Goal: Task Accomplishment & Management: Manage account settings

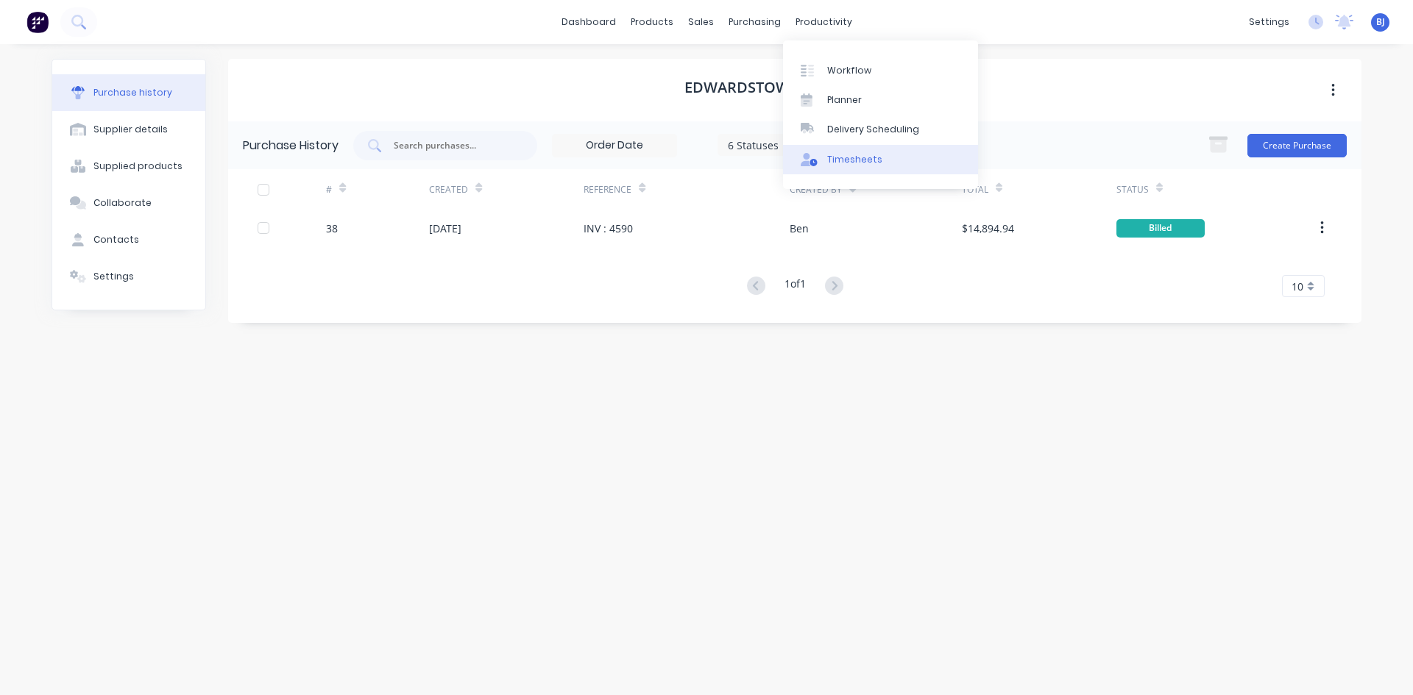
click at [834, 160] on div "Timesheets" at bounding box center [854, 159] width 55 height 13
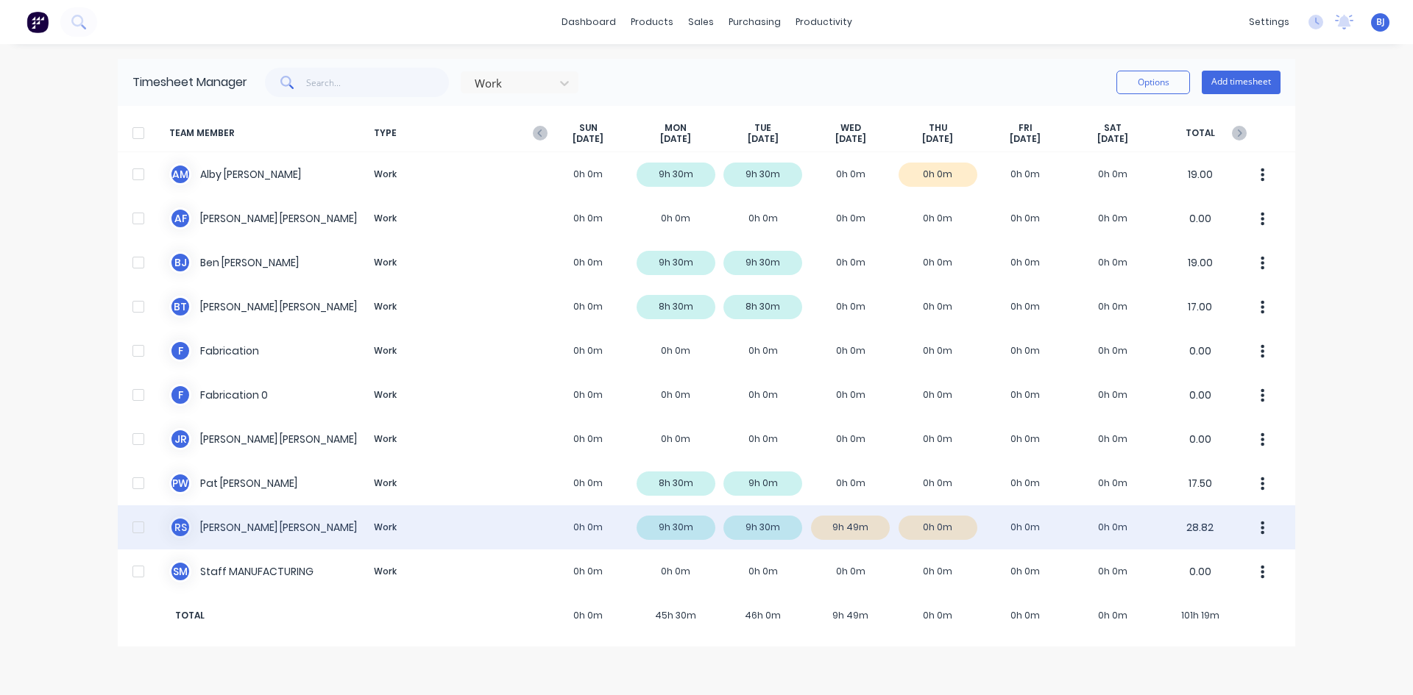
click at [839, 534] on div "R S [PERSON_NAME] Work 0h 0m 9h 30m 9h 30m 9h 49m 0h 0m 0h 0m 0h 0m 28.82" at bounding box center [706, 528] width 1177 height 44
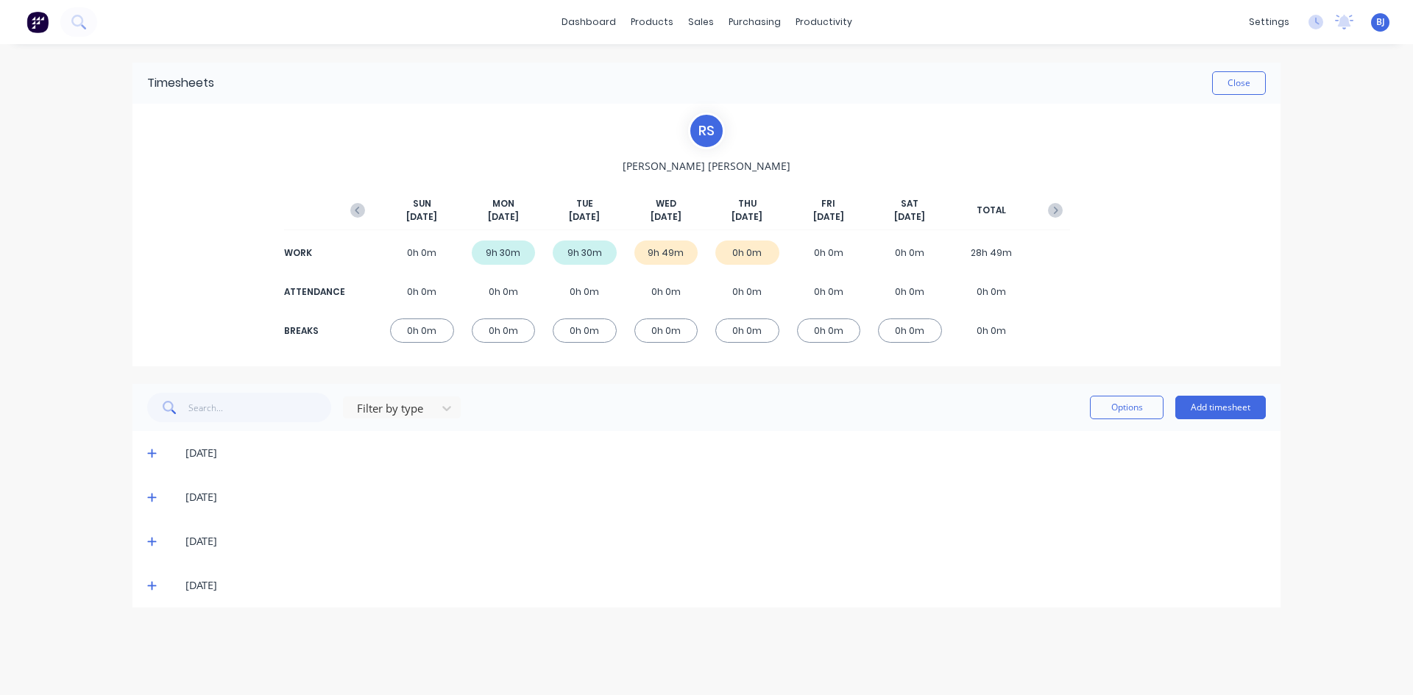
click at [153, 538] on icon at bounding box center [152, 541] width 10 height 10
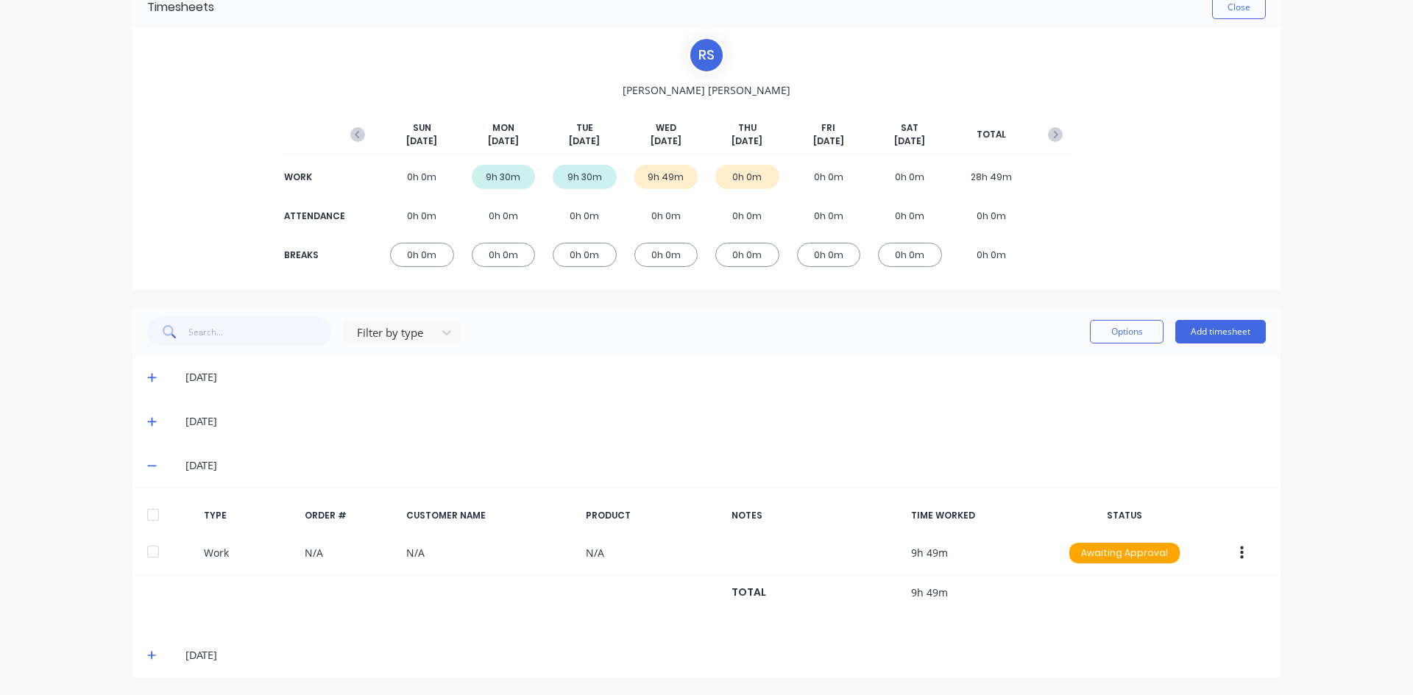
scroll to position [77, 0]
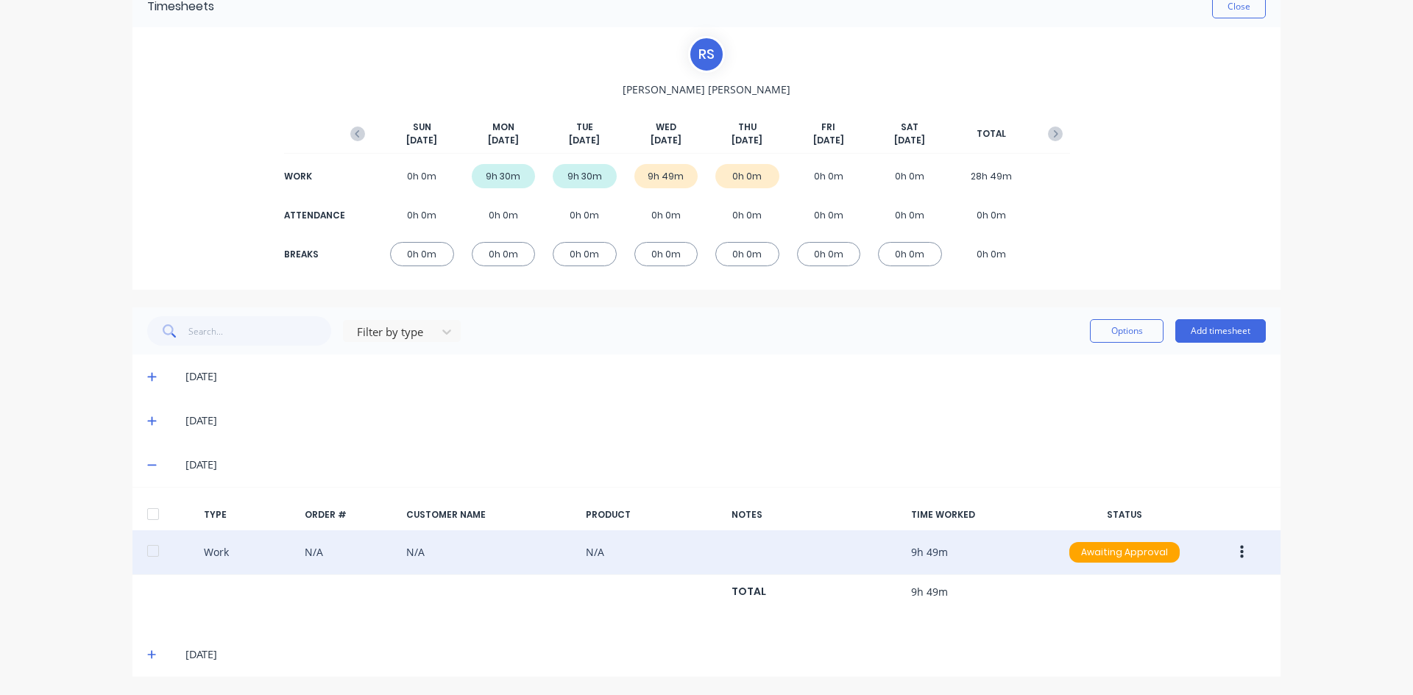
click at [1233, 550] on button "button" at bounding box center [1242, 552] width 35 height 26
click at [1144, 498] on div "Edit" at bounding box center [1189, 496] width 113 height 21
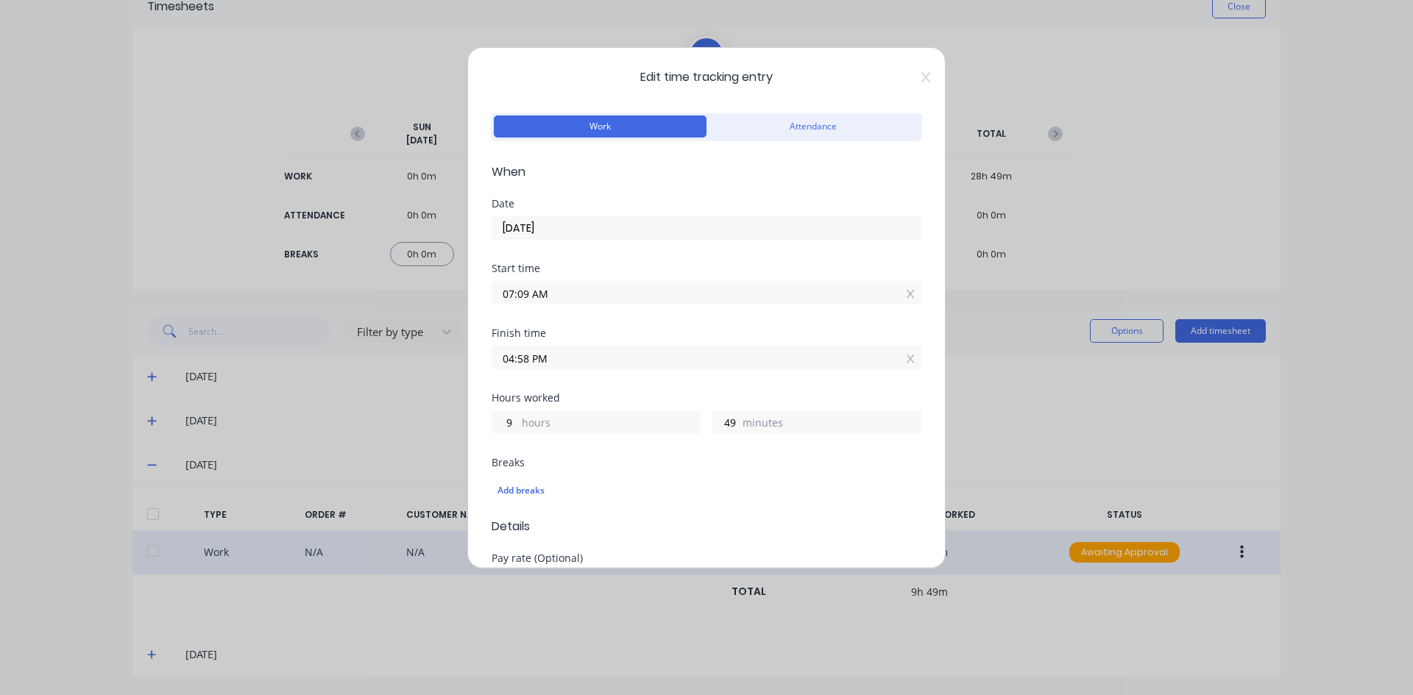
drag, startPoint x: 528, startPoint y: 296, endPoint x: 523, endPoint y: 325, distance: 29.9
click at [528, 300] on input "07:09 AM" at bounding box center [706, 293] width 428 height 22
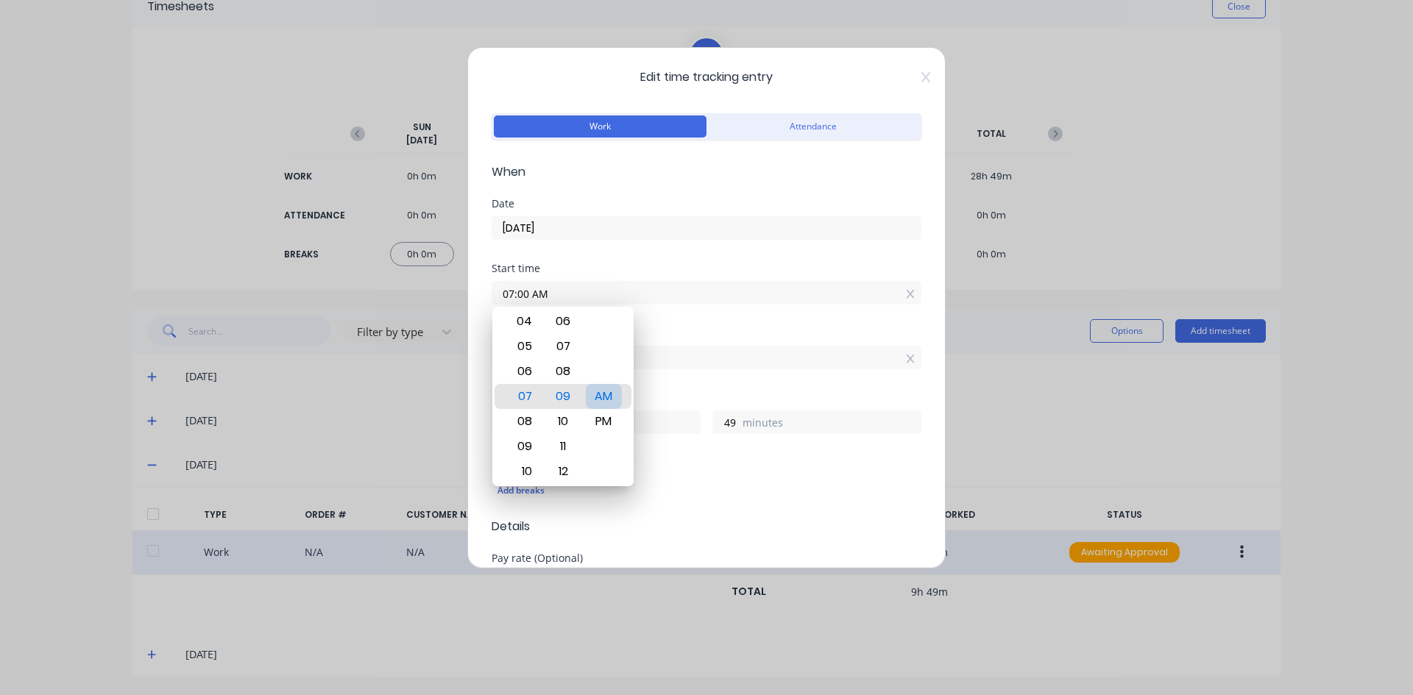
type input "07:00 AM"
type input "58"
click at [602, 397] on div "AM" at bounding box center [604, 396] width 36 height 25
click at [680, 324] on div "Start time 07:00 AM" at bounding box center [707, 295] width 430 height 65
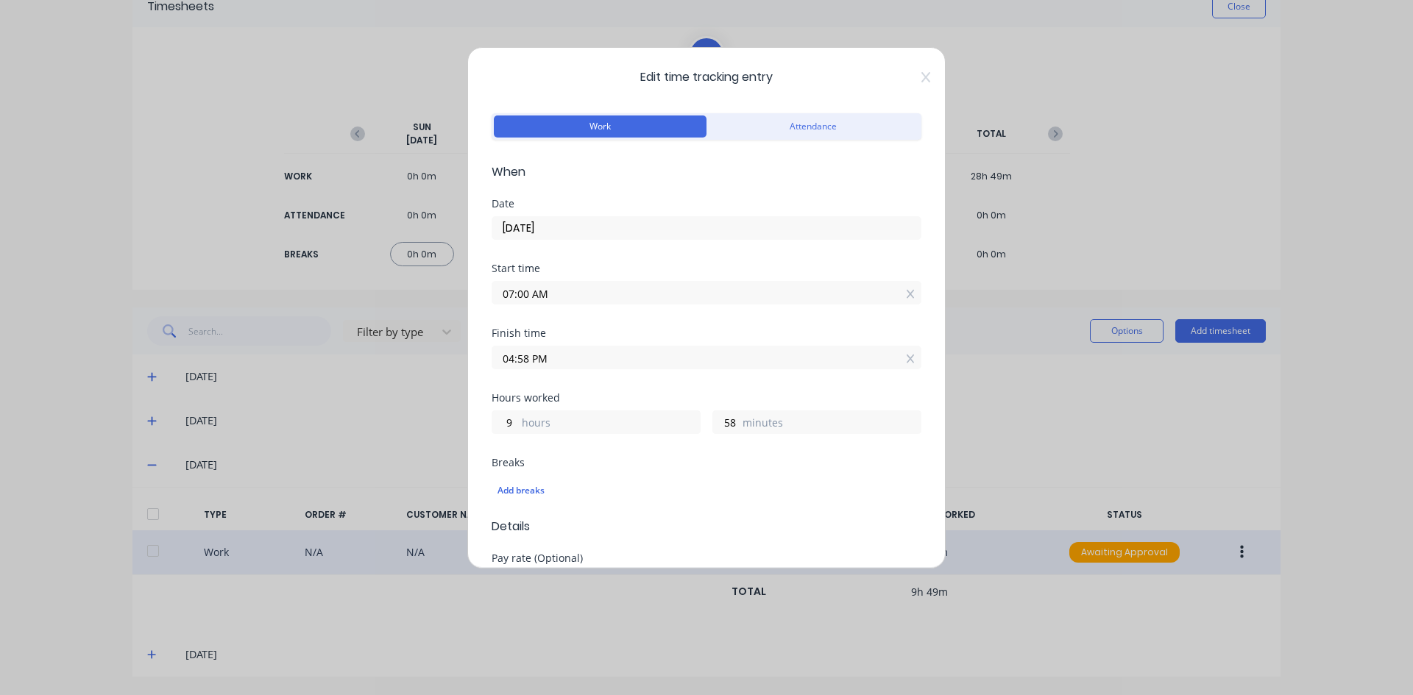
drag, startPoint x: 527, startPoint y: 358, endPoint x: 495, endPoint y: 366, distance: 33.4
click at [495, 366] on input "04:58 PM" at bounding box center [706, 358] width 428 height 22
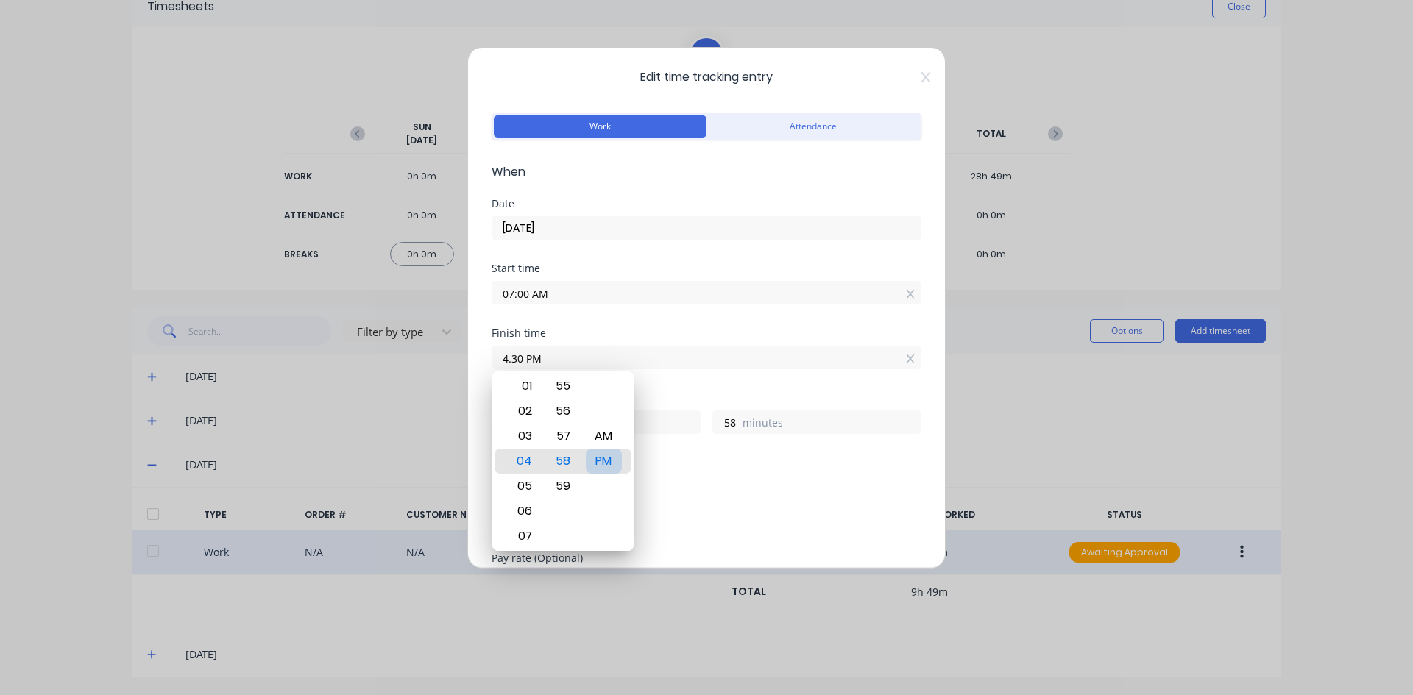
type input "04:30 PM"
type input "30"
click at [598, 456] on div "PM" at bounding box center [604, 461] width 36 height 25
click at [666, 377] on div "Finish time 04:30 PM" at bounding box center [707, 360] width 430 height 65
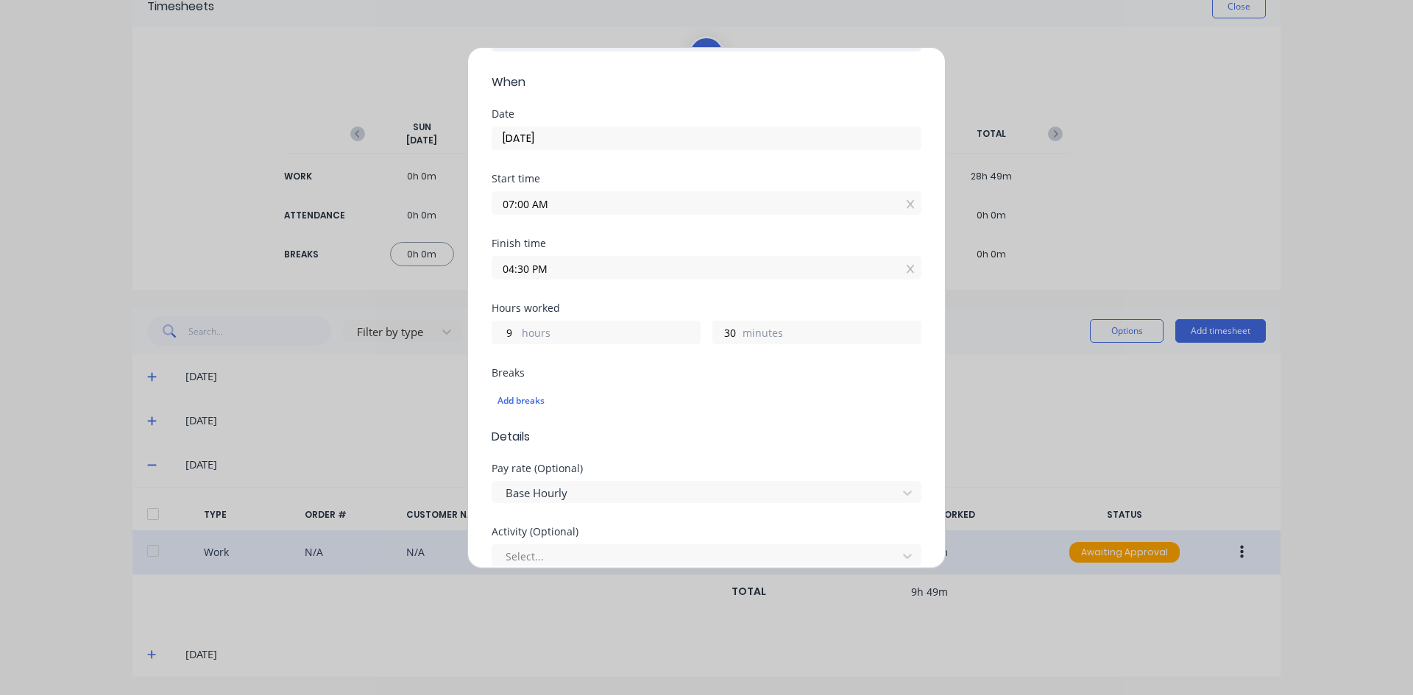
scroll to position [0, 0]
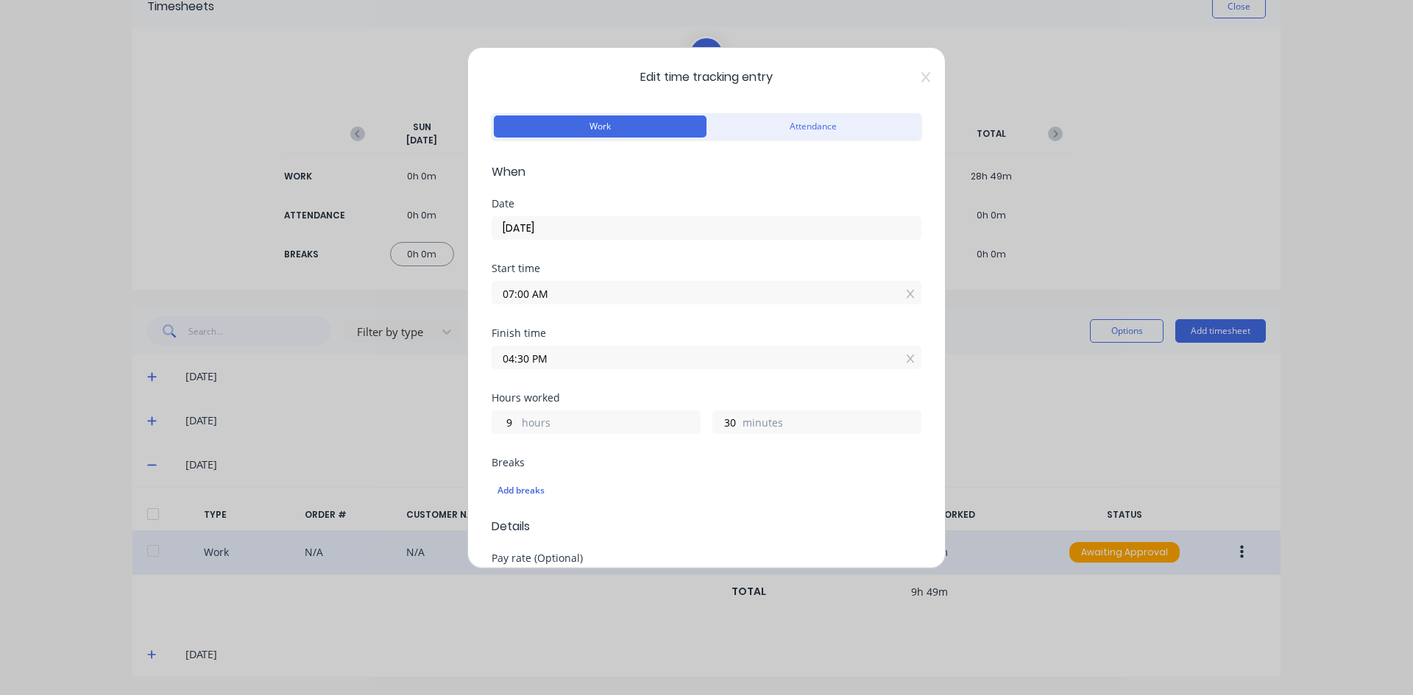
drag, startPoint x: 528, startPoint y: 358, endPoint x: 451, endPoint y: 376, distance: 79.3
click at [473, 374] on div "Edit time tracking entry Work Attendance When Date [DATE] Start time 07:00 AM F…" at bounding box center [706, 308] width 478 height 522
type input "03:30 PM"
type input "8"
click at [606, 371] on div "Finish time 03:30 PM" at bounding box center [707, 360] width 430 height 65
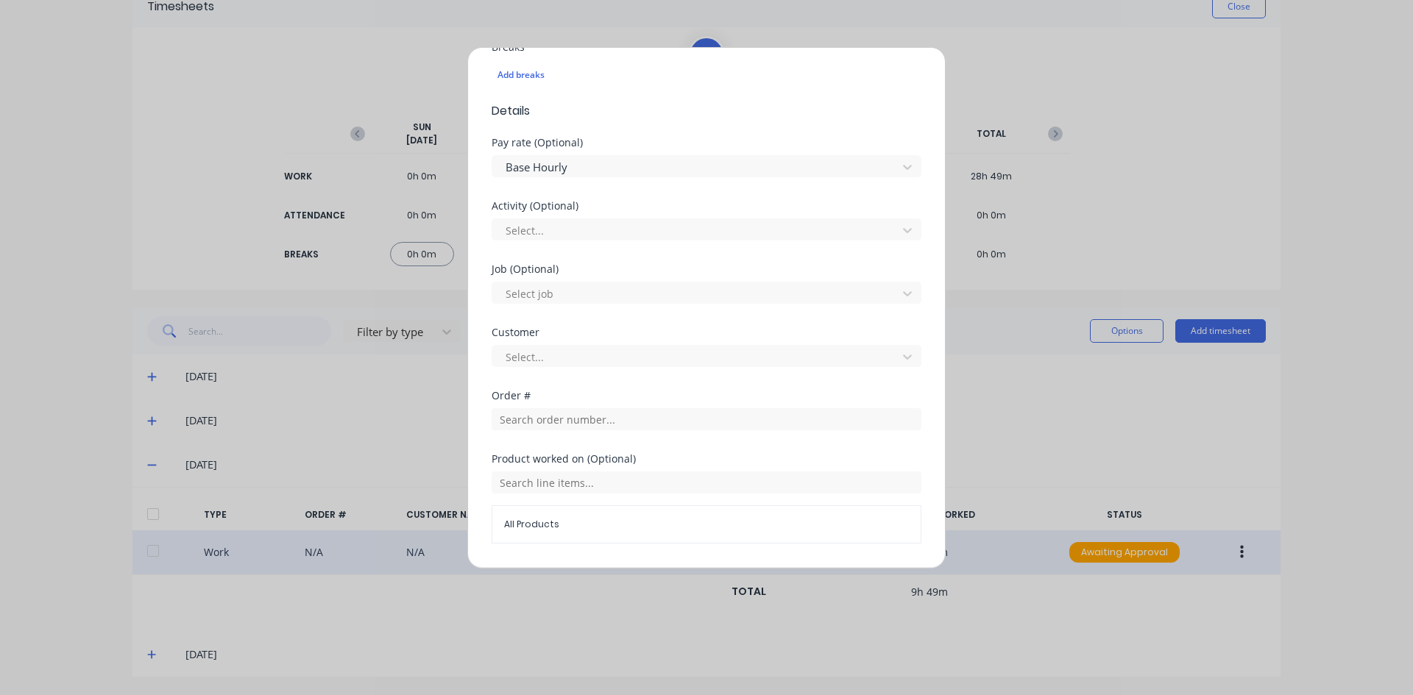
scroll to position [442, 0]
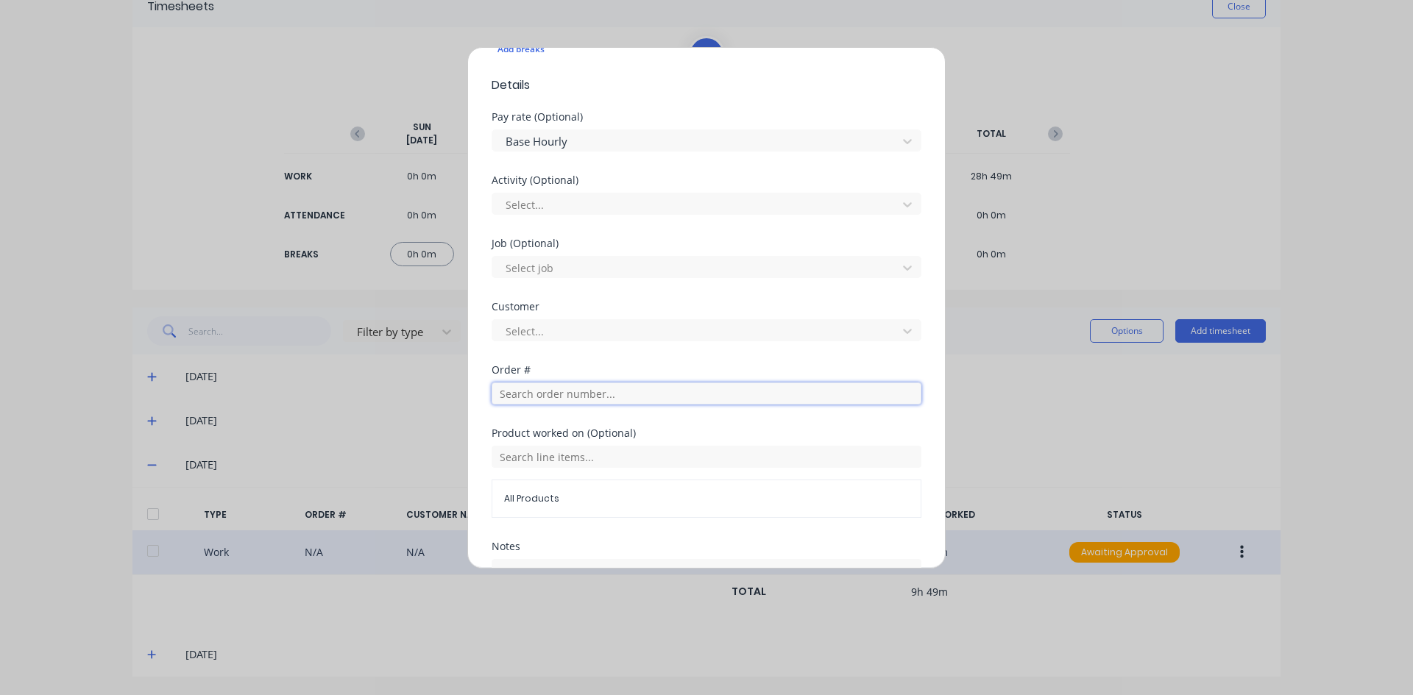
click at [525, 395] on input "text" at bounding box center [707, 394] width 430 height 22
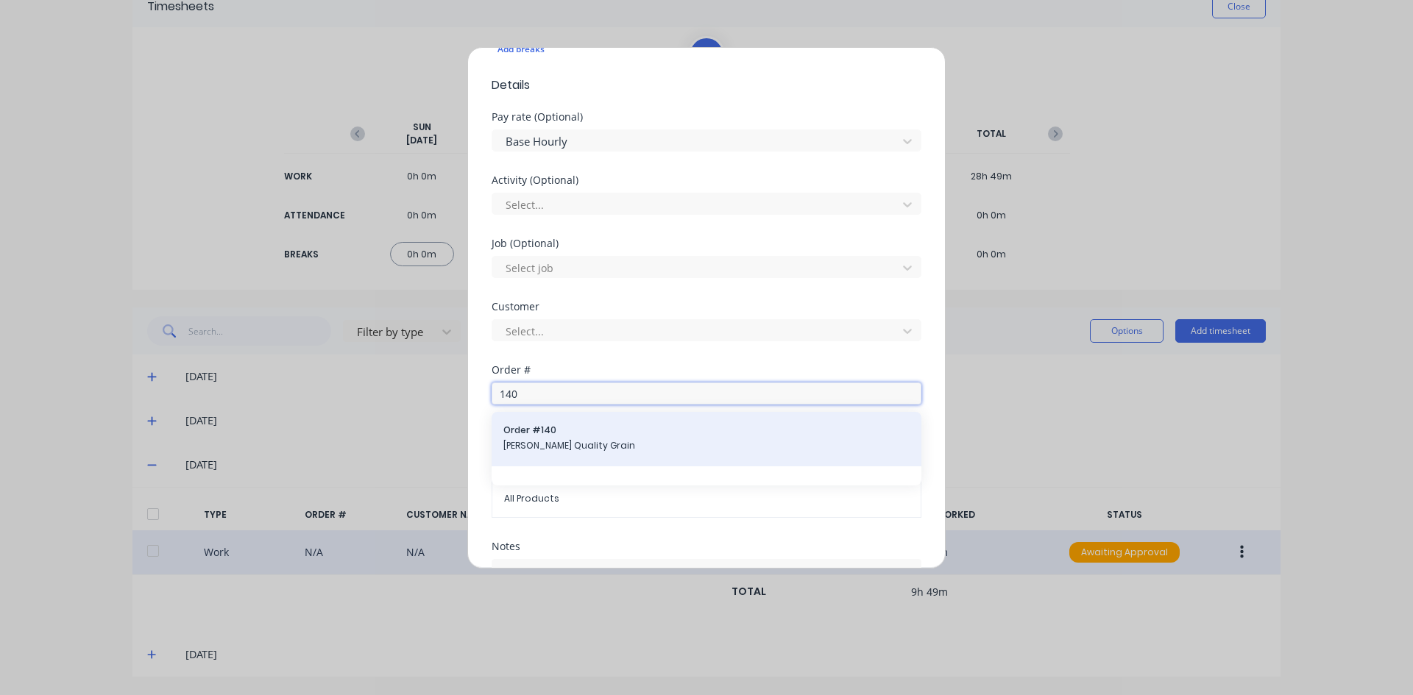
type input "140"
click at [550, 433] on span "Order # 140" at bounding box center [706, 430] width 406 height 13
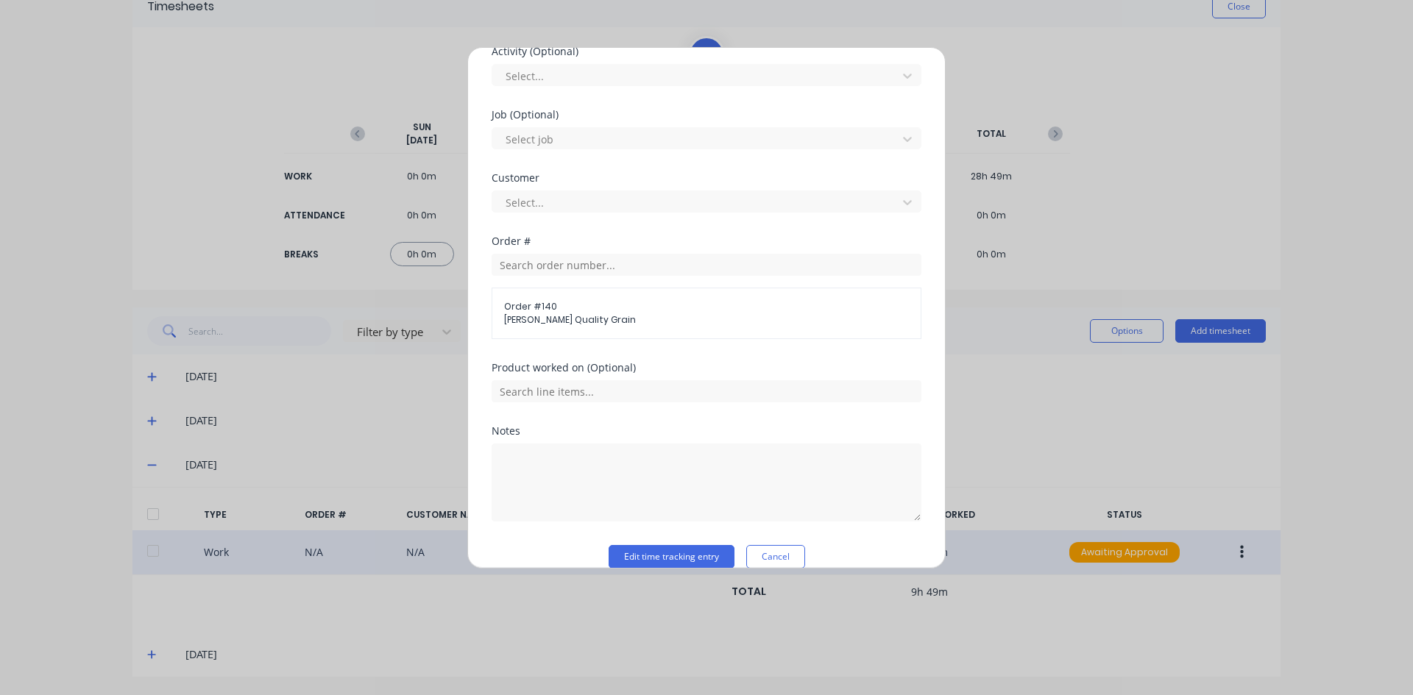
scroll to position [592, 0]
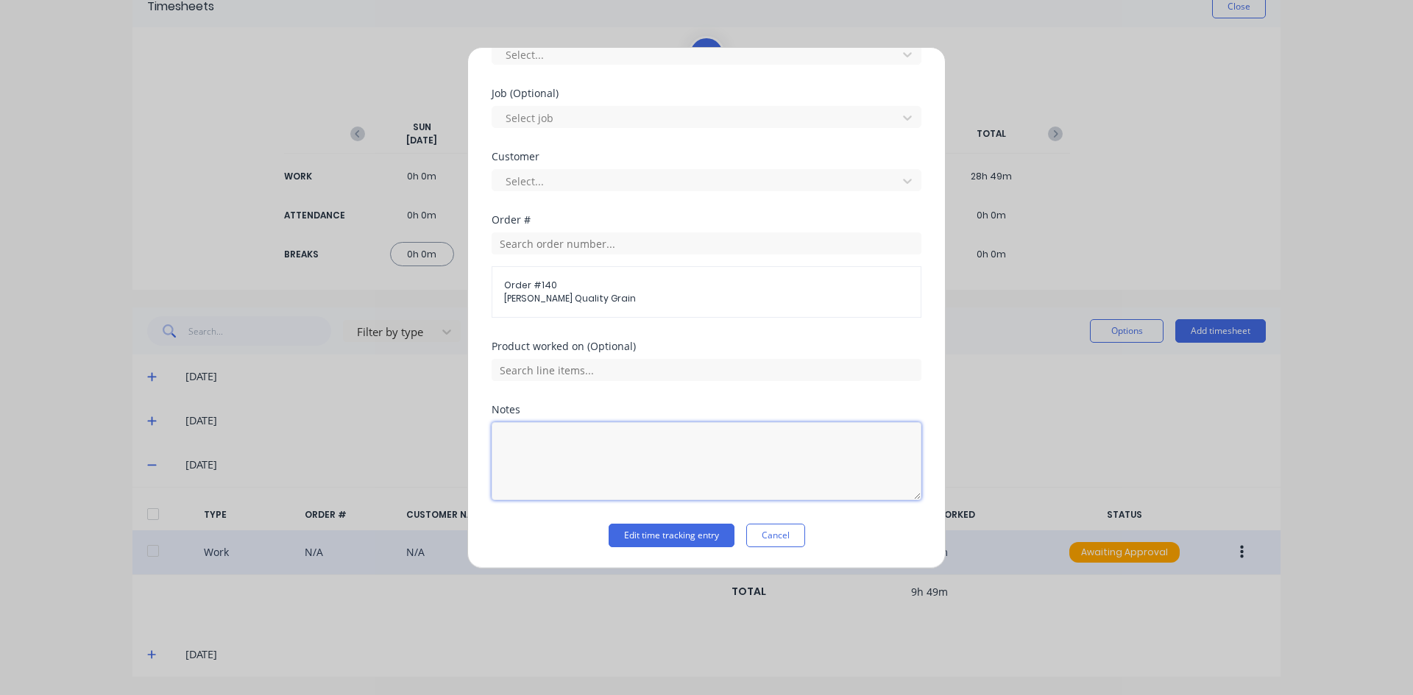
click at [519, 432] on textarea at bounding box center [707, 461] width 430 height 78
type textarea "REPAIRS NEW WALL LADDER AND [PERSON_NAME]"
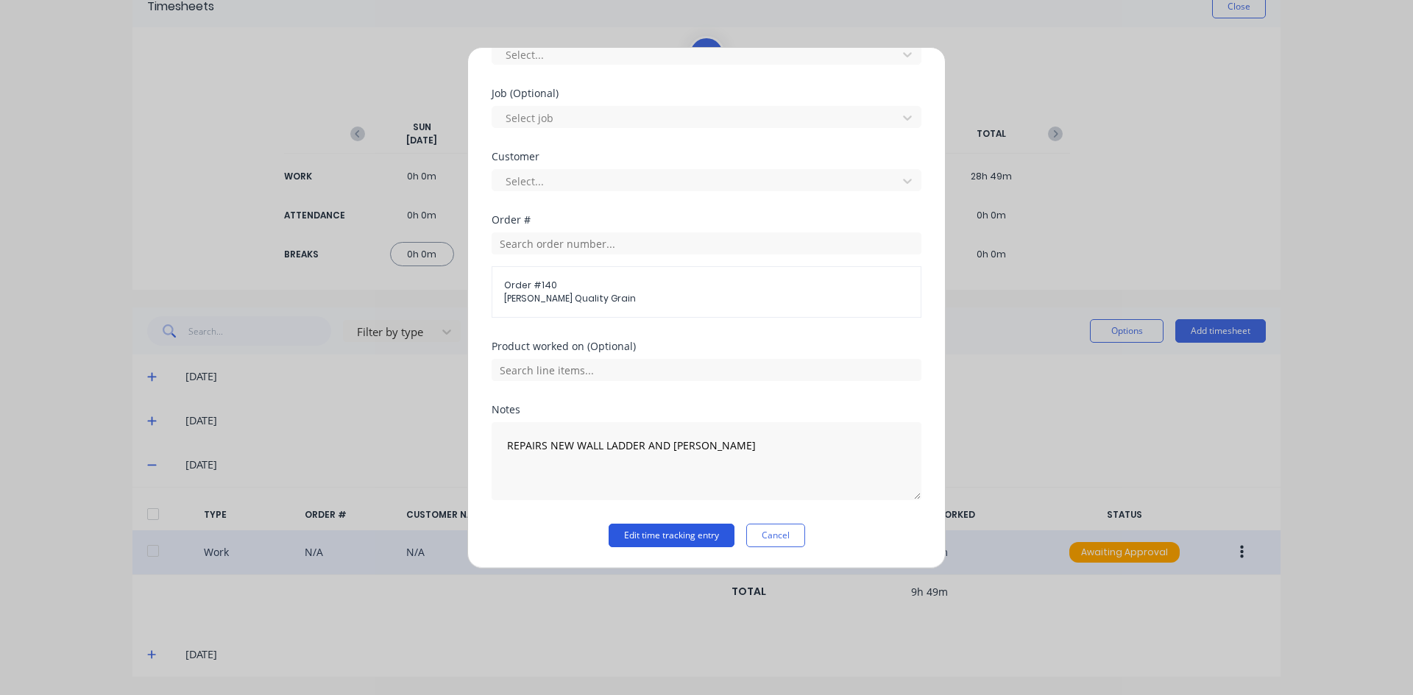
click at [677, 533] on button "Edit time tracking entry" at bounding box center [672, 536] width 126 height 24
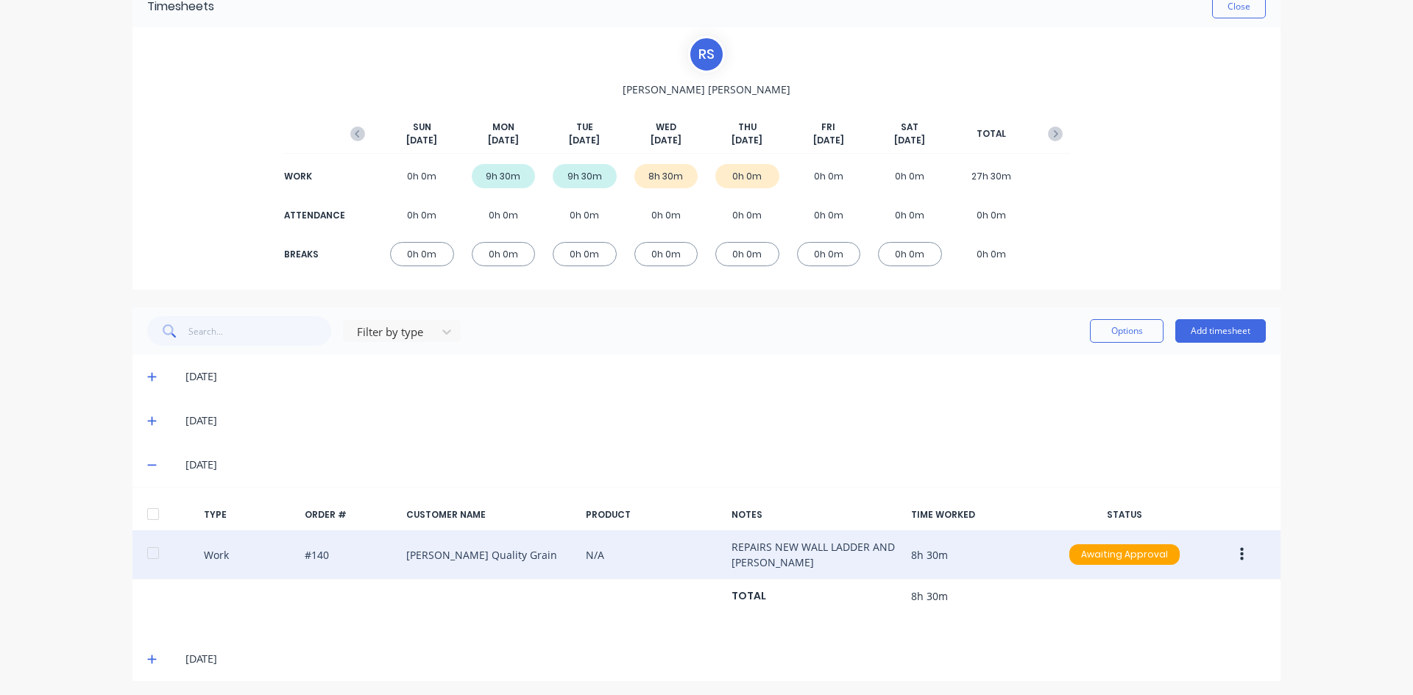
click at [1240, 558] on icon "button" at bounding box center [1242, 555] width 4 height 16
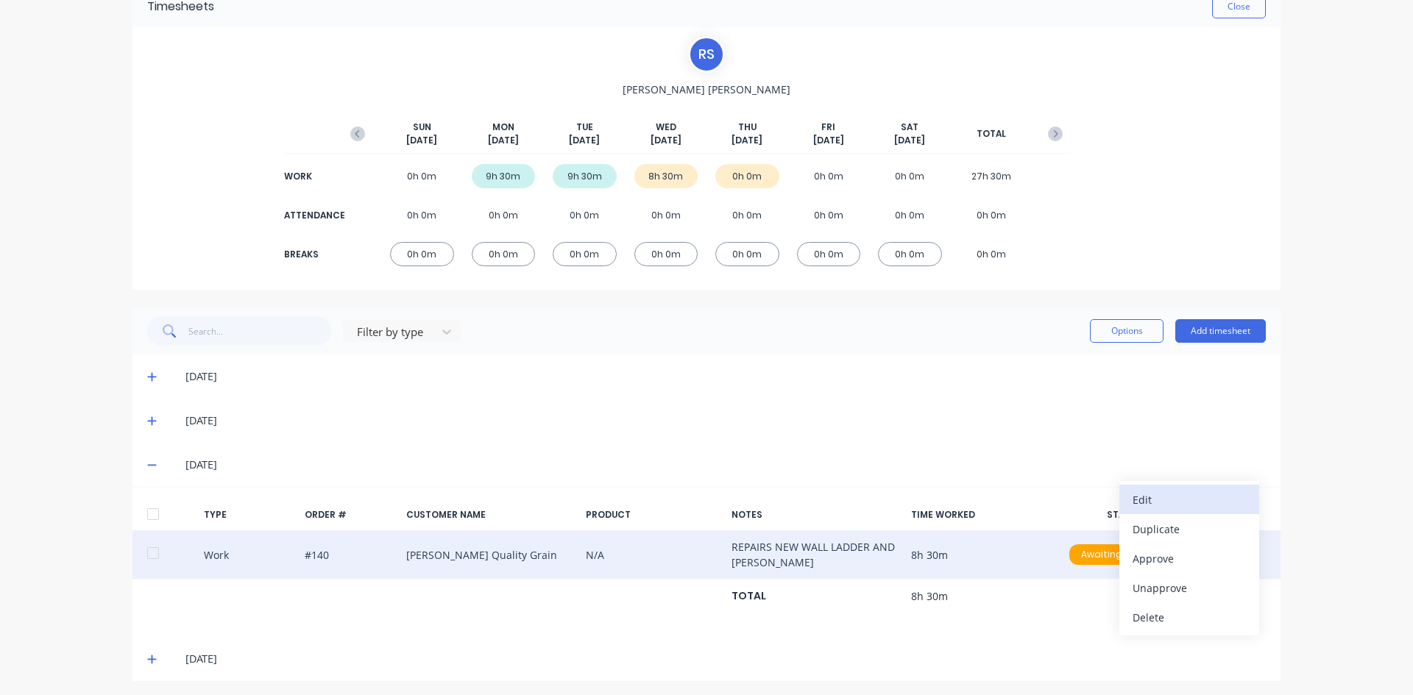
click at [1133, 504] on div "Edit" at bounding box center [1189, 499] width 113 height 21
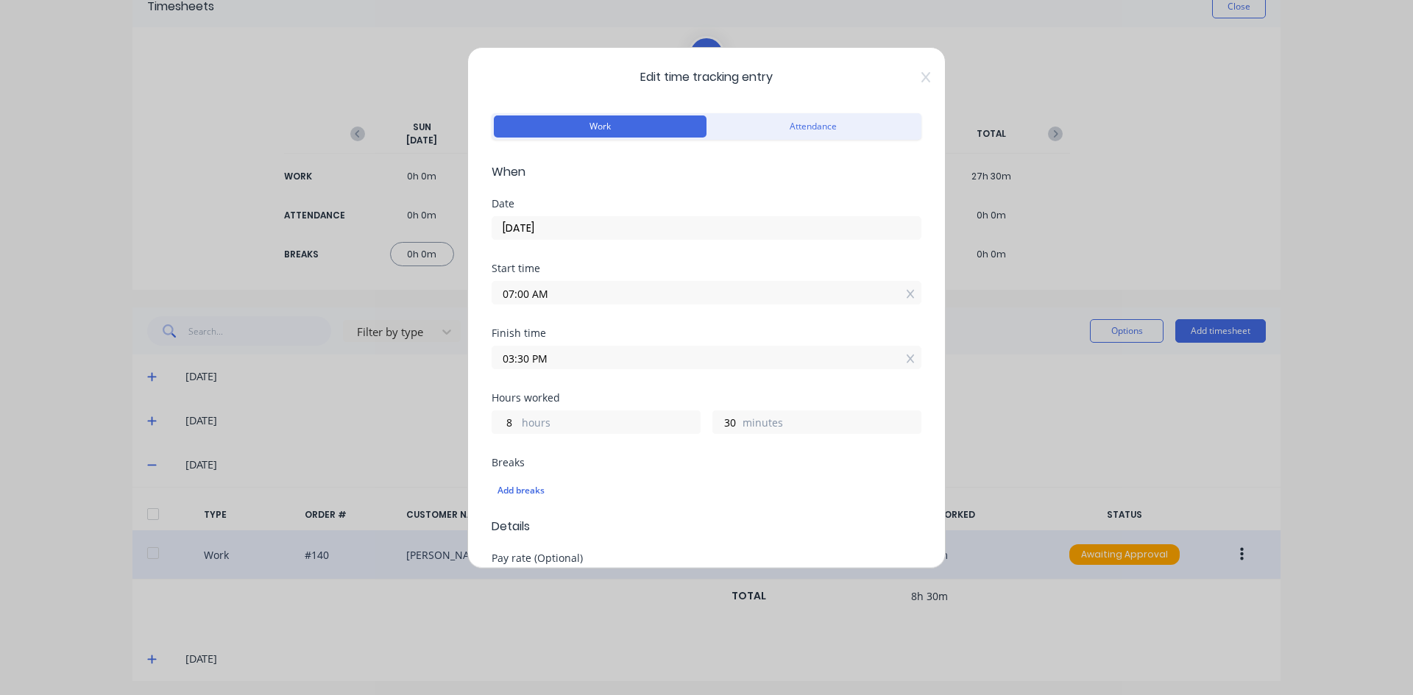
drag, startPoint x: 527, startPoint y: 359, endPoint x: 462, endPoint y: 375, distance: 66.8
click at [462, 375] on div "Edit time tracking entry Work Attendance When Date [DATE] Start time 07:00 AM F…" at bounding box center [706, 347] width 1413 height 695
type input "03:00 PM"
type input "0"
click at [614, 378] on div "Finish time 03:00 PM" at bounding box center [707, 360] width 430 height 65
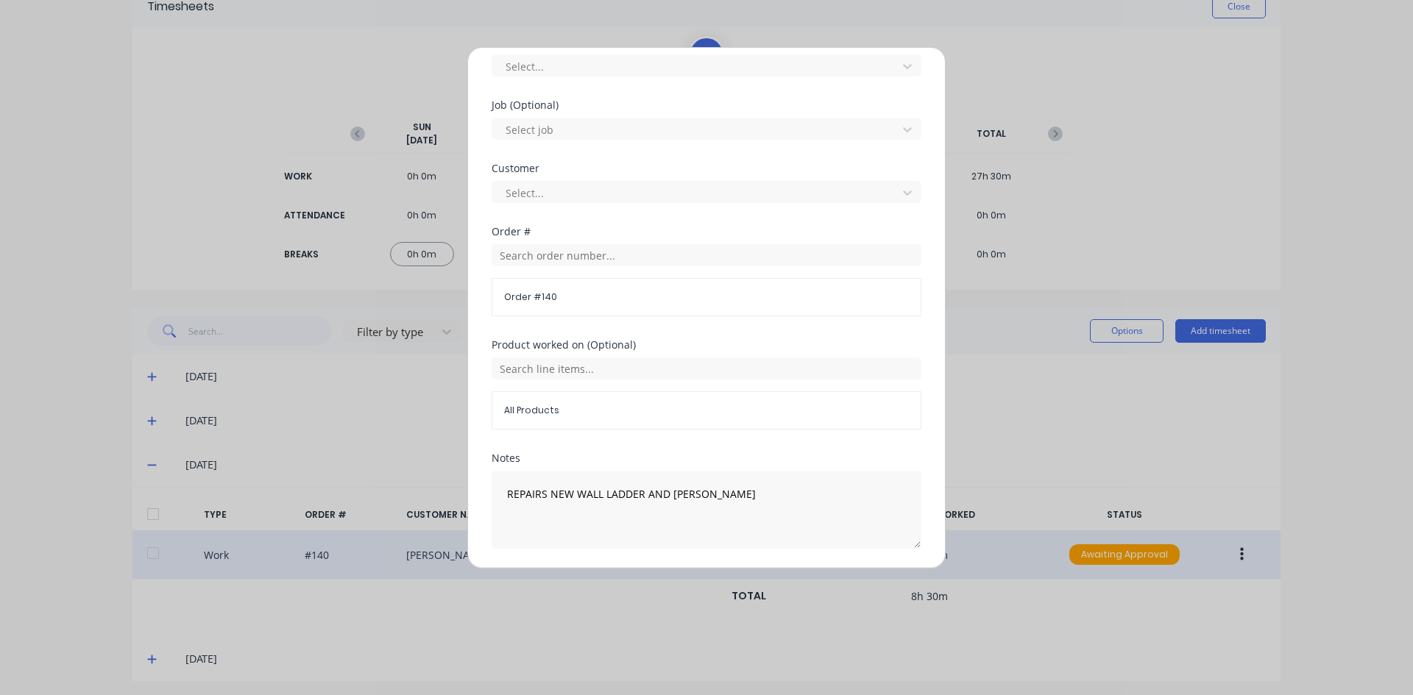
scroll to position [628, 0]
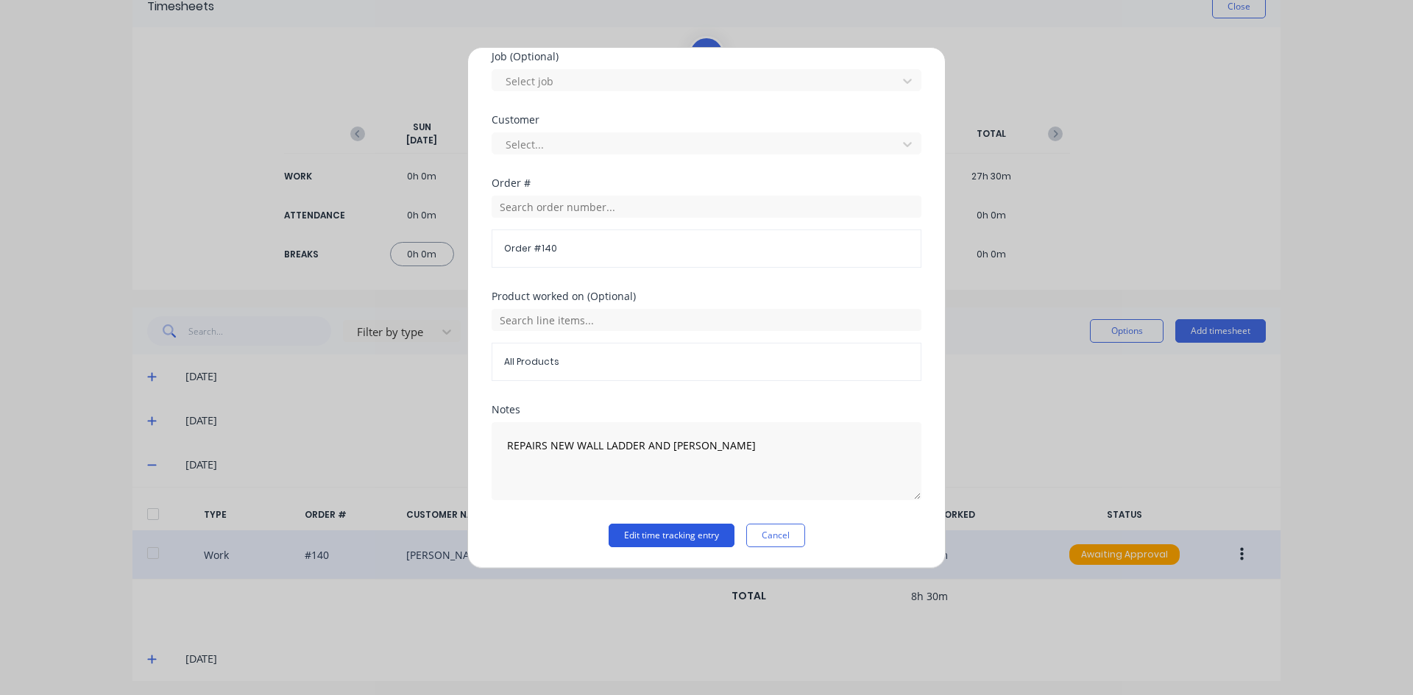
click at [648, 536] on button "Edit time tracking entry" at bounding box center [672, 536] width 126 height 24
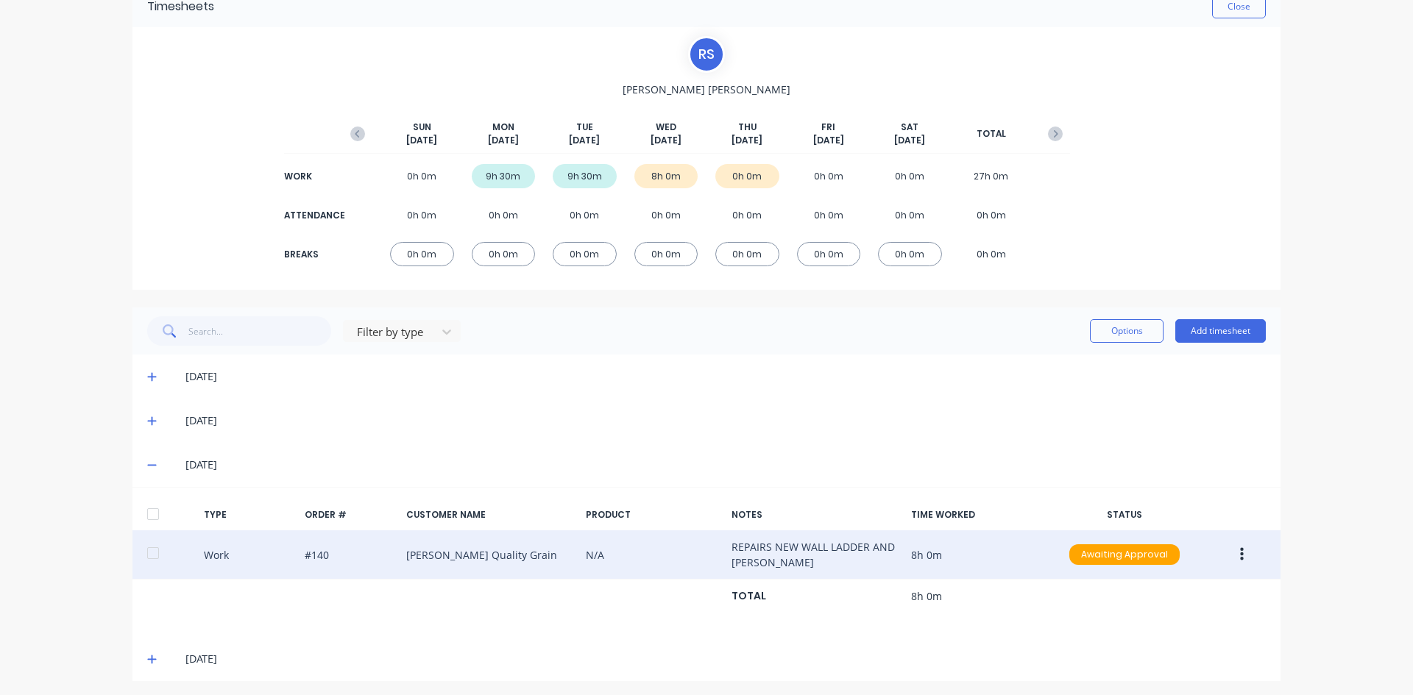
click at [1233, 553] on button "button" at bounding box center [1242, 555] width 35 height 26
click at [1159, 536] on div "Duplicate" at bounding box center [1189, 529] width 113 height 21
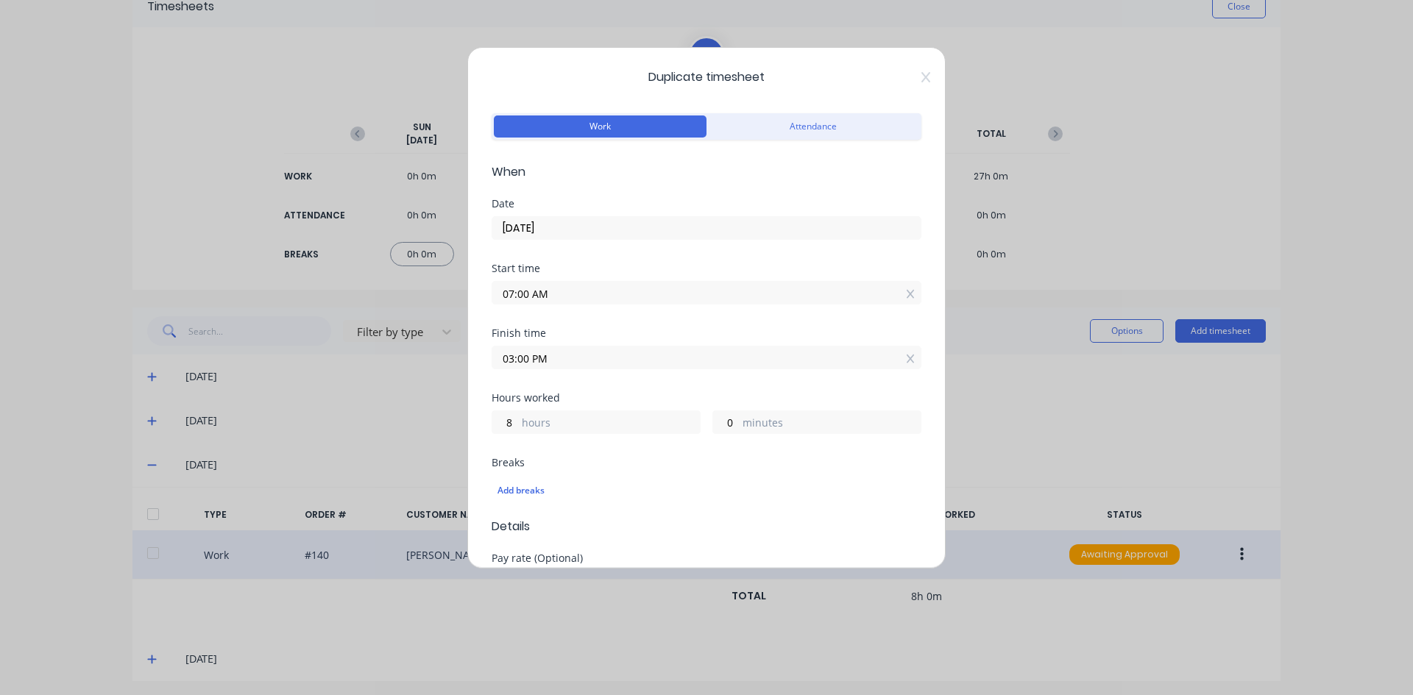
drag, startPoint x: 527, startPoint y: 294, endPoint x: 463, endPoint y: 307, distance: 65.2
click at [463, 307] on div "Duplicate timesheet Work Attendance When Date [DATE] Start time 07:00 AM Finish…" at bounding box center [706, 347] width 1413 height 695
type input "03:30 AM"
type input "11"
type input "30"
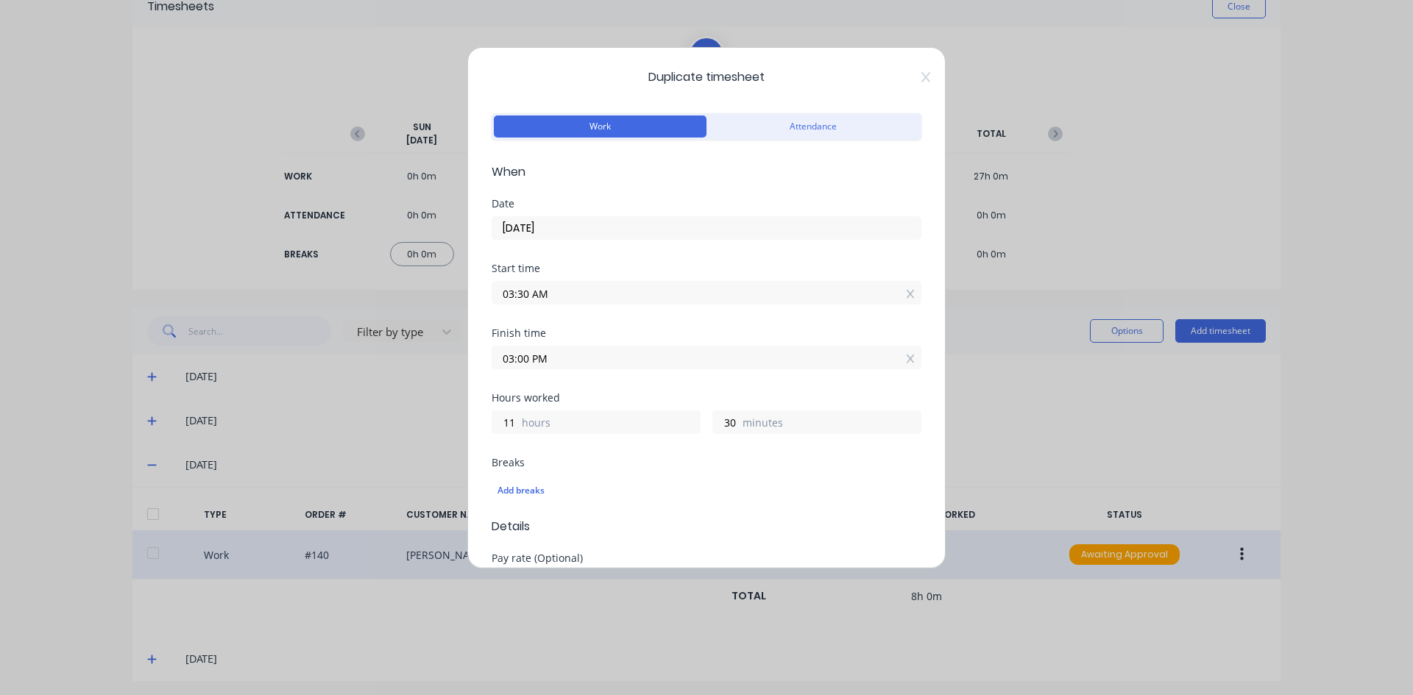
drag, startPoint x: 520, startPoint y: 359, endPoint x: 443, endPoint y: 379, distance: 79.8
click at [443, 379] on div "Duplicate timesheet Work Attendance When Date [DATE] Start time 03:30 AM Finish…" at bounding box center [706, 347] width 1413 height 695
type input "05:00 PM"
type input "13"
click at [570, 389] on div "Finish time 05:00 PM" at bounding box center [707, 360] width 430 height 65
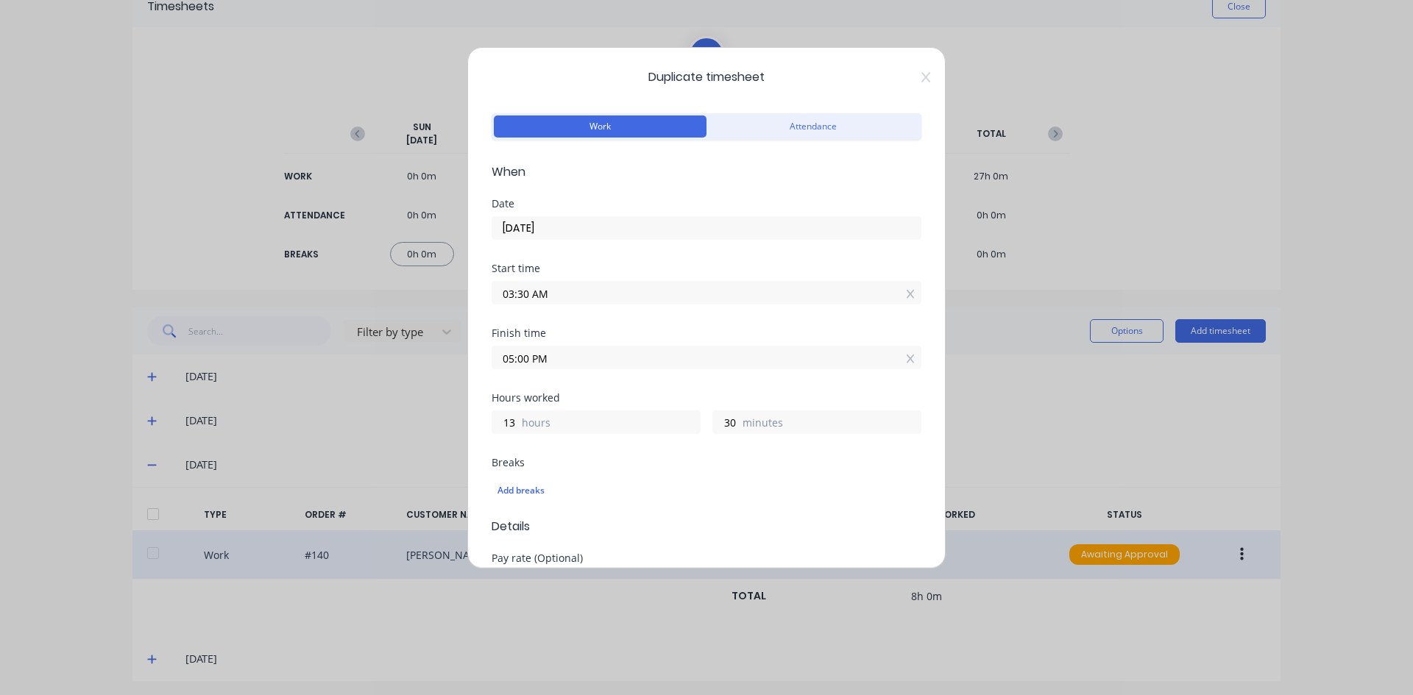
click at [567, 292] on input "03:30 AM" at bounding box center [706, 293] width 428 height 22
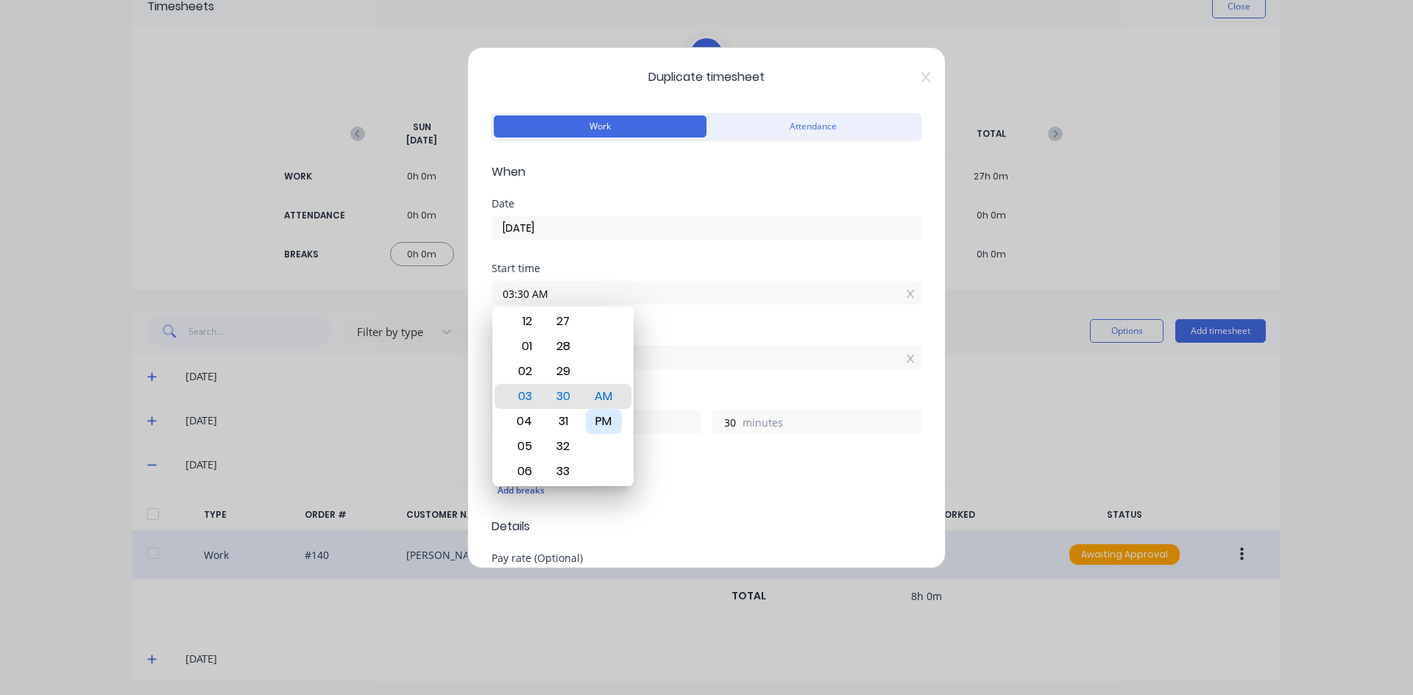
click at [611, 417] on div "PM" at bounding box center [604, 421] width 36 height 25
type input "03:30 PM"
type input "1"
click at [642, 334] on div "Finish time" at bounding box center [707, 333] width 430 height 10
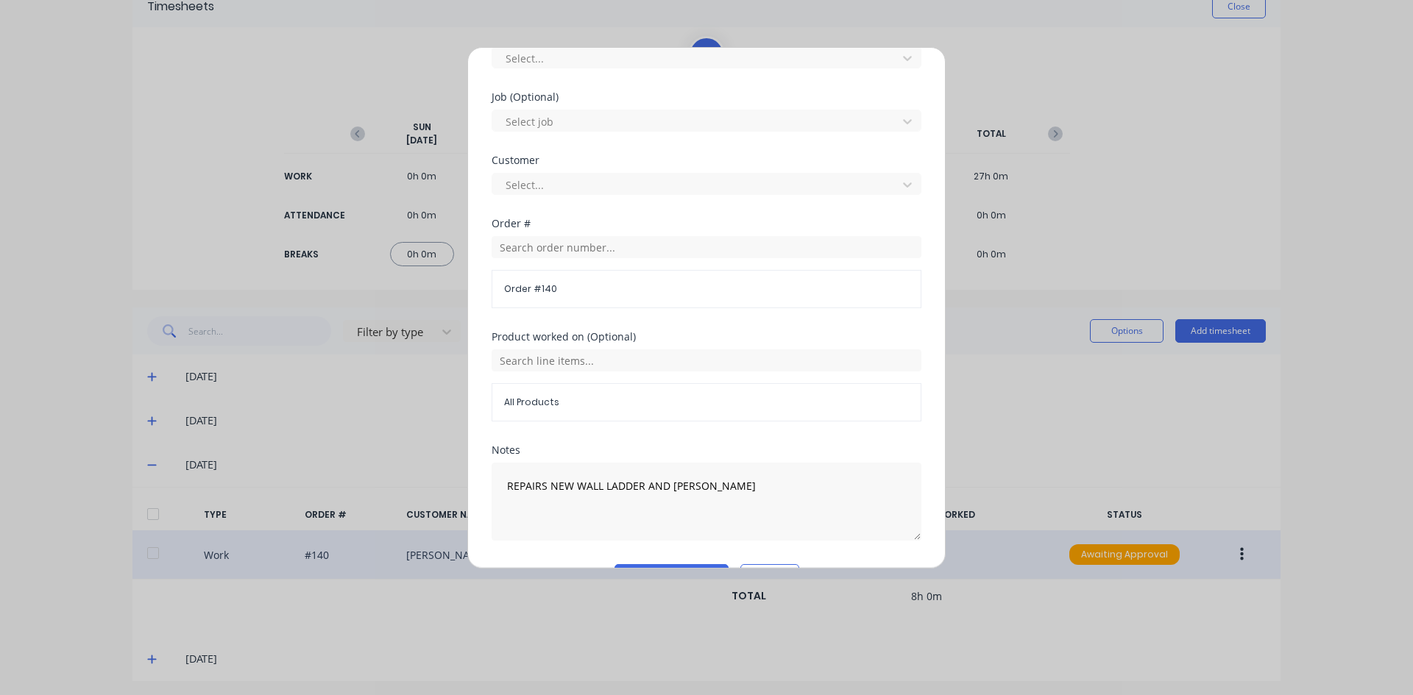
scroll to position [589, 0]
drag, startPoint x: 524, startPoint y: 356, endPoint x: 520, endPoint y: 371, distance: 15.4
click at [523, 358] on input "text" at bounding box center [707, 360] width 430 height 22
click at [529, 364] on input "145" at bounding box center [707, 360] width 430 height 22
type input "145"
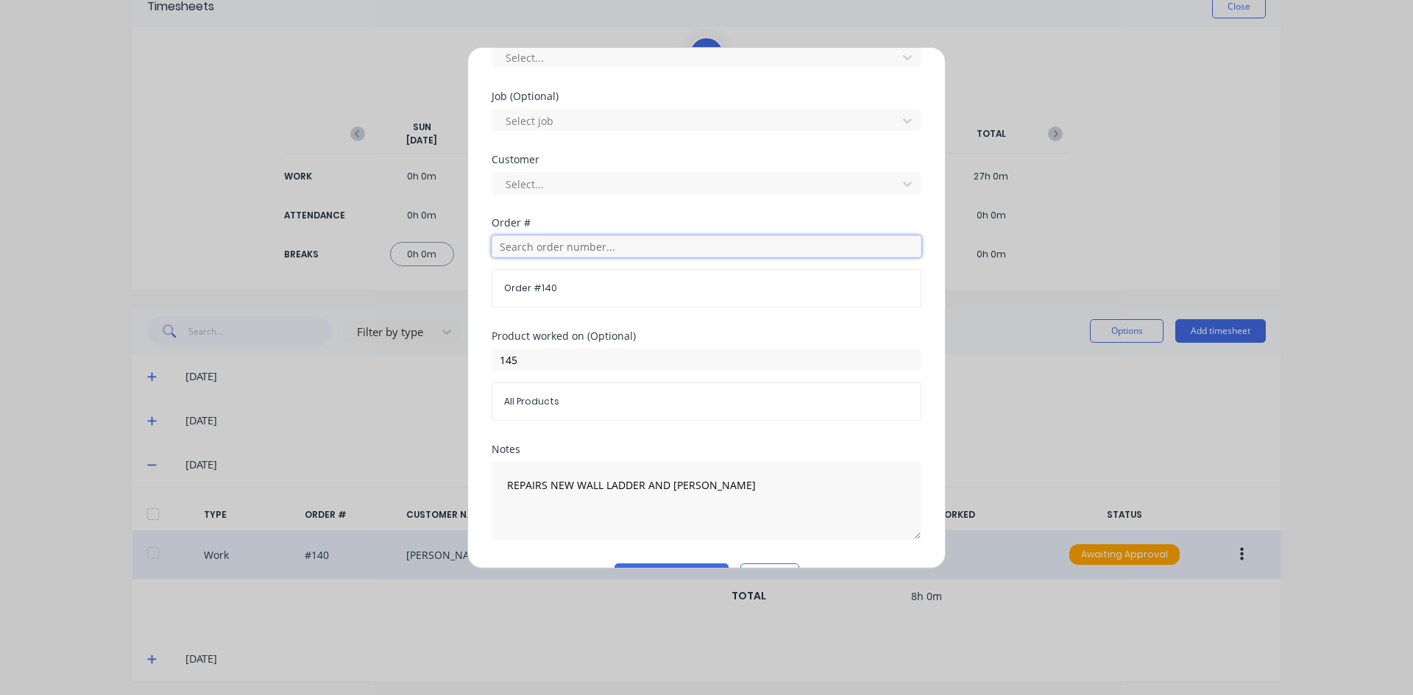
drag, startPoint x: 514, startPoint y: 252, endPoint x: 525, endPoint y: 283, distance: 31.9
click at [516, 256] on input "text" at bounding box center [707, 246] width 430 height 22
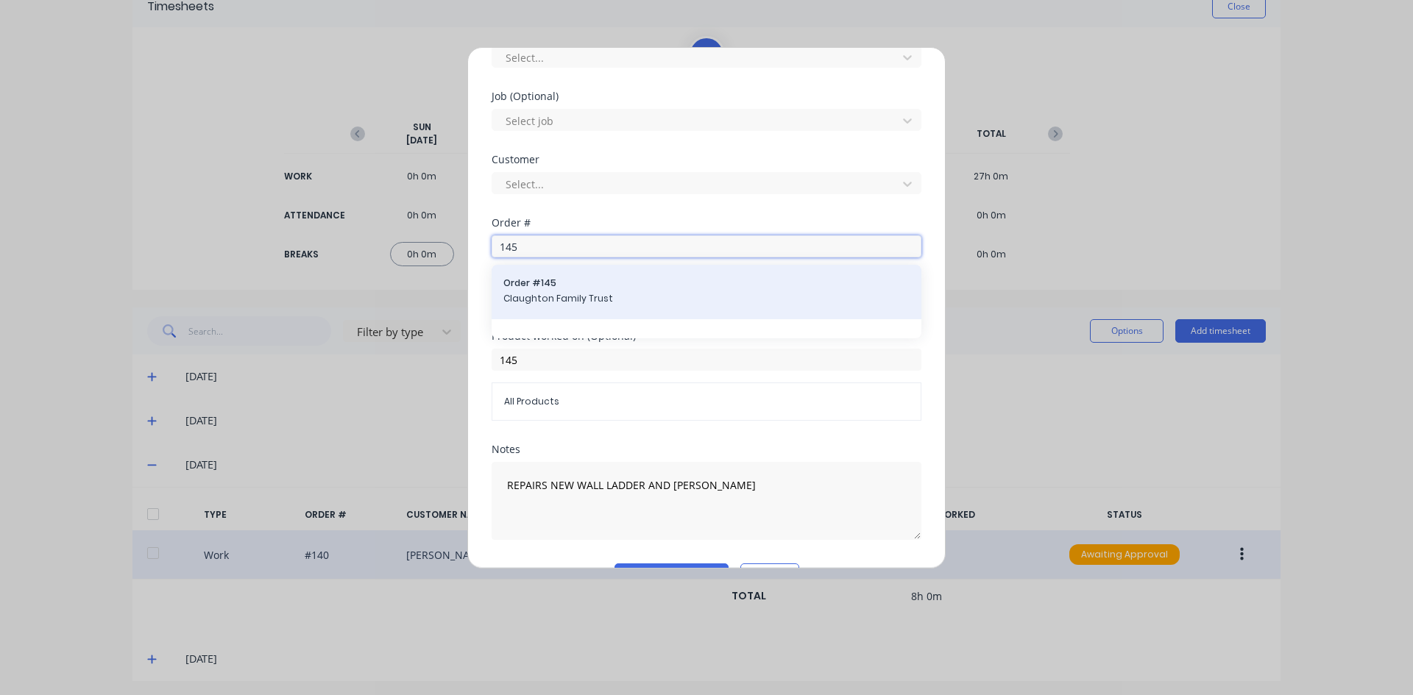
type input "145"
click at [553, 293] on span "Claughton Family Trust" at bounding box center [706, 298] width 406 height 13
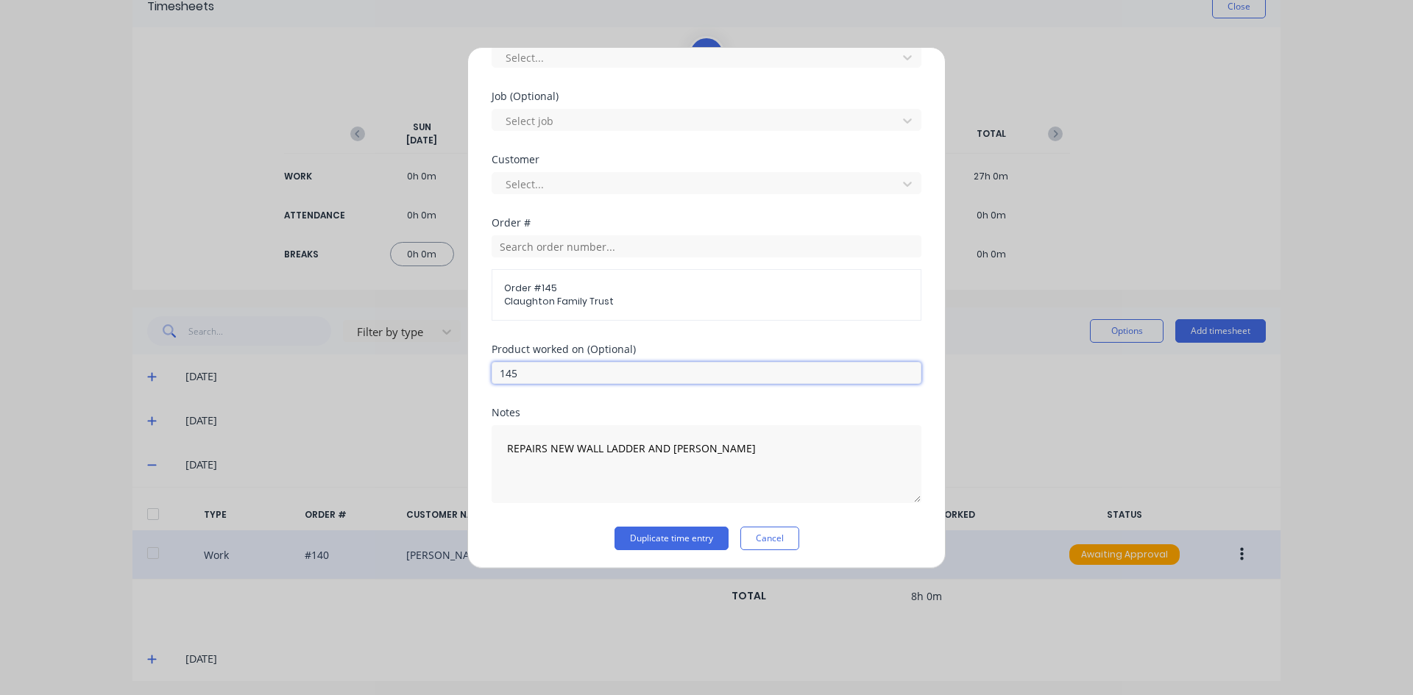
drag, startPoint x: 523, startPoint y: 375, endPoint x: 535, endPoint y: 391, distance: 19.9
click at [528, 380] on input "145" at bounding box center [707, 373] width 430 height 22
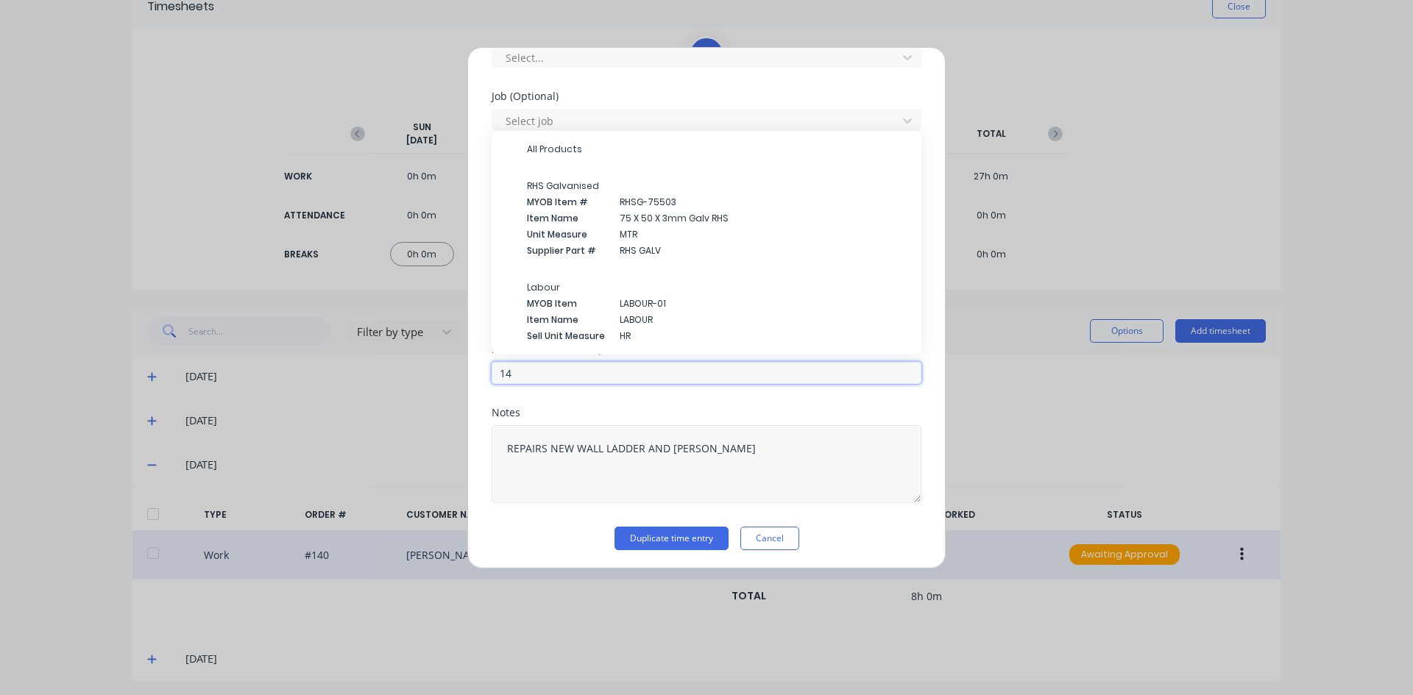
type input "1"
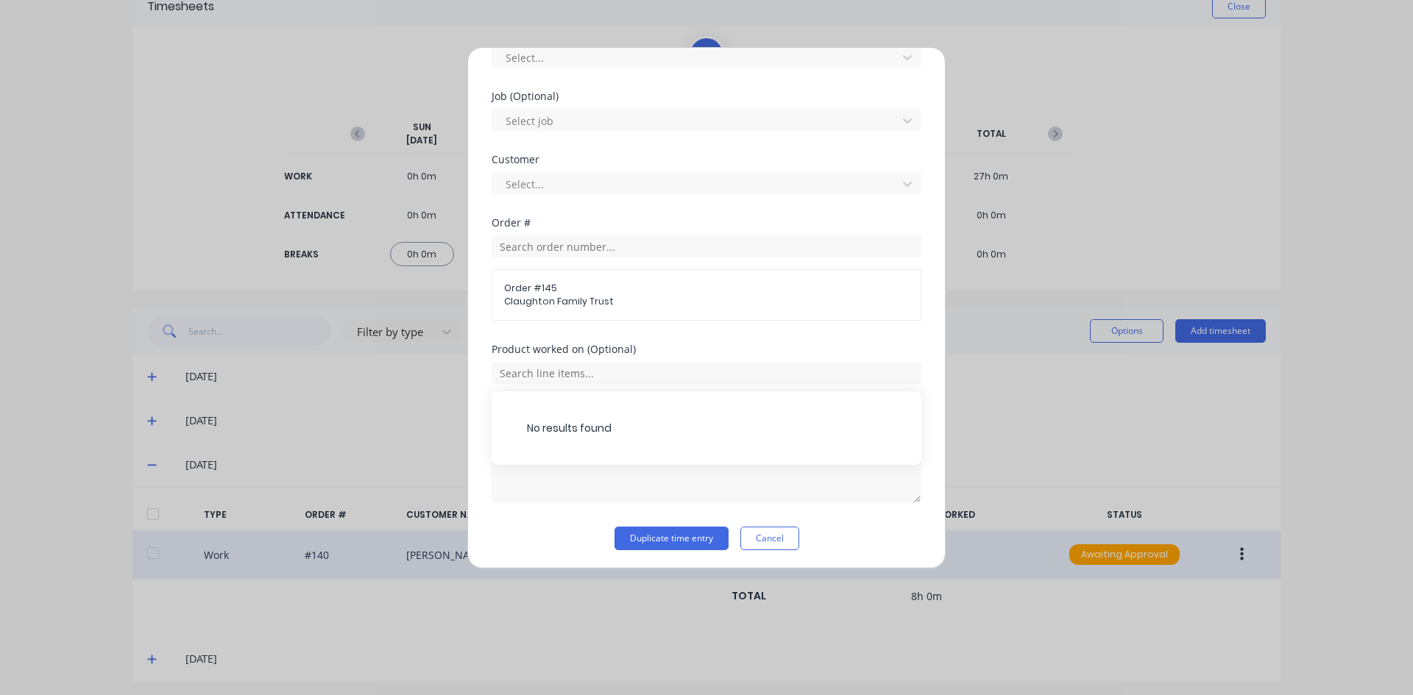
click at [615, 431] on div "No results found" at bounding box center [707, 429] width 430 height 74
click at [545, 478] on textarea "REPAIRS NEW WALL LADDER AND [PERSON_NAME]" at bounding box center [707, 464] width 430 height 78
click at [722, 448] on textarea "REPAIRS NEW WALL LADDER AND [PERSON_NAME]" at bounding box center [707, 464] width 430 height 78
type textarea "R"
type textarea "New base ring on Silo"
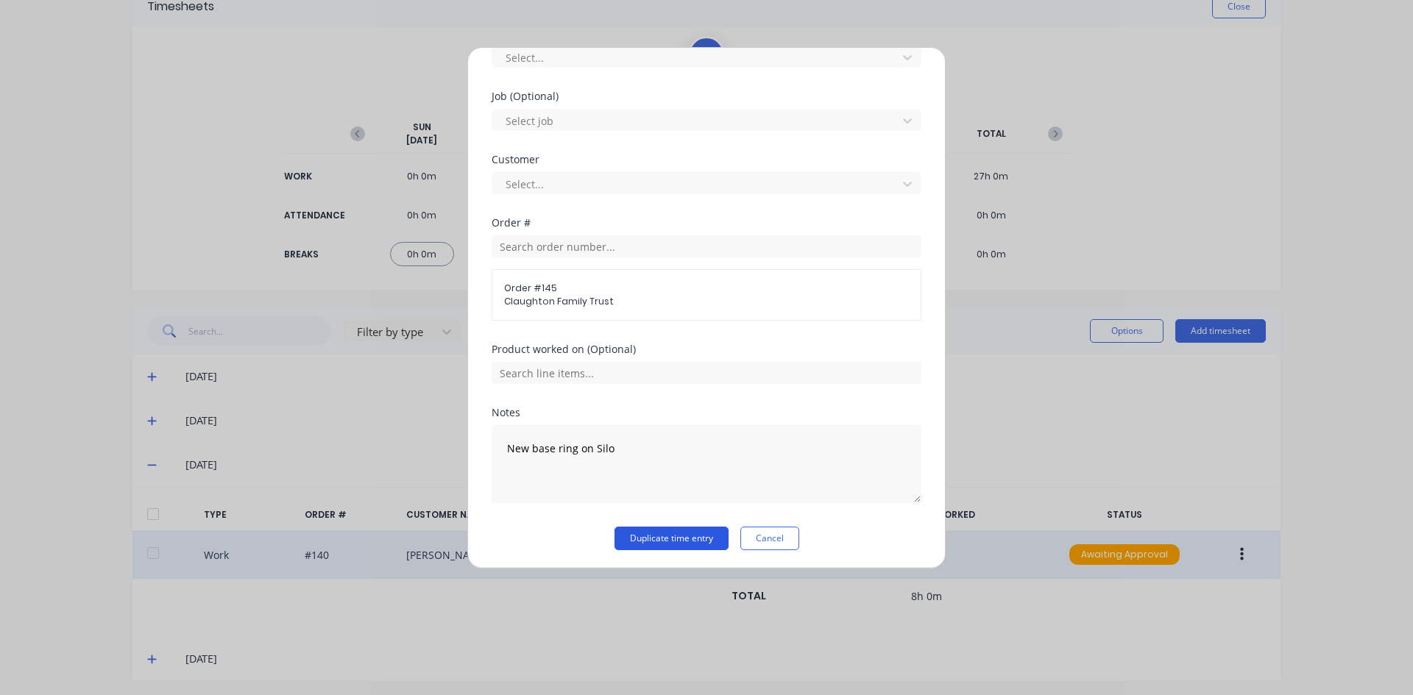
click at [679, 540] on button "Duplicate time entry" at bounding box center [672, 539] width 114 height 24
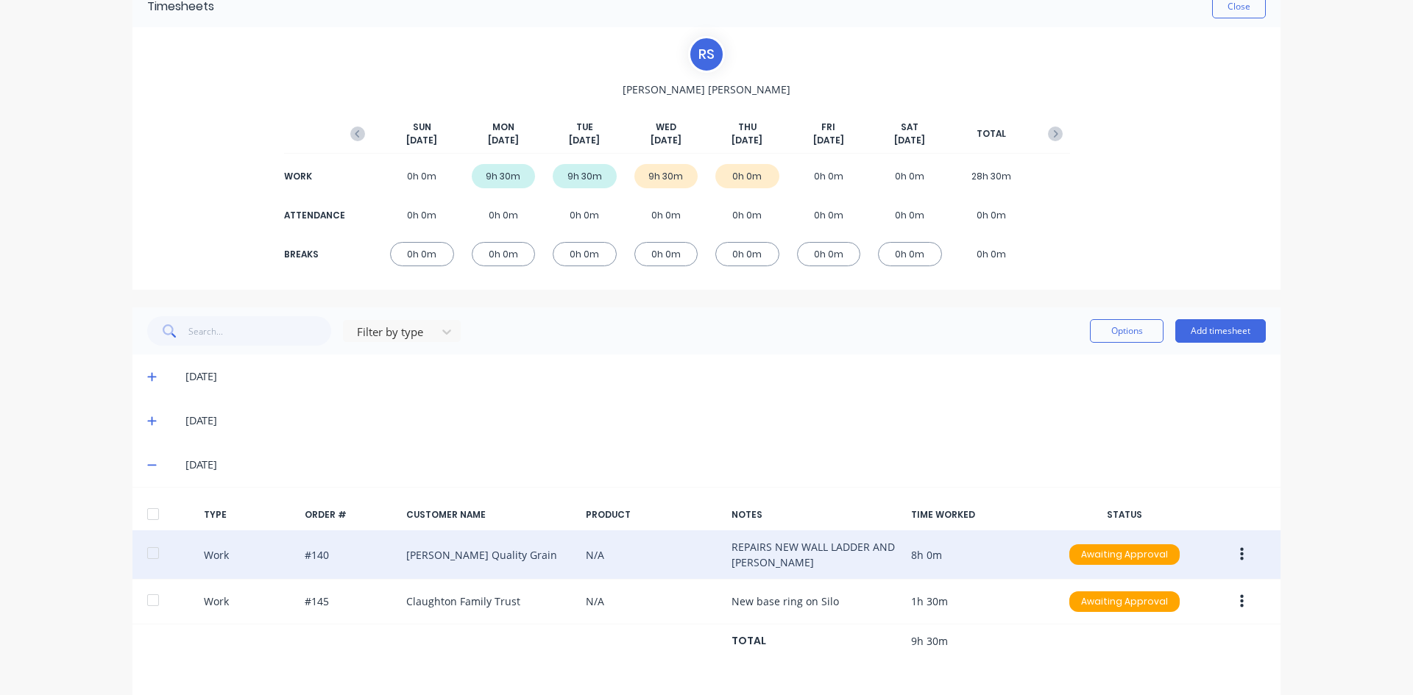
scroll to position [126, 0]
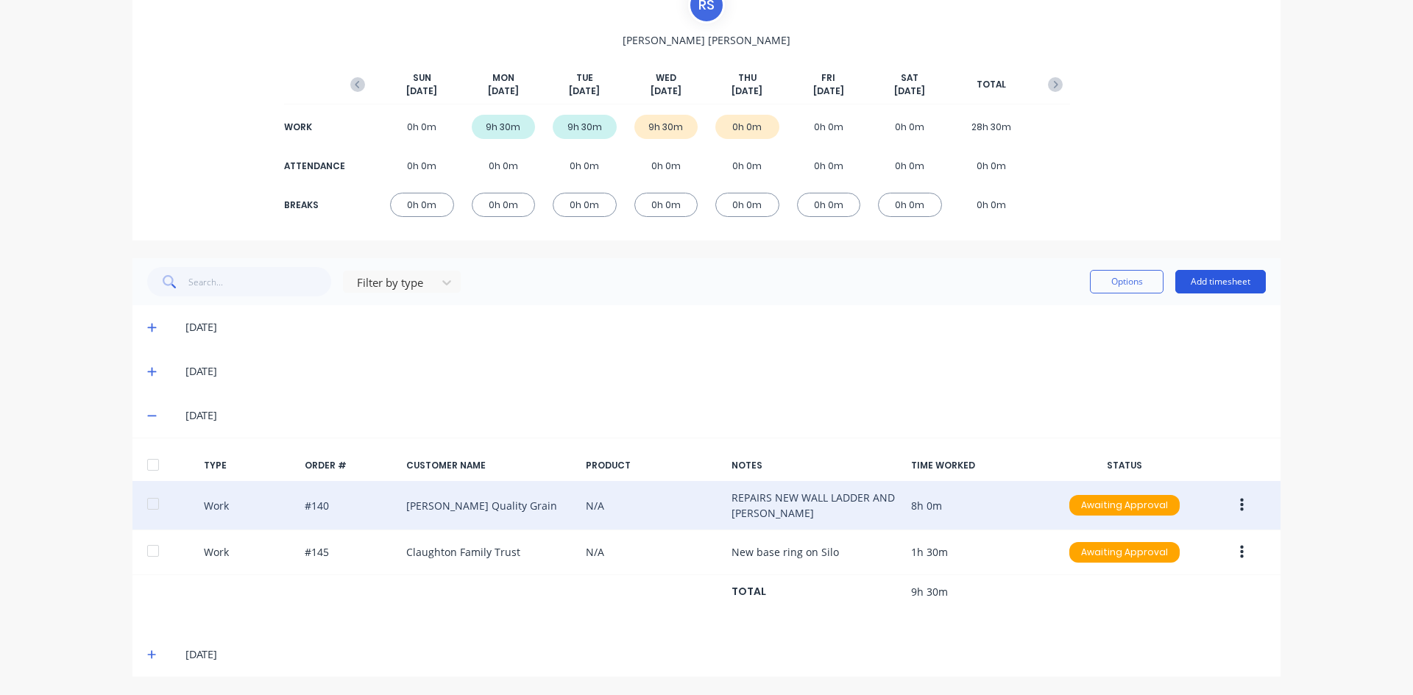
click at [1186, 279] on button "Add timesheet" at bounding box center [1220, 282] width 91 height 24
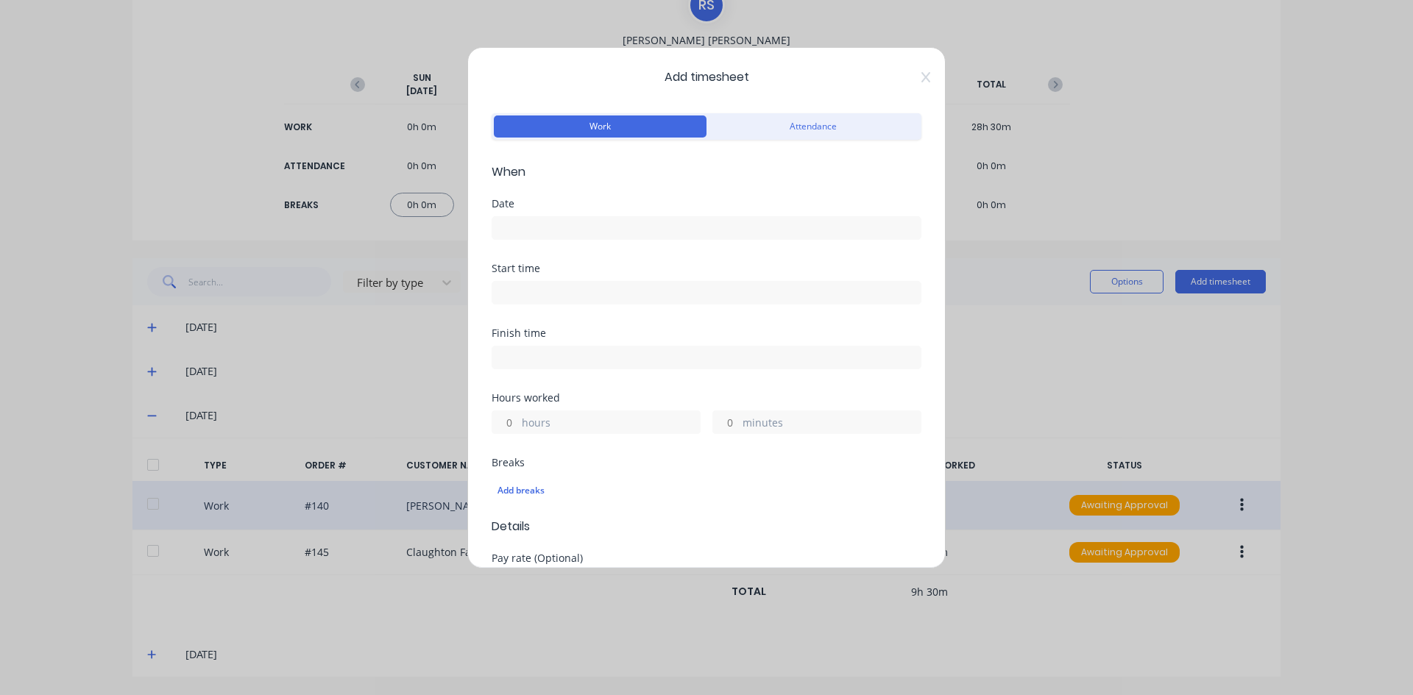
click at [520, 286] on input at bounding box center [706, 293] width 428 height 22
type input "12:29 PM"
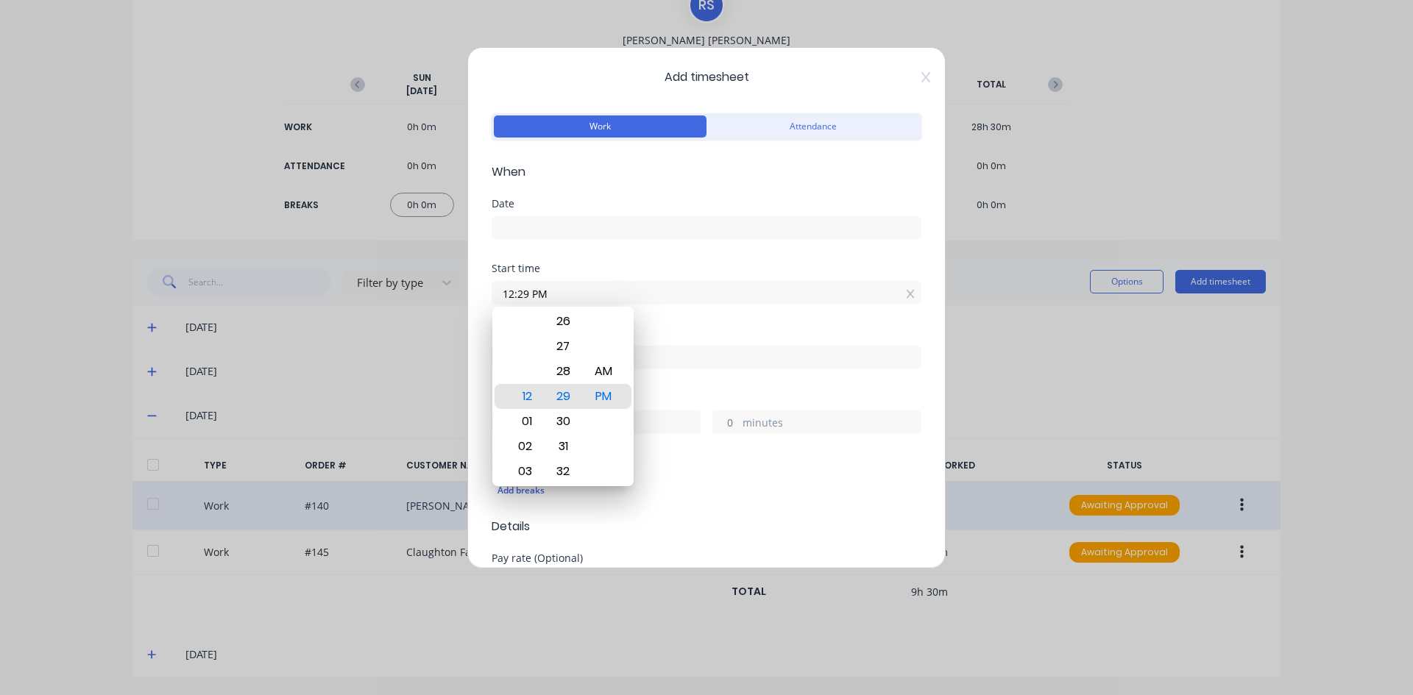
drag, startPoint x: 679, startPoint y: 380, endPoint x: 480, endPoint y: 226, distance: 251.3
click at [677, 378] on div "Finish time" at bounding box center [707, 360] width 430 height 65
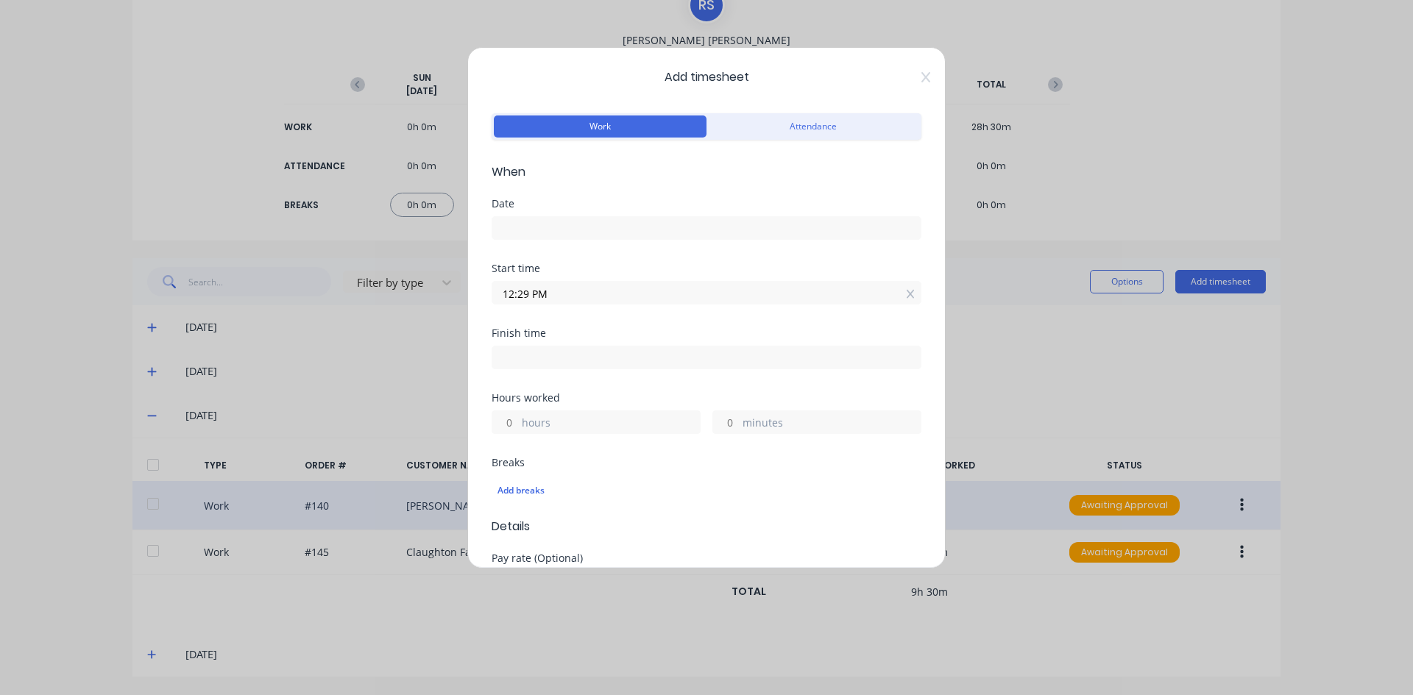
click at [504, 224] on input at bounding box center [706, 228] width 428 height 22
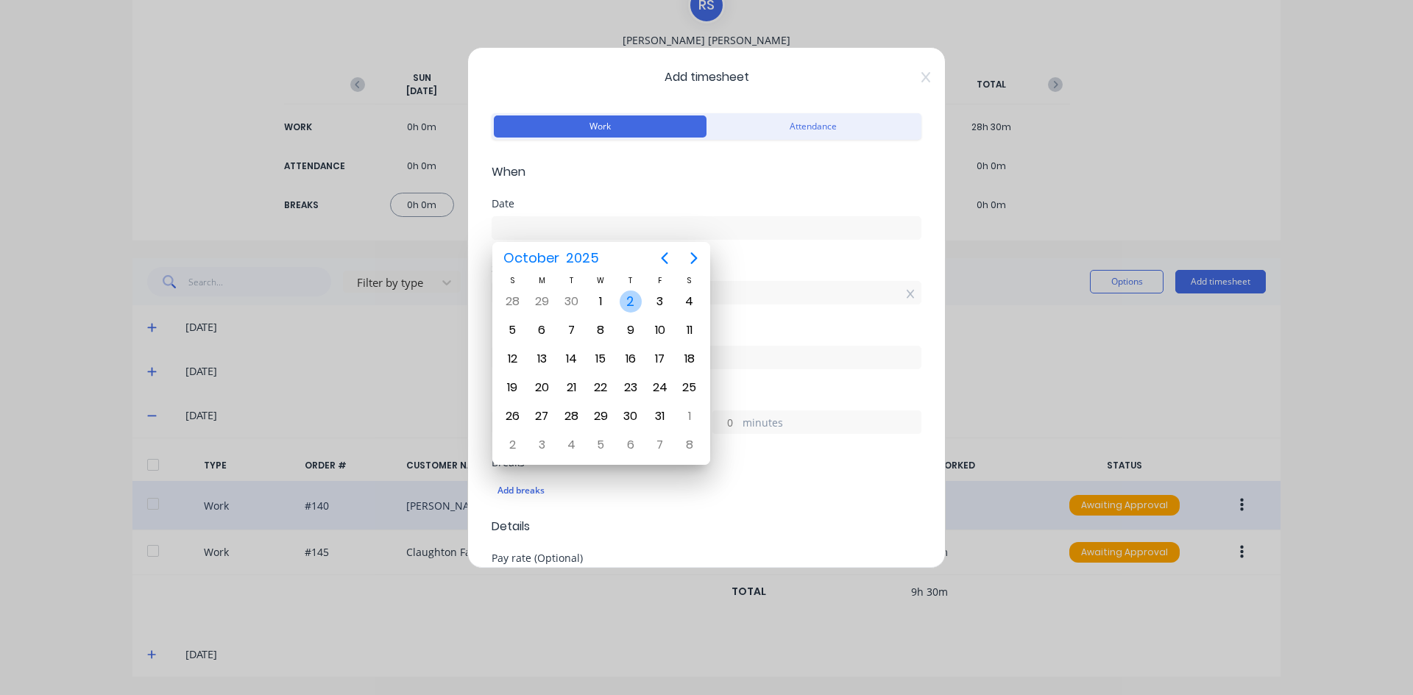
click at [630, 300] on div "2" at bounding box center [631, 302] width 22 height 22
type input "[DATE]"
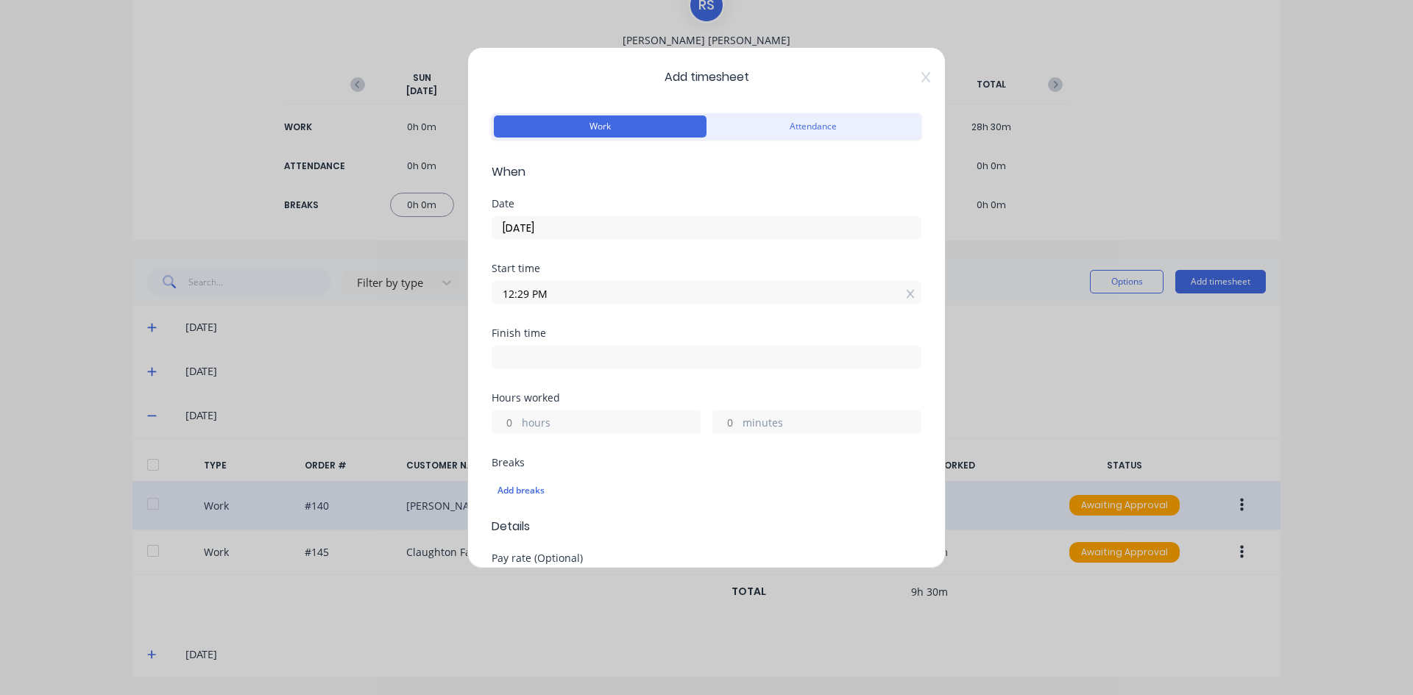
drag, startPoint x: 548, startPoint y: 292, endPoint x: 457, endPoint y: 297, distance: 90.7
click at [457, 297] on div "Add timesheet Work Attendance When Date [DATE] Start time 12:29 PM Finish time …" at bounding box center [706, 347] width 1413 height 695
type input "07:00 AM"
click at [559, 327] on div "Start time 07:00 AM" at bounding box center [707, 295] width 430 height 65
click at [516, 361] on input at bounding box center [706, 358] width 428 height 22
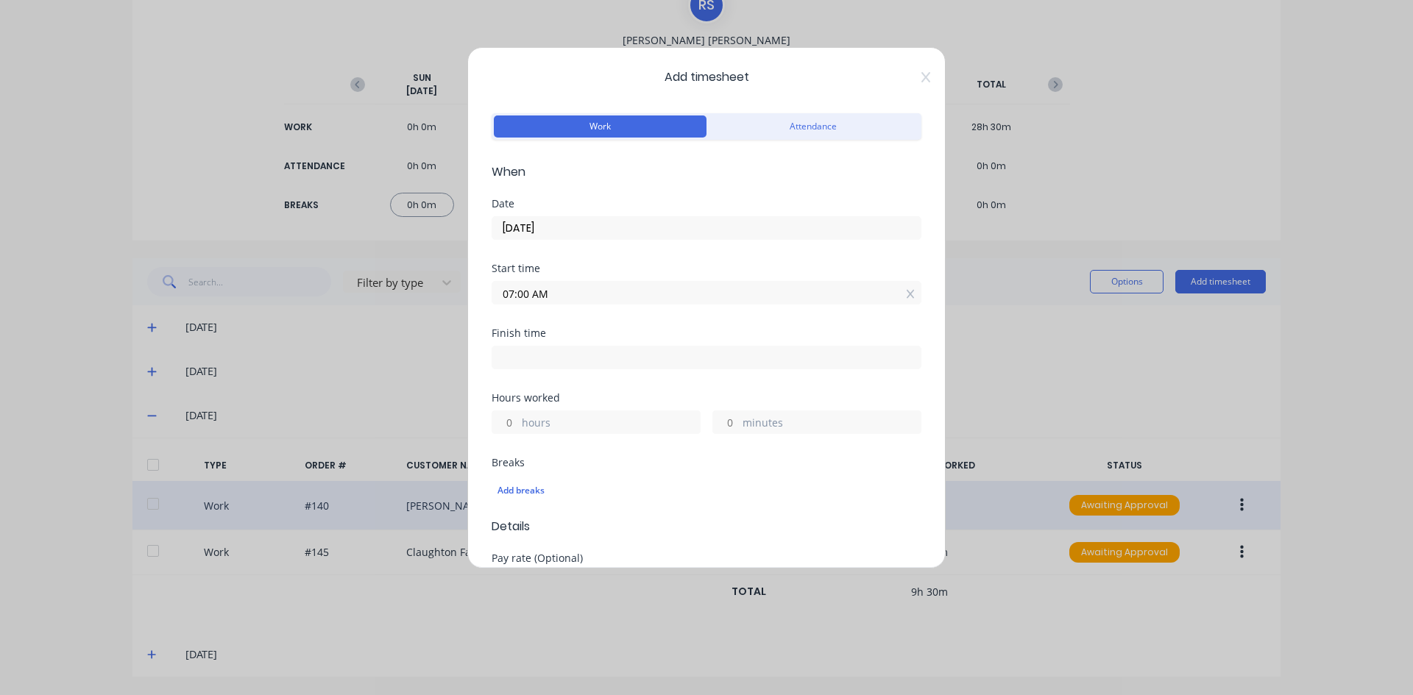
type input "12:29 PM"
type input "5"
type input "29"
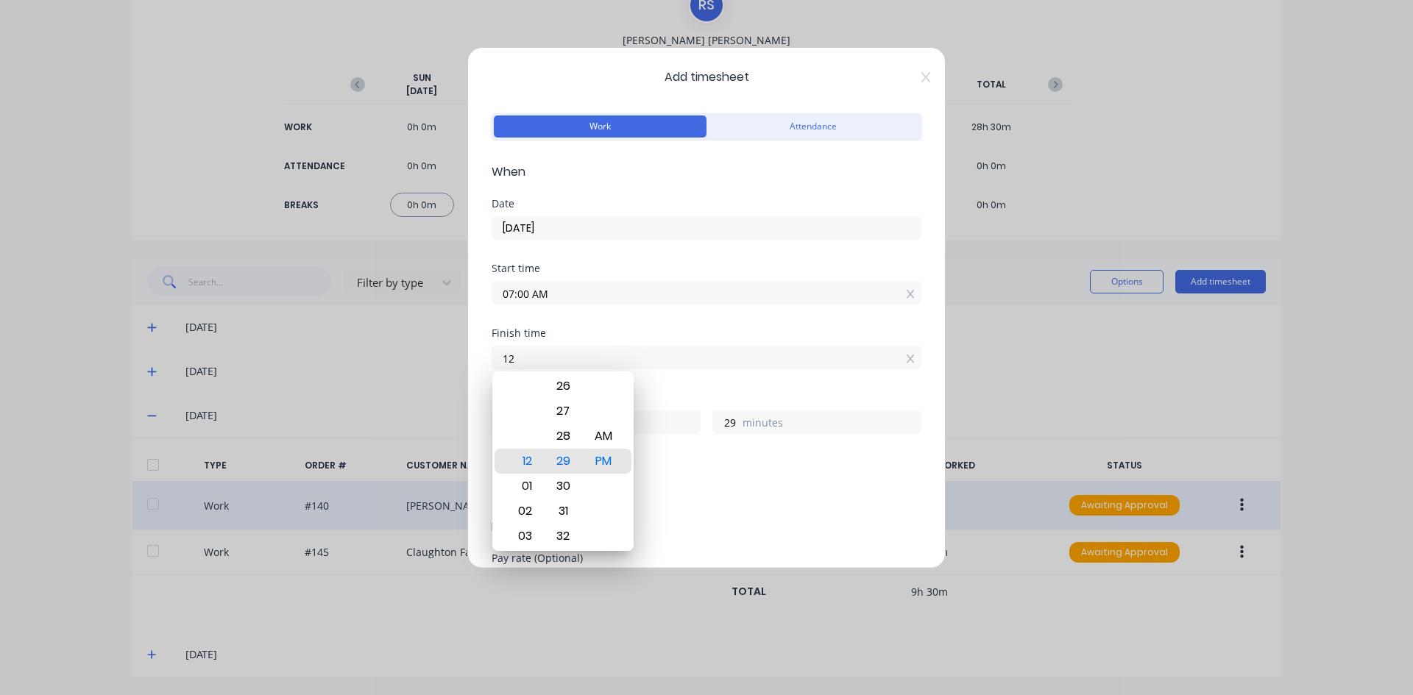
type input "1"
type input "04:30 AM"
type input "21"
type input "30"
click at [605, 460] on div "PM" at bounding box center [604, 461] width 36 height 25
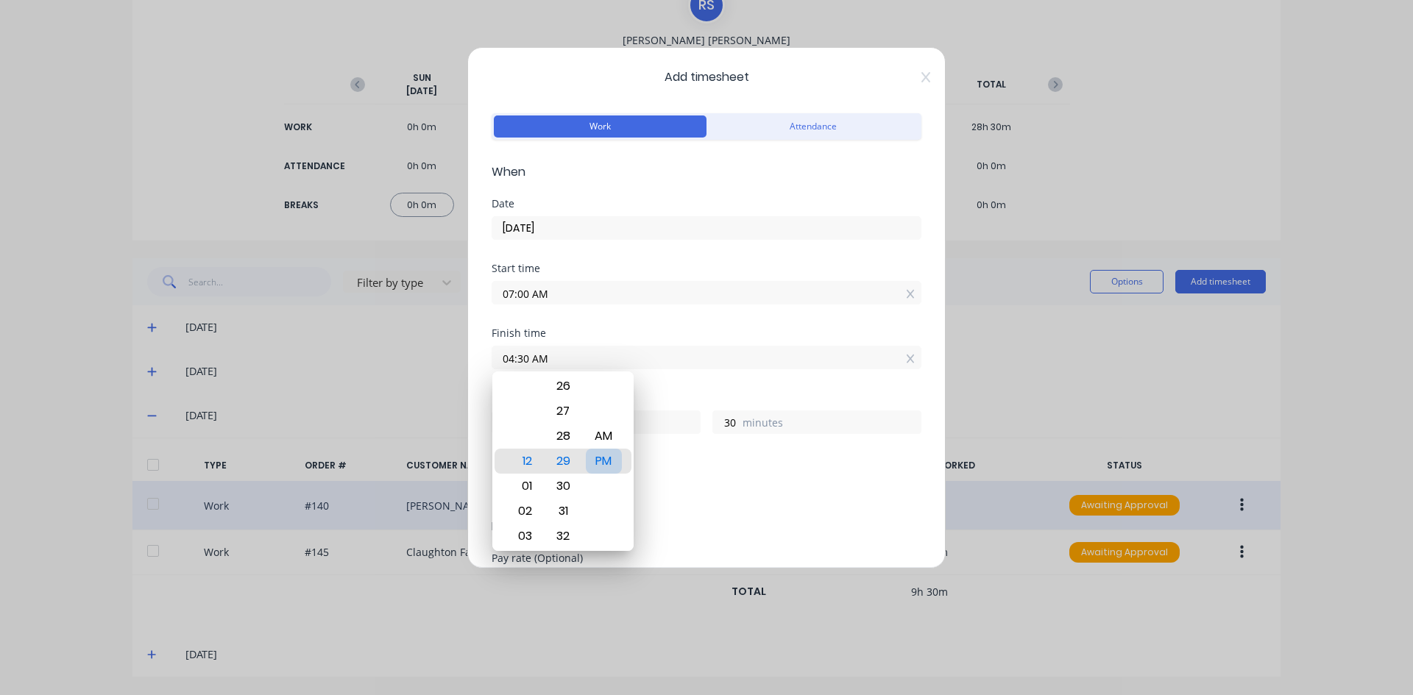
type input "04:30 PM"
type input "9"
click at [681, 380] on div "Finish time 04:30 PM" at bounding box center [707, 360] width 430 height 65
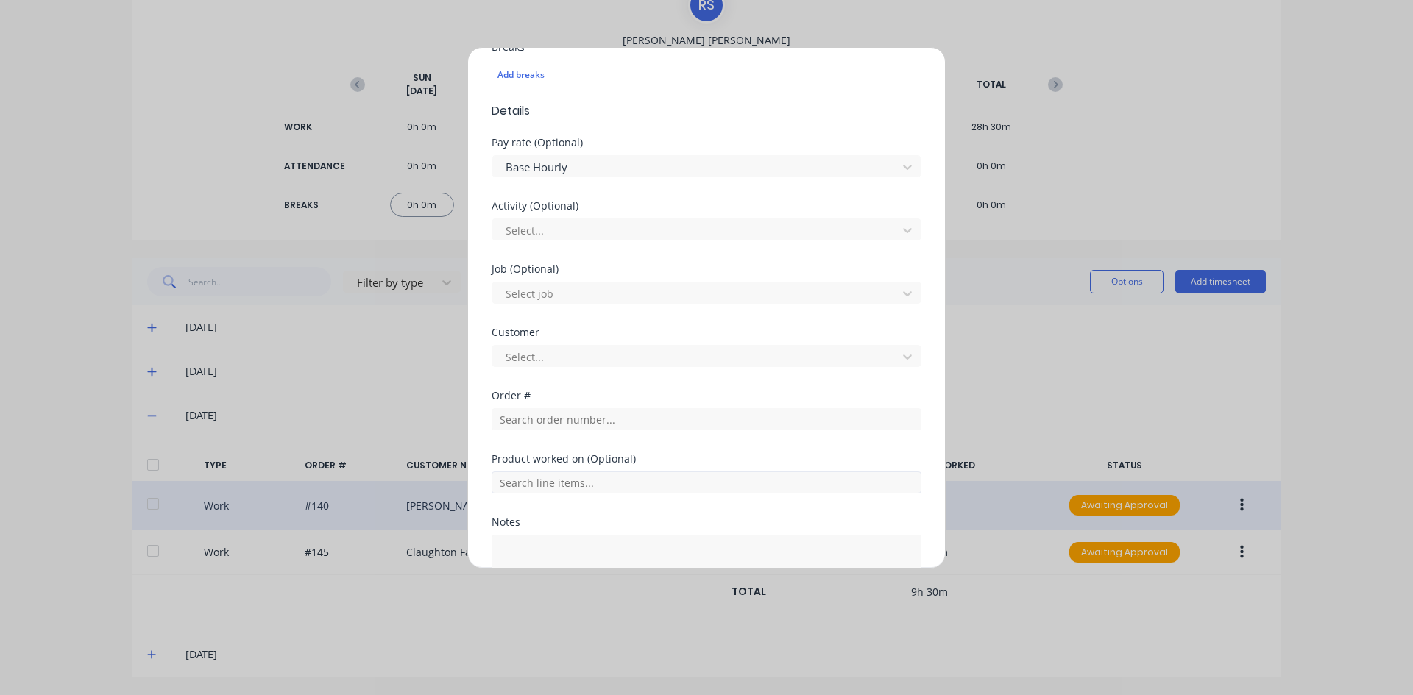
scroll to position [442, 0]
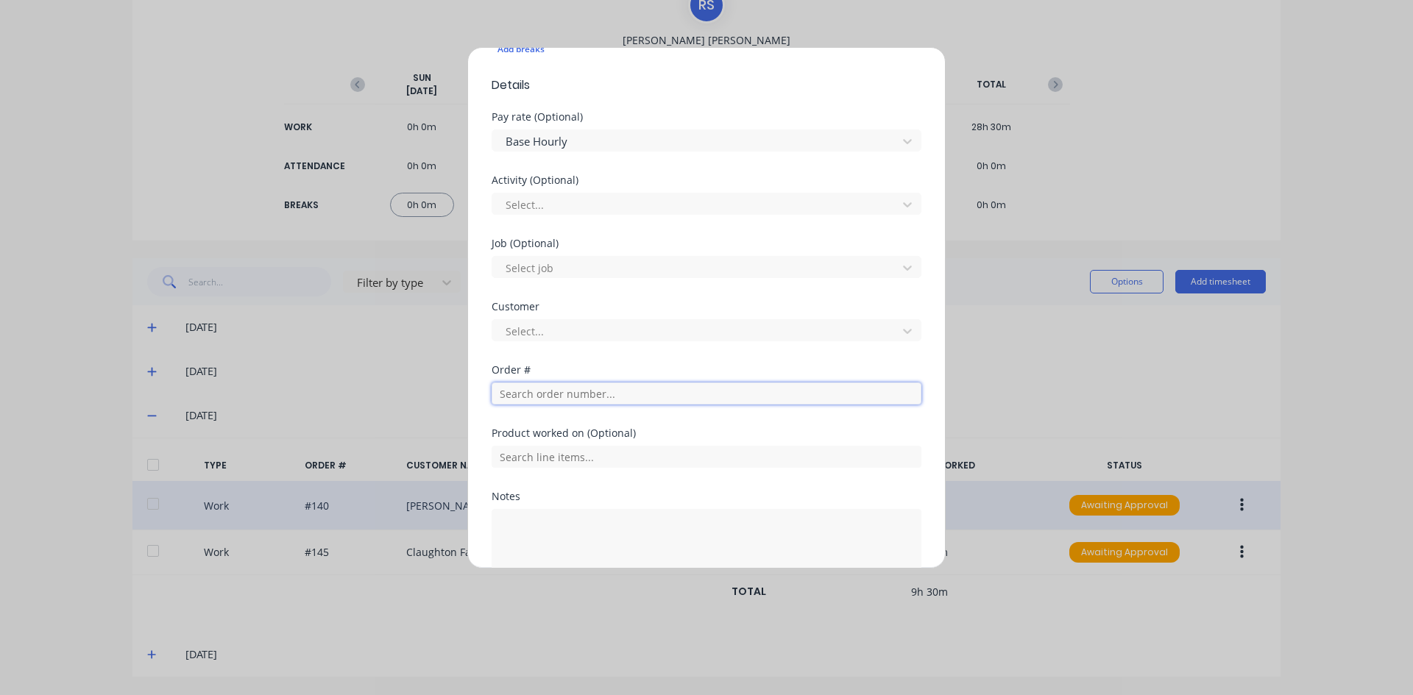
click at [517, 397] on input "text" at bounding box center [707, 394] width 430 height 22
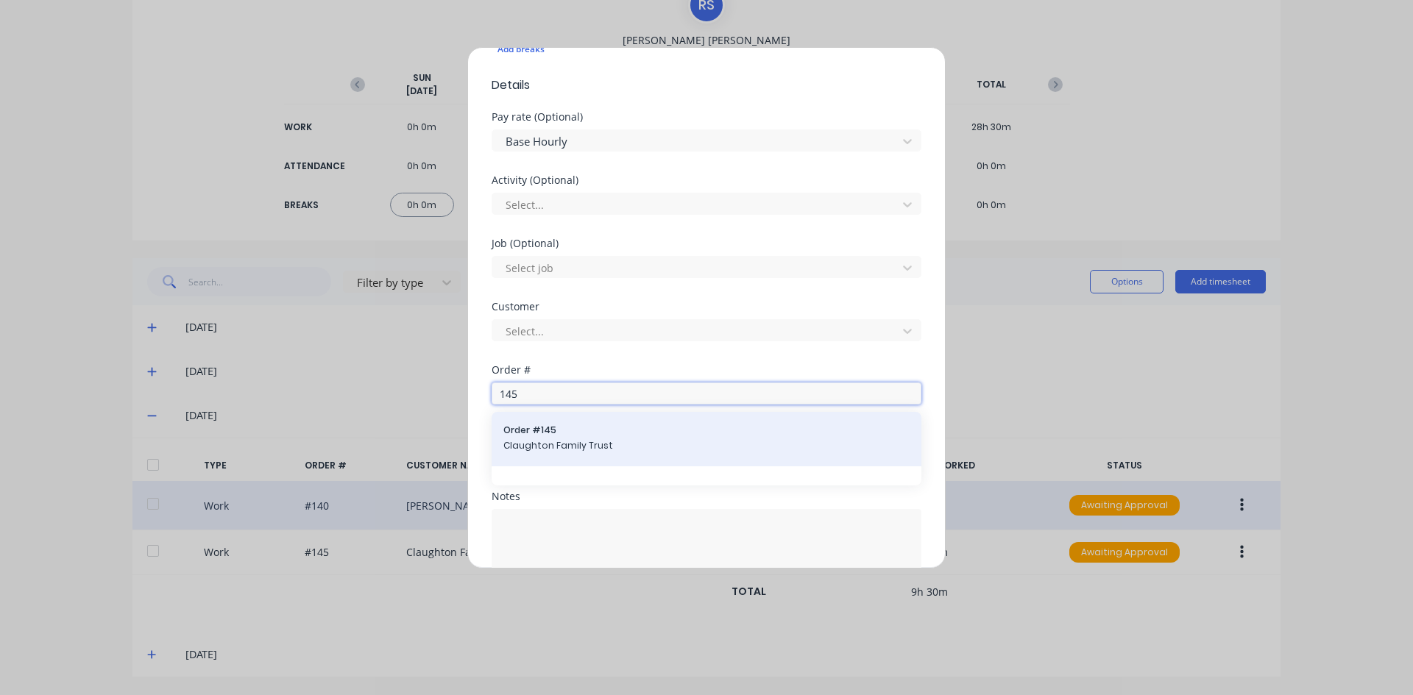
type input "145"
click at [553, 434] on span "Order # 145" at bounding box center [706, 430] width 406 height 13
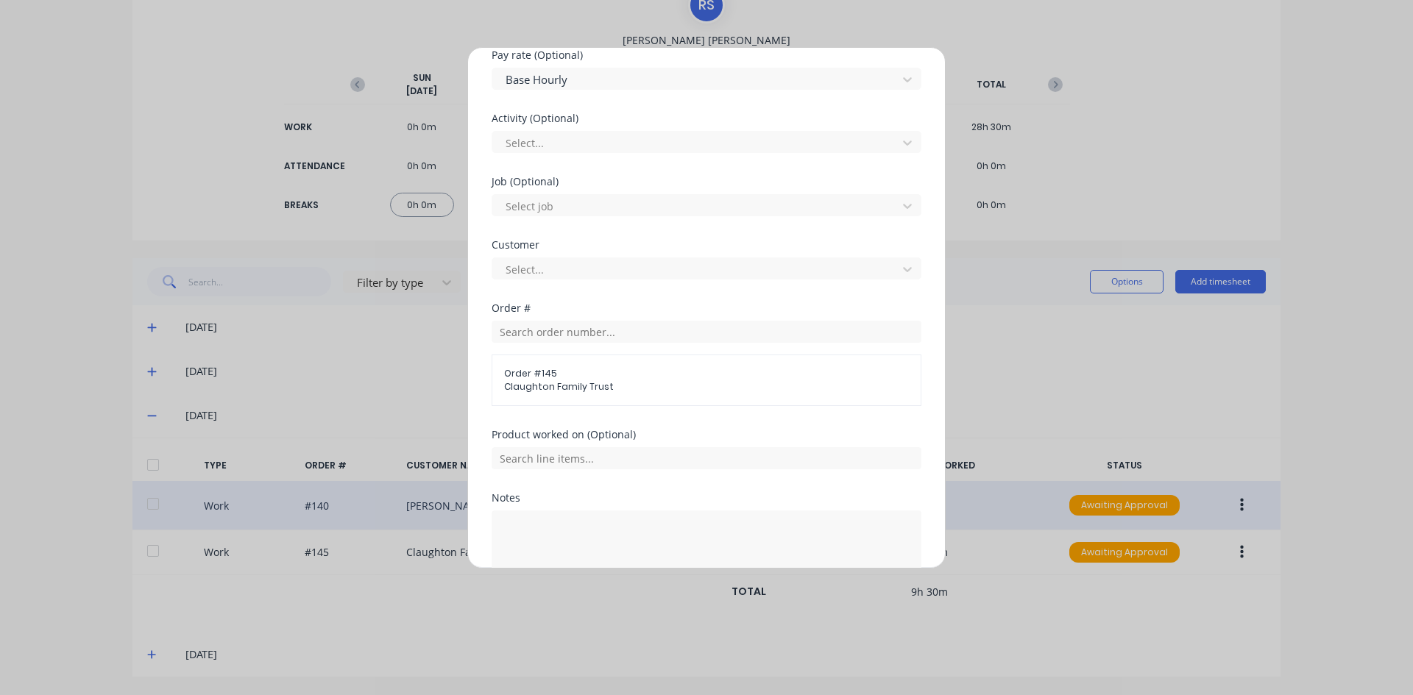
scroll to position [589, 0]
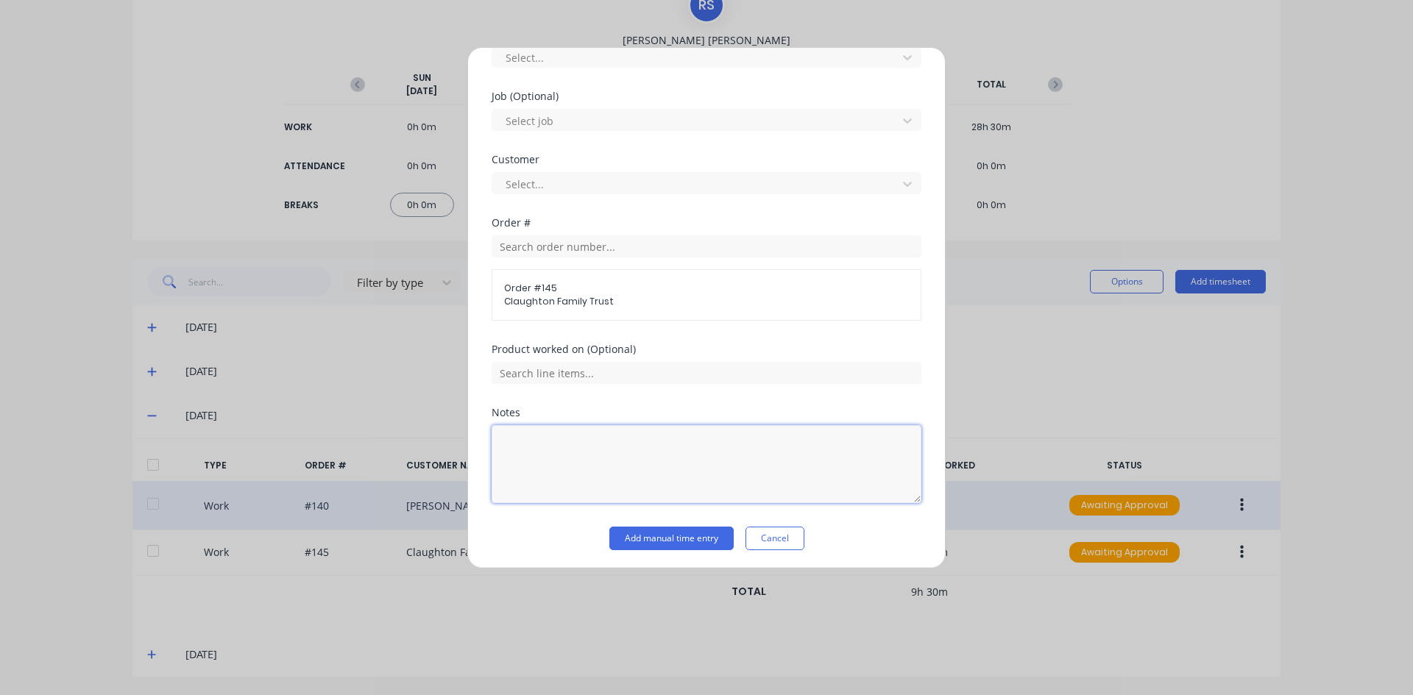
click at [520, 442] on textarea at bounding box center [707, 464] width 430 height 78
type textarea "Replace base ring to old silo"
click at [679, 540] on button "Add manual time entry" at bounding box center [671, 539] width 124 height 24
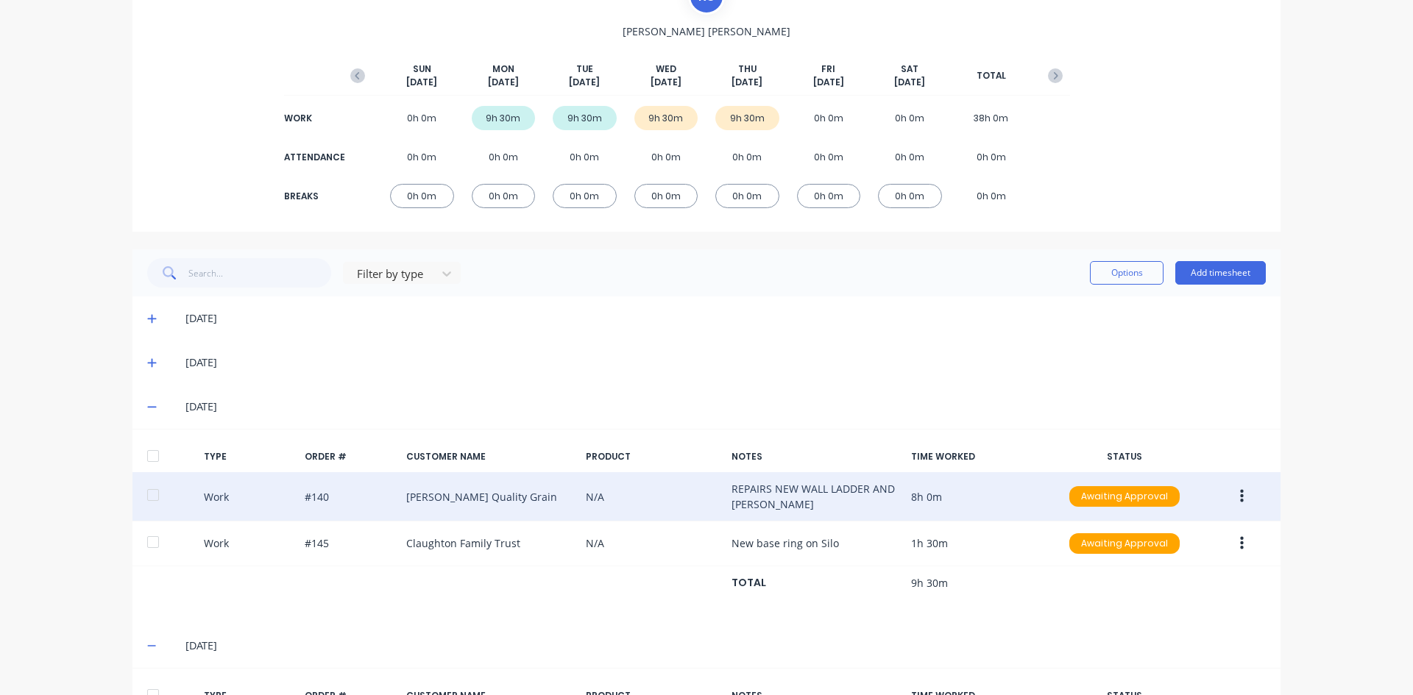
scroll to position [52, 0]
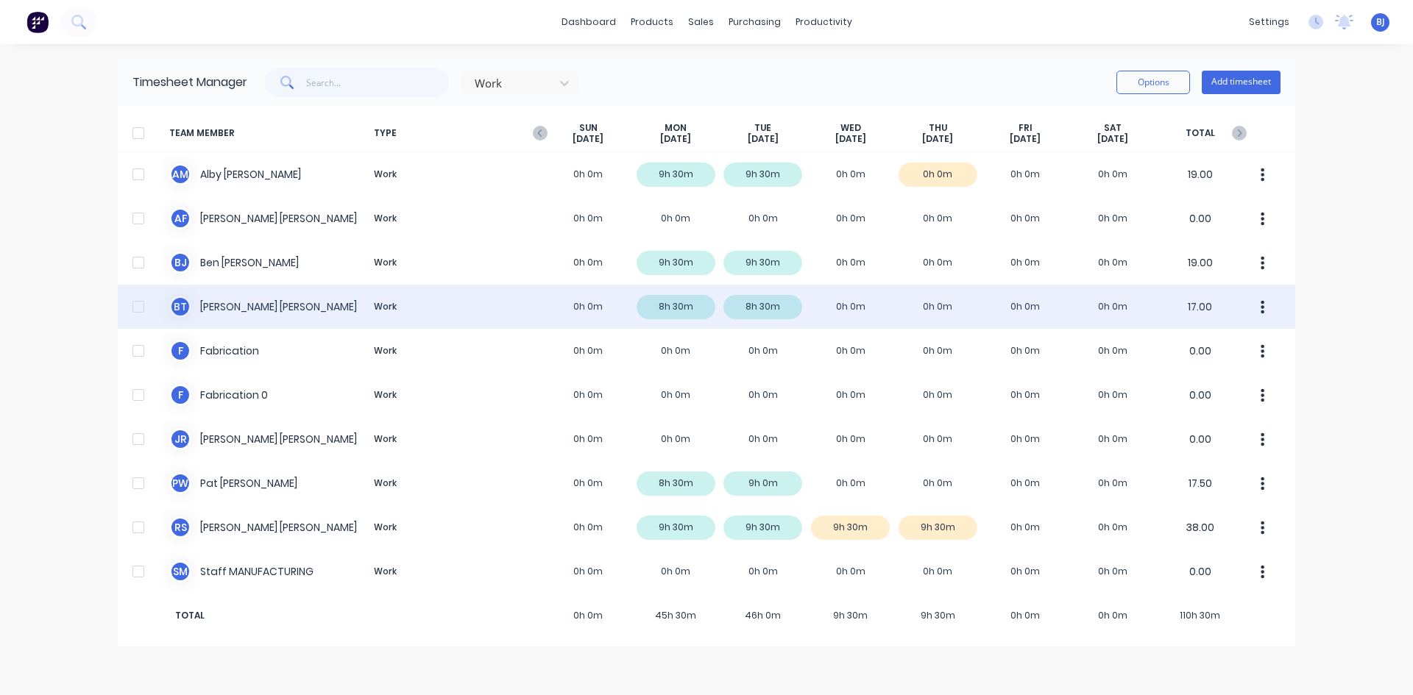
click at [826, 302] on div "[PERSON_NAME] Work 0h 0m 8h 30m 8h 30m 0h 0m 0h 0m 0h 0m 0h 0m 17.00" at bounding box center [706, 307] width 1177 height 44
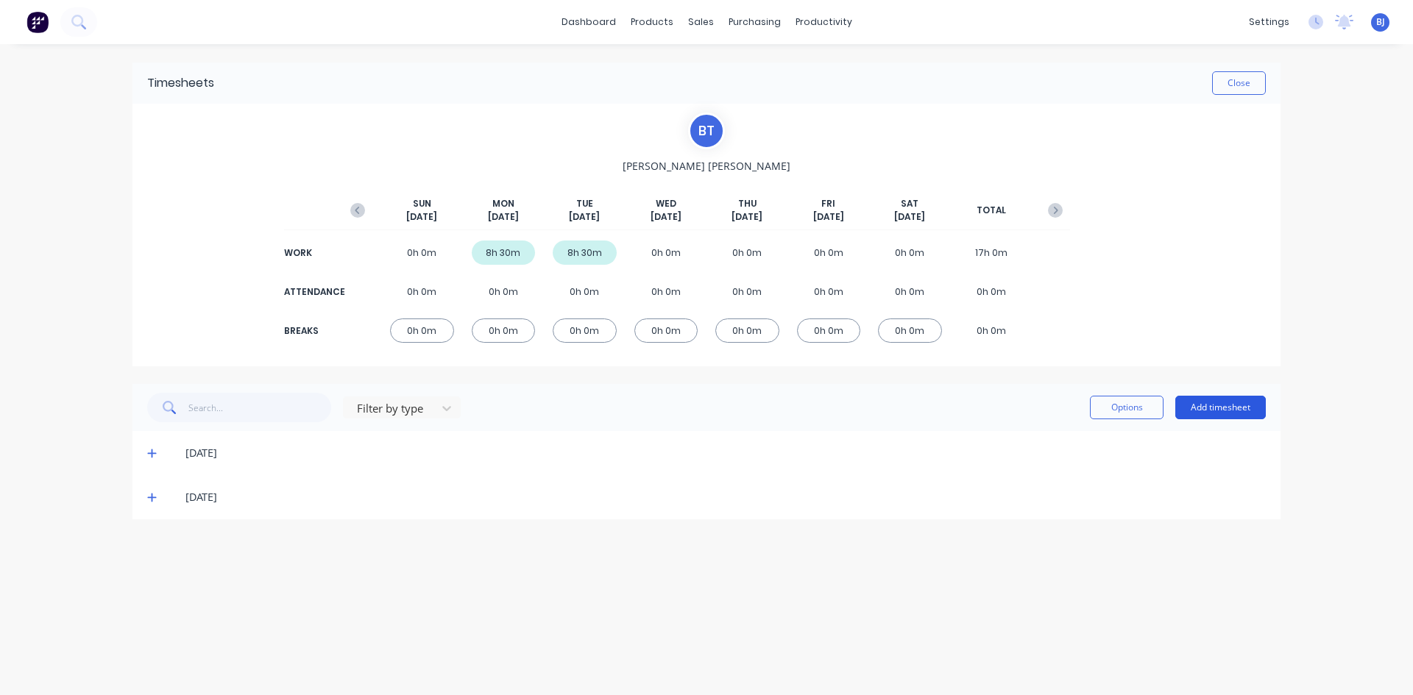
click at [1199, 403] on button "Add timesheet" at bounding box center [1220, 408] width 91 height 24
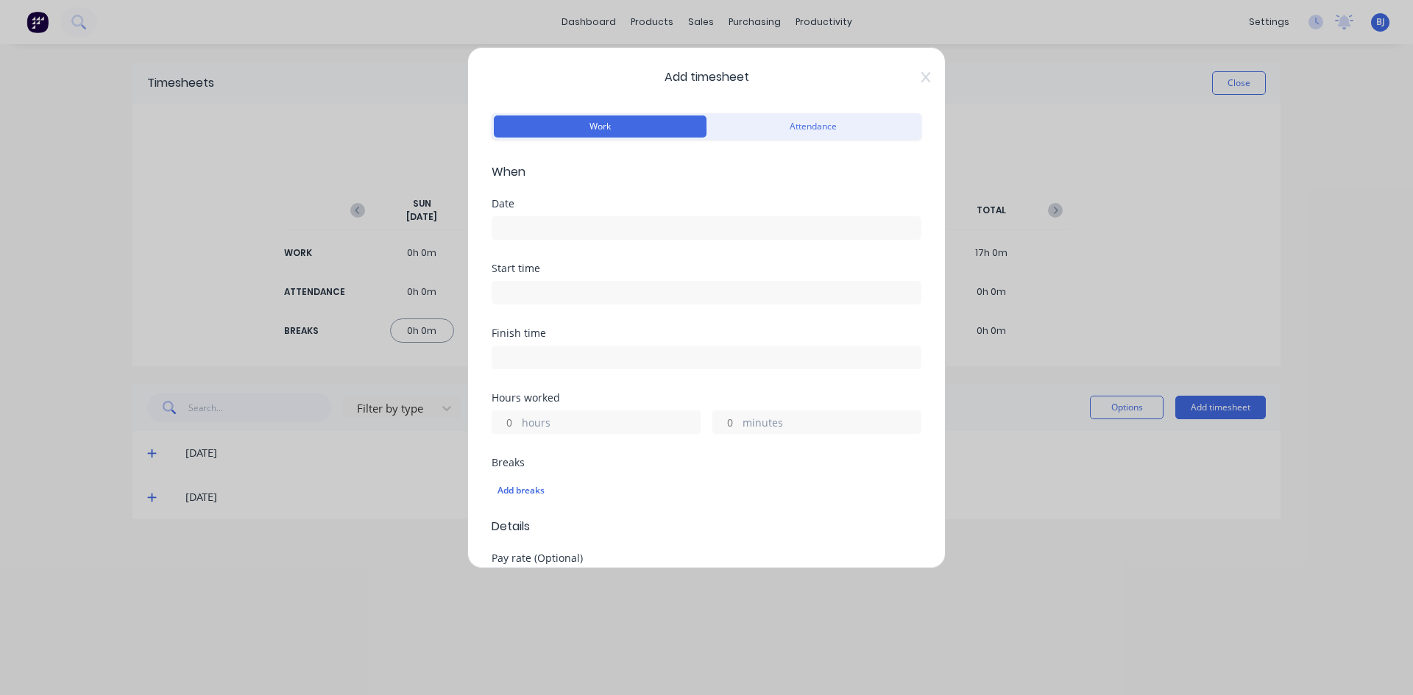
click at [514, 294] on input at bounding box center [706, 293] width 428 height 22
type input "12:32 PM"
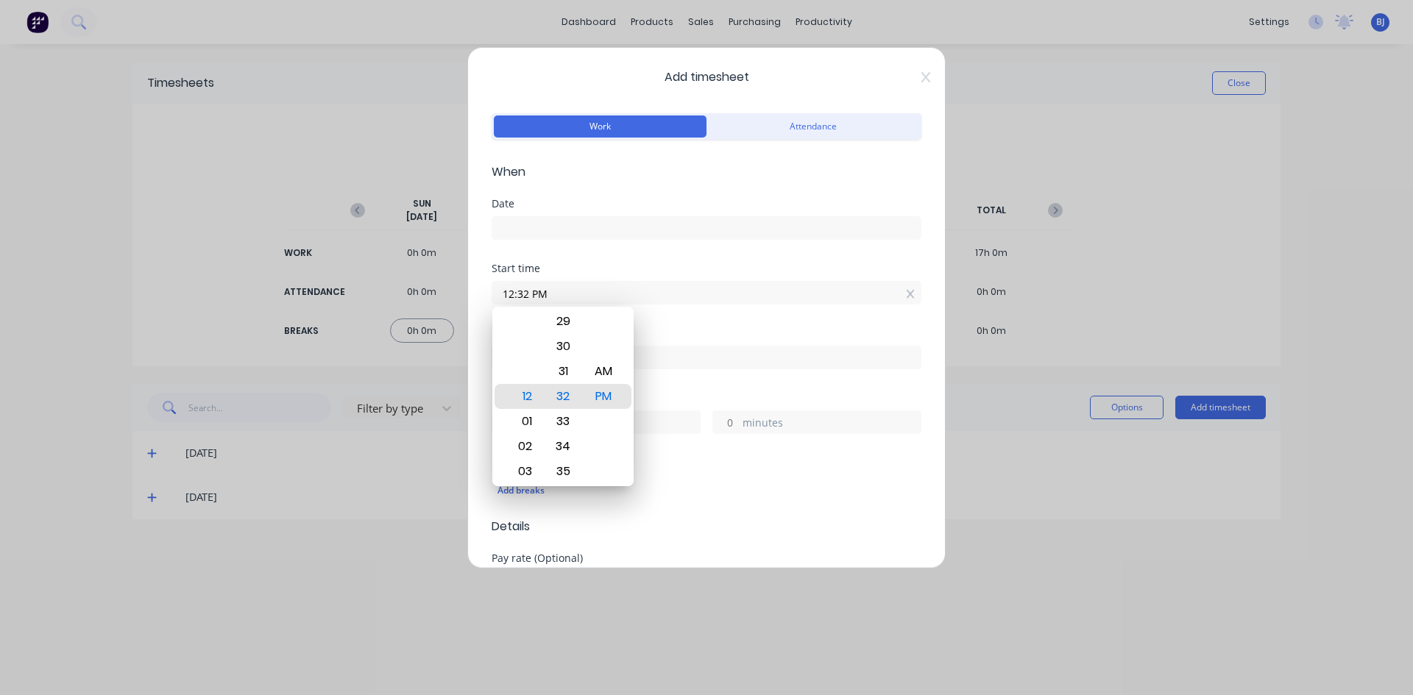
click at [521, 219] on input at bounding box center [706, 228] width 428 height 22
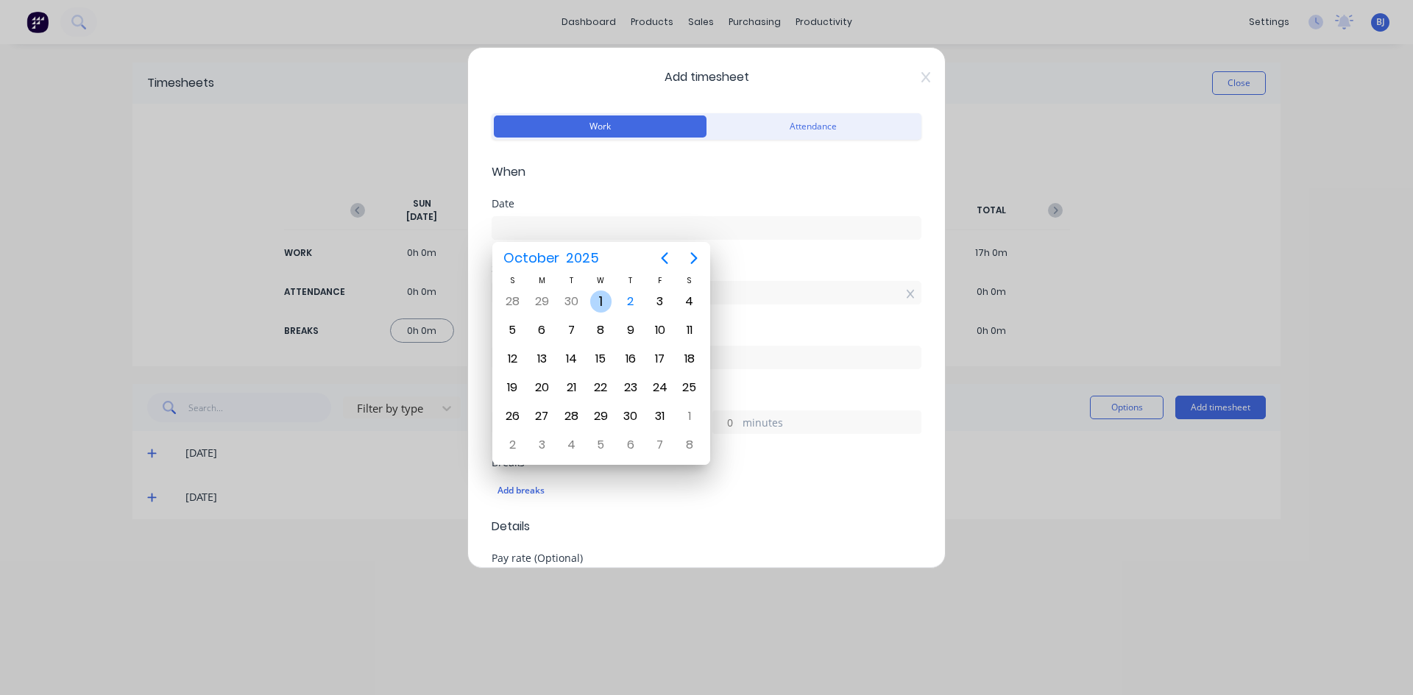
drag, startPoint x: 603, startPoint y: 302, endPoint x: 606, endPoint y: 291, distance: 12.3
click at [603, 302] on div "1" at bounding box center [601, 302] width 22 height 22
type input "[DATE]"
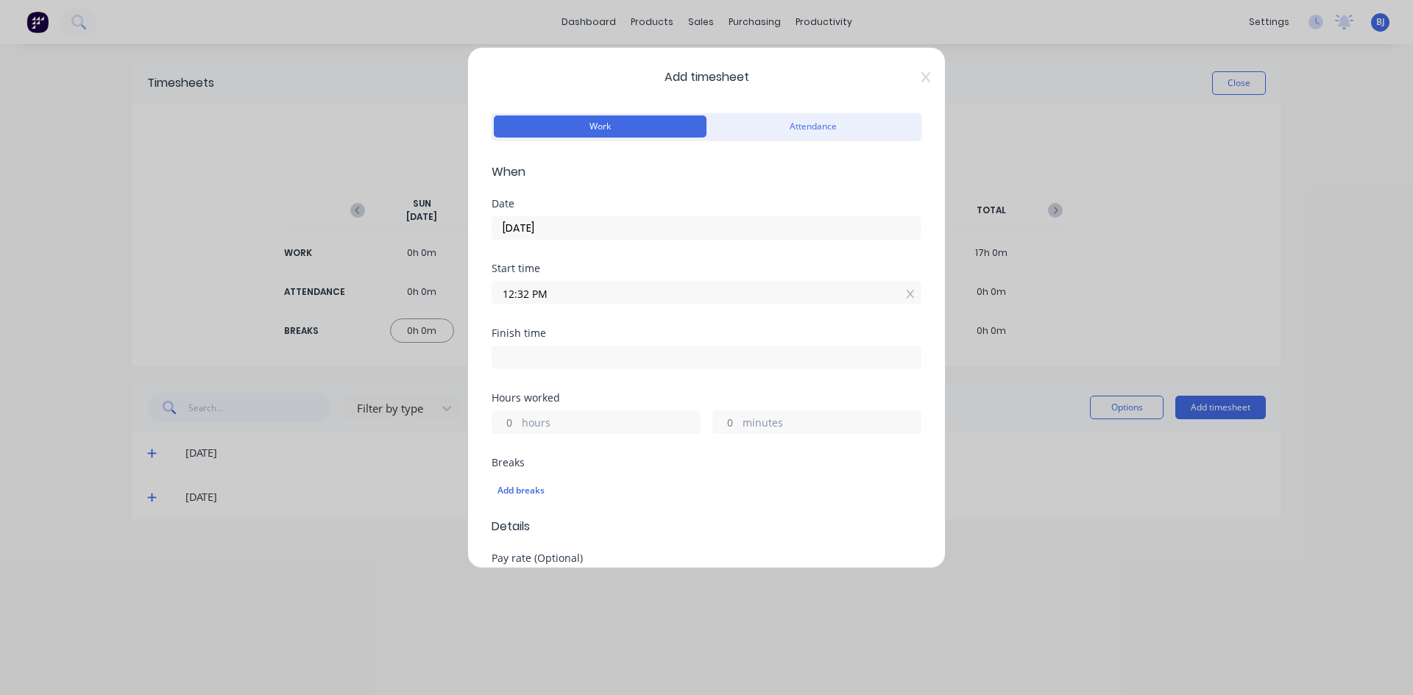
drag, startPoint x: 559, startPoint y: 299, endPoint x: 482, endPoint y: 319, distance: 79.1
click at [482, 319] on div "Add timesheet Work Attendance When Date [DATE] Start time 12:32 PM Finish time …" at bounding box center [706, 308] width 478 height 522
type input "07:00 AM"
drag, startPoint x: 528, startPoint y: 359, endPoint x: 509, endPoint y: 364, distance: 19.8
click at [527, 359] on input at bounding box center [706, 358] width 428 height 22
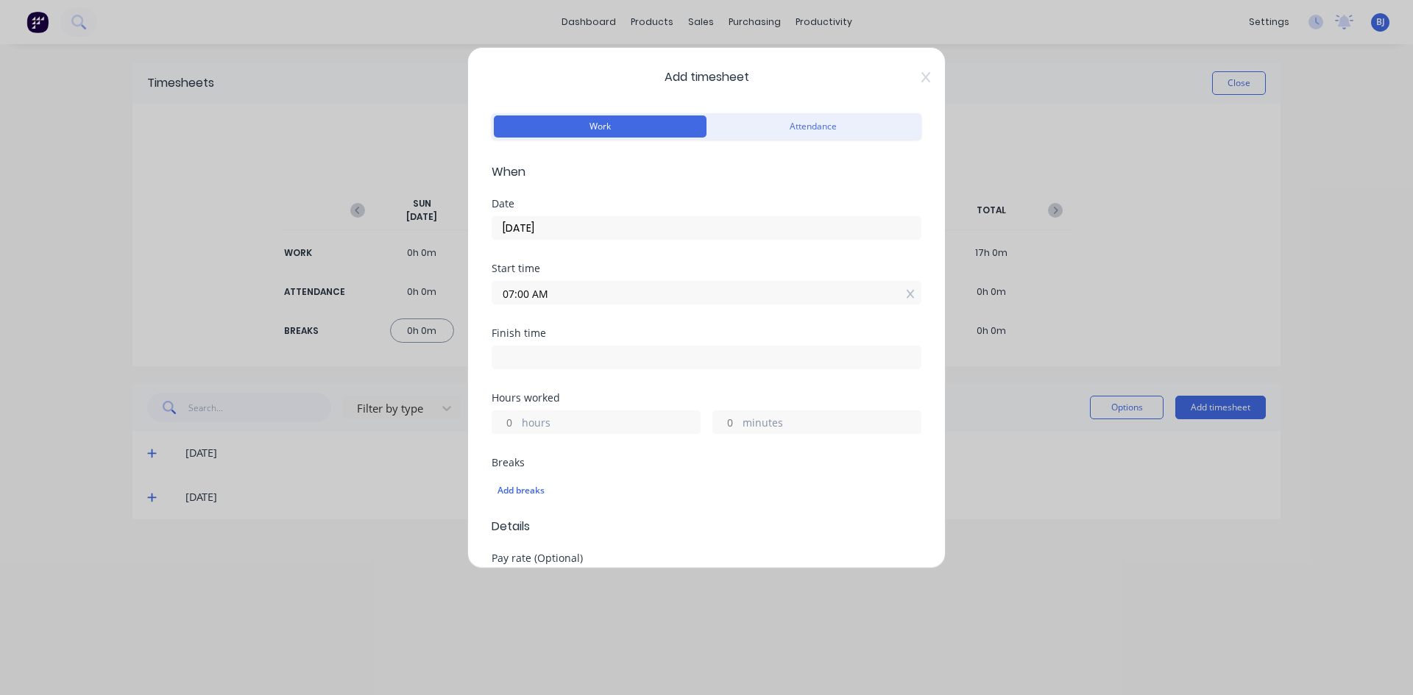
type input "12:32 PM"
type input "5"
type input "32"
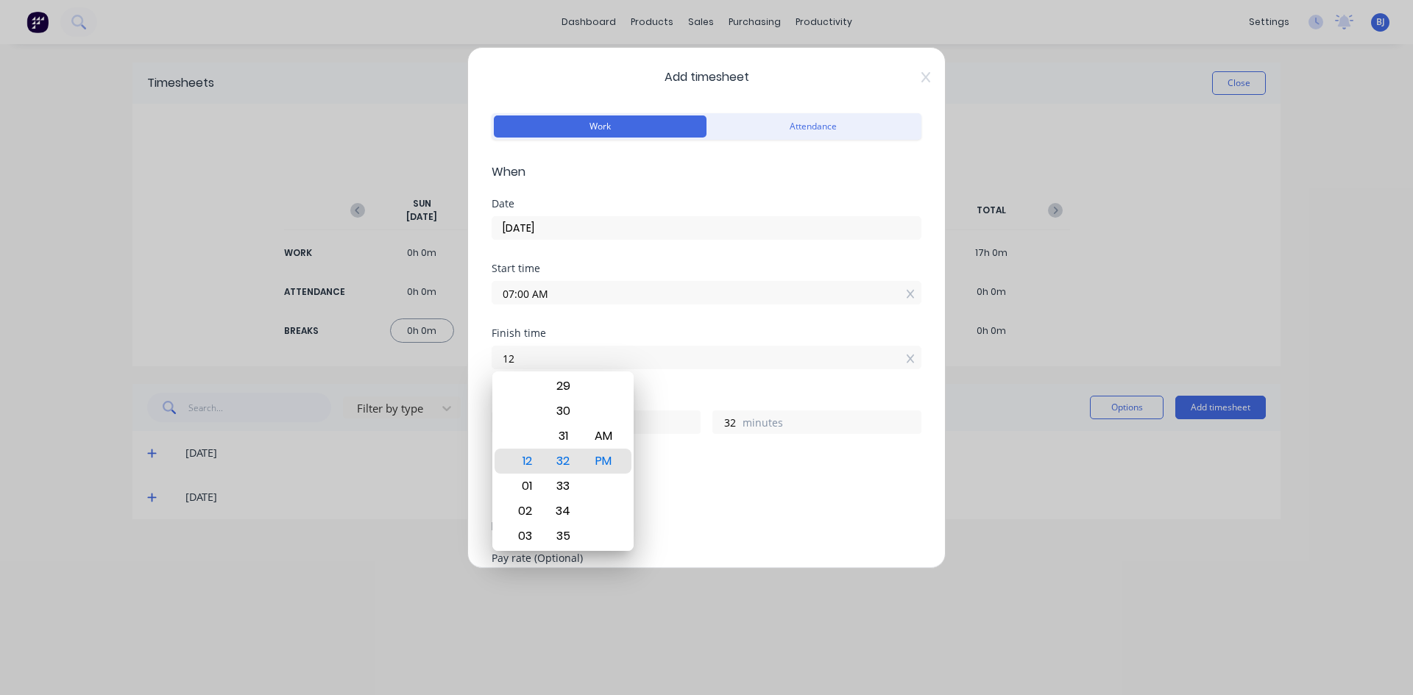
type input "1"
type input "03:30 AM"
type input "20"
type input "30"
click at [595, 458] on div "PM" at bounding box center [604, 461] width 36 height 25
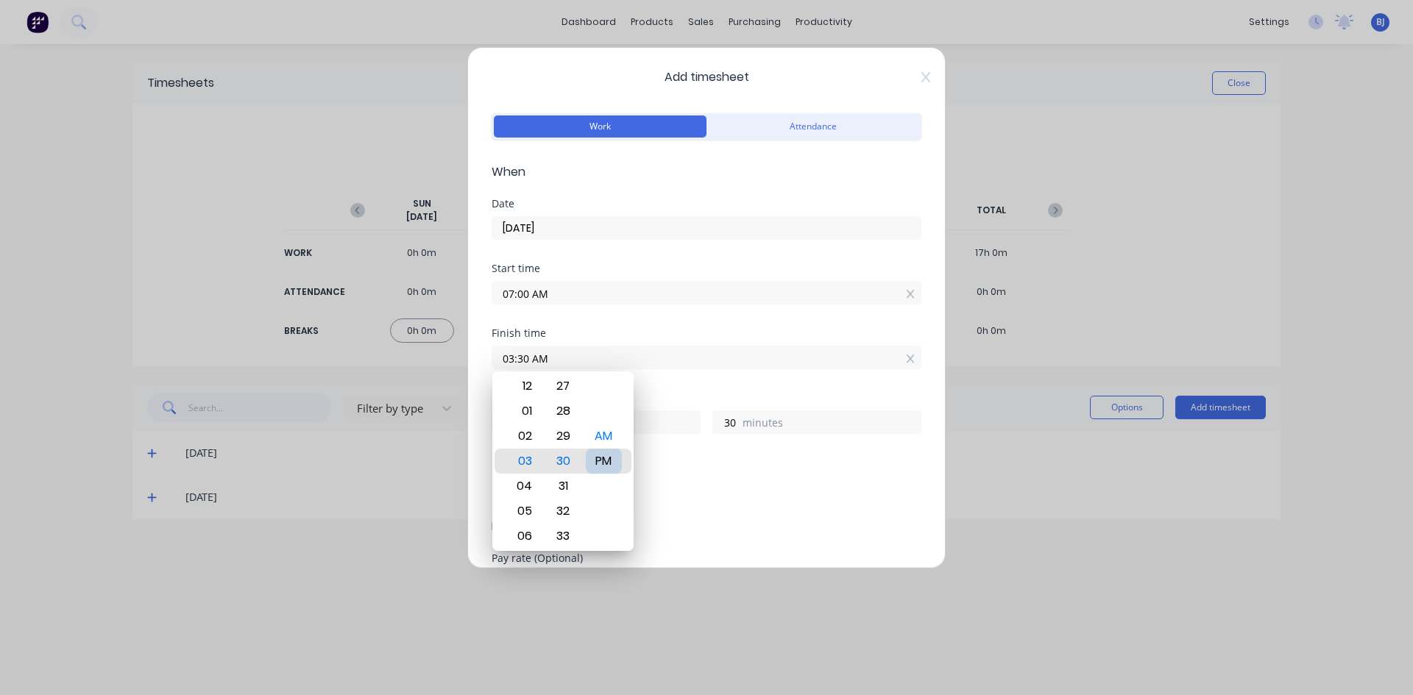
type input "03:30 PM"
type input "8"
click at [704, 475] on div "Add breaks" at bounding box center [707, 489] width 430 height 35
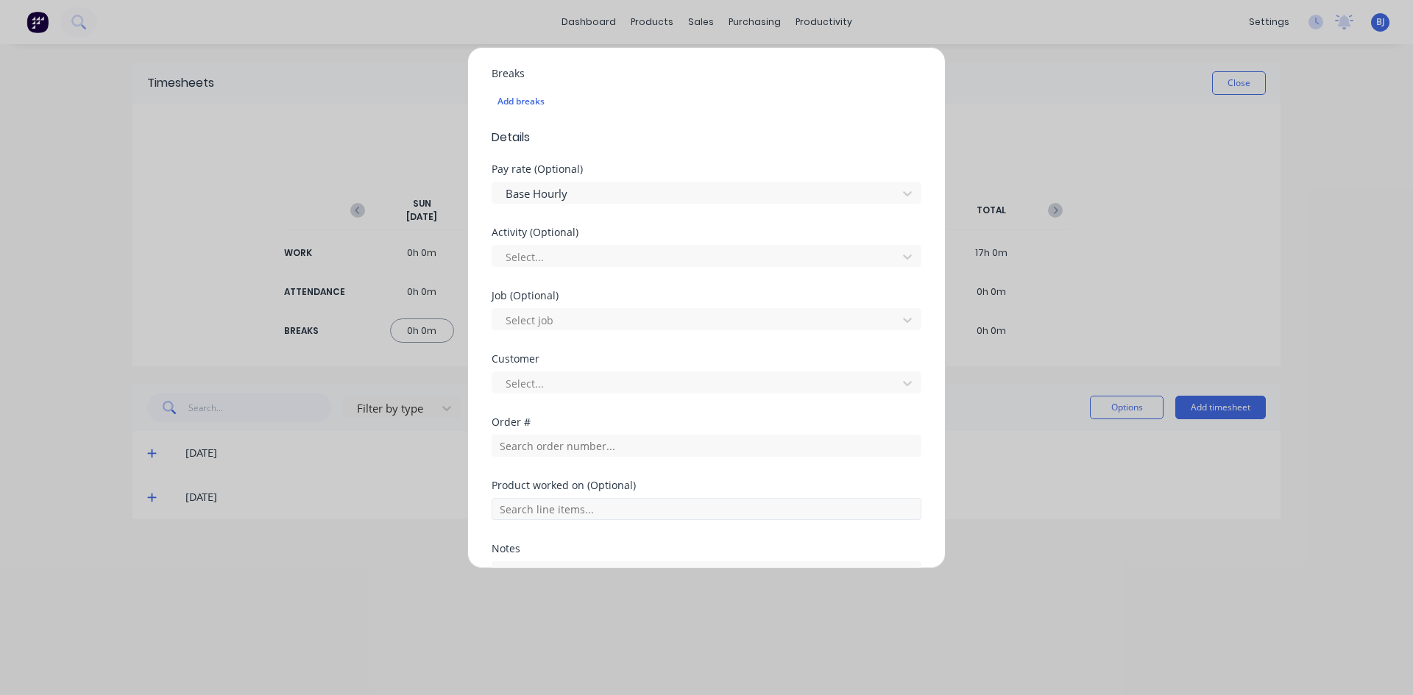
scroll to position [442, 0]
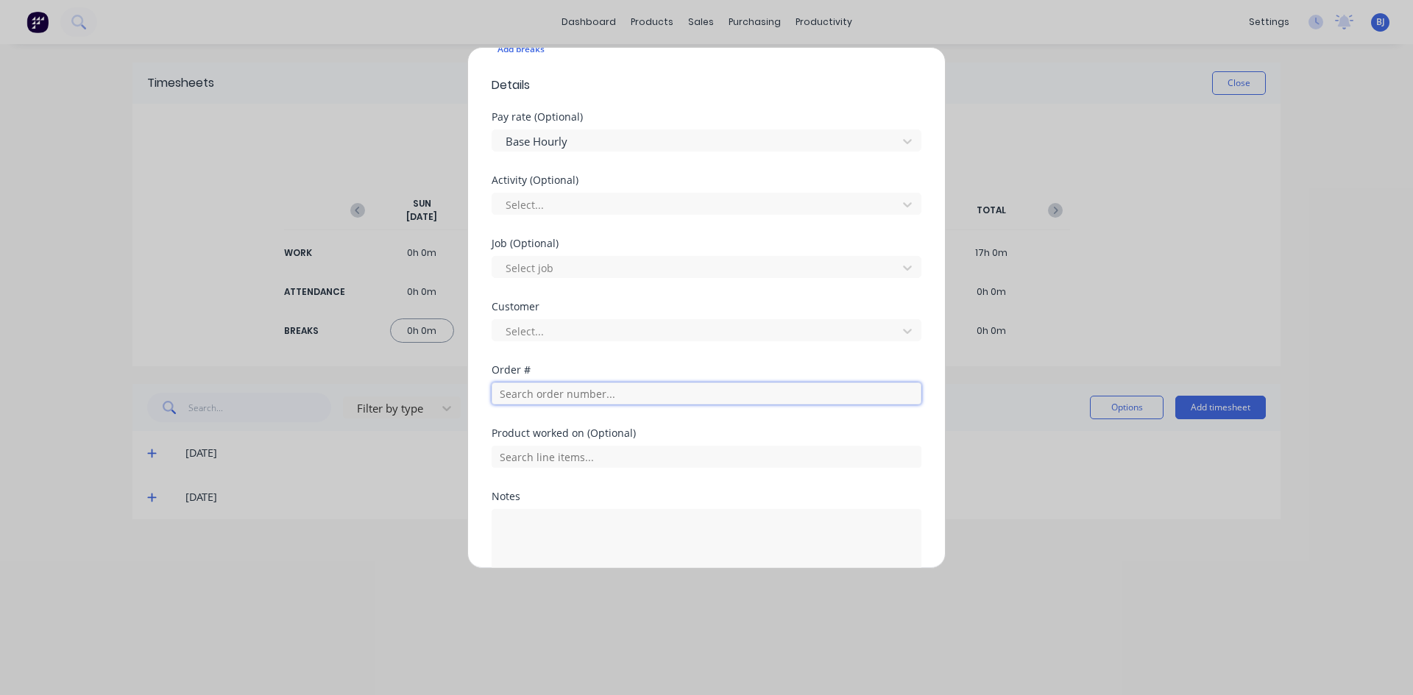
click at [528, 399] on input "text" at bounding box center [707, 394] width 430 height 22
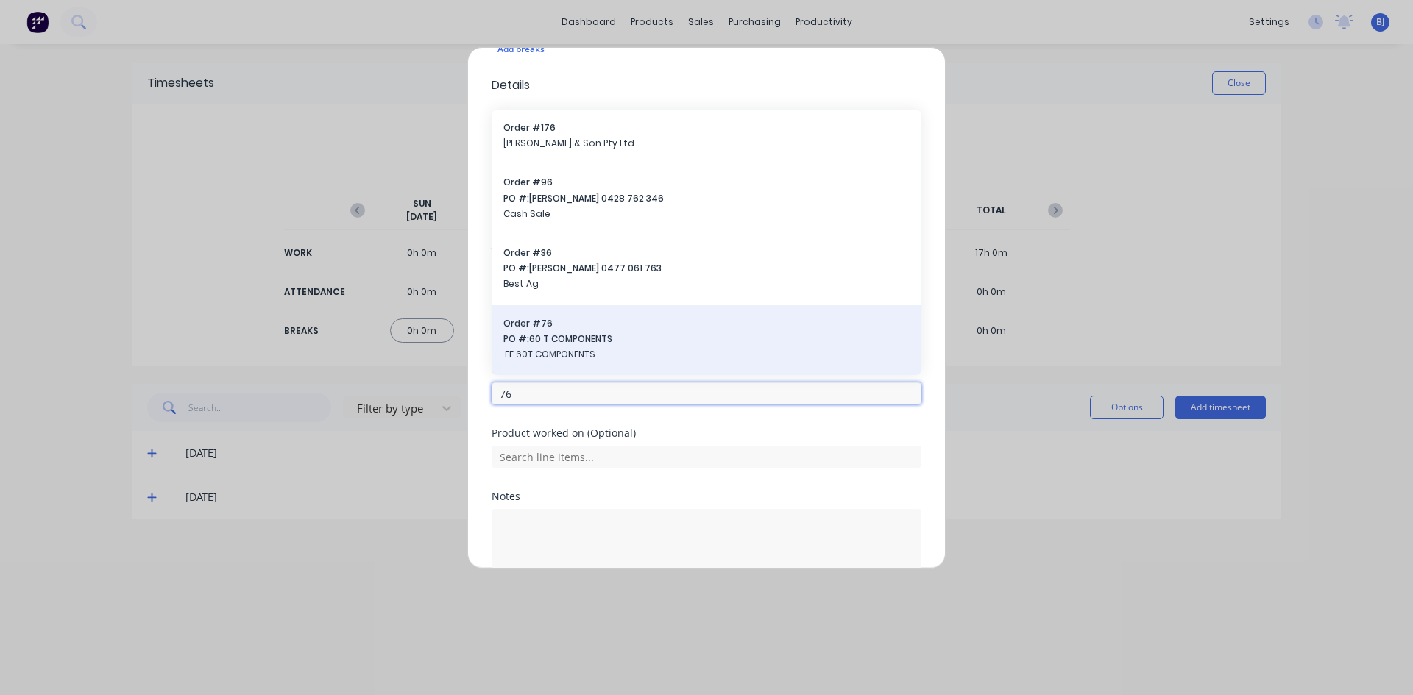
type input "76"
click at [556, 328] on span "Order # 76" at bounding box center [706, 323] width 406 height 13
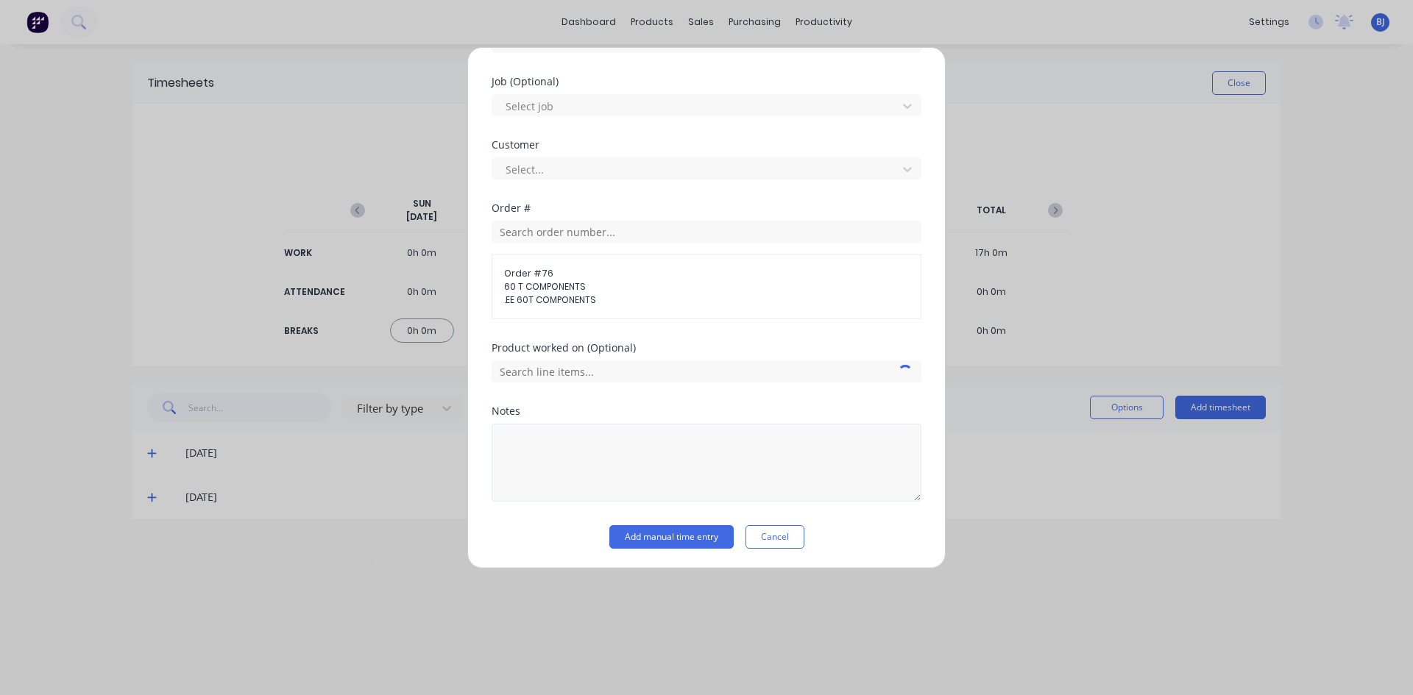
scroll to position [605, 0]
click at [543, 450] on textarea at bounding box center [707, 461] width 430 height 78
type textarea "60T Wall angle irons"
click at [670, 532] on button "Add manual time entry" at bounding box center [671, 536] width 124 height 24
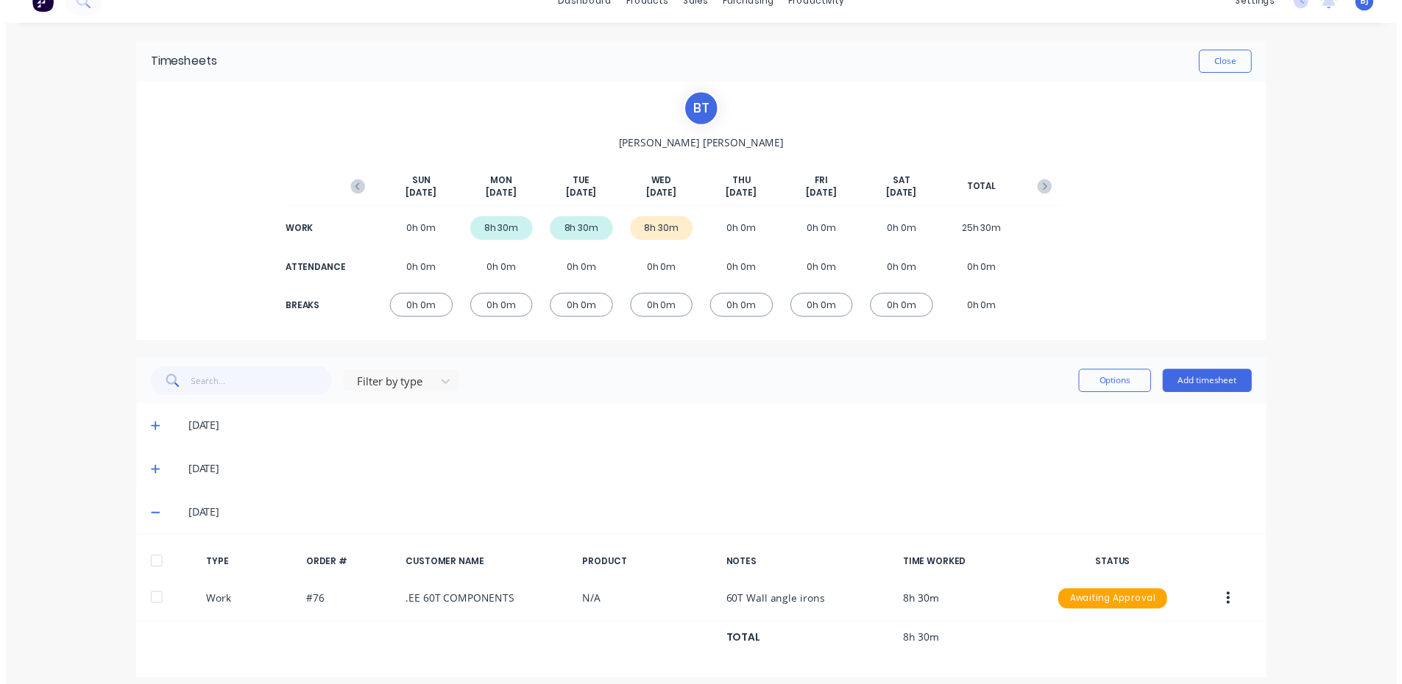
scroll to position [32, 0]
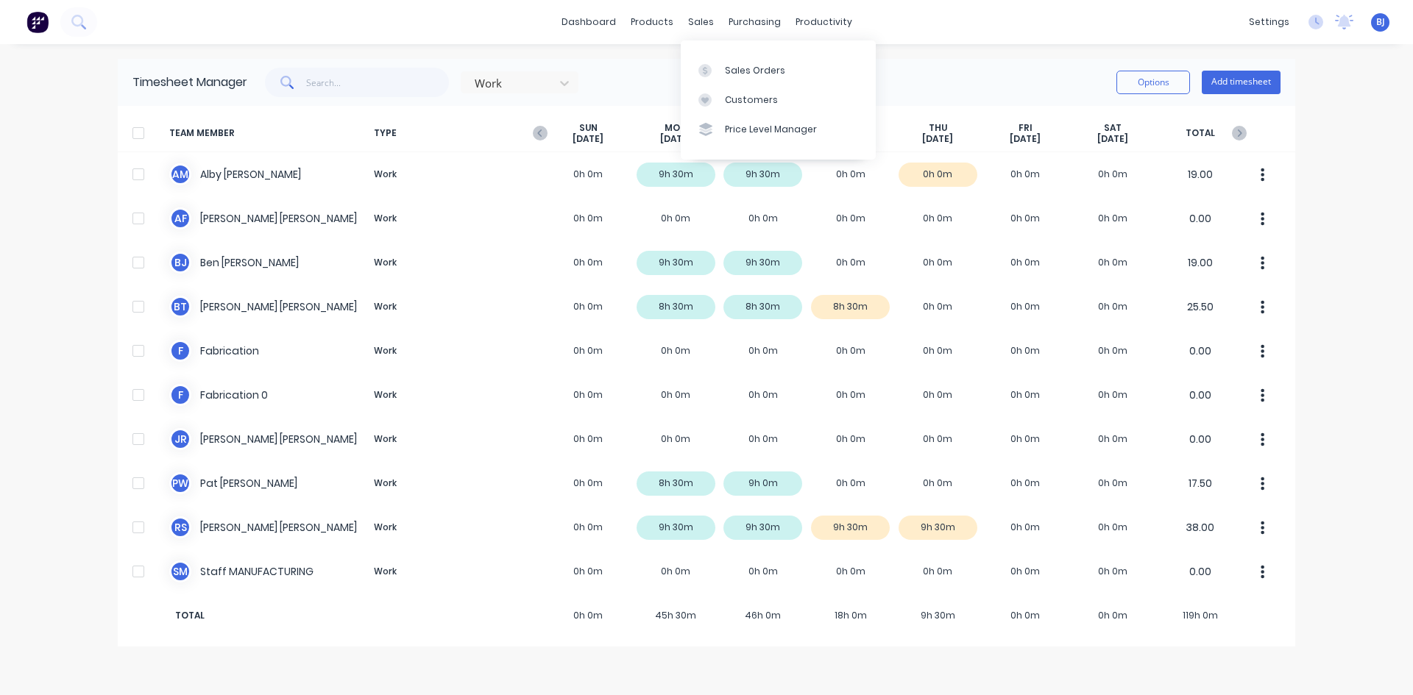
click at [695, 32] on div "sales" at bounding box center [701, 22] width 40 height 22
click at [707, 71] on icon at bounding box center [704, 70] width 13 height 13
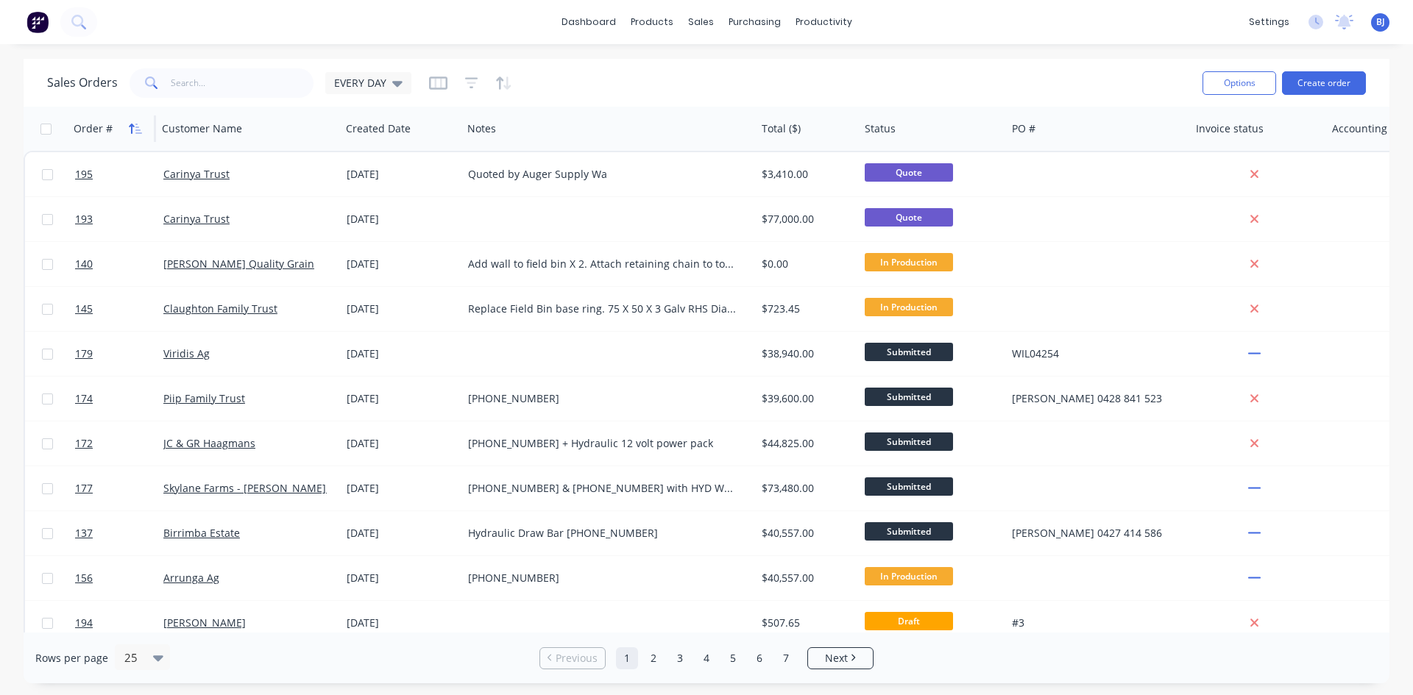
click at [137, 131] on icon "button" at bounding box center [135, 129] width 13 height 12
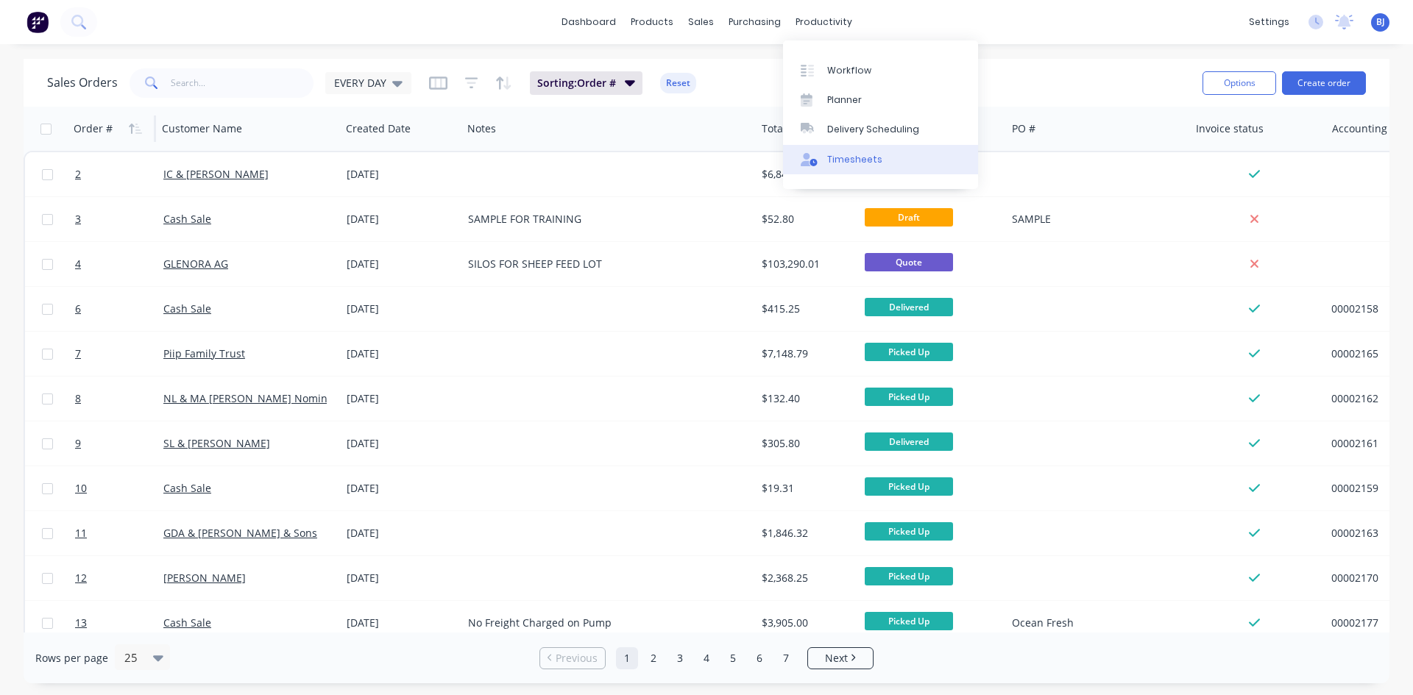
click at [830, 155] on div "Timesheets" at bounding box center [854, 159] width 55 height 13
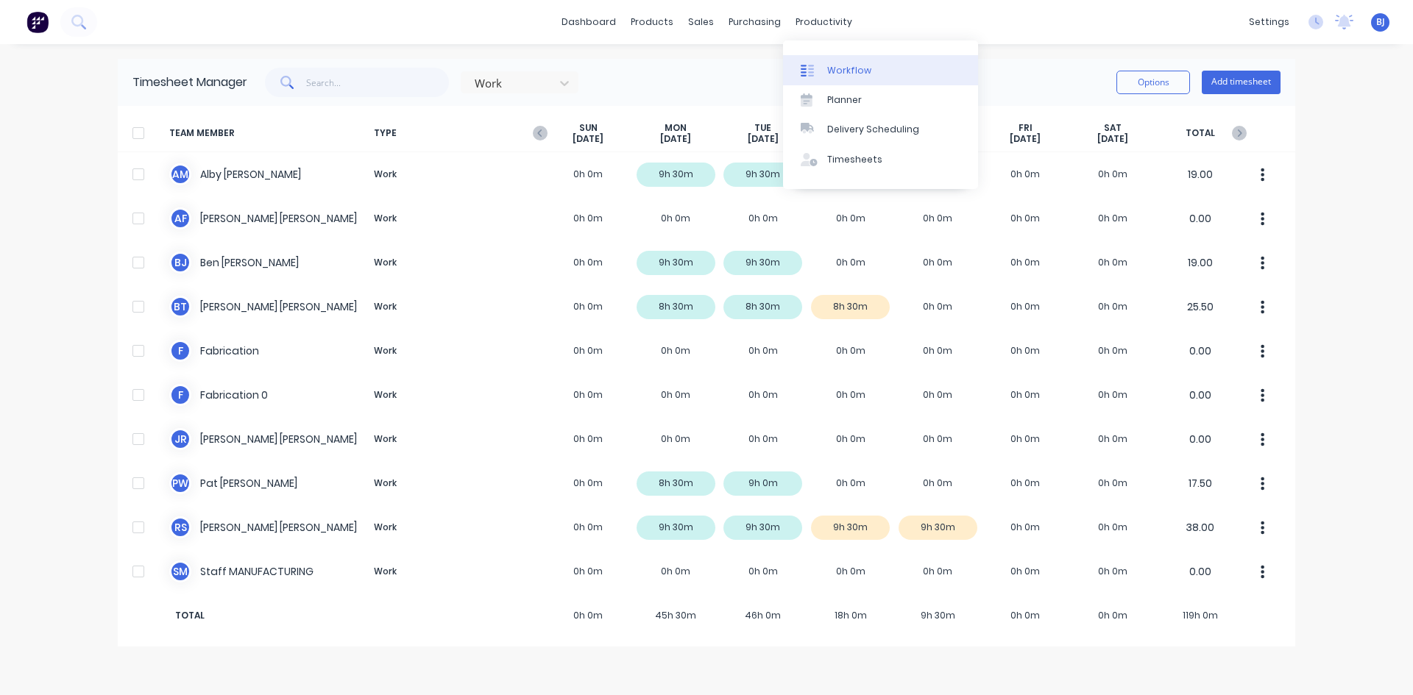
click at [828, 71] on div "Workflow" at bounding box center [849, 70] width 44 height 13
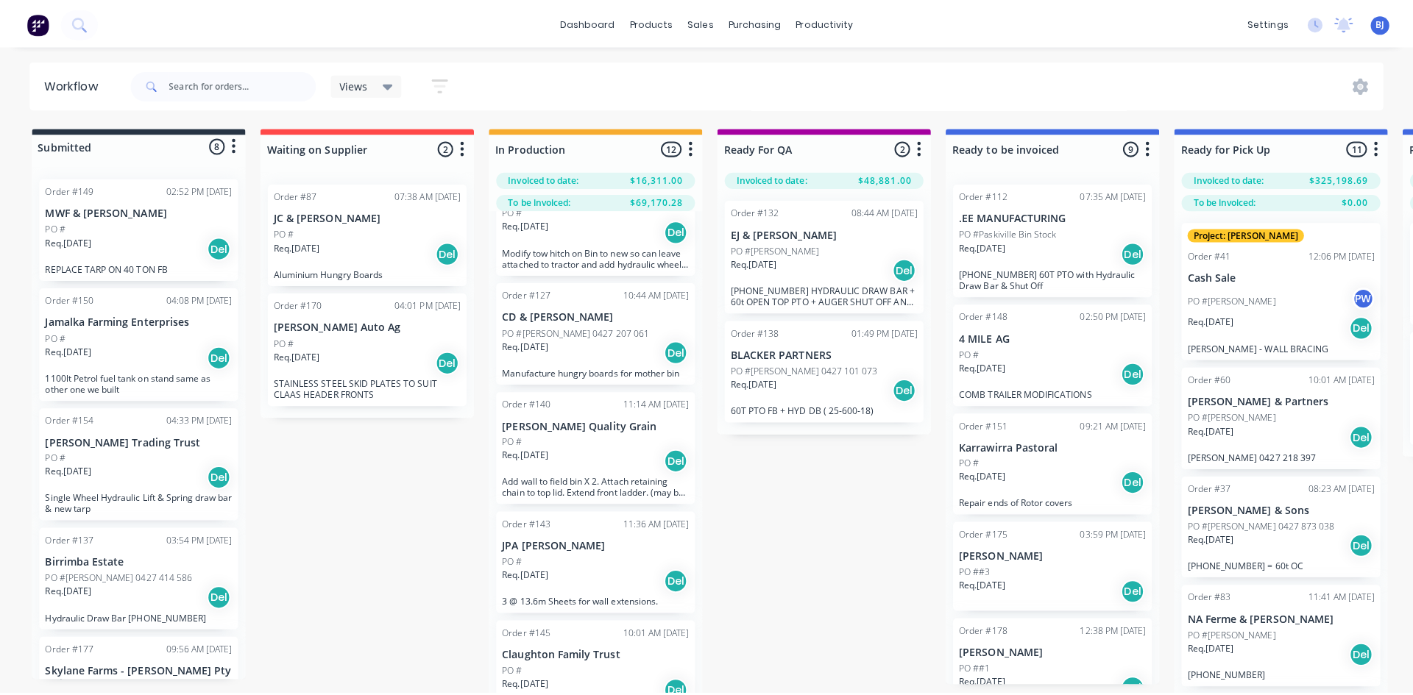
scroll to position [897, 0]
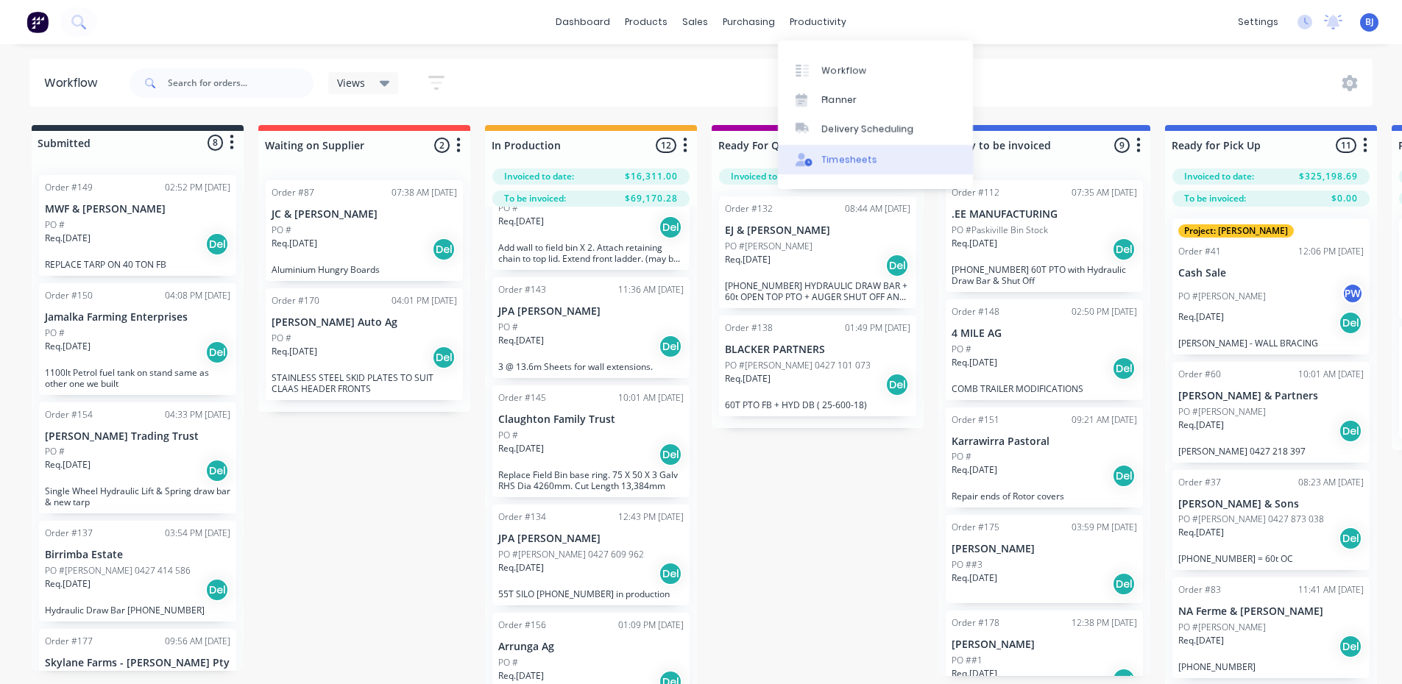
click at [830, 160] on div "Timesheets" at bounding box center [849, 159] width 55 height 13
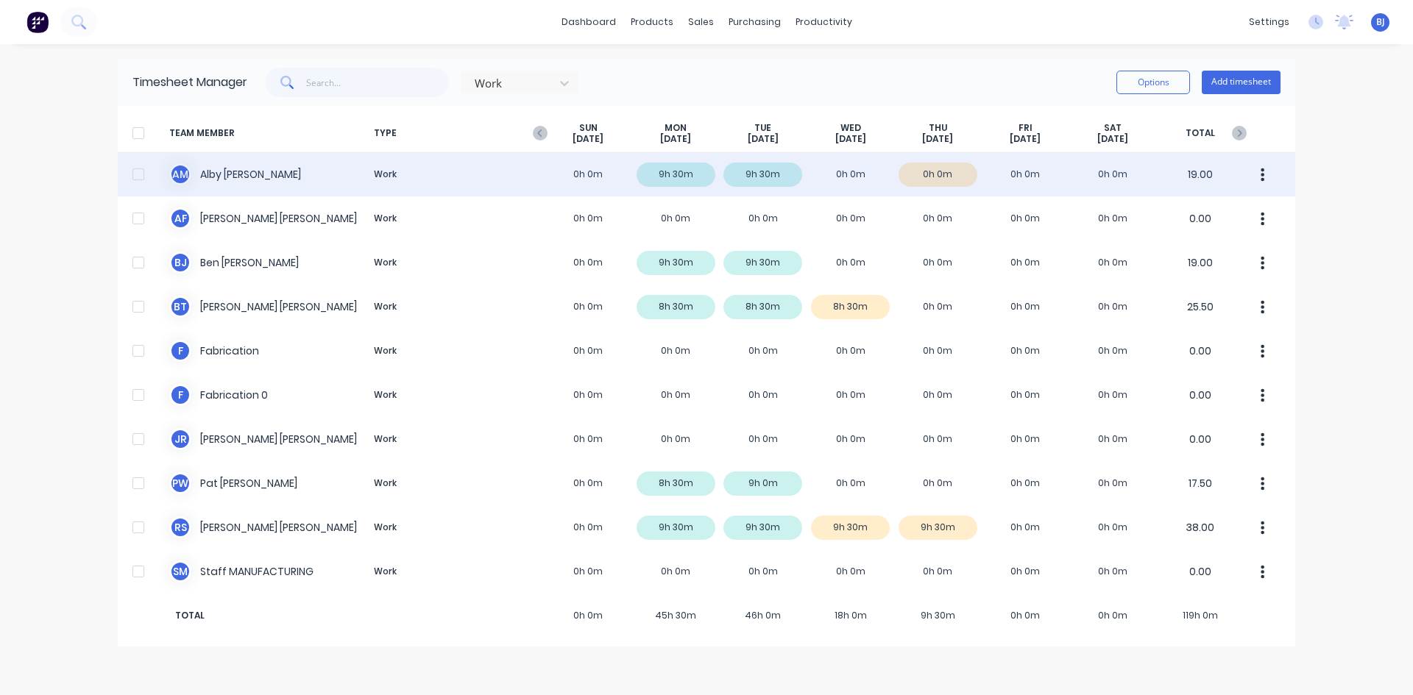
click at [859, 175] on div "A M [PERSON_NAME] Work 0h 0m 9h 30m 9h 30m 0h 0m 0h 0m 0h 0m 0h 0m 19.00" at bounding box center [706, 174] width 1177 height 44
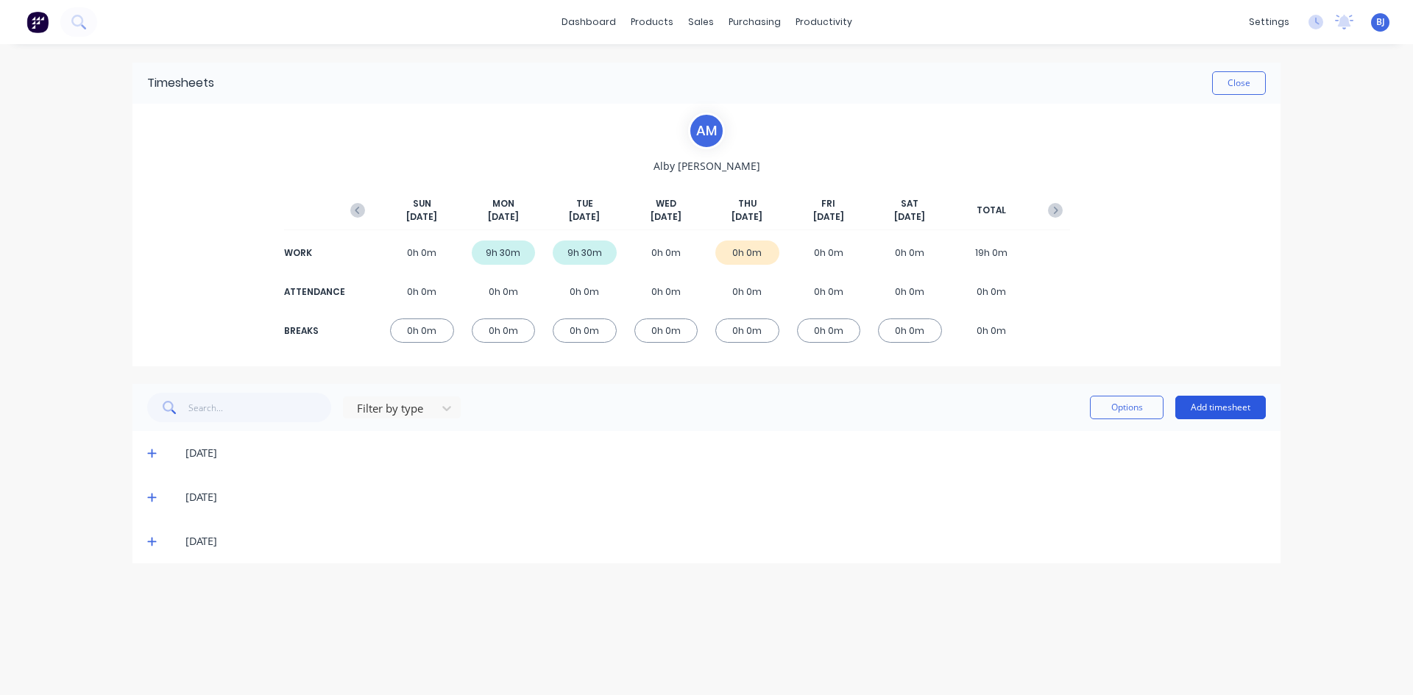
click at [1194, 405] on button "Add timesheet" at bounding box center [1220, 408] width 91 height 24
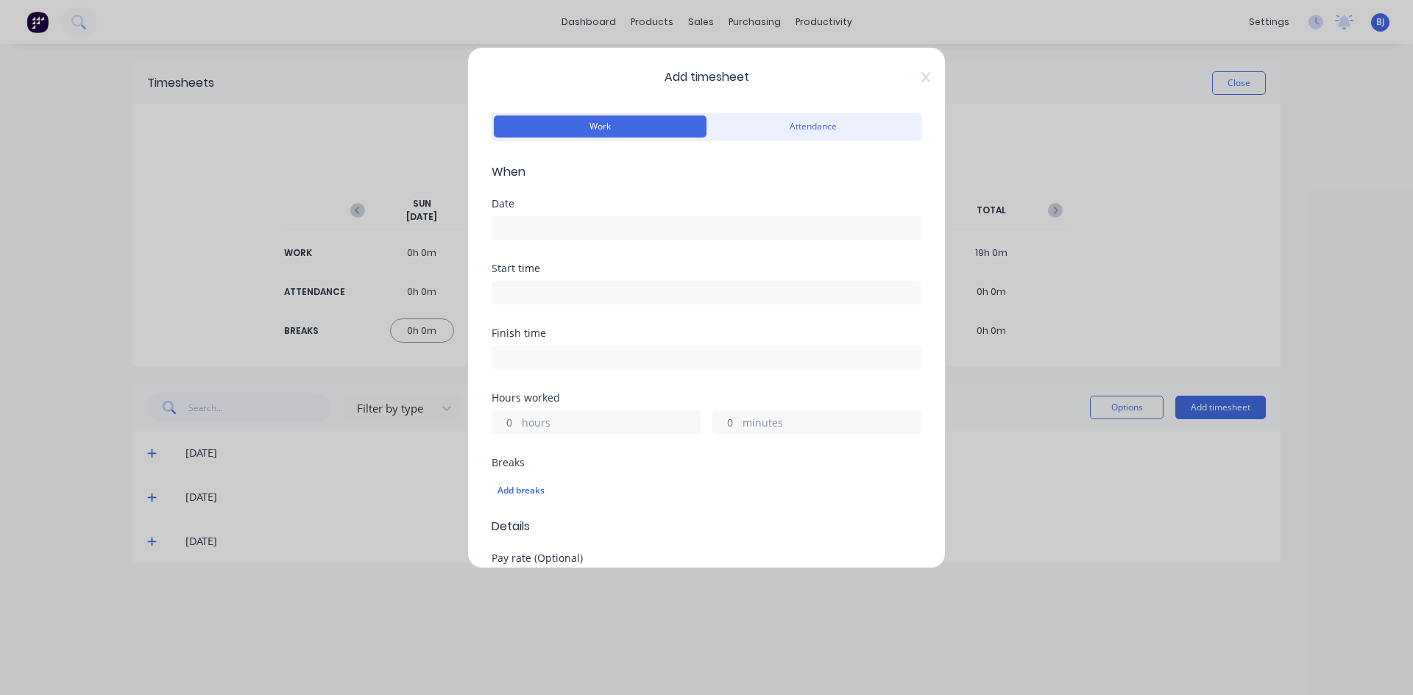
click at [528, 230] on input at bounding box center [706, 228] width 428 height 22
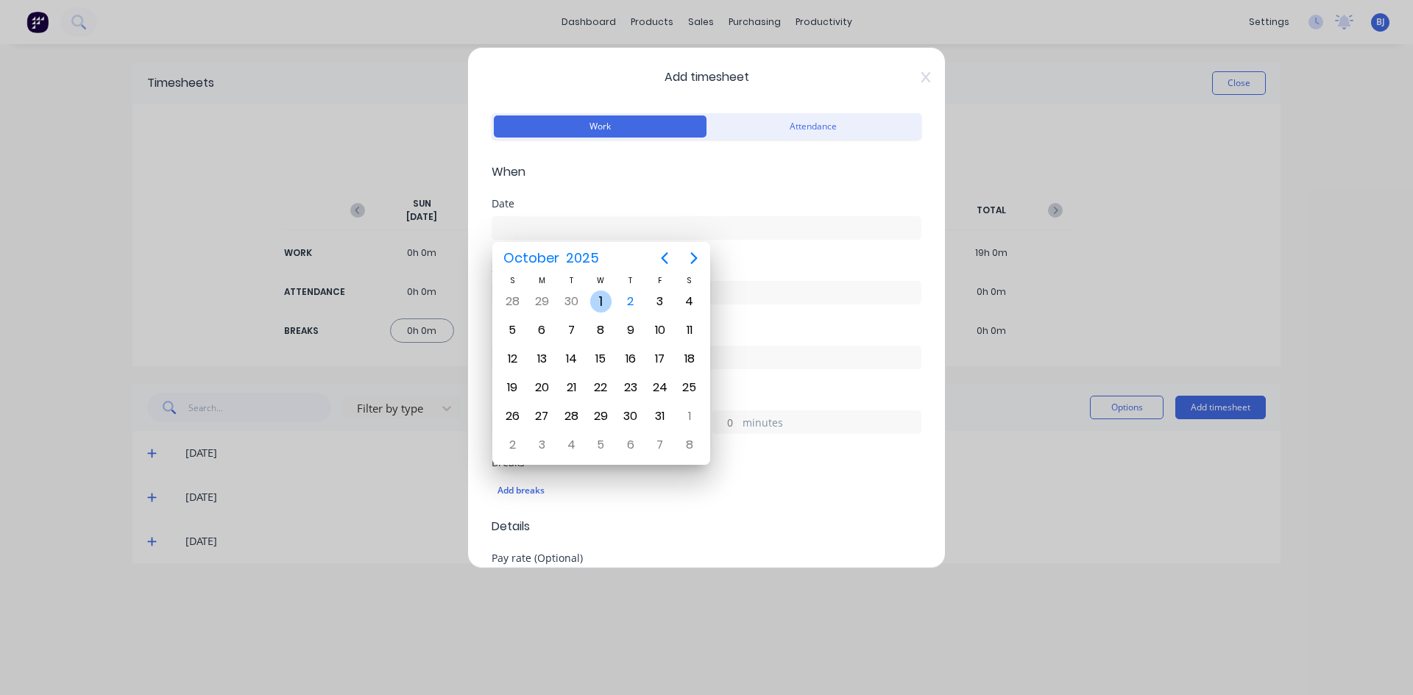
click at [600, 305] on div "1" at bounding box center [601, 302] width 22 height 22
type input "[DATE]"
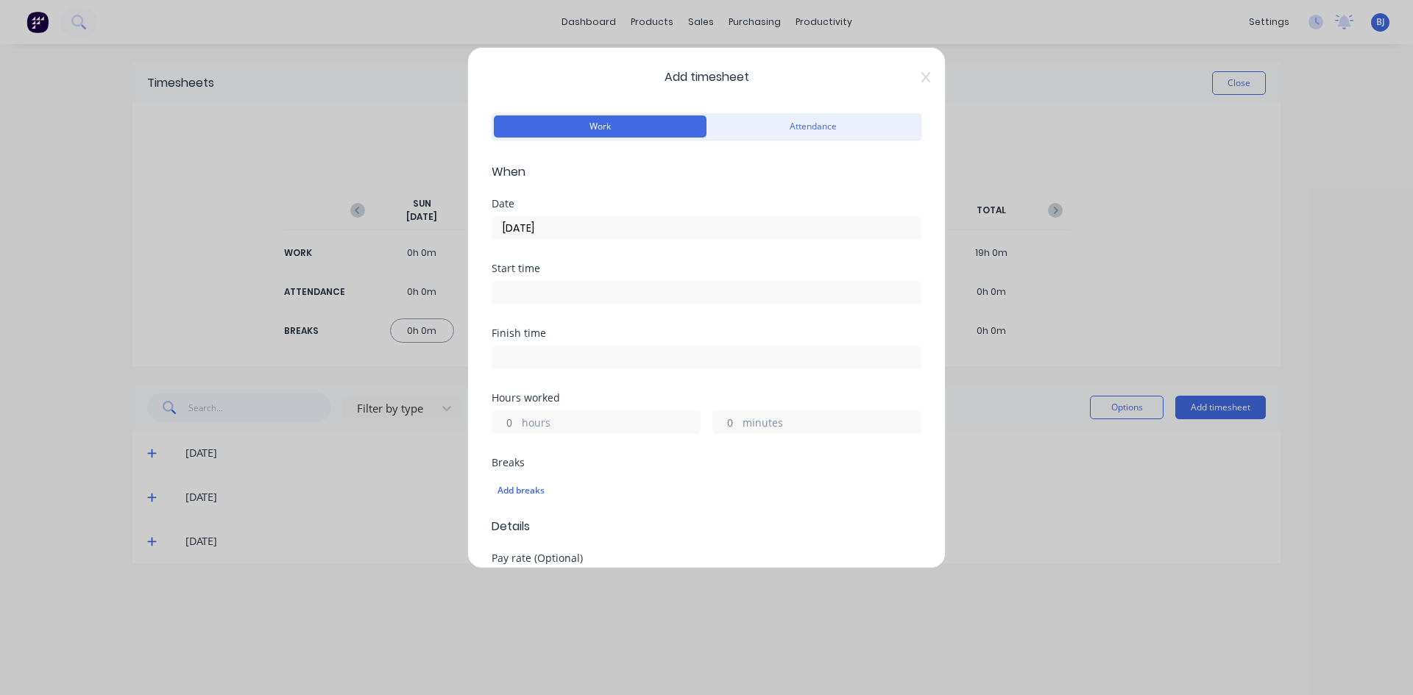
drag, startPoint x: 518, startPoint y: 295, endPoint x: 509, endPoint y: 311, distance: 17.8
click at [517, 298] on input at bounding box center [706, 293] width 428 height 22
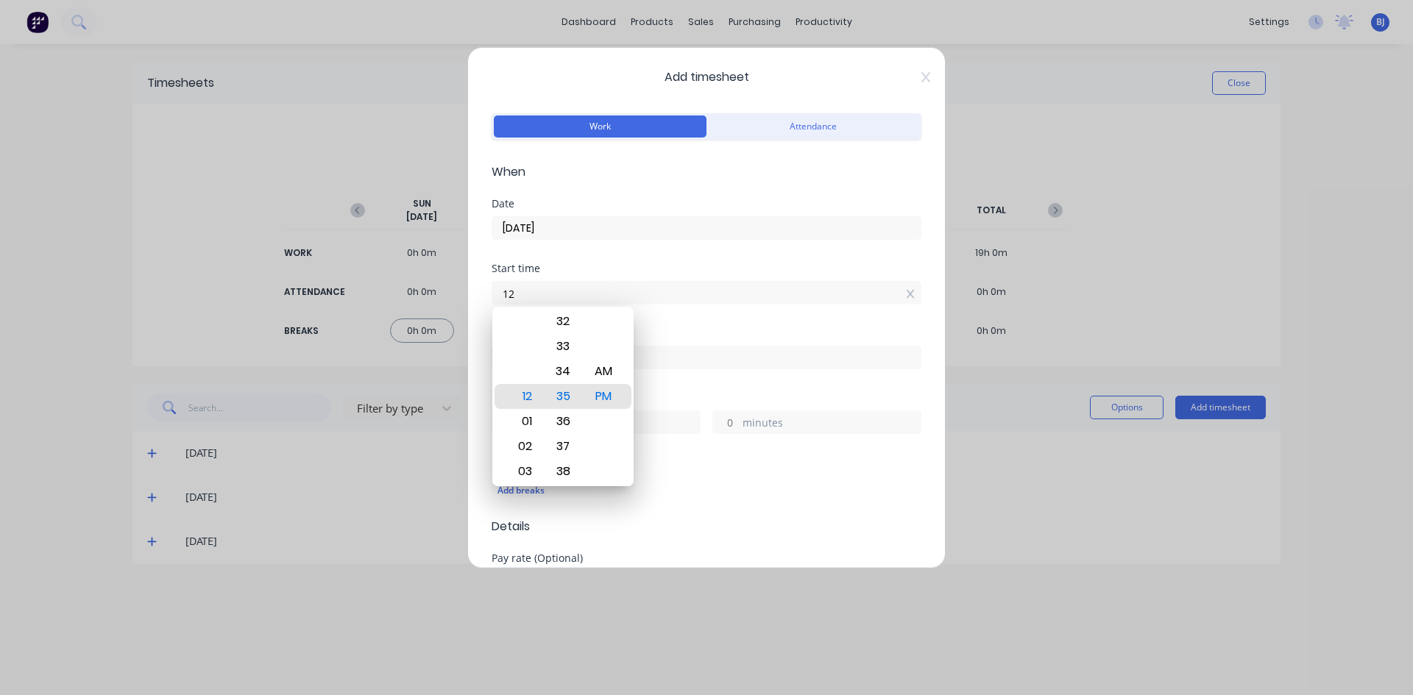
type input "1"
type input "07:00 AM"
click at [610, 374] on div "AM" at bounding box center [604, 371] width 36 height 25
click at [670, 319] on div "Start time 07:00 AM" at bounding box center [707, 295] width 430 height 65
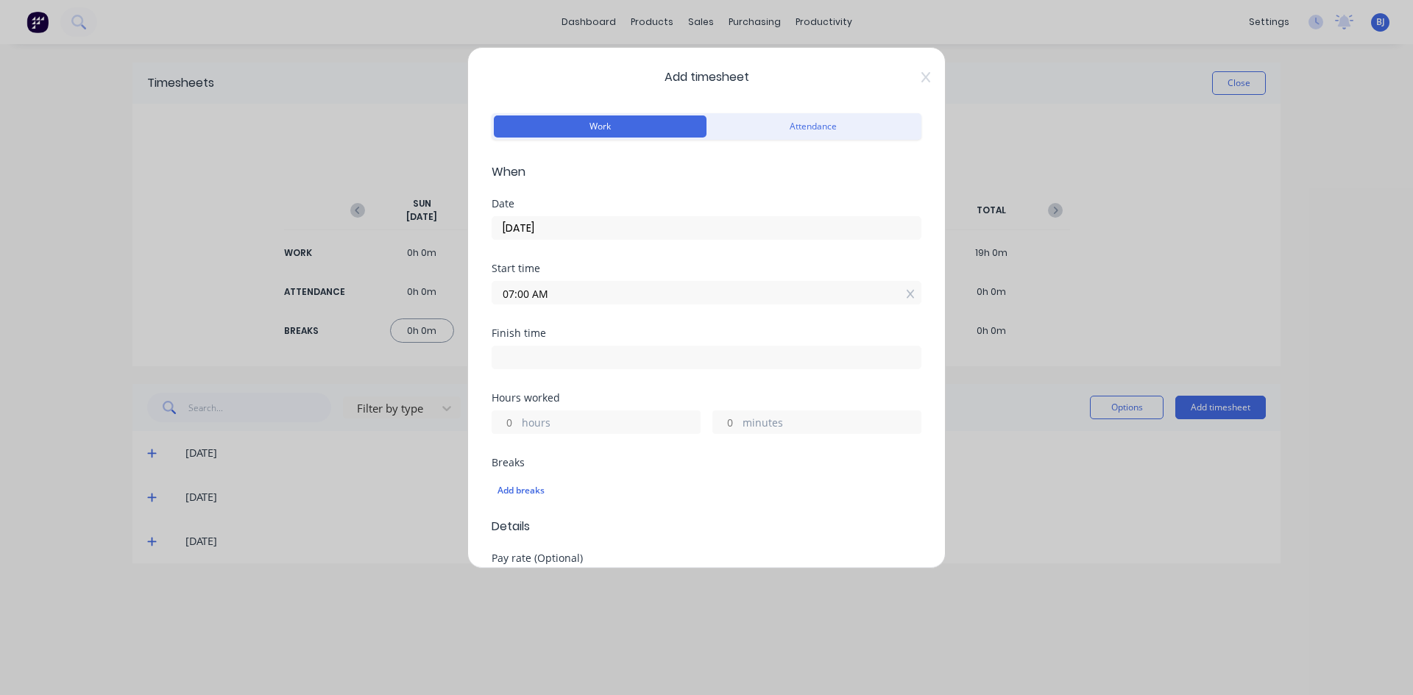
drag, startPoint x: 520, startPoint y: 359, endPoint x: 520, endPoint y: 369, distance: 10.3
click at [520, 360] on input at bounding box center [706, 358] width 428 height 22
type input "12:36 PM"
type input "5"
type input "36"
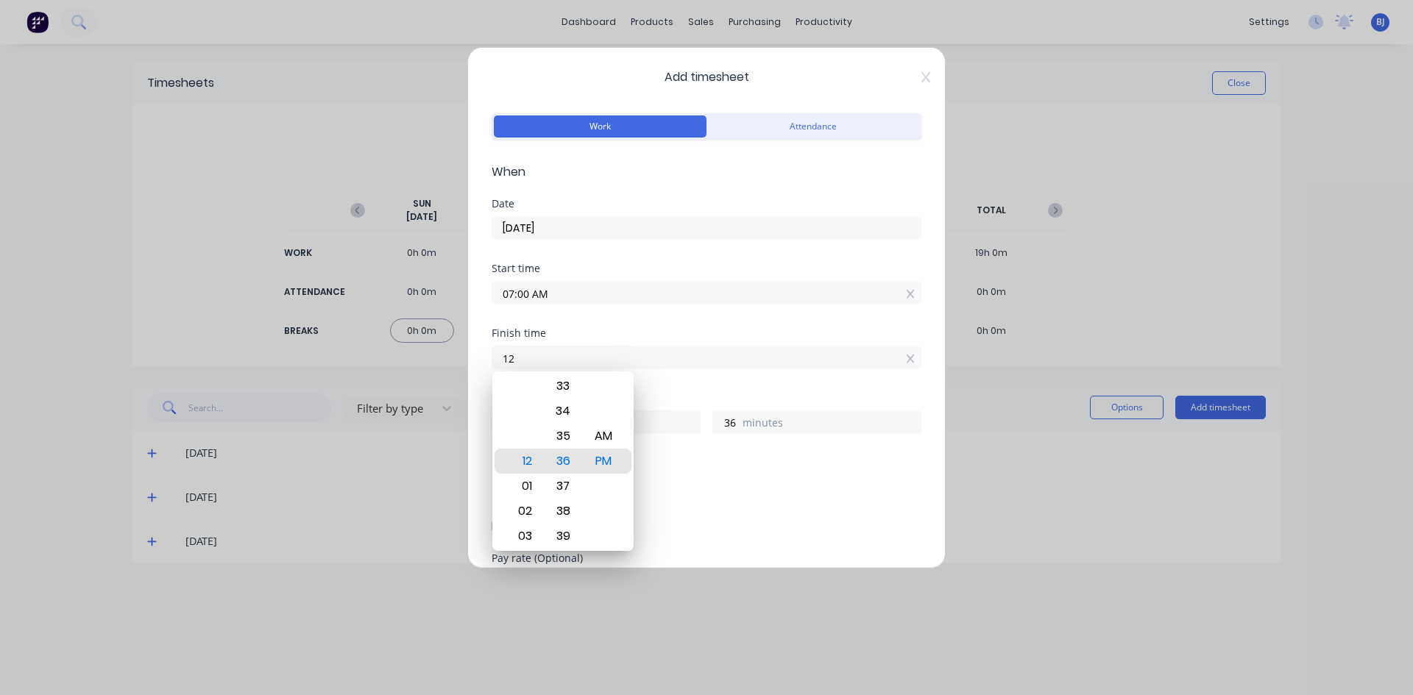
type input "1"
type input "04:30 AM"
type input "21"
type input "30"
click at [605, 464] on div "PM" at bounding box center [604, 461] width 36 height 25
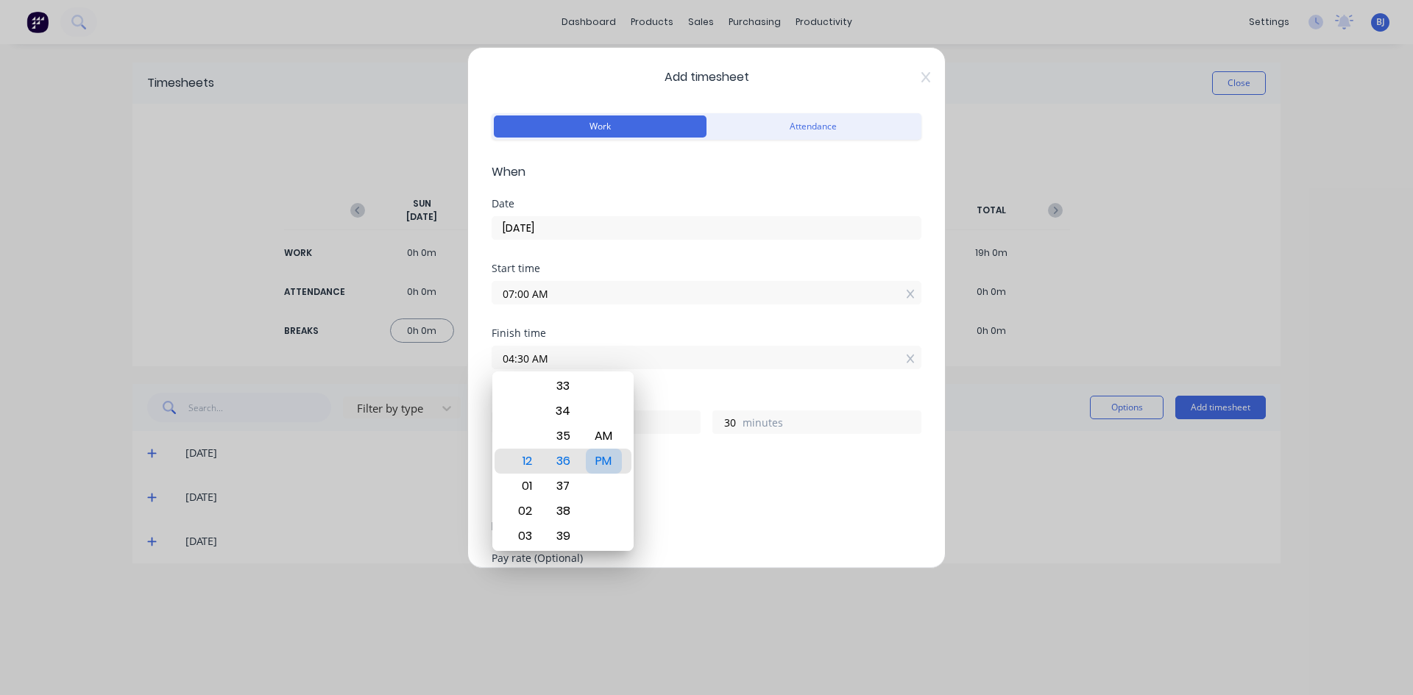
type input "04:30 PM"
type input "9"
click at [670, 394] on div "Hours worked" at bounding box center [707, 398] width 430 height 10
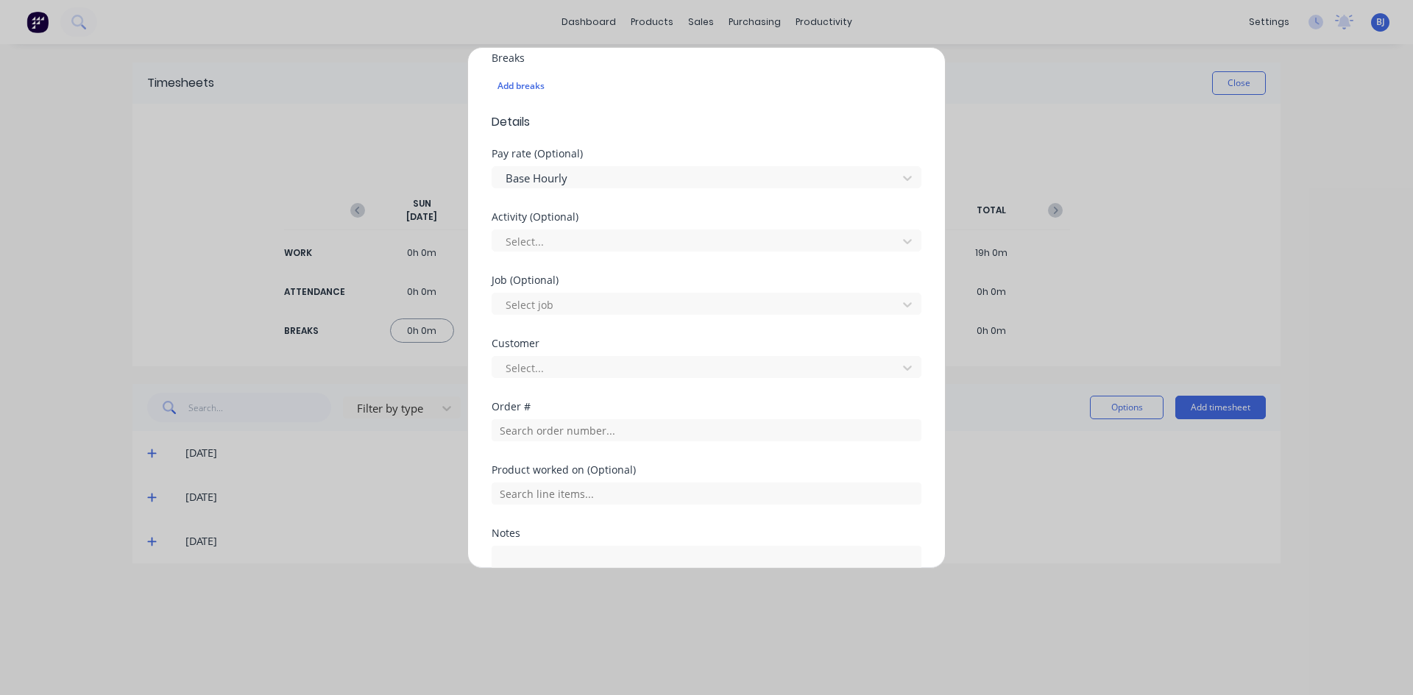
scroll to position [442, 0]
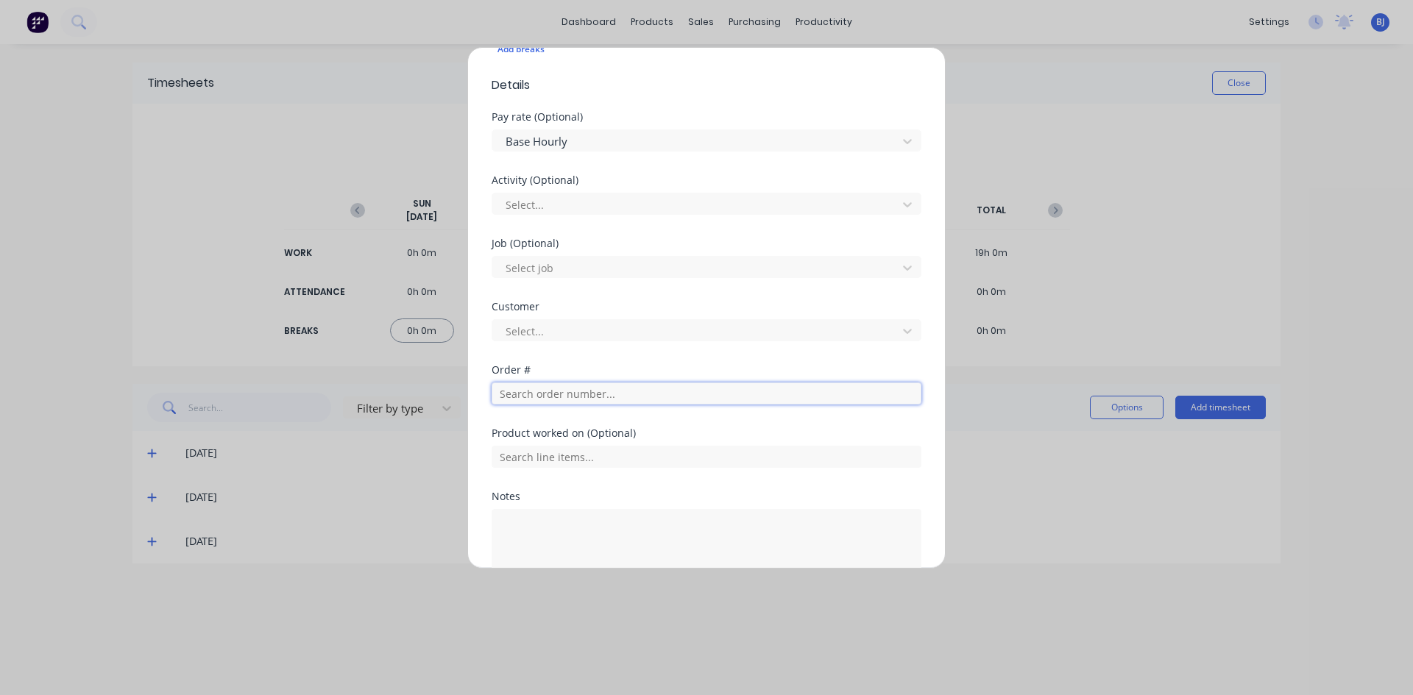
click at [523, 391] on input "text" at bounding box center [707, 394] width 430 height 22
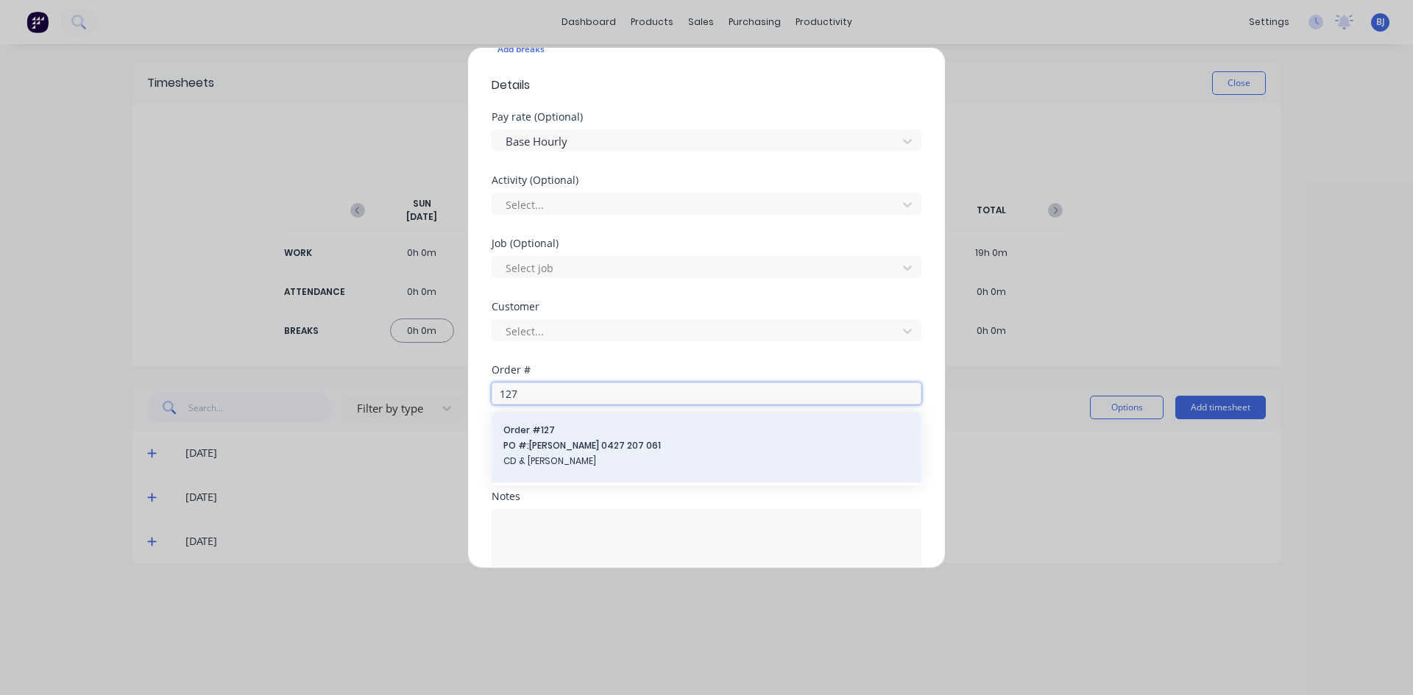
type input "127"
click at [549, 428] on span "Order # 127" at bounding box center [706, 430] width 406 height 13
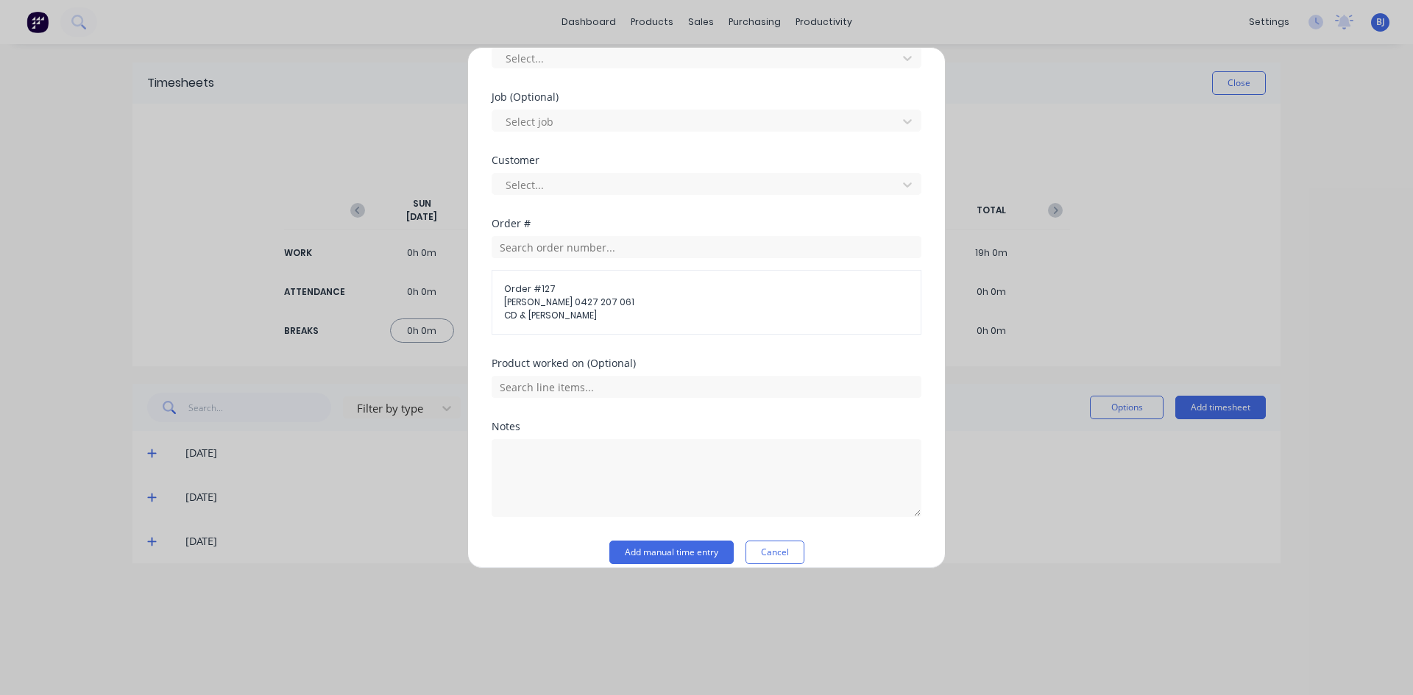
scroll to position [605, 0]
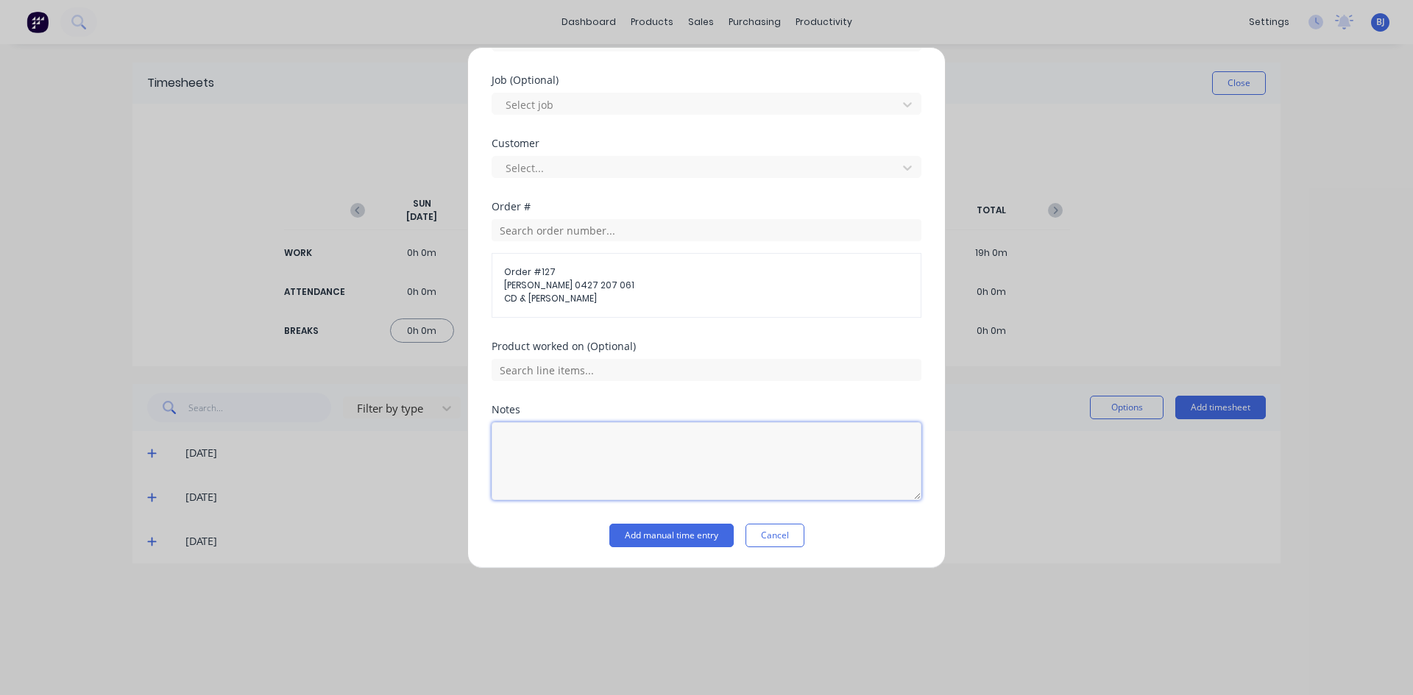
click at [526, 438] on textarea at bounding box center [707, 461] width 430 height 78
type textarea "Hungry Boards"
click at [687, 531] on button "Add manual time entry" at bounding box center [671, 536] width 124 height 24
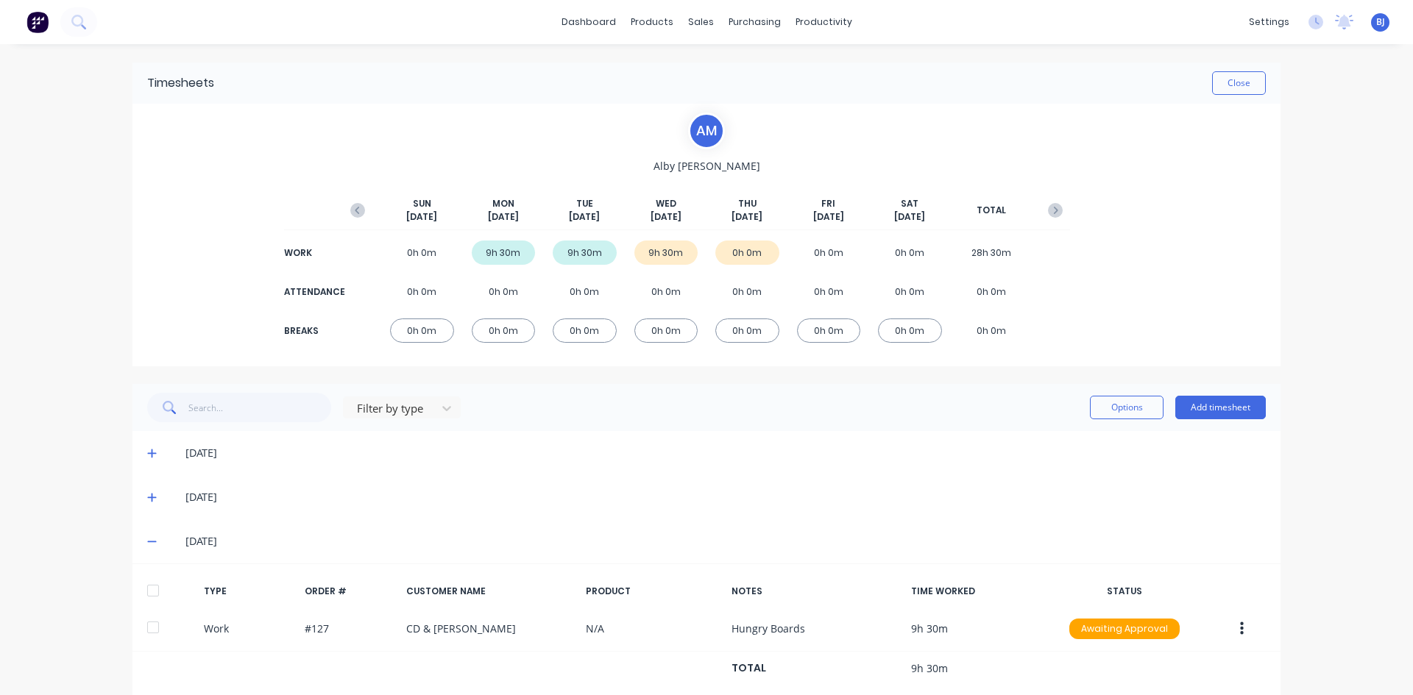
scroll to position [77, 0]
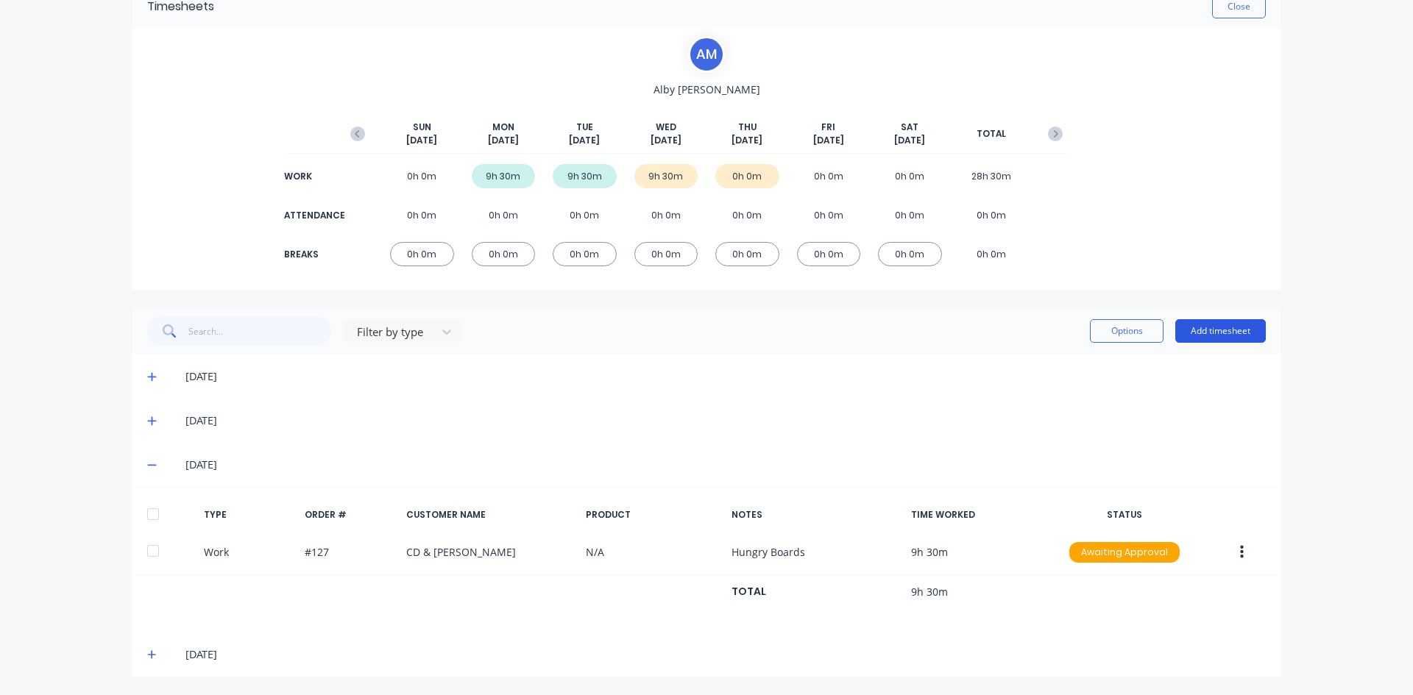
click at [1224, 330] on button "Add timesheet" at bounding box center [1220, 331] width 91 height 24
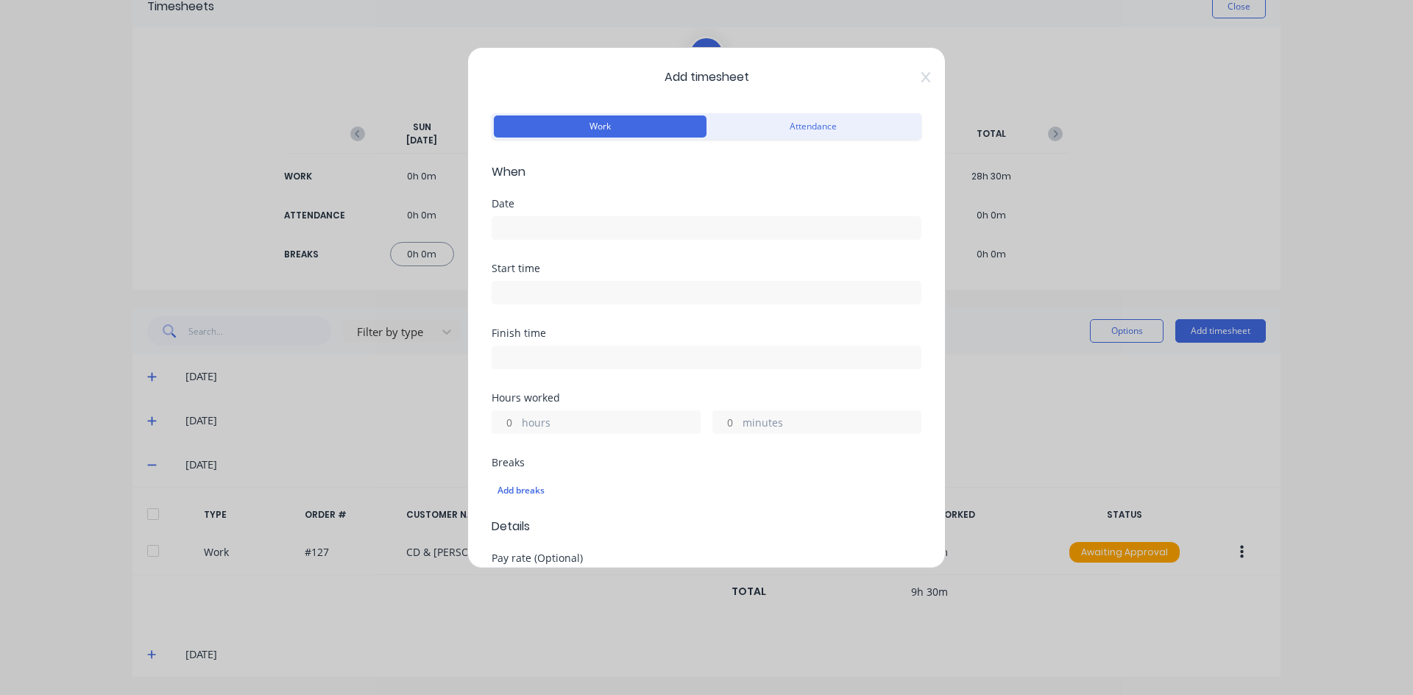
click at [523, 221] on input at bounding box center [706, 228] width 428 height 22
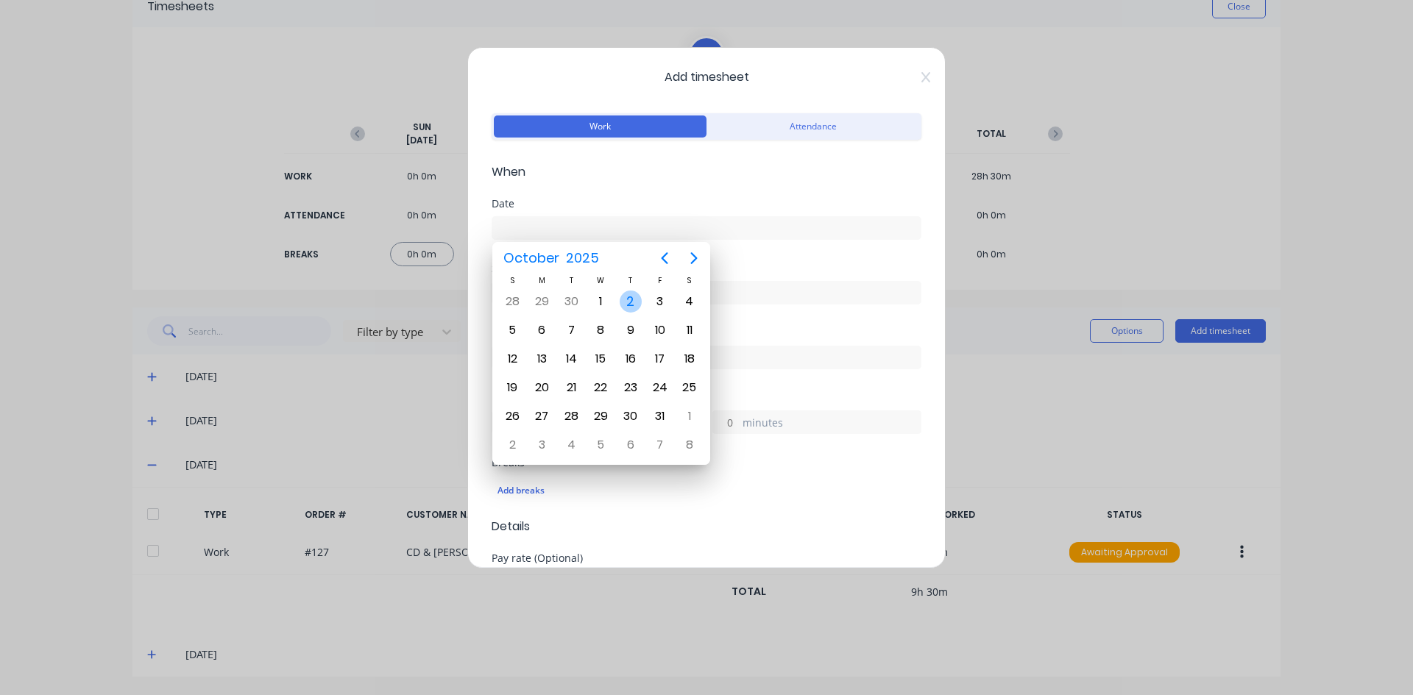
click at [634, 300] on div "2" at bounding box center [631, 302] width 22 height 22
type input "[DATE]"
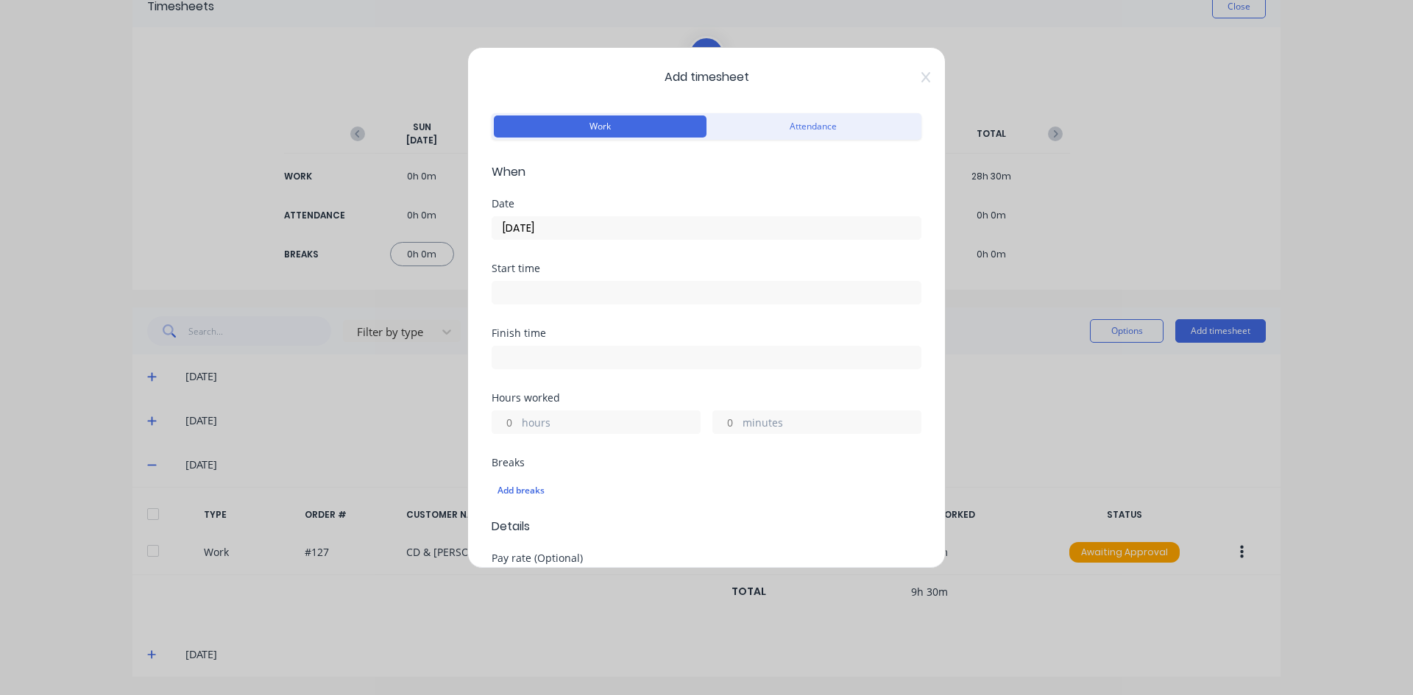
drag, startPoint x: 509, startPoint y: 283, endPoint x: 531, endPoint y: 291, distance: 24.2
click at [511, 283] on input at bounding box center [706, 293] width 428 height 22
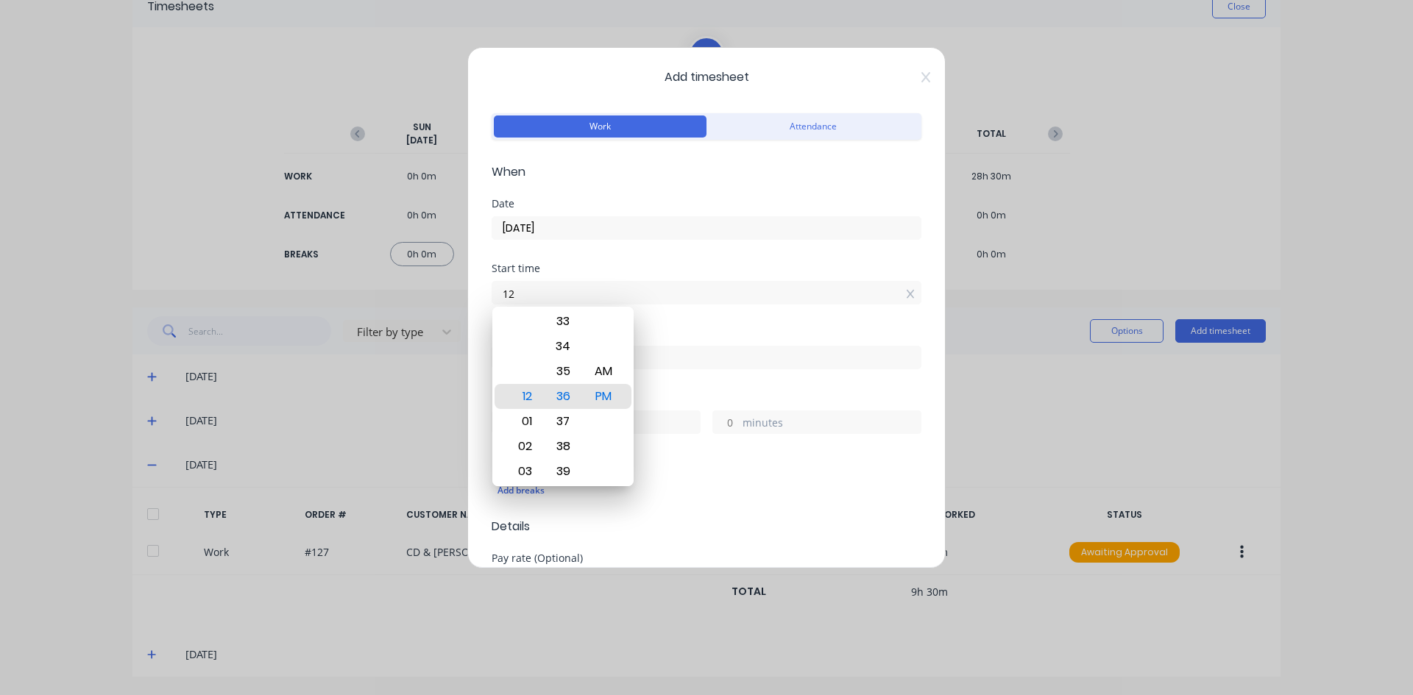
type input "1"
type input "07:00 AM"
click at [611, 371] on div "AM" at bounding box center [604, 371] width 36 height 25
click at [650, 338] on div "Finish time" at bounding box center [707, 333] width 430 height 10
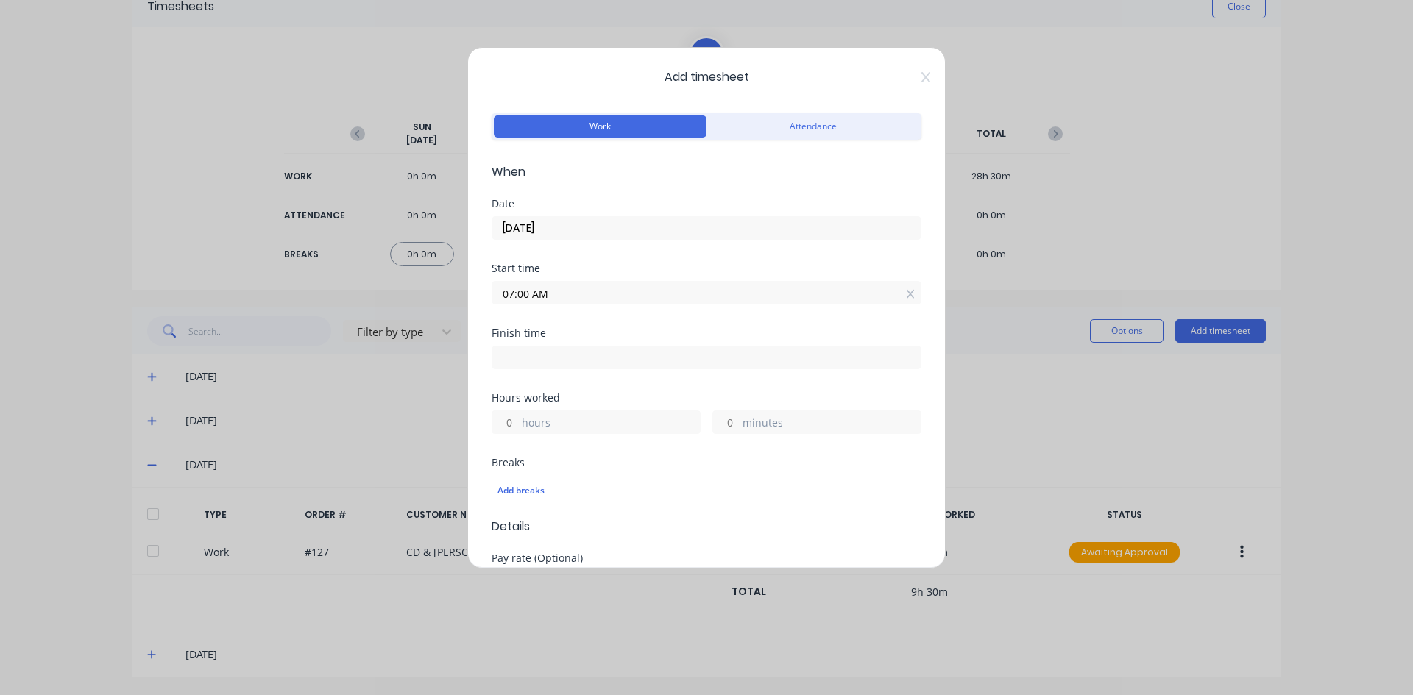
drag, startPoint x: 525, startPoint y: 360, endPoint x: 362, endPoint y: 473, distance: 198.8
click at [525, 360] on input at bounding box center [706, 358] width 428 height 22
type input "12:37 PM"
type input "5"
type input "37"
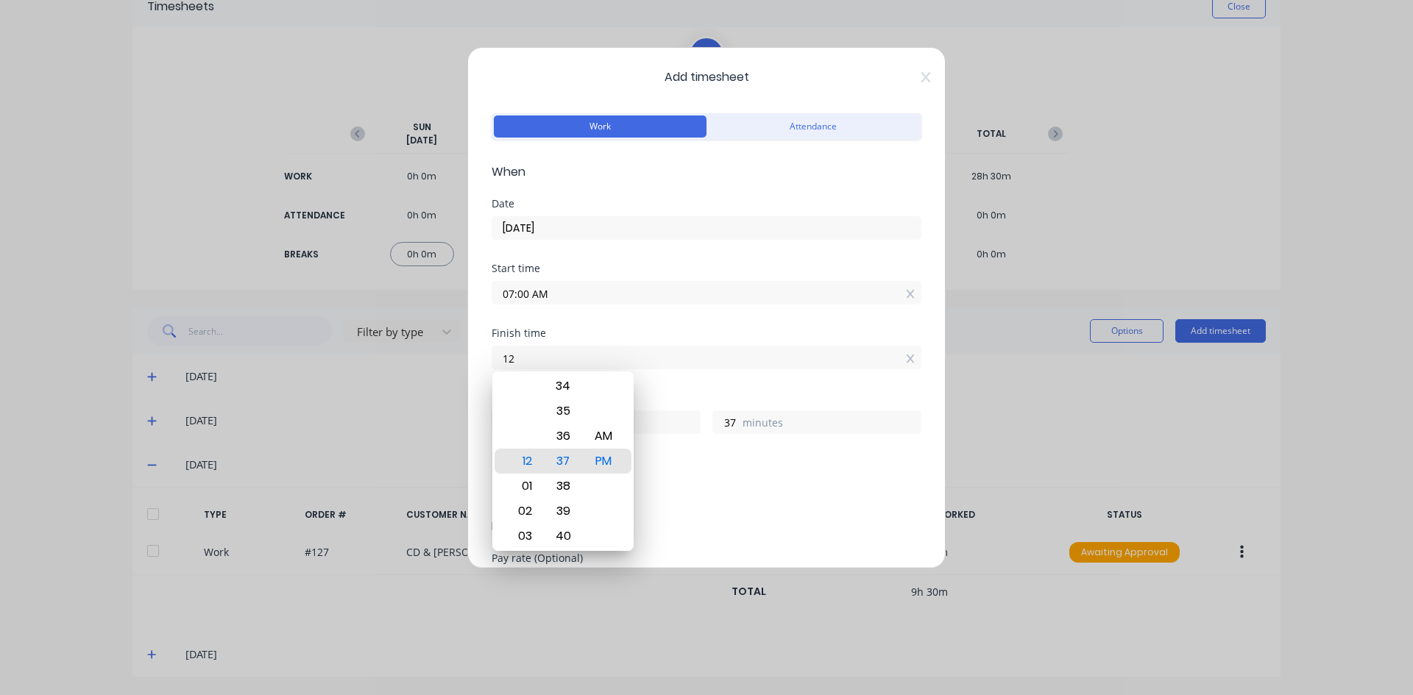
type input "1"
type input "05:30 AM"
type input "22"
type input "30"
click at [613, 461] on div "PM" at bounding box center [604, 461] width 36 height 25
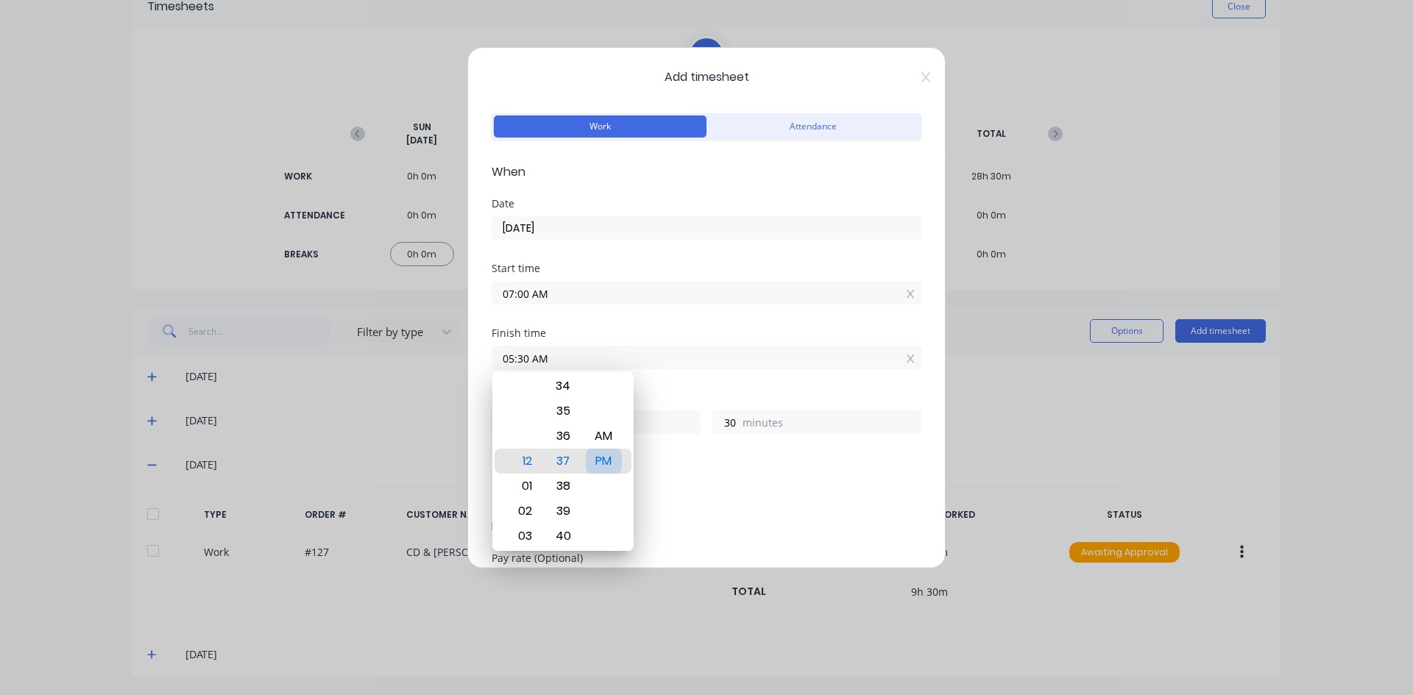
type input "05:30 PM"
type input "10"
click at [662, 381] on div "Finish time 05:30 PM" at bounding box center [707, 360] width 430 height 65
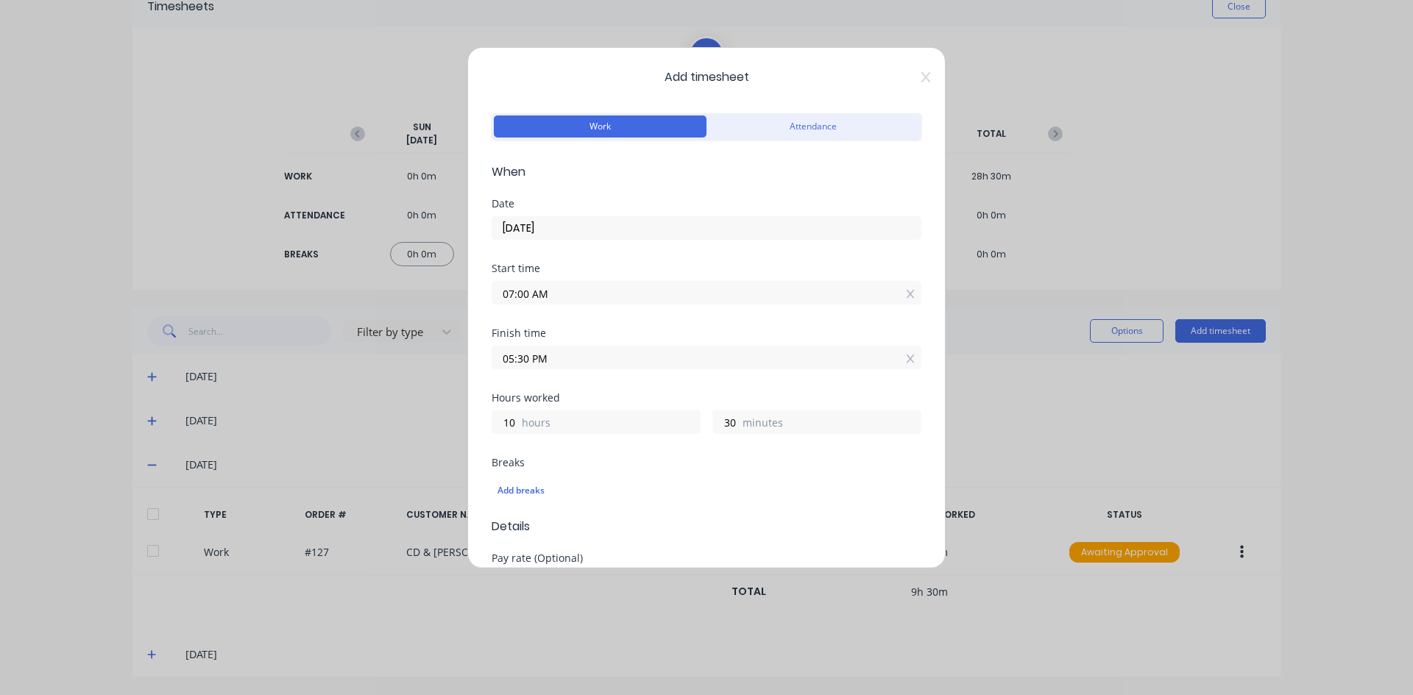
drag, startPoint x: 531, startPoint y: 362, endPoint x: 458, endPoint y: 382, distance: 75.5
click at [459, 381] on div "Add timesheet Work Attendance When Date [DATE] Start time 07:00 AM Finish time …" at bounding box center [706, 347] width 1413 height 695
type input "04:30 AM"
type input "21"
click at [627, 399] on div "Hours worked" at bounding box center [707, 398] width 430 height 10
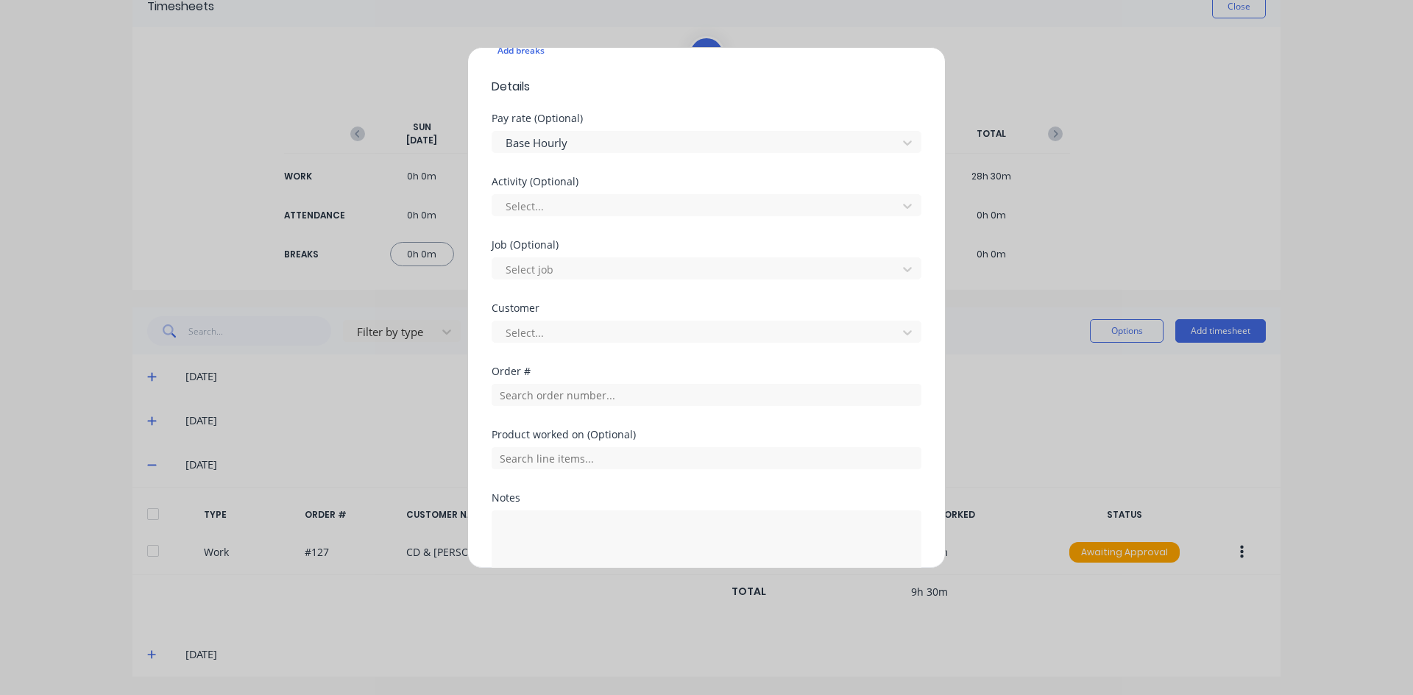
scroll to position [442, 0]
click at [538, 398] on input "text" at bounding box center [707, 394] width 430 height 22
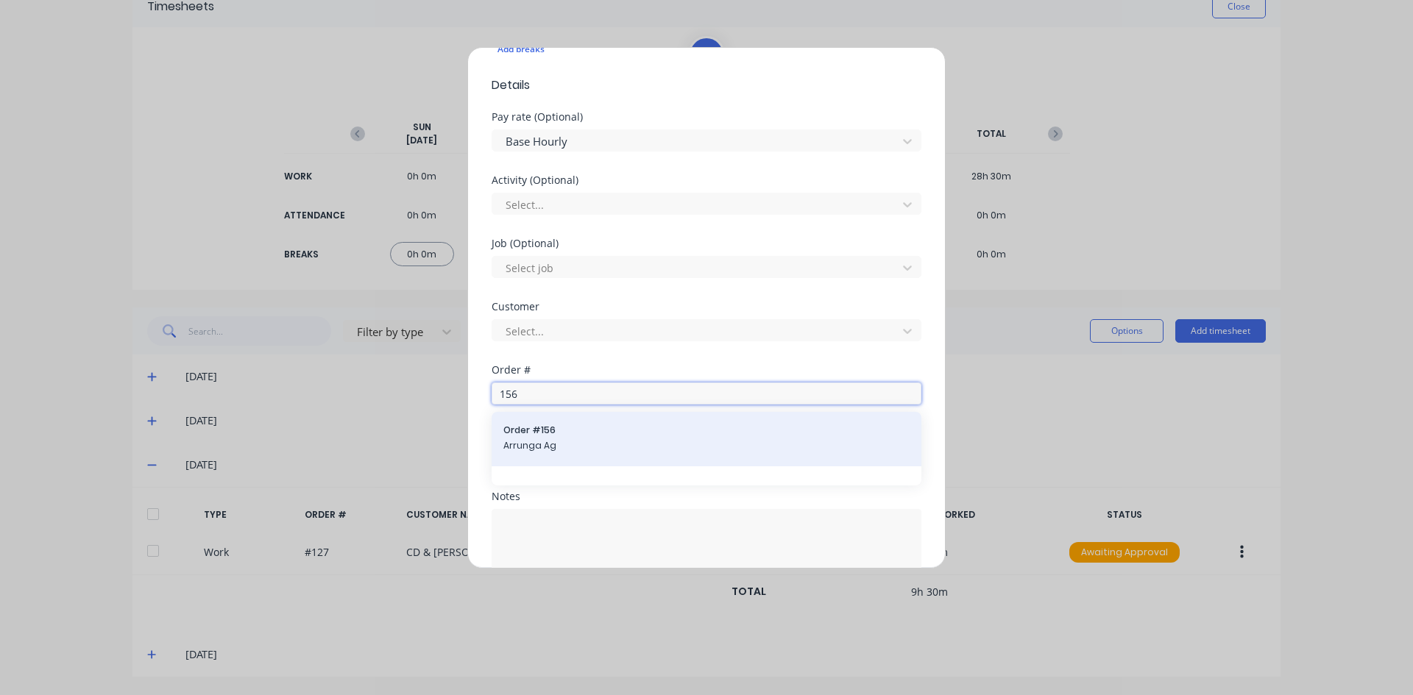
type input "156"
click at [553, 446] on span "Arrunga Ag" at bounding box center [706, 445] width 406 height 13
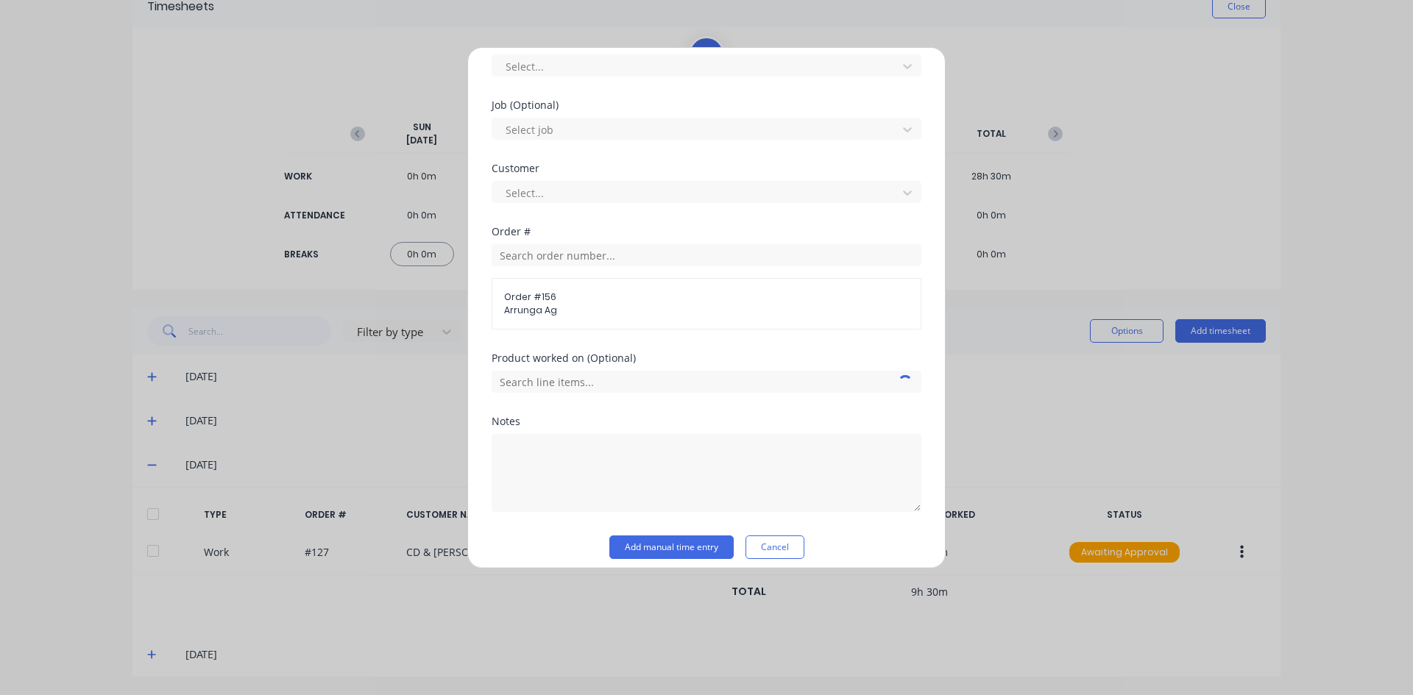
scroll to position [592, 0]
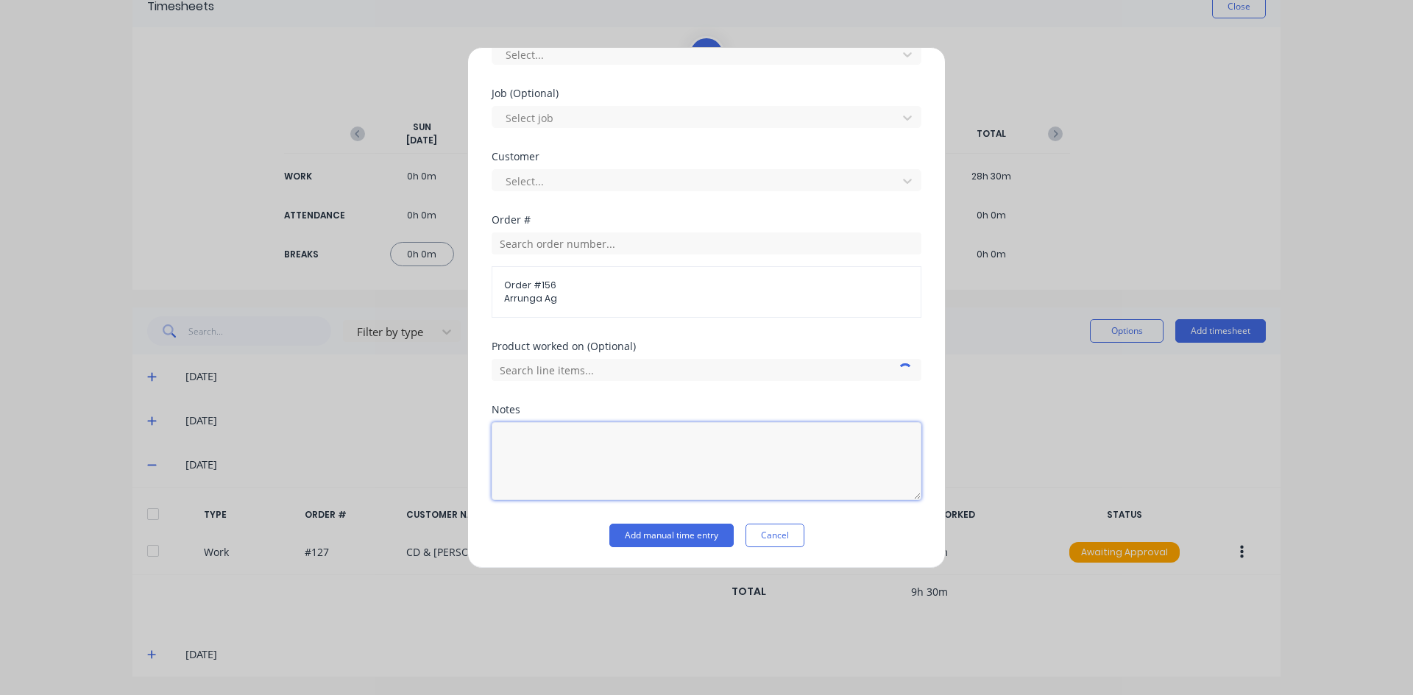
click at [519, 437] on textarea at bounding box center [707, 461] width 430 height 78
type textarea "60T Base and legs and top ring"
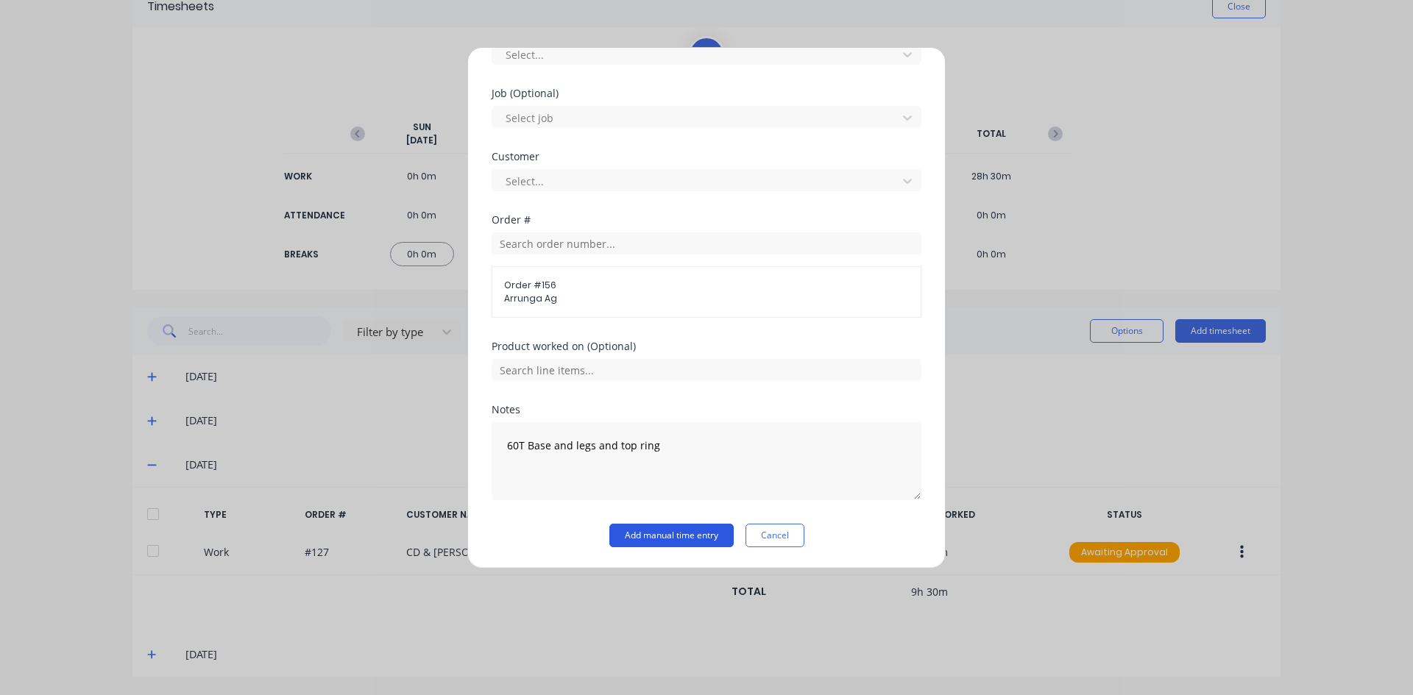
click at [689, 541] on button "Add manual time entry" at bounding box center [671, 536] width 124 height 24
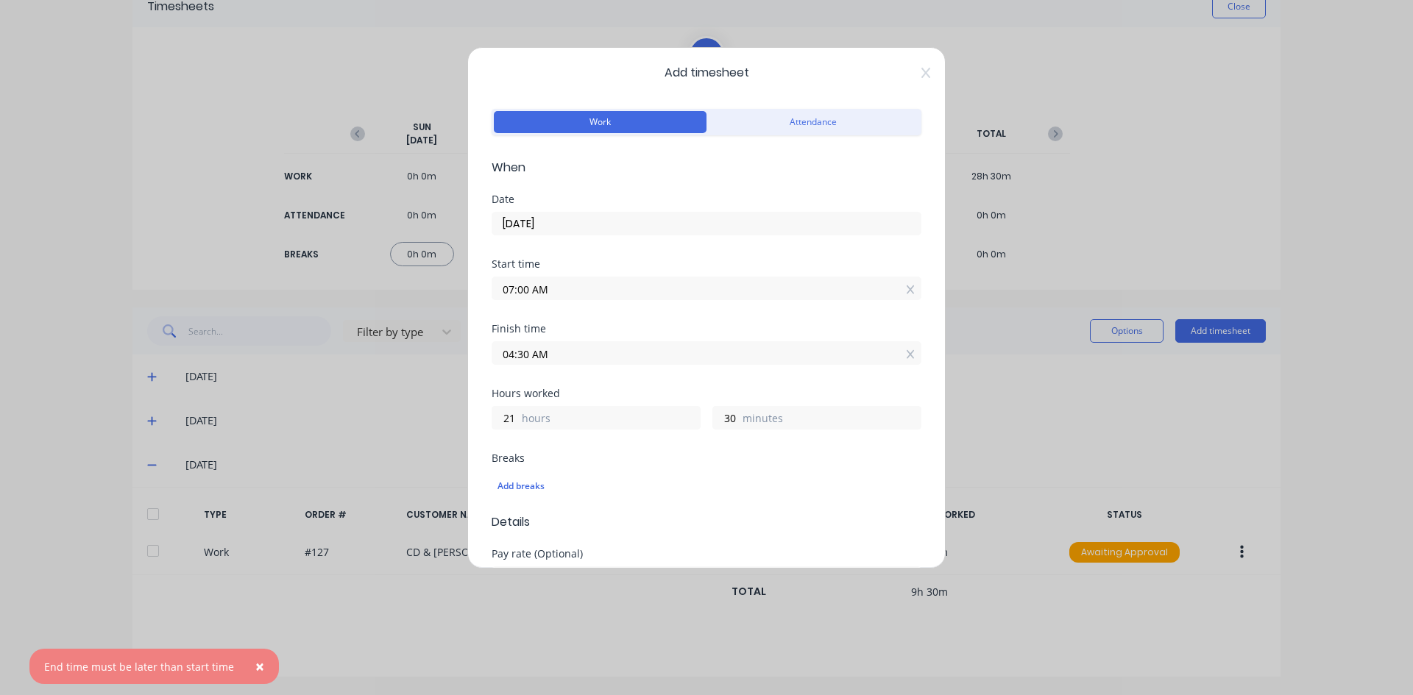
scroll to position [3, 0]
click at [552, 357] on input "04:30 AM" at bounding box center [706, 355] width 428 height 22
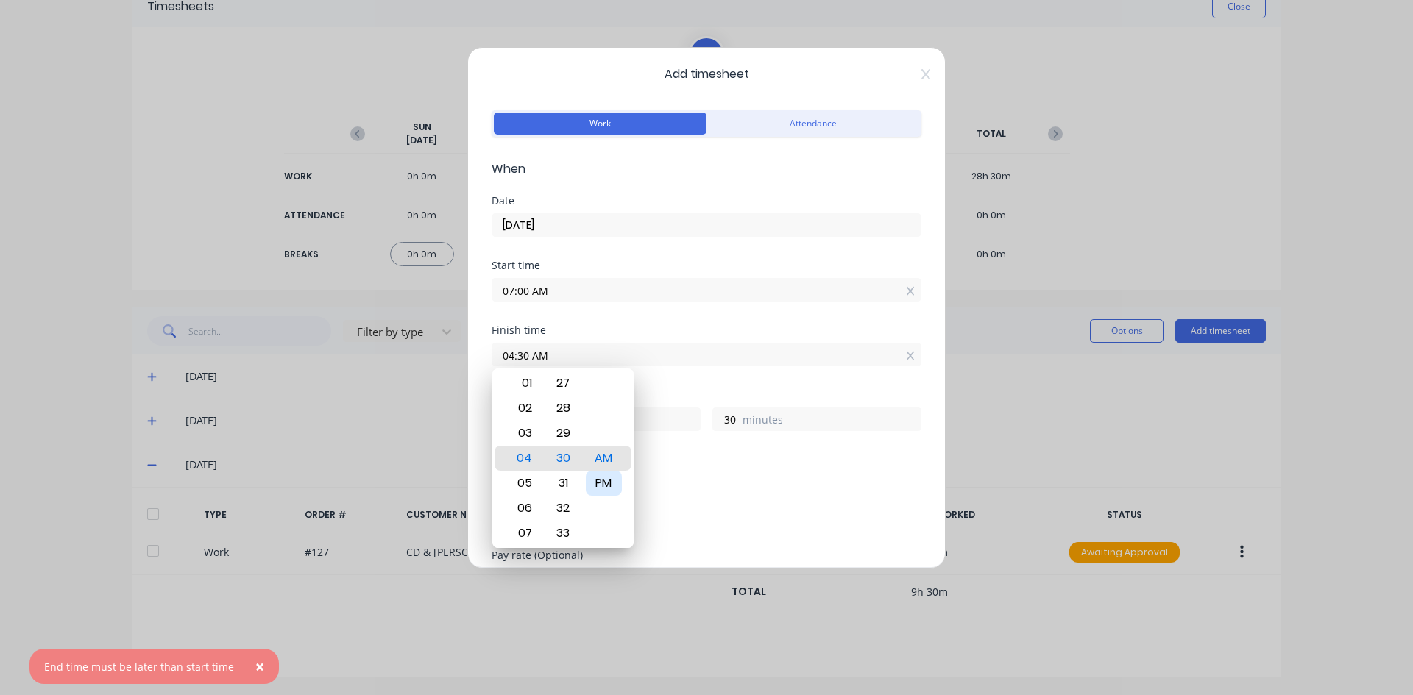
click at [607, 486] on div "PM" at bounding box center [604, 483] width 36 height 25
type input "04:30 PM"
type input "9"
click at [667, 405] on div "9 hours 30 minutes" at bounding box center [707, 417] width 430 height 27
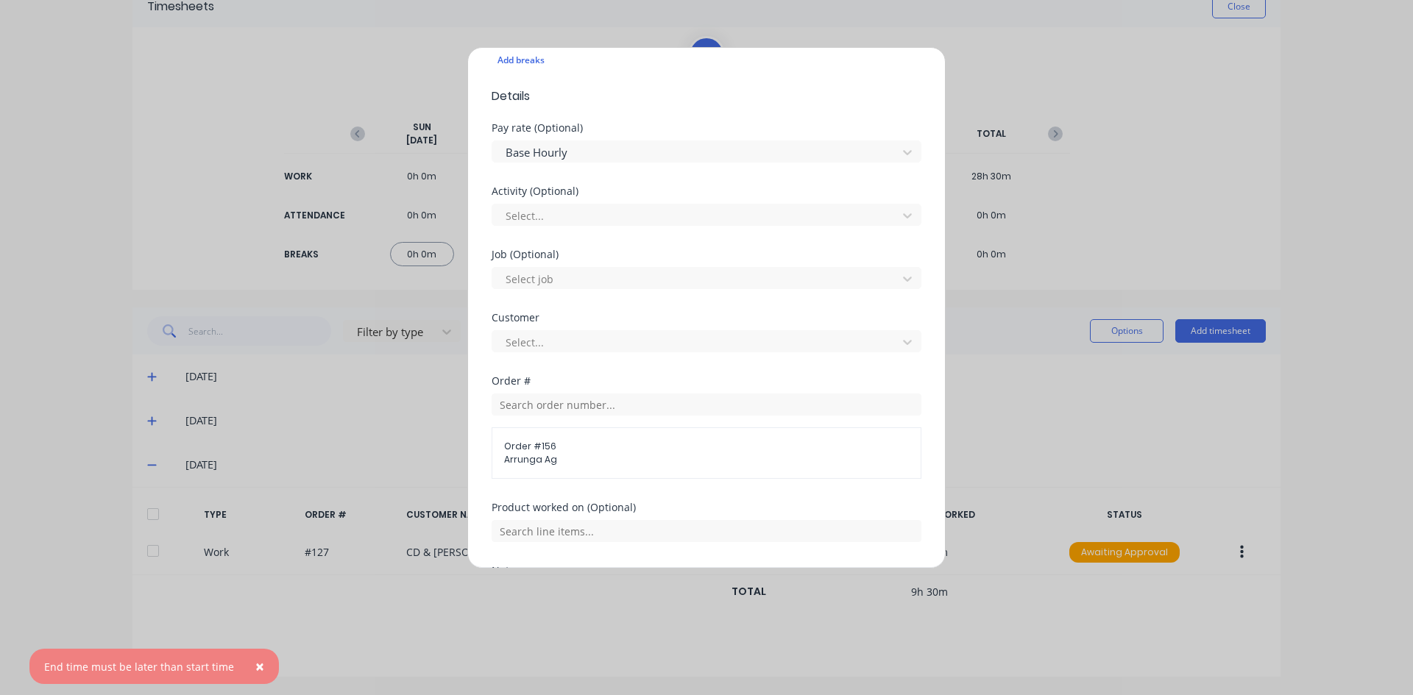
scroll to position [592, 0]
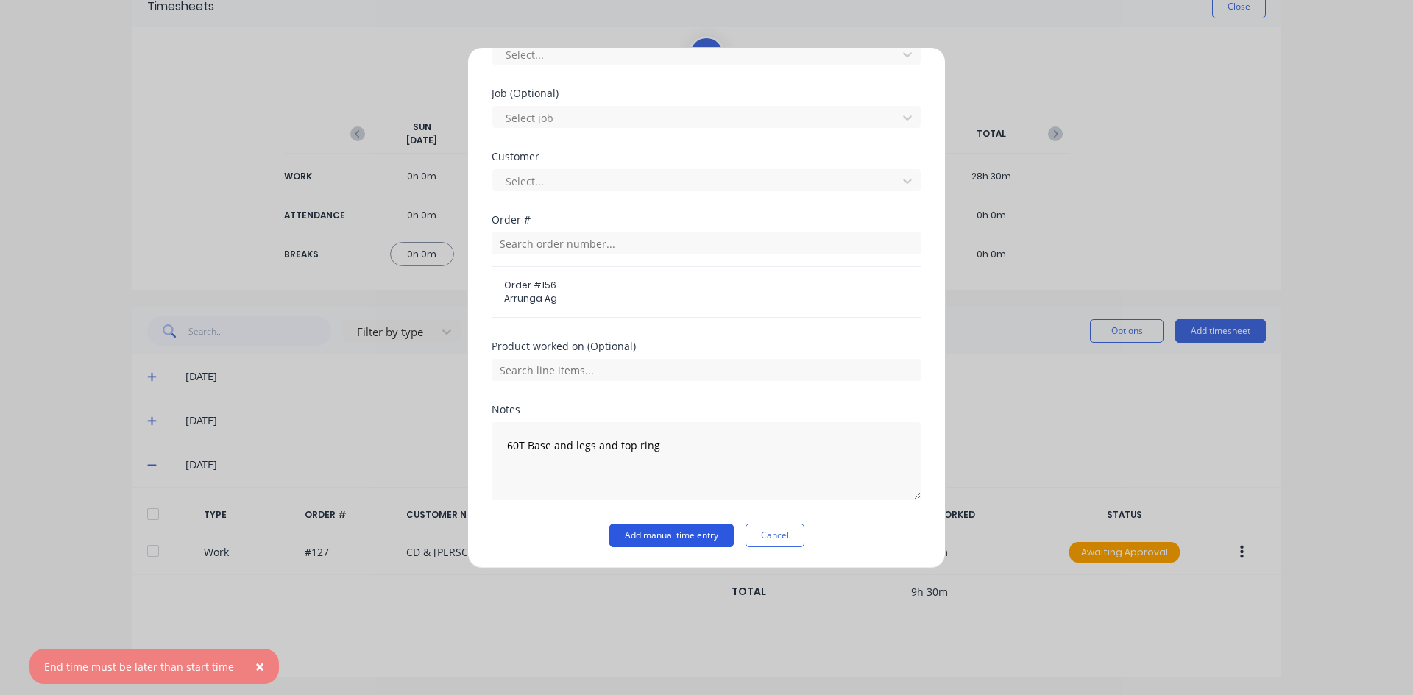
click at [658, 532] on button "Add manual time entry" at bounding box center [671, 536] width 124 height 24
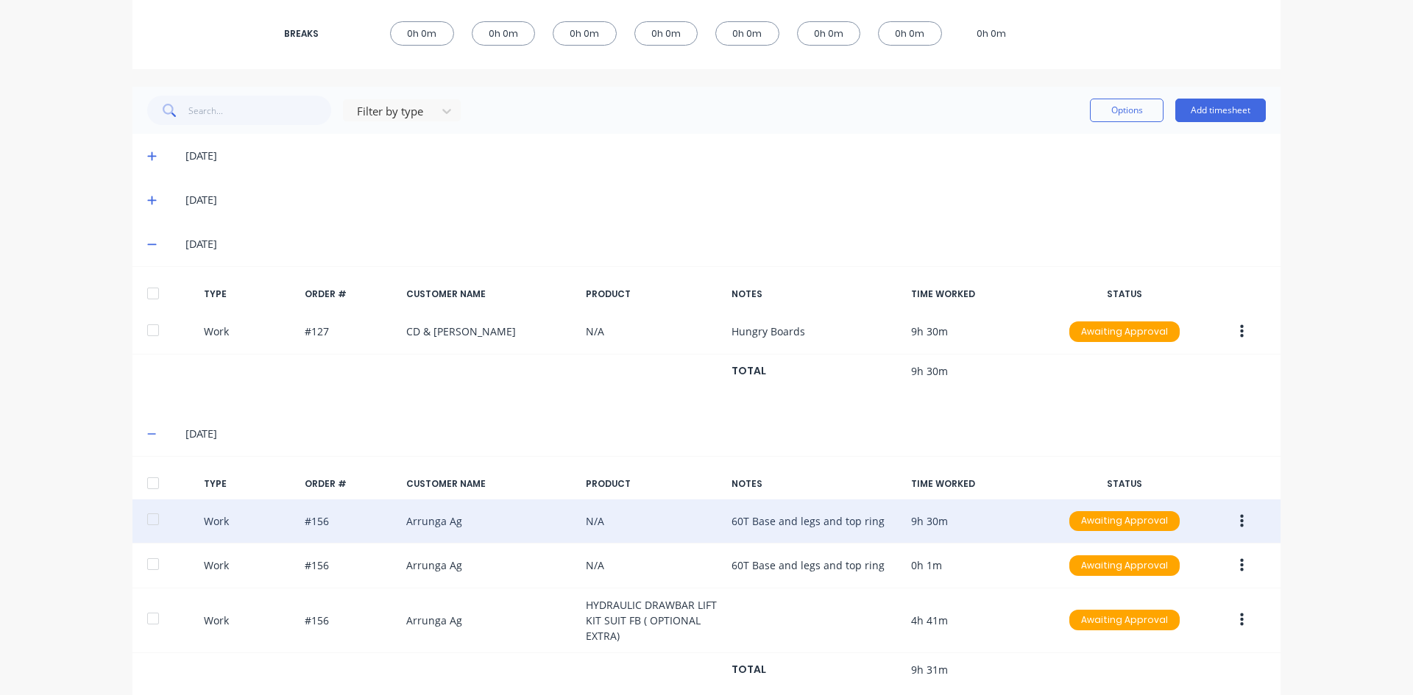
scroll to position [331, 0]
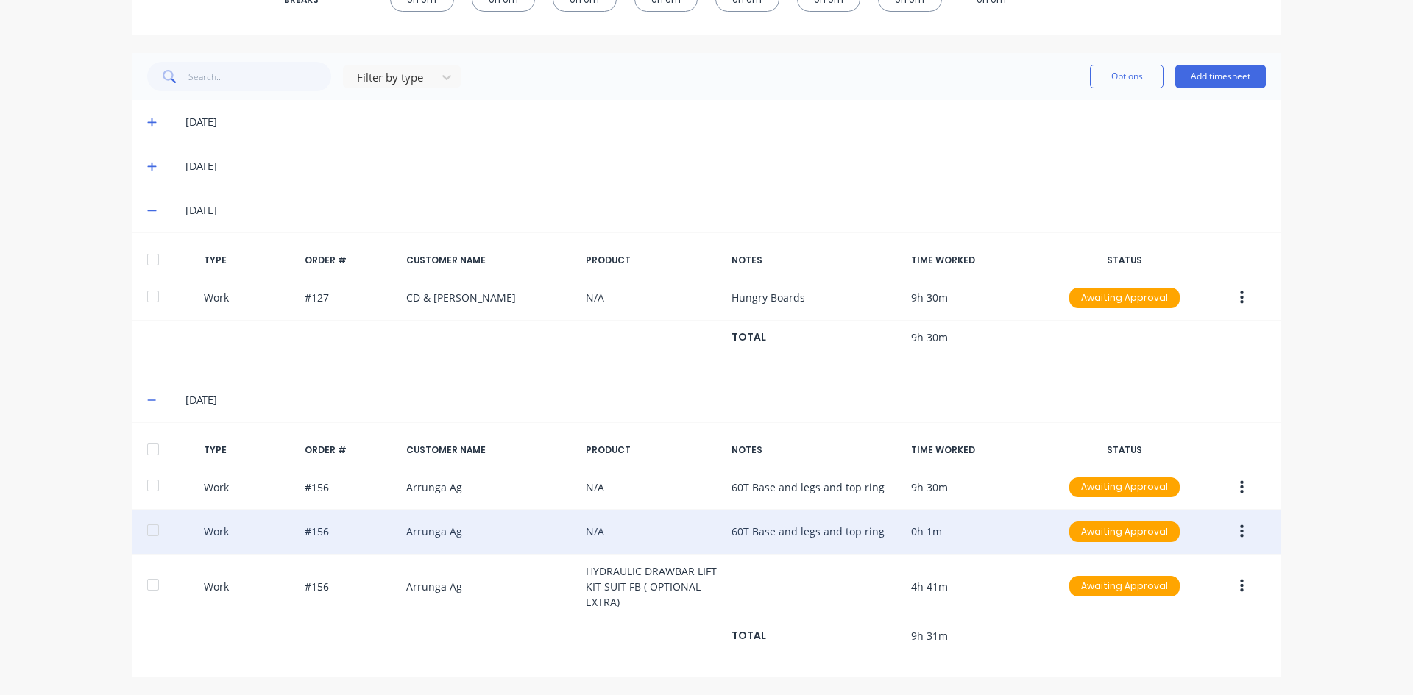
click at [1240, 531] on icon "button" at bounding box center [1242, 531] width 4 height 13
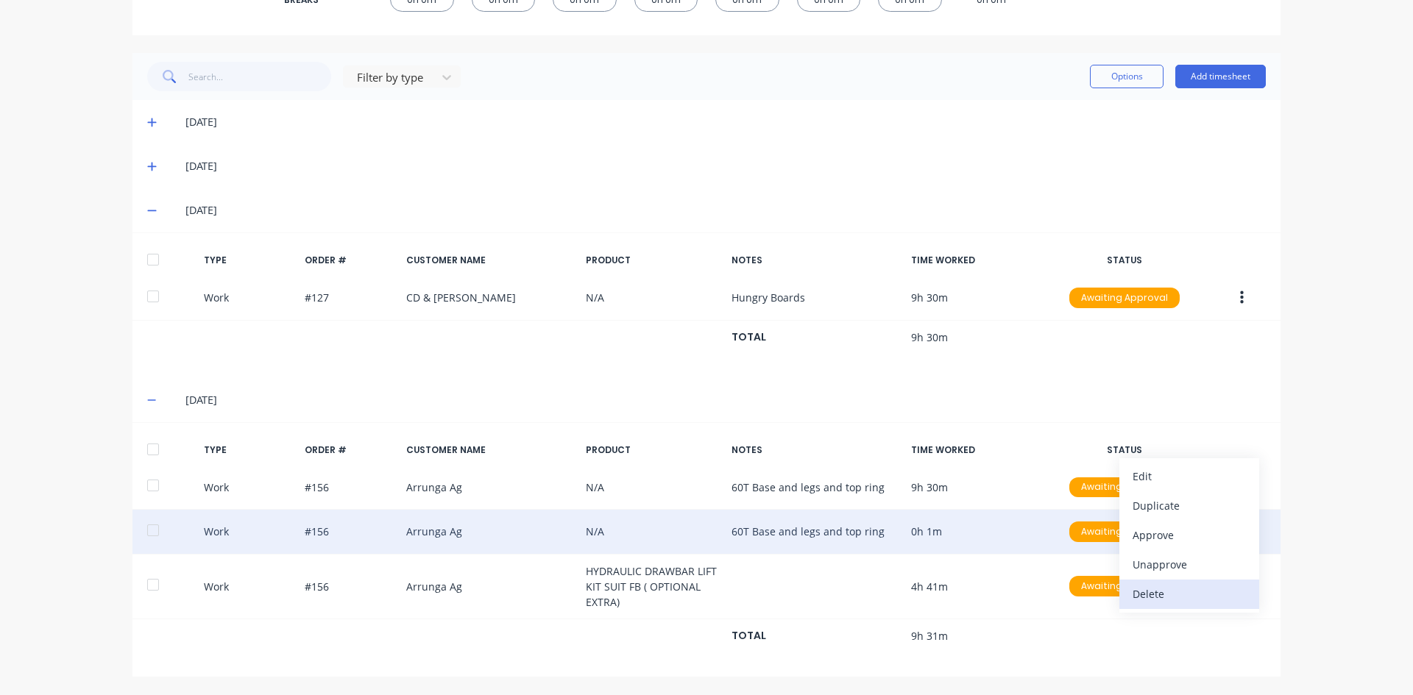
click at [1155, 603] on div "Delete" at bounding box center [1189, 594] width 113 height 21
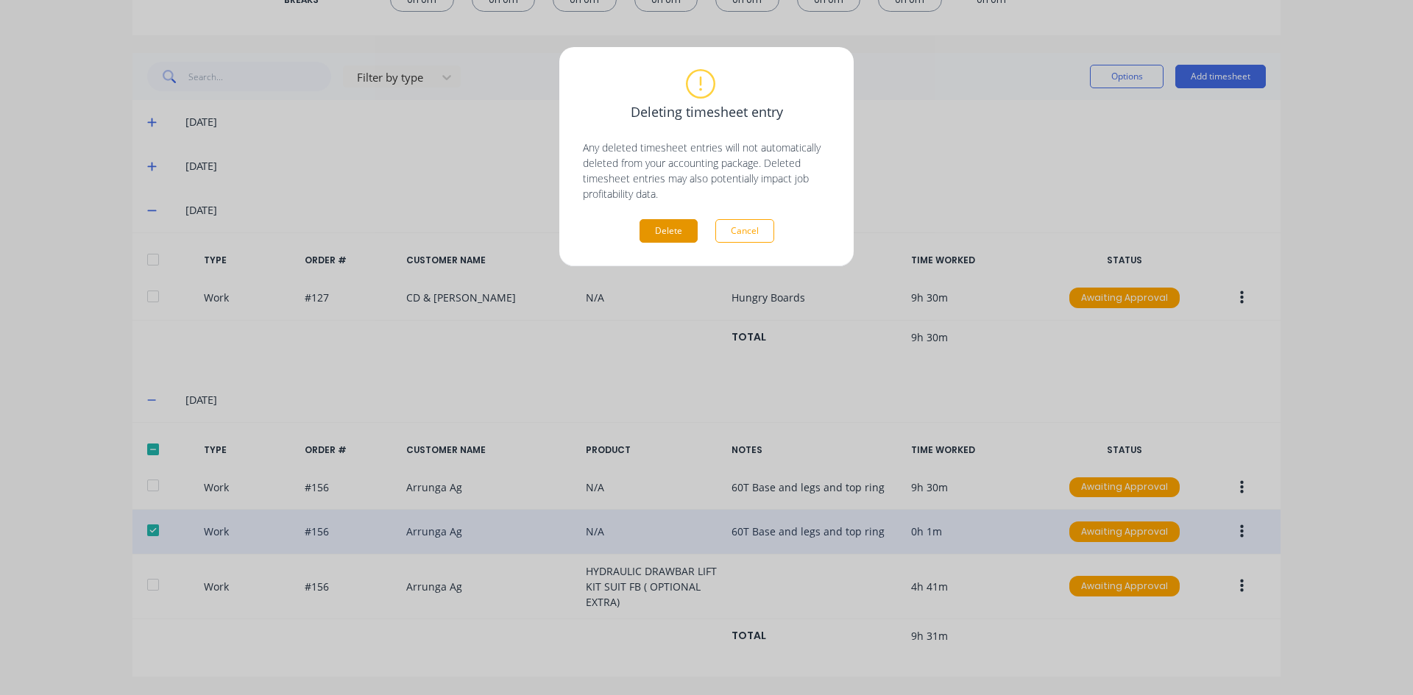
click at [658, 231] on button "Delete" at bounding box center [669, 231] width 58 height 24
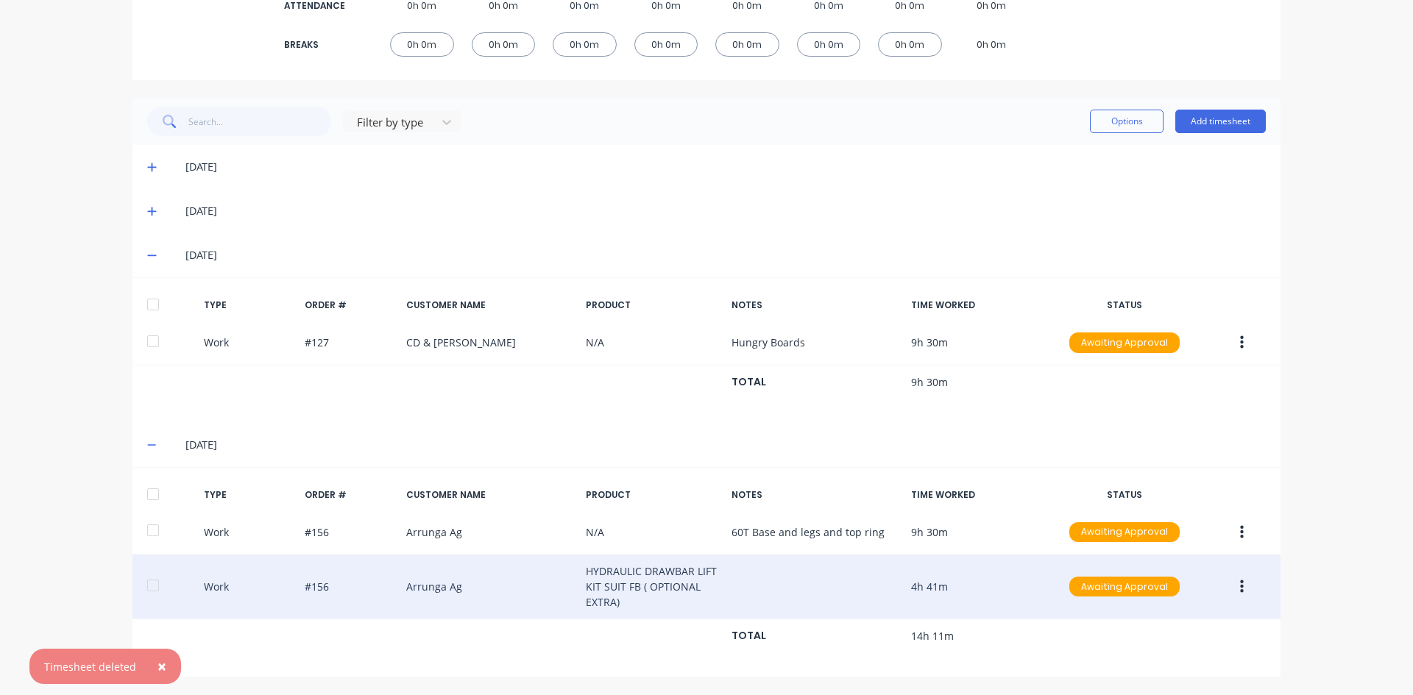
click at [1240, 588] on icon "button" at bounding box center [1242, 587] width 4 height 16
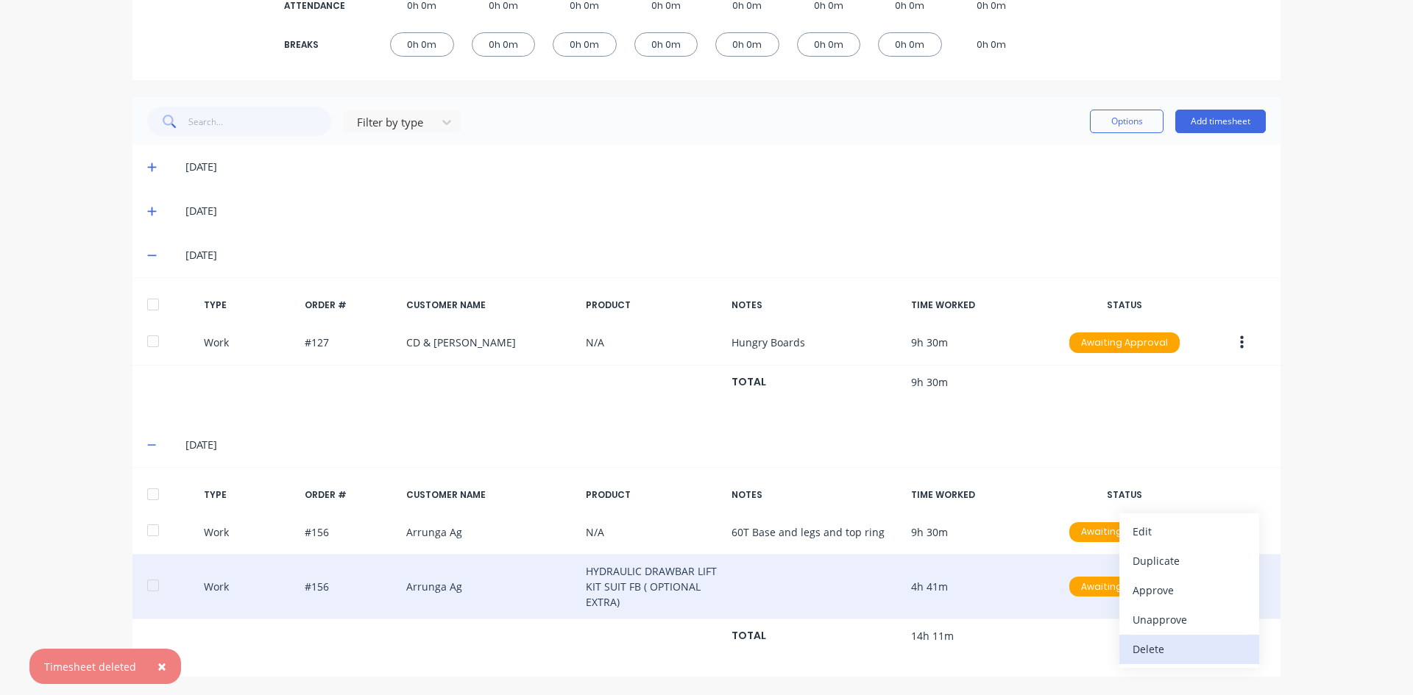
click at [1144, 647] on div "Delete" at bounding box center [1189, 649] width 113 height 21
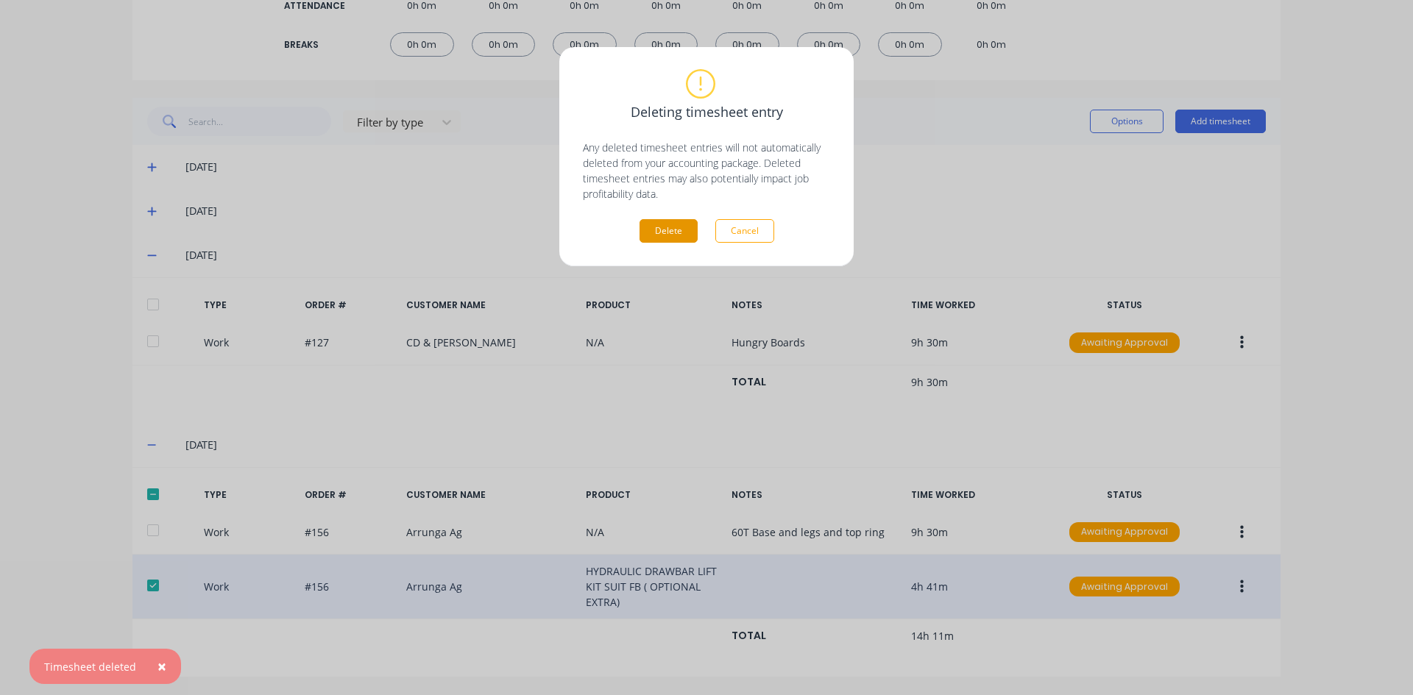
click at [670, 234] on button "Delete" at bounding box center [669, 231] width 58 height 24
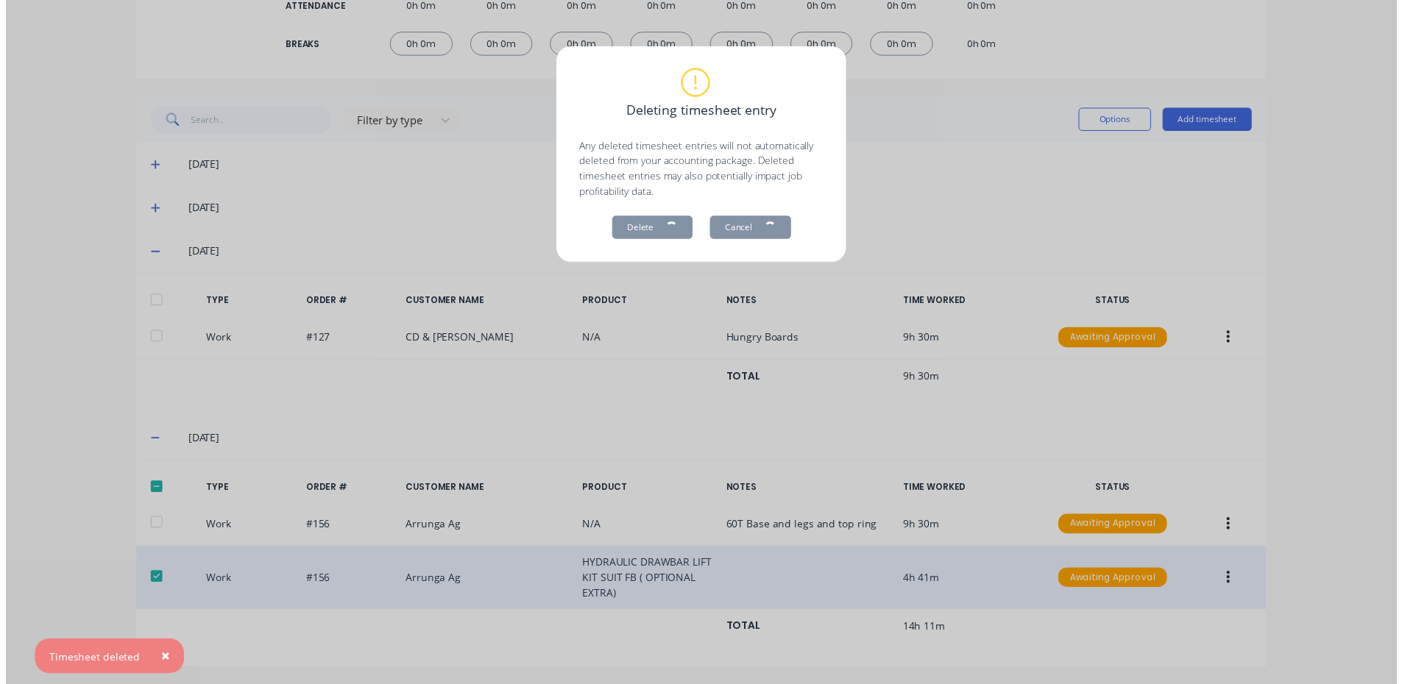
scroll to position [222, 0]
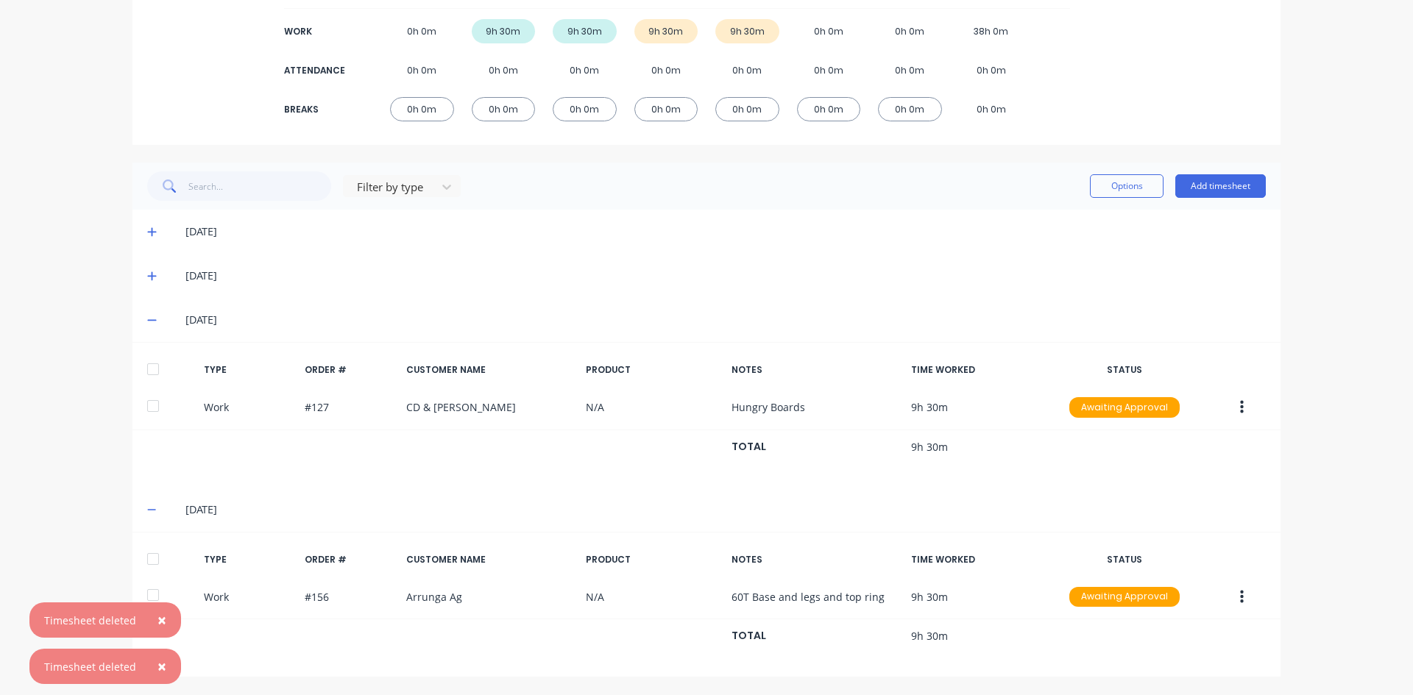
click at [160, 617] on span "×" at bounding box center [161, 620] width 9 height 21
click at [151, 662] on button "×" at bounding box center [162, 666] width 38 height 35
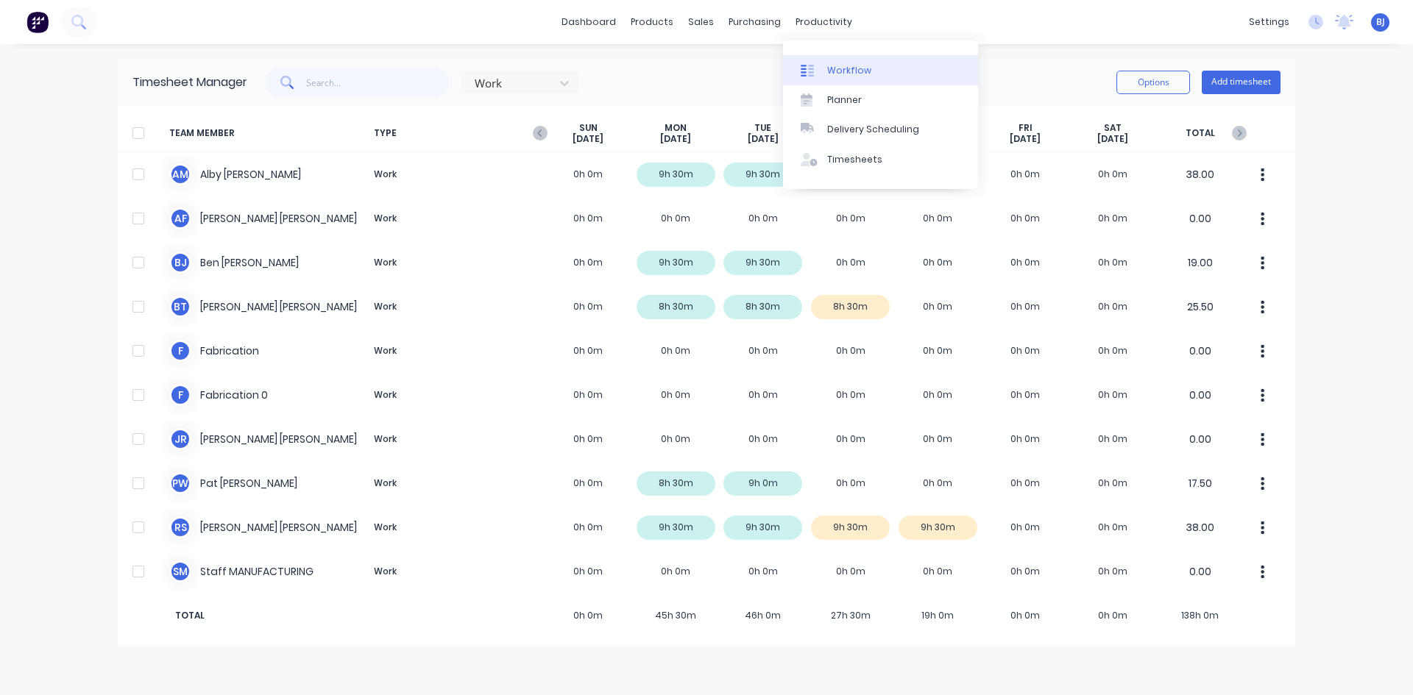
click at [820, 67] on div at bounding box center [812, 70] width 22 height 13
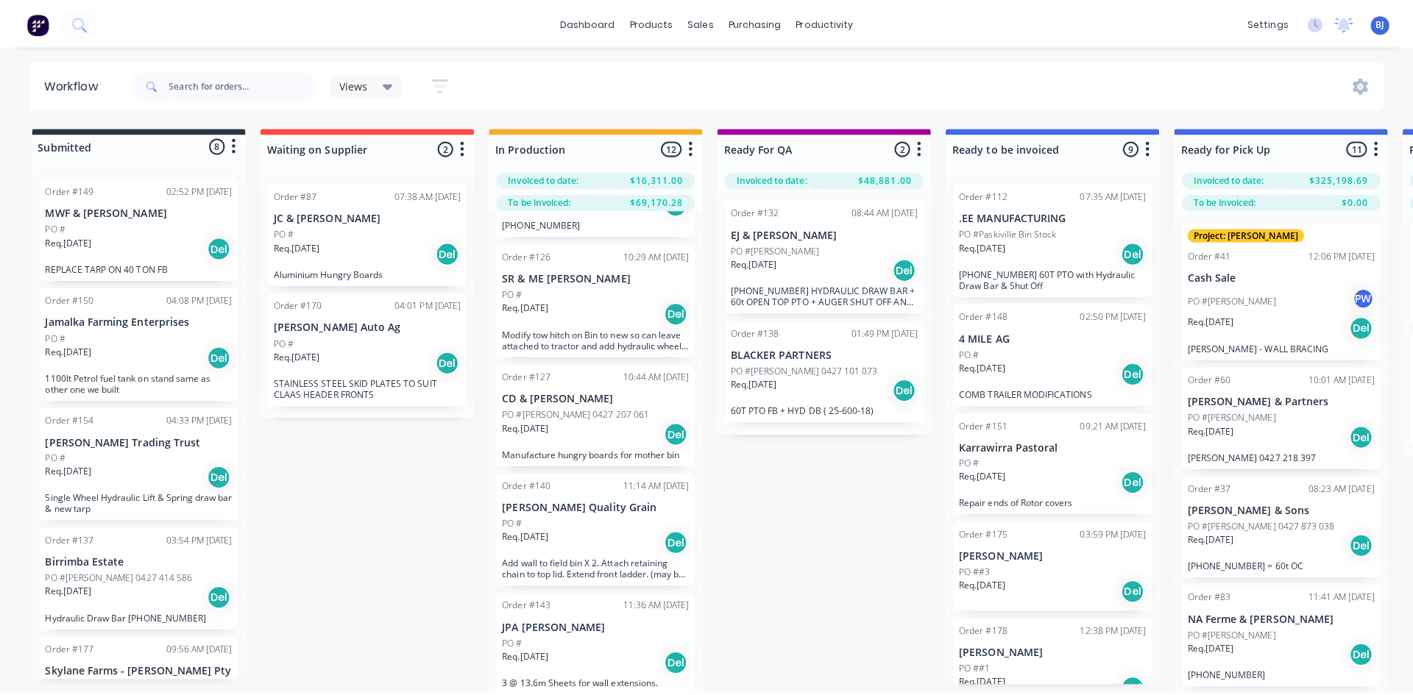
scroll to position [662, 0]
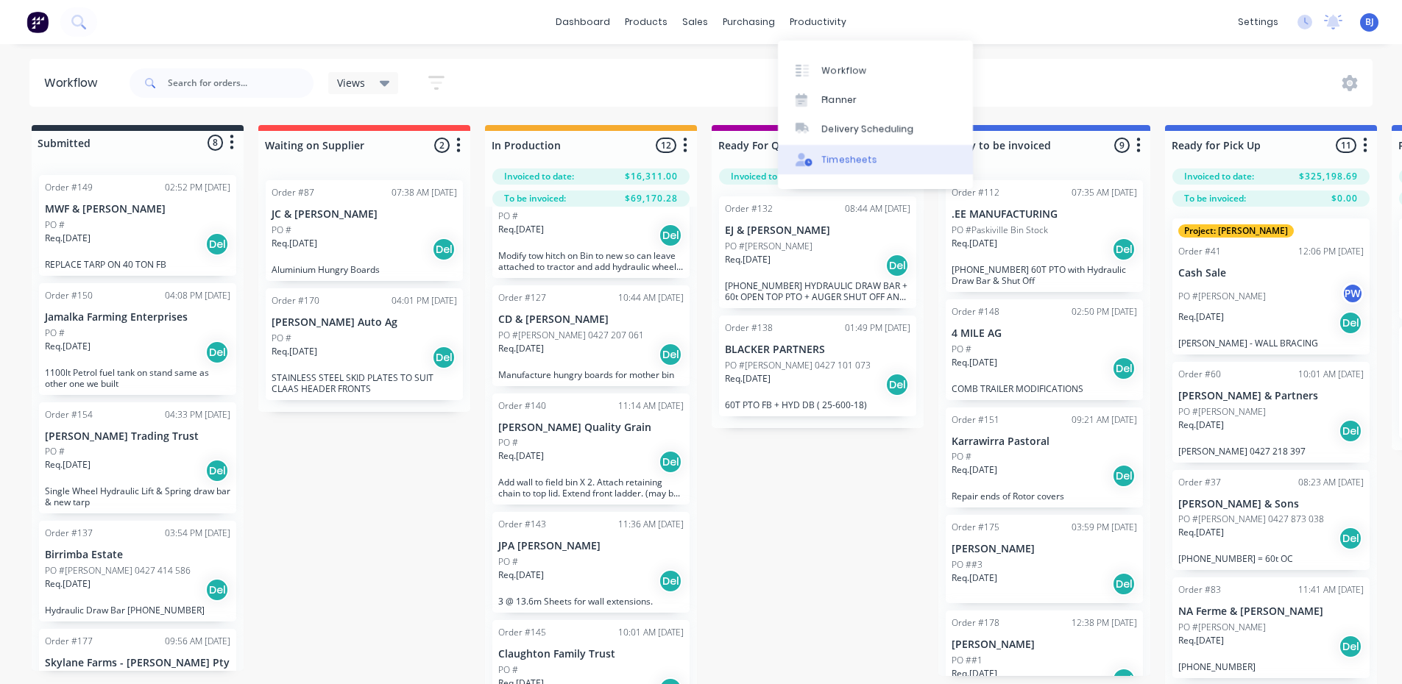
click at [840, 153] on div "Timesheets" at bounding box center [849, 159] width 55 height 13
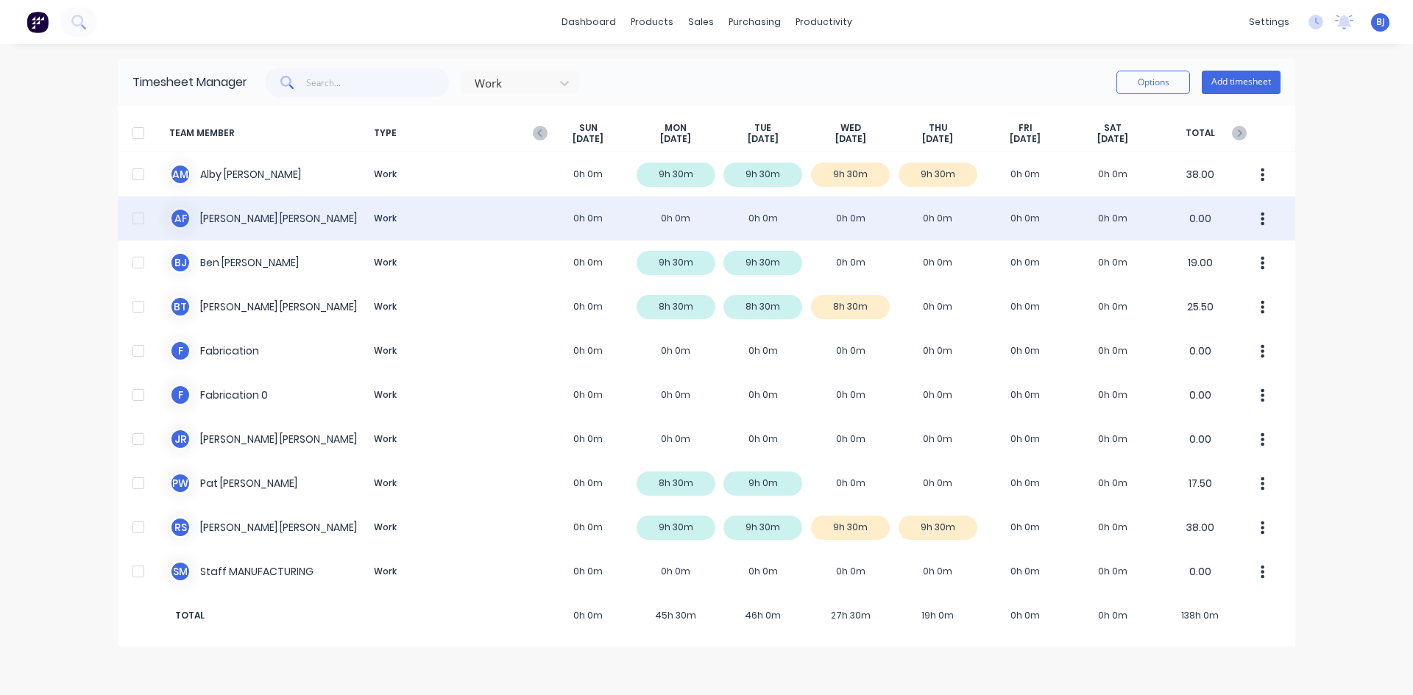
click at [926, 219] on div "A F [PERSON_NAME] Work 0h 0m 0h 0m 0h 0m 0h 0m 0h 0m 0h 0m 0h 0m 0.00" at bounding box center [706, 218] width 1177 height 44
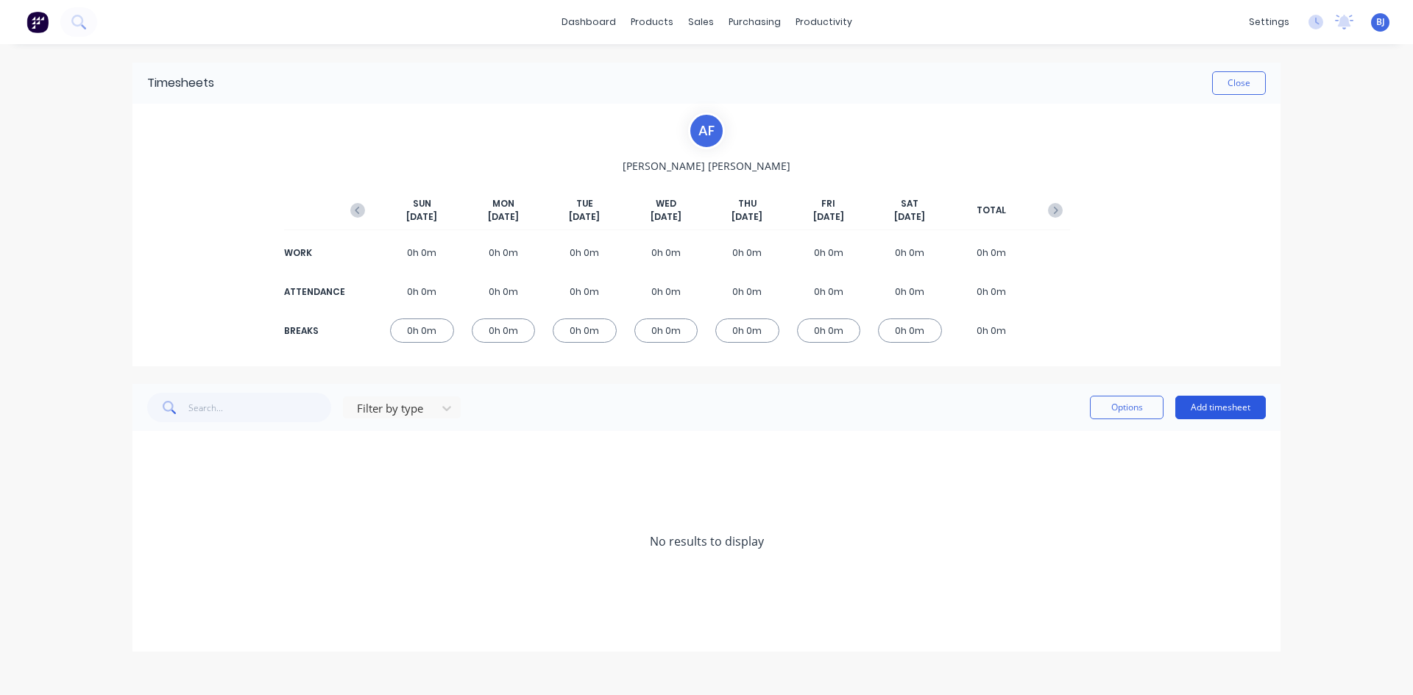
click at [1208, 401] on button "Add timesheet" at bounding box center [1220, 408] width 91 height 24
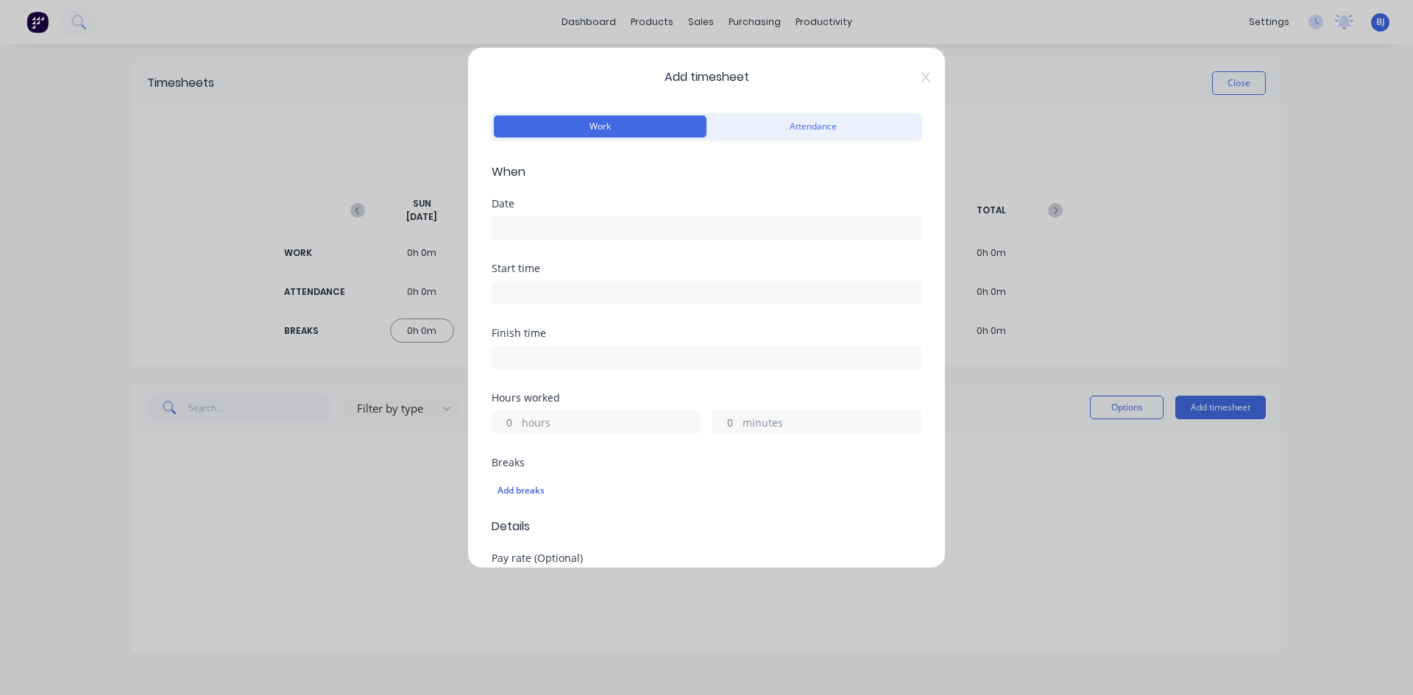
click at [522, 215] on div at bounding box center [707, 226] width 430 height 27
click at [535, 230] on input at bounding box center [706, 228] width 428 height 22
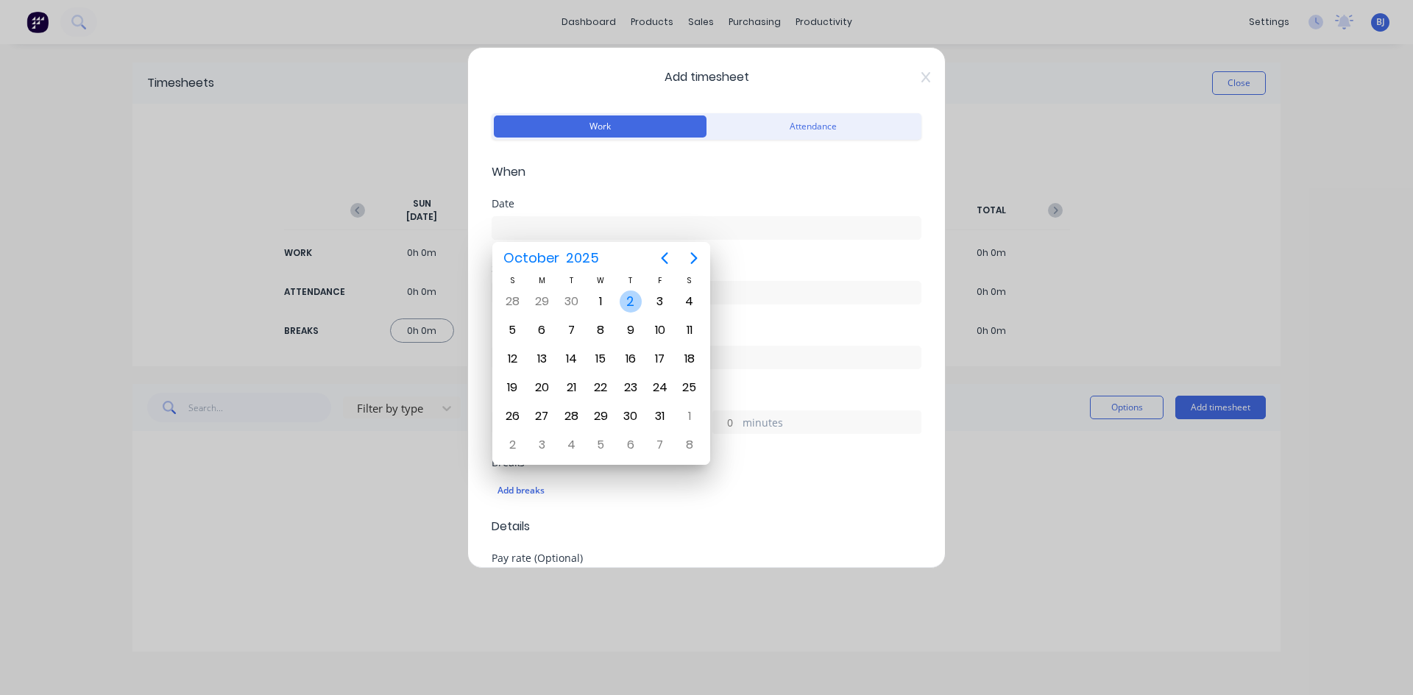
click at [627, 300] on div "2" at bounding box center [631, 302] width 22 height 22
type input "[DATE]"
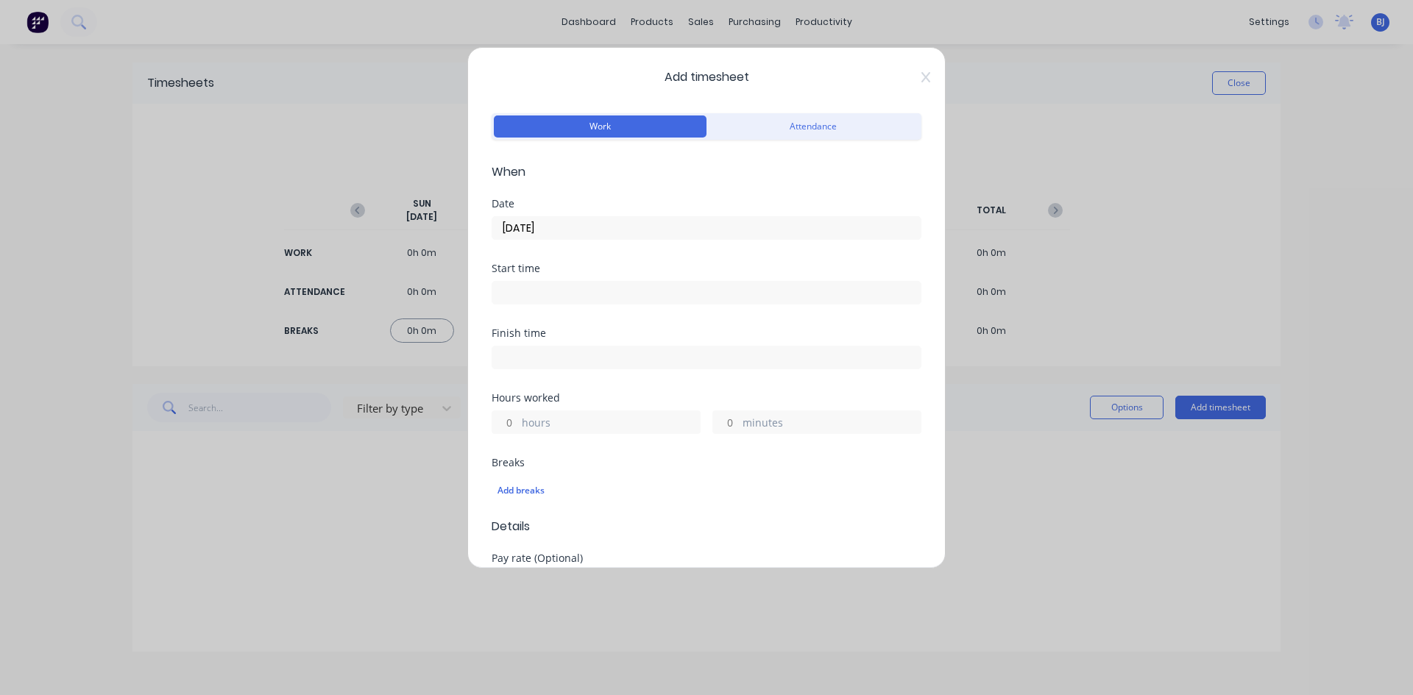
click at [525, 294] on input at bounding box center [706, 293] width 428 height 22
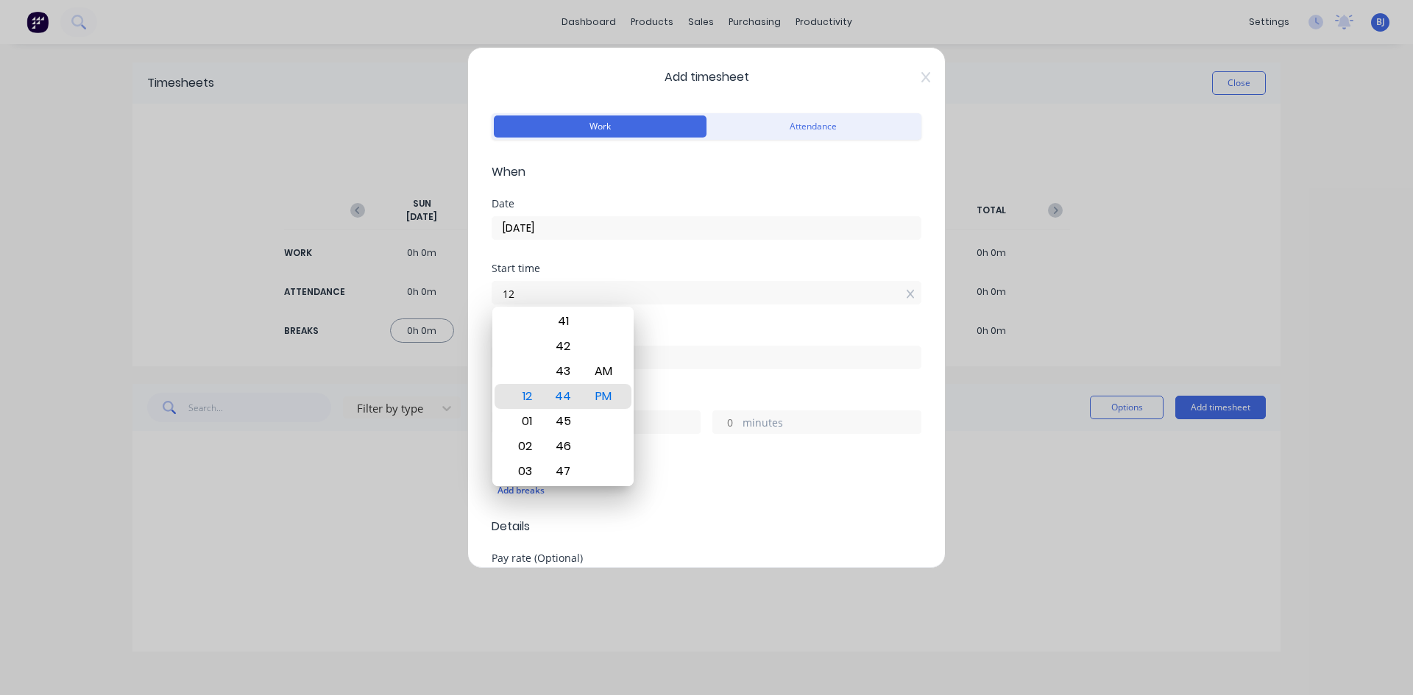
type input "1"
type input "07:00 AM"
click at [597, 371] on div "AM" at bounding box center [604, 371] width 36 height 25
click at [640, 311] on div "Start time 07:00 AM" at bounding box center [707, 295] width 430 height 65
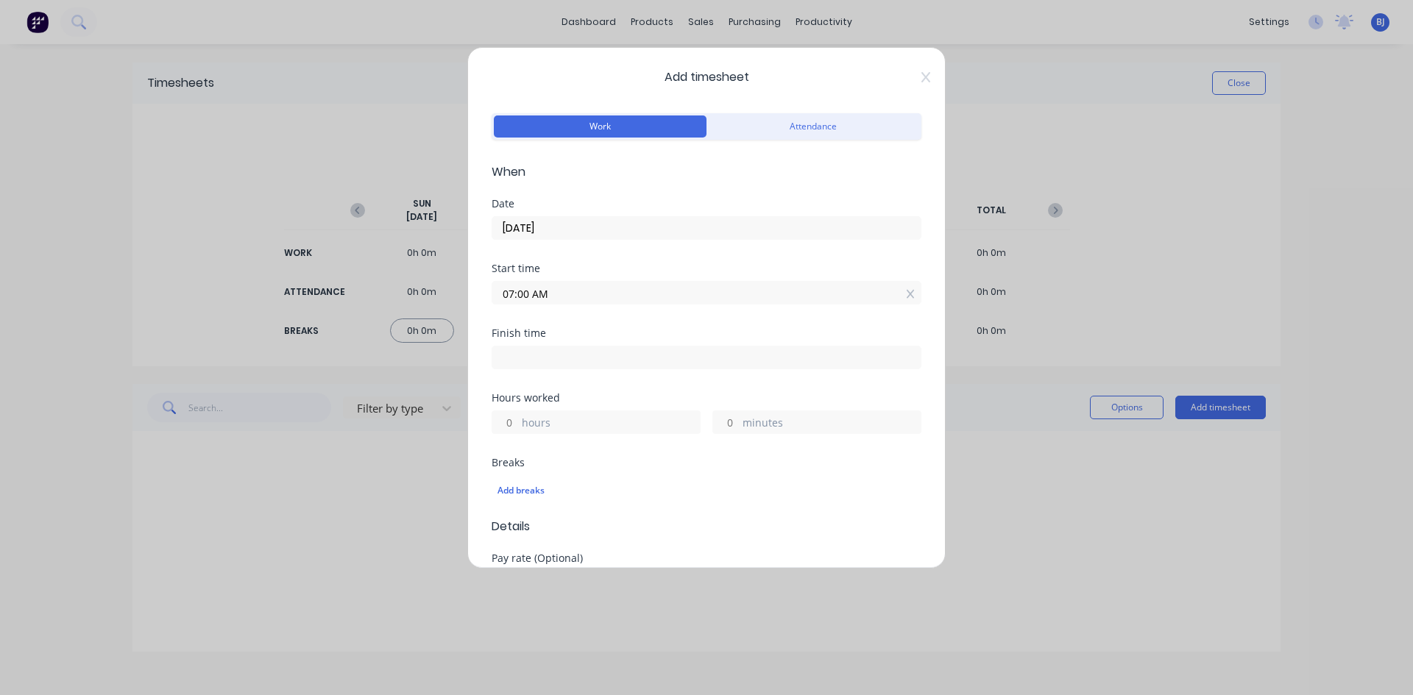
click at [520, 356] on input at bounding box center [706, 358] width 428 height 22
type input "12:44 PM"
type input "5"
type input "44"
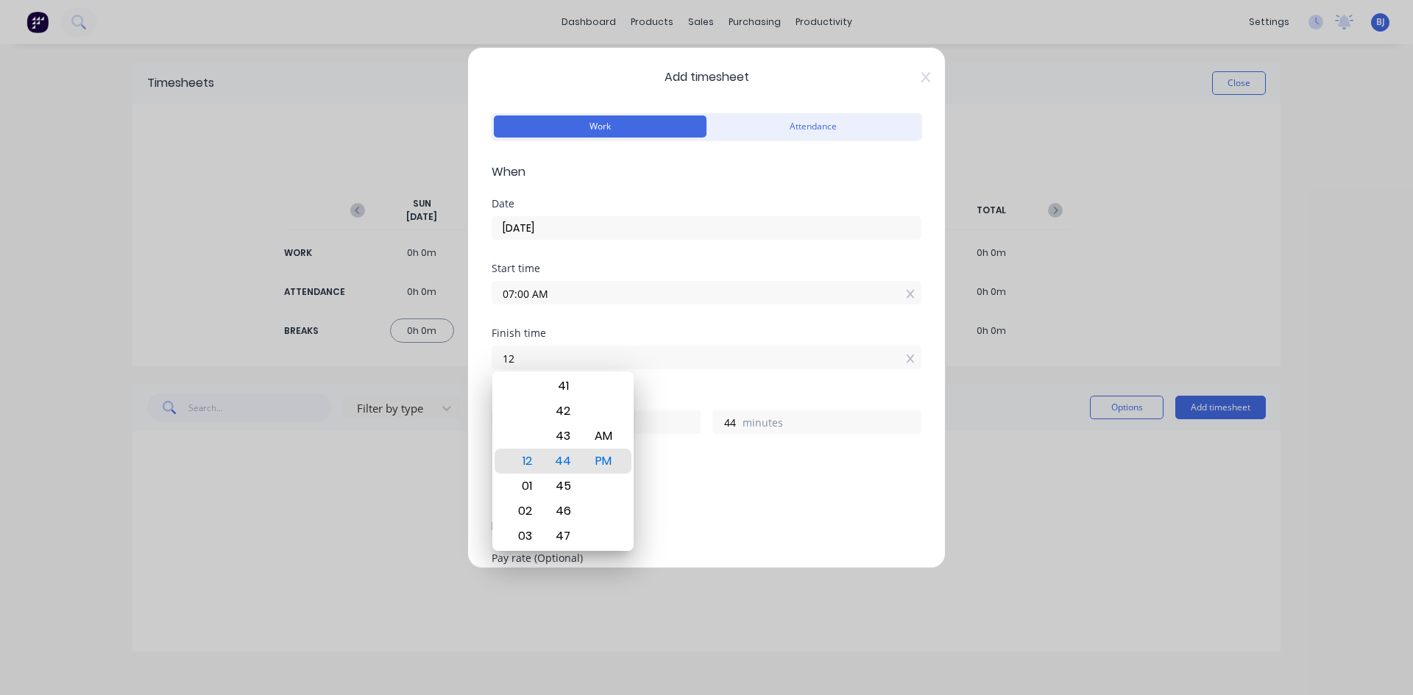
type input "1"
type input "03:30 AM"
type input "20"
type input "30"
click at [611, 461] on div "PM" at bounding box center [604, 461] width 36 height 25
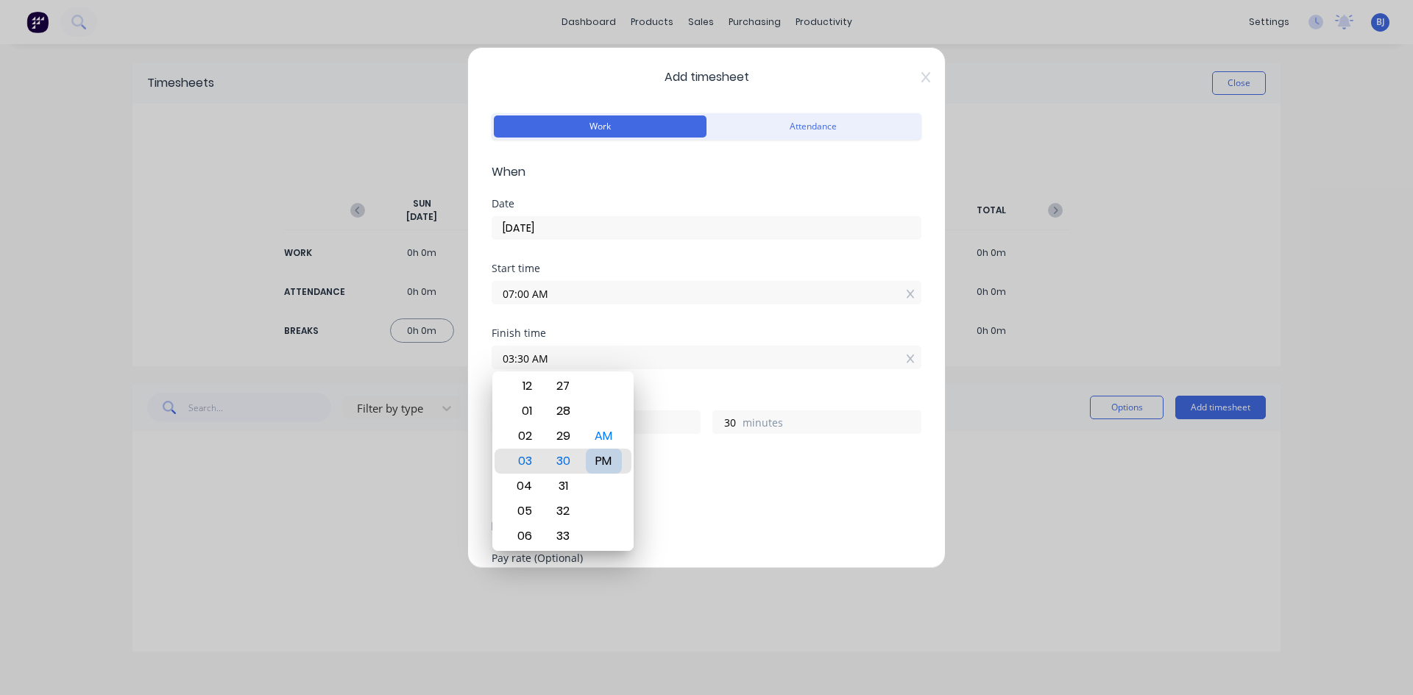
type input "03:30 PM"
type input "8"
click at [645, 394] on div "Hours worked" at bounding box center [707, 398] width 430 height 10
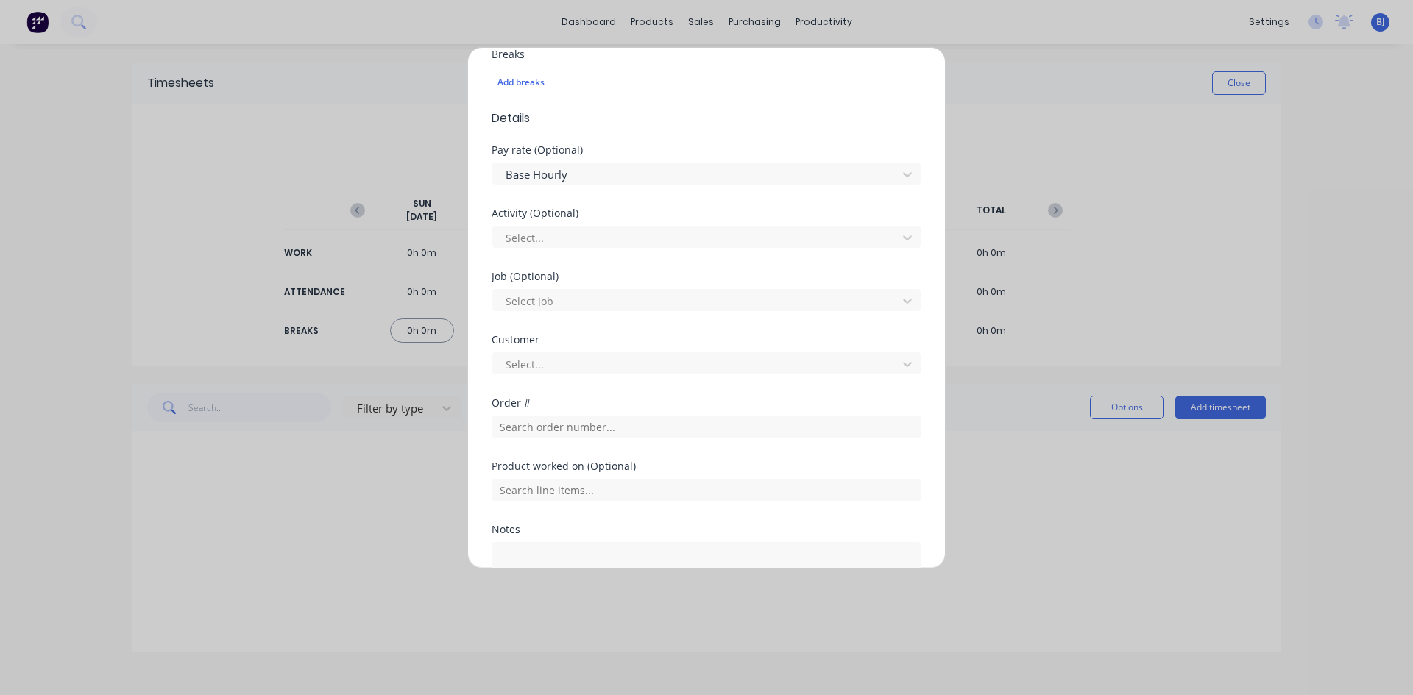
scroll to position [442, 0]
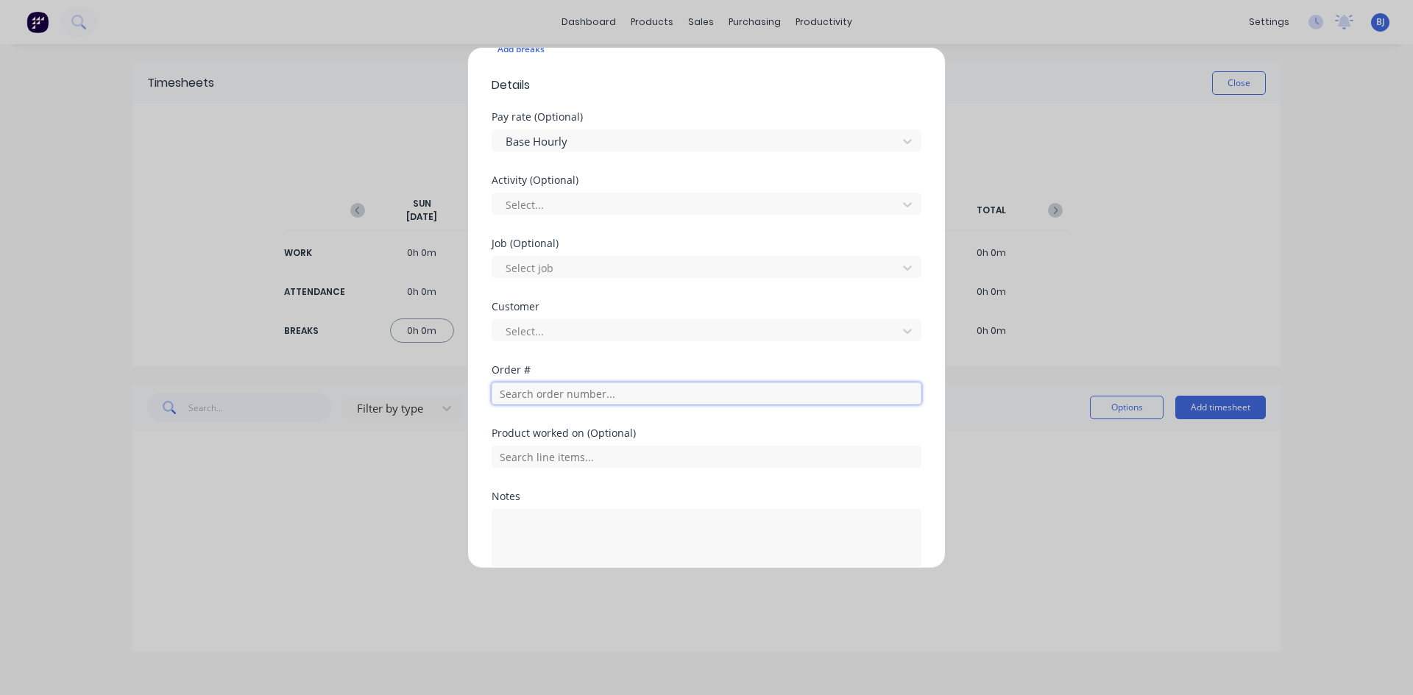
click at [532, 395] on input "text" at bounding box center [707, 394] width 430 height 22
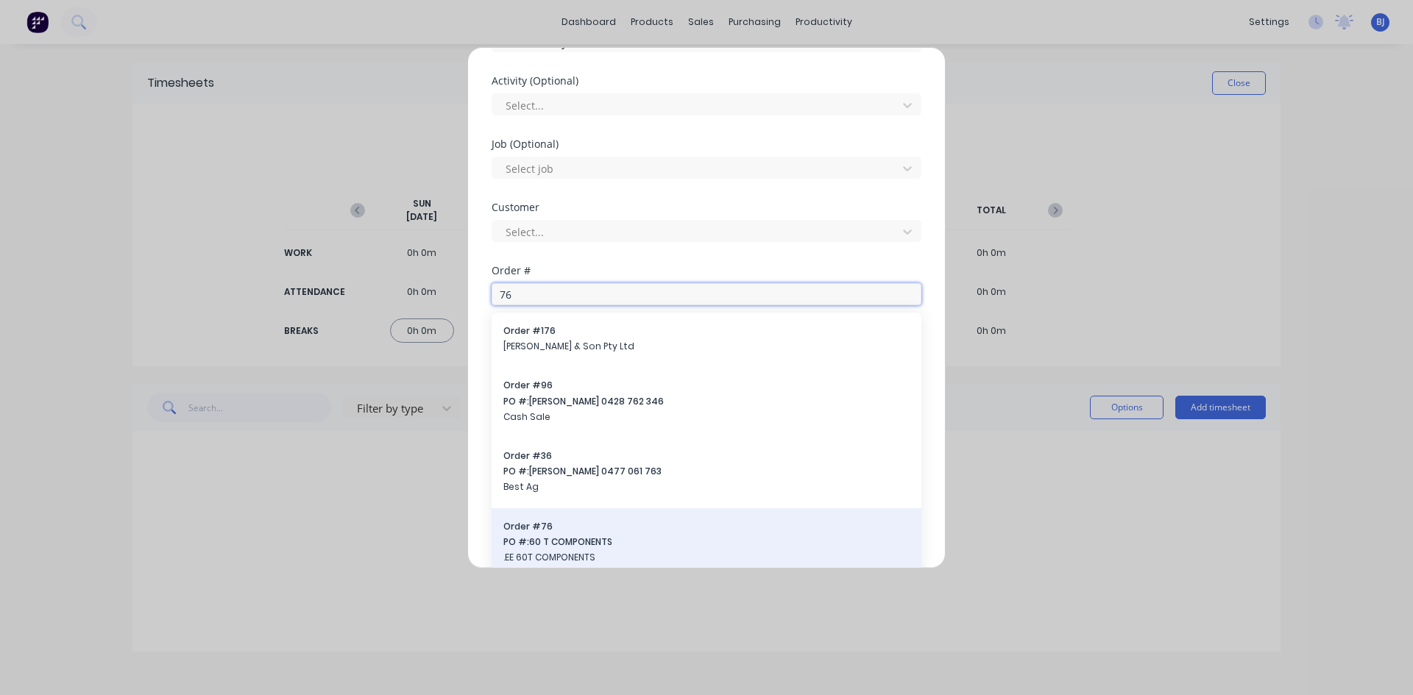
scroll to position [551, 0]
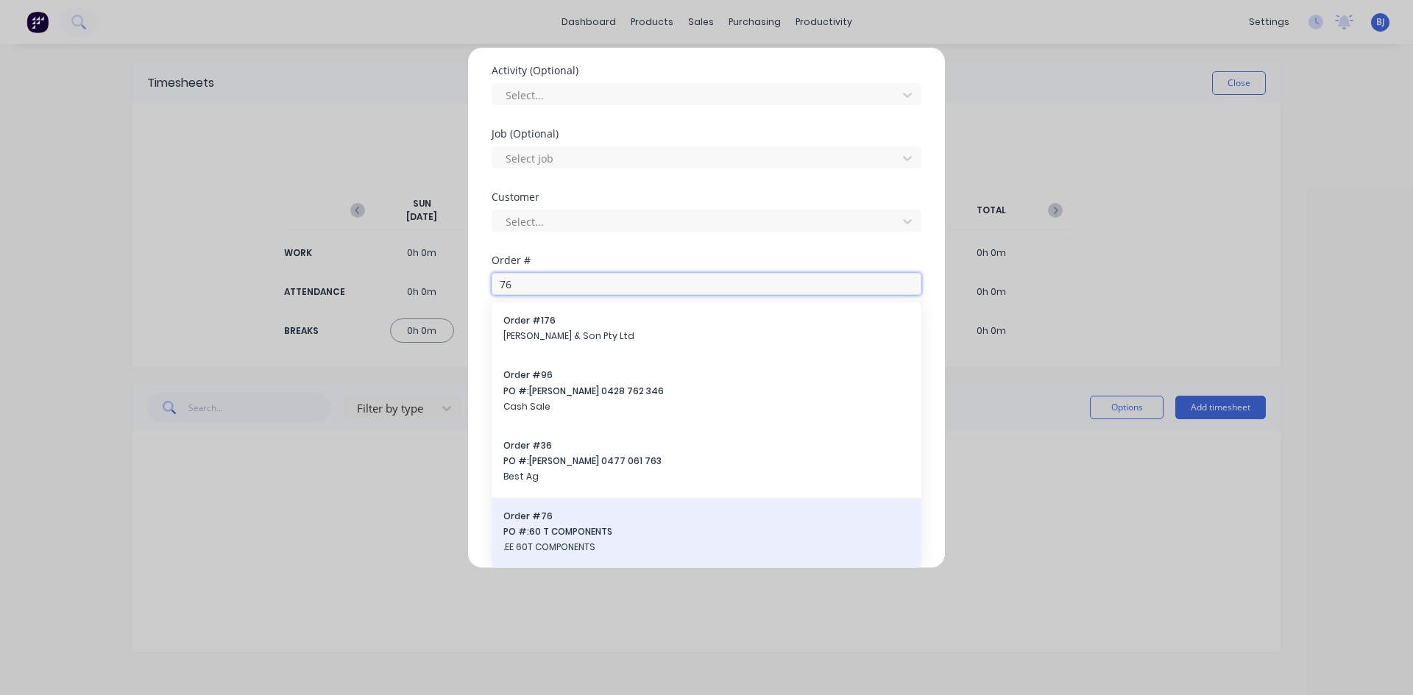
type input "76"
click at [524, 539] on div "Order # 76 PO #: 60 T COMPONENTS .EE 60T COMPONENTS" at bounding box center [706, 533] width 406 height 47
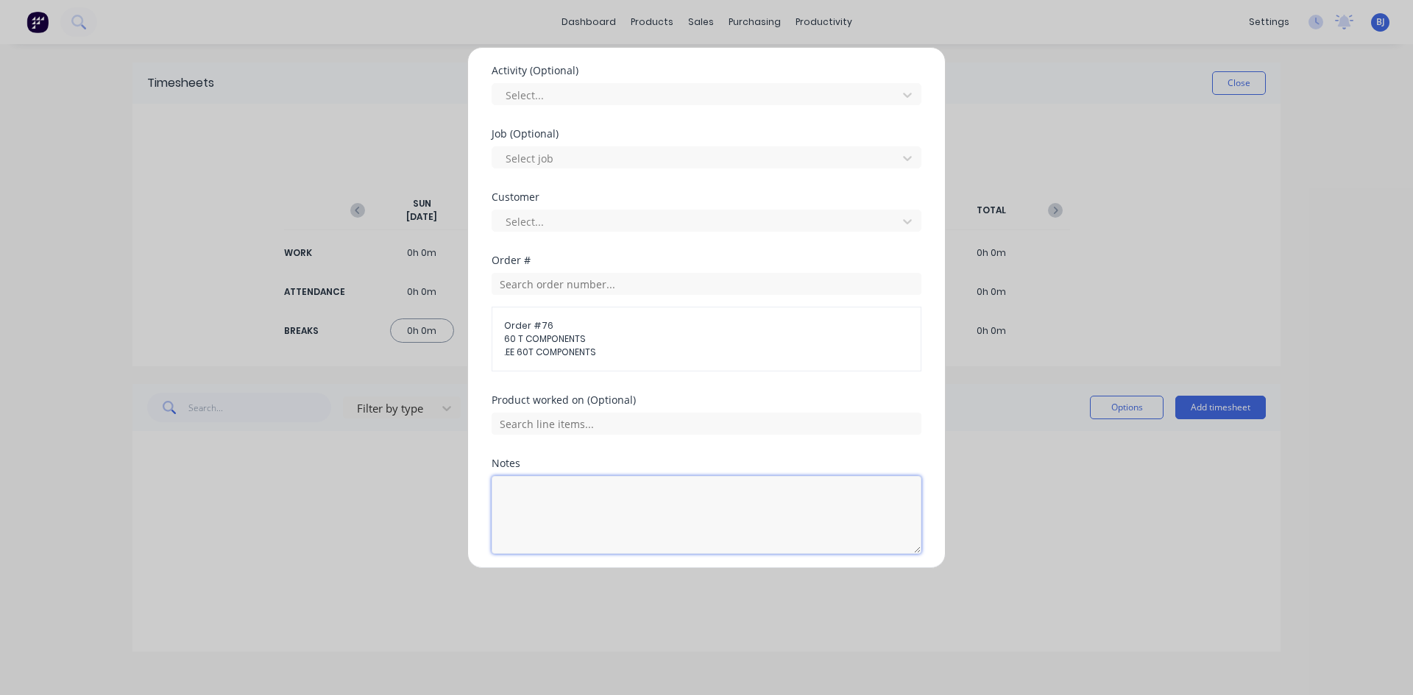
click at [531, 495] on textarea at bounding box center [707, 515] width 430 height 78
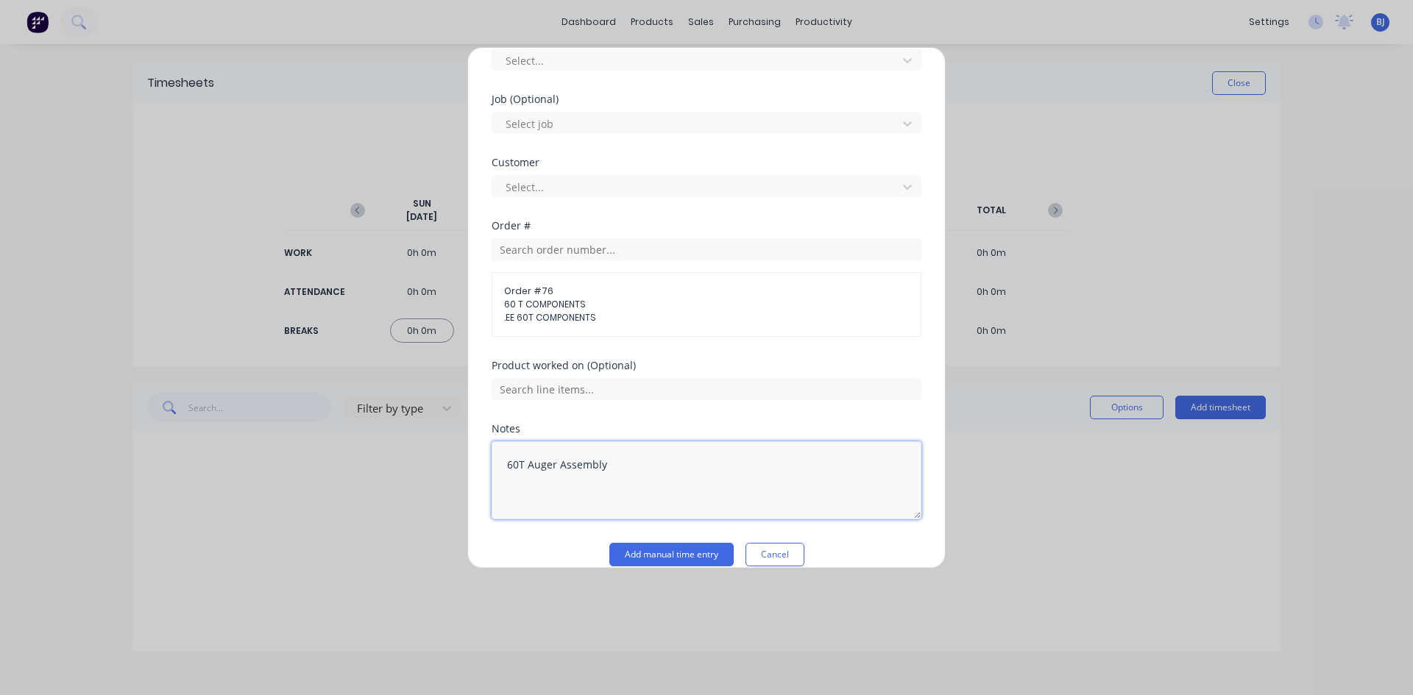
scroll to position [605, 0]
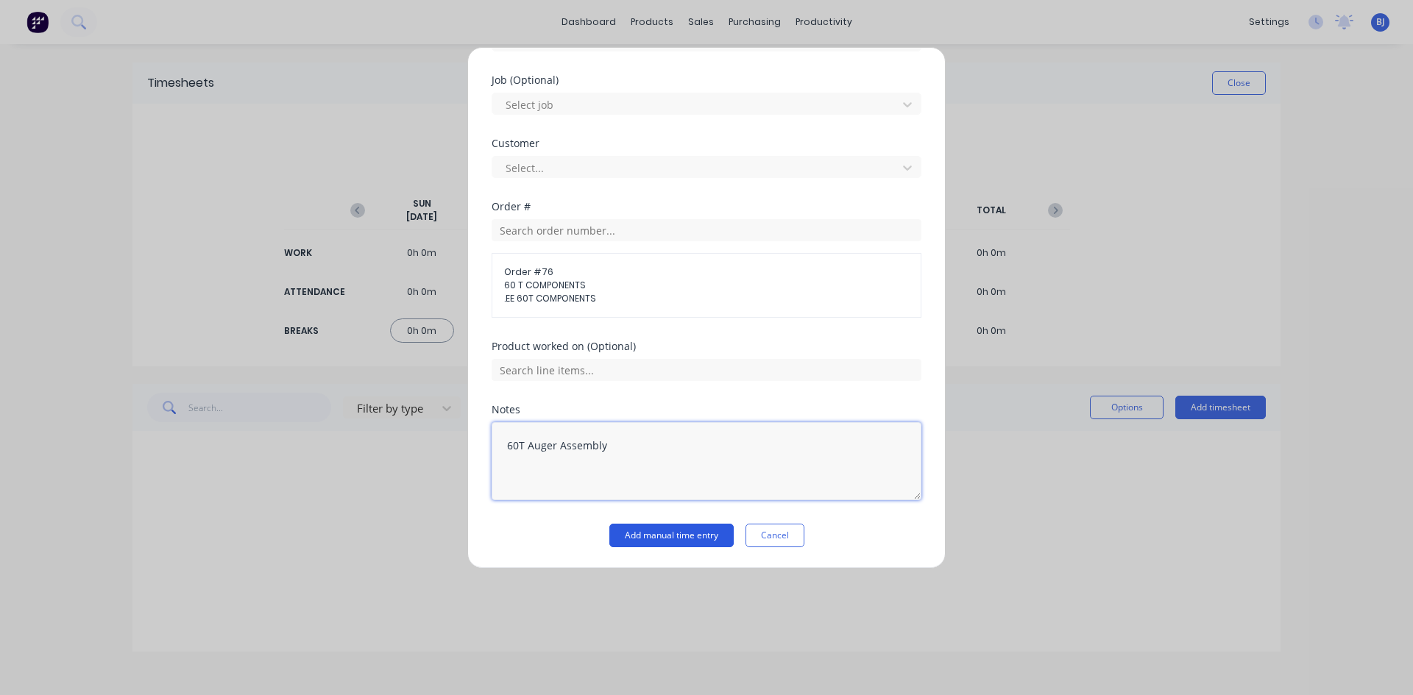
type textarea "60T Auger Assembly"
click at [670, 529] on button "Add manual time entry" at bounding box center [671, 536] width 124 height 24
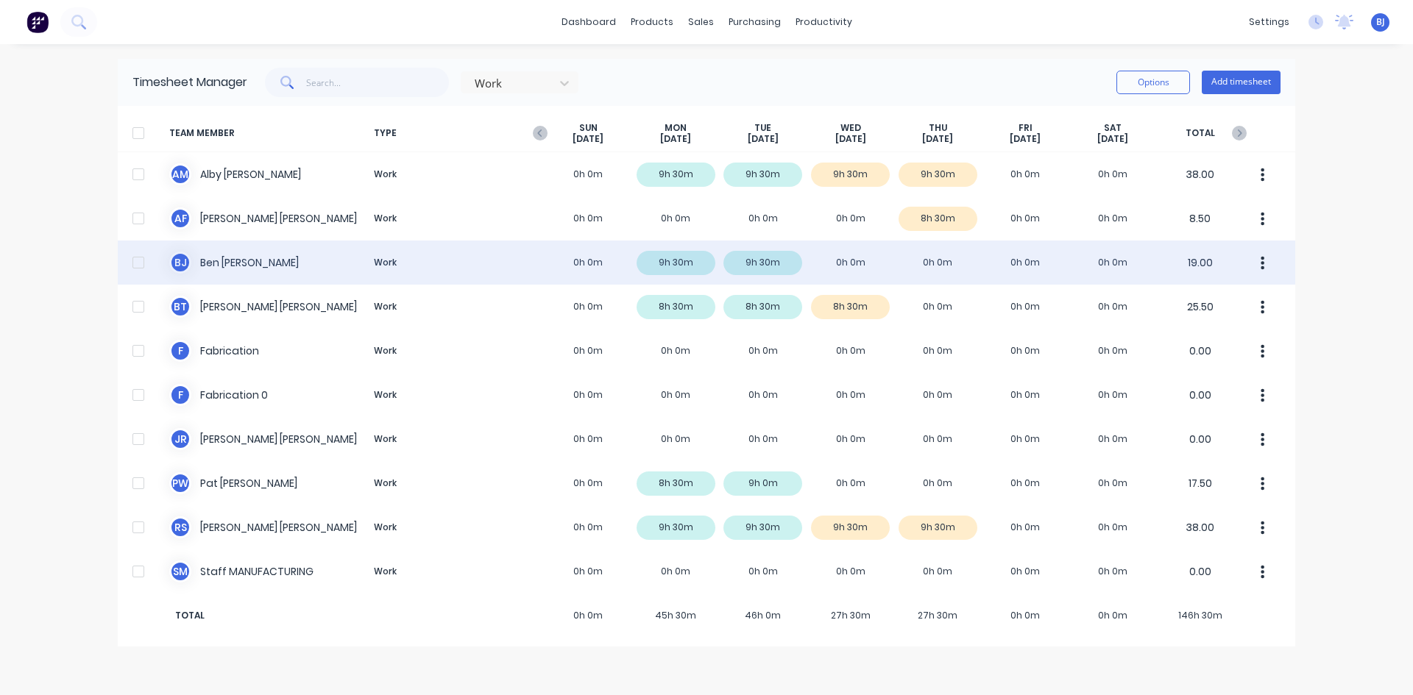
click at [840, 265] on div "[PERSON_NAME] Work 0h 0m 9h 30m 9h 30m 0h 0m 0h 0m 0h 0m 0h 0m 19.00" at bounding box center [706, 263] width 1177 height 44
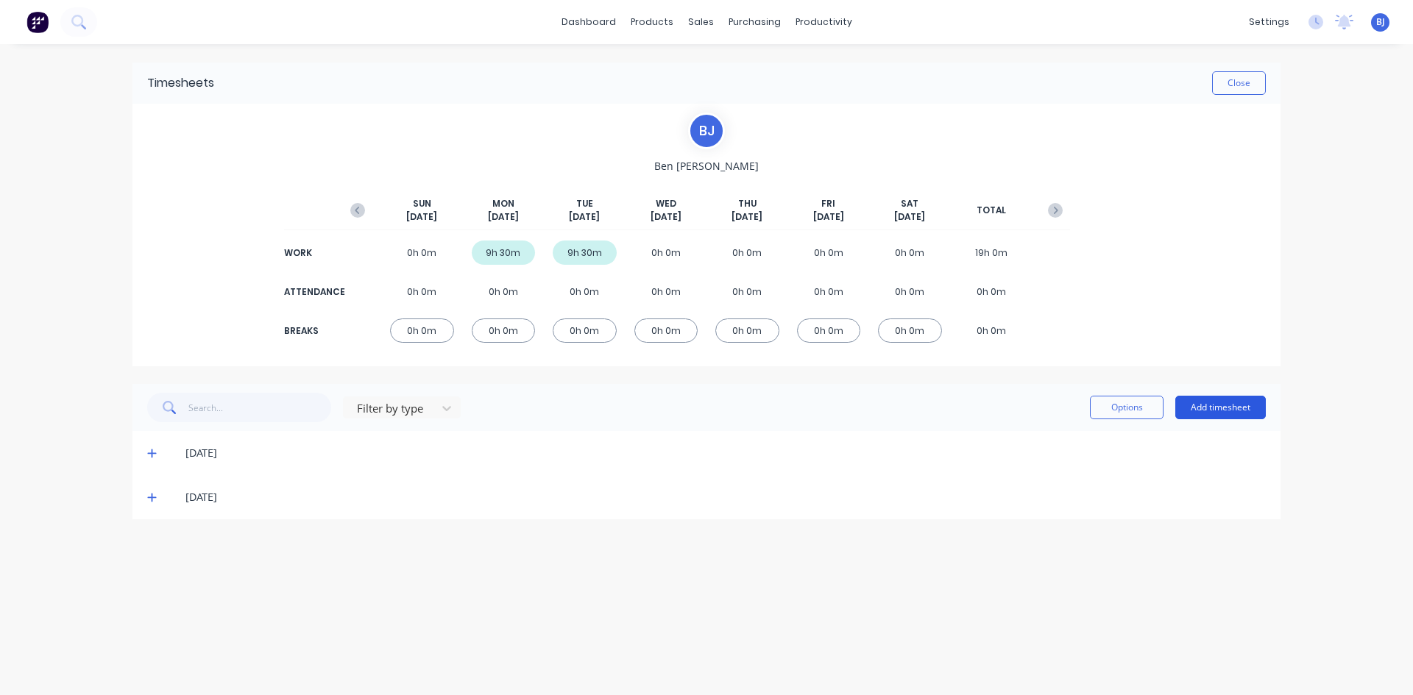
click at [1214, 410] on button "Add timesheet" at bounding box center [1220, 408] width 91 height 24
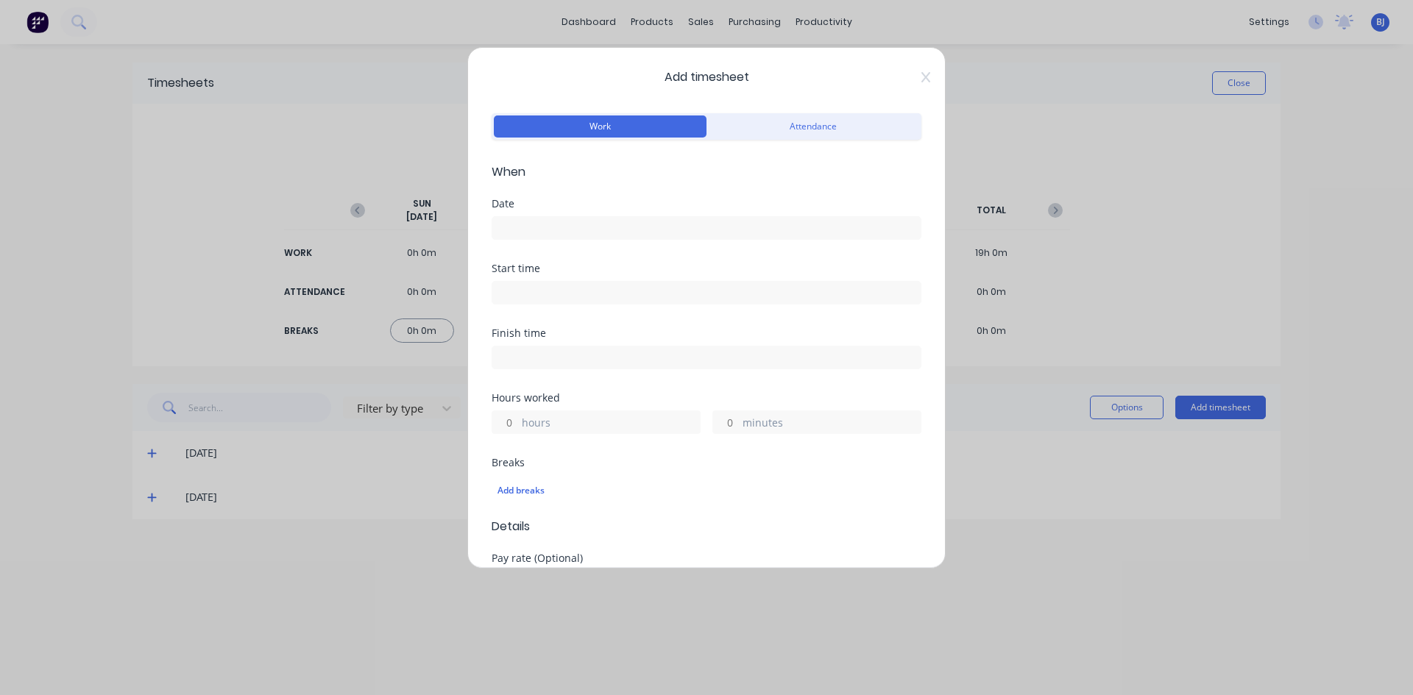
click at [532, 230] on input at bounding box center [706, 228] width 428 height 22
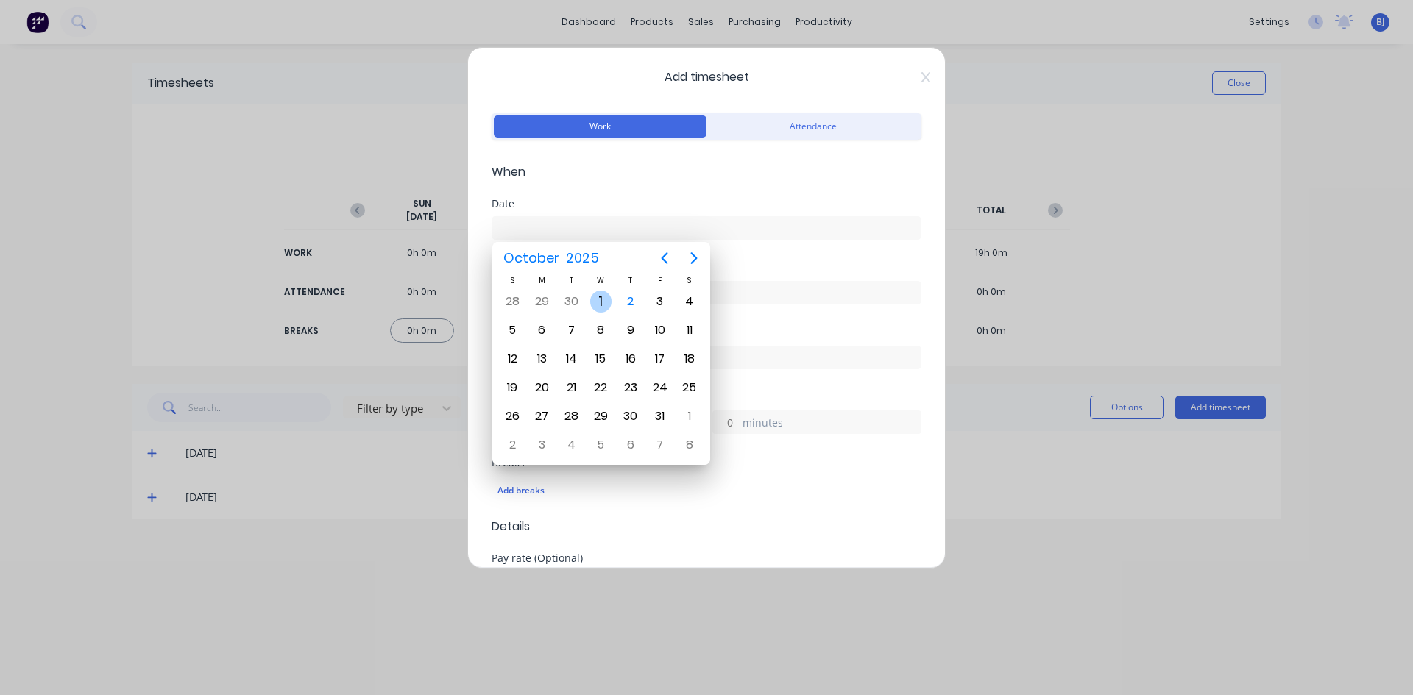
click at [607, 305] on div "1" at bounding box center [601, 302] width 22 height 22
type input "[DATE]"
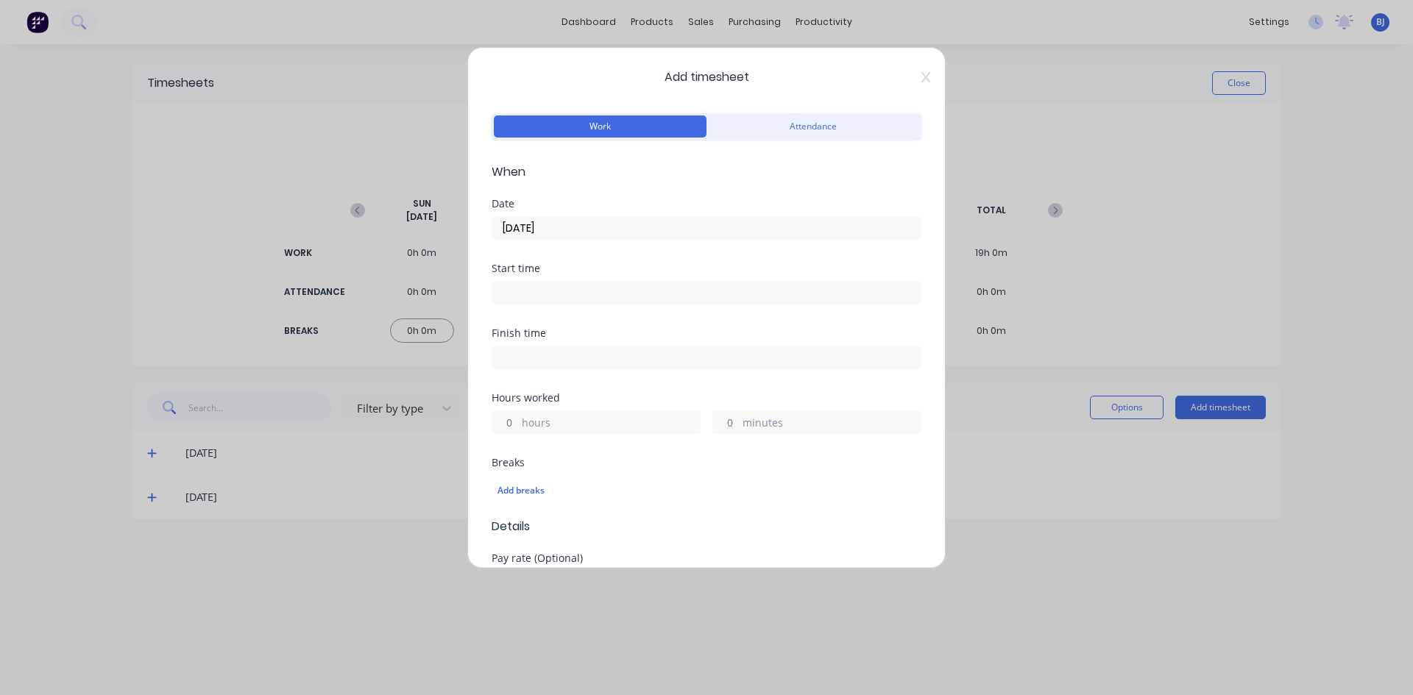
drag, startPoint x: 509, startPoint y: 291, endPoint x: 509, endPoint y: 302, distance: 11.8
click at [509, 295] on input at bounding box center [706, 293] width 428 height 22
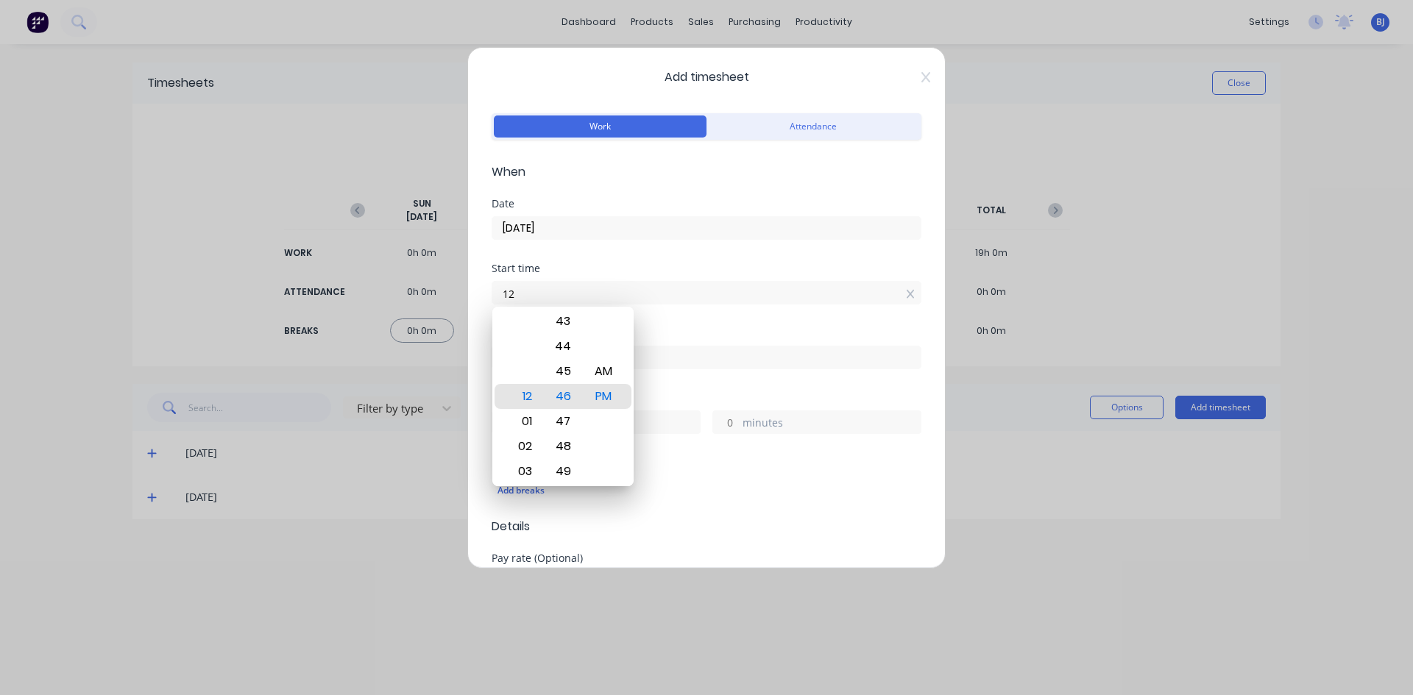
type input "1"
type input "07:00 AM"
click at [612, 371] on div "AM" at bounding box center [604, 371] width 36 height 25
click at [671, 322] on div "Start time 07:00 AM" at bounding box center [707, 295] width 430 height 65
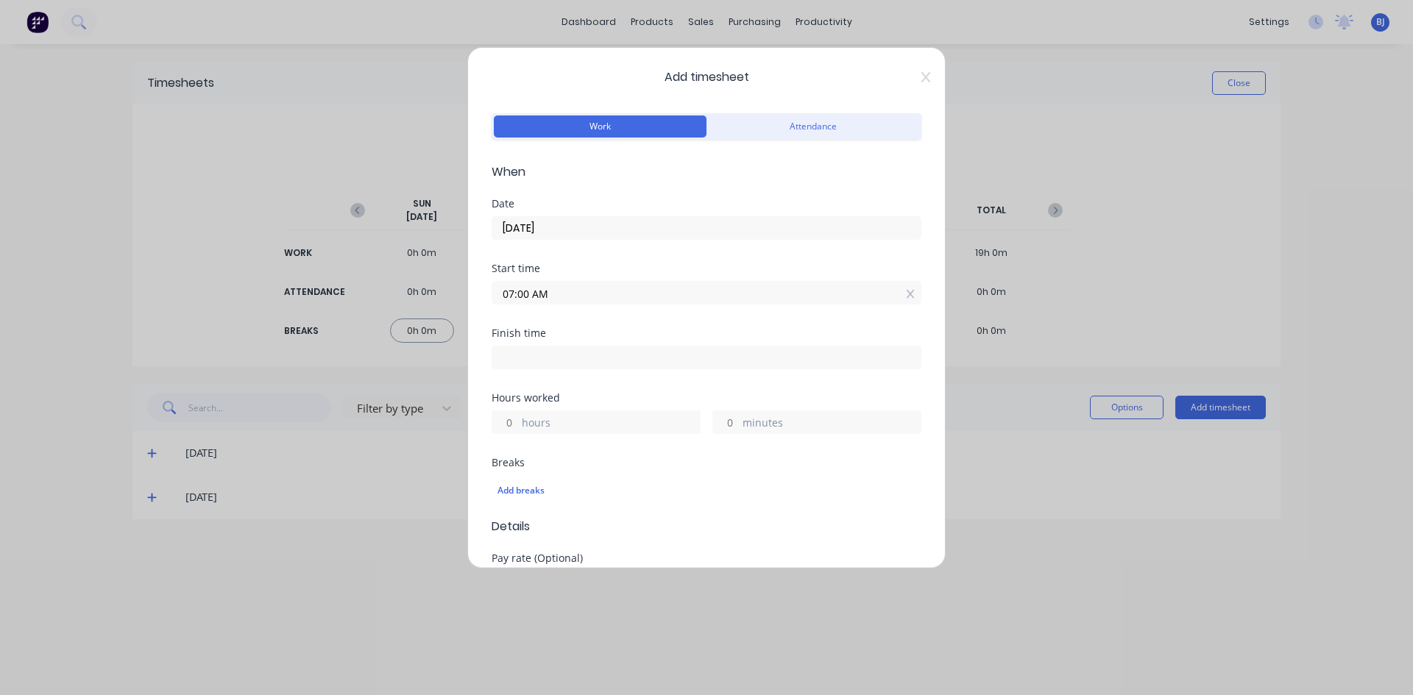
click at [514, 357] on input at bounding box center [706, 358] width 428 height 22
type input "12:46 PM"
type input "5"
type input "46"
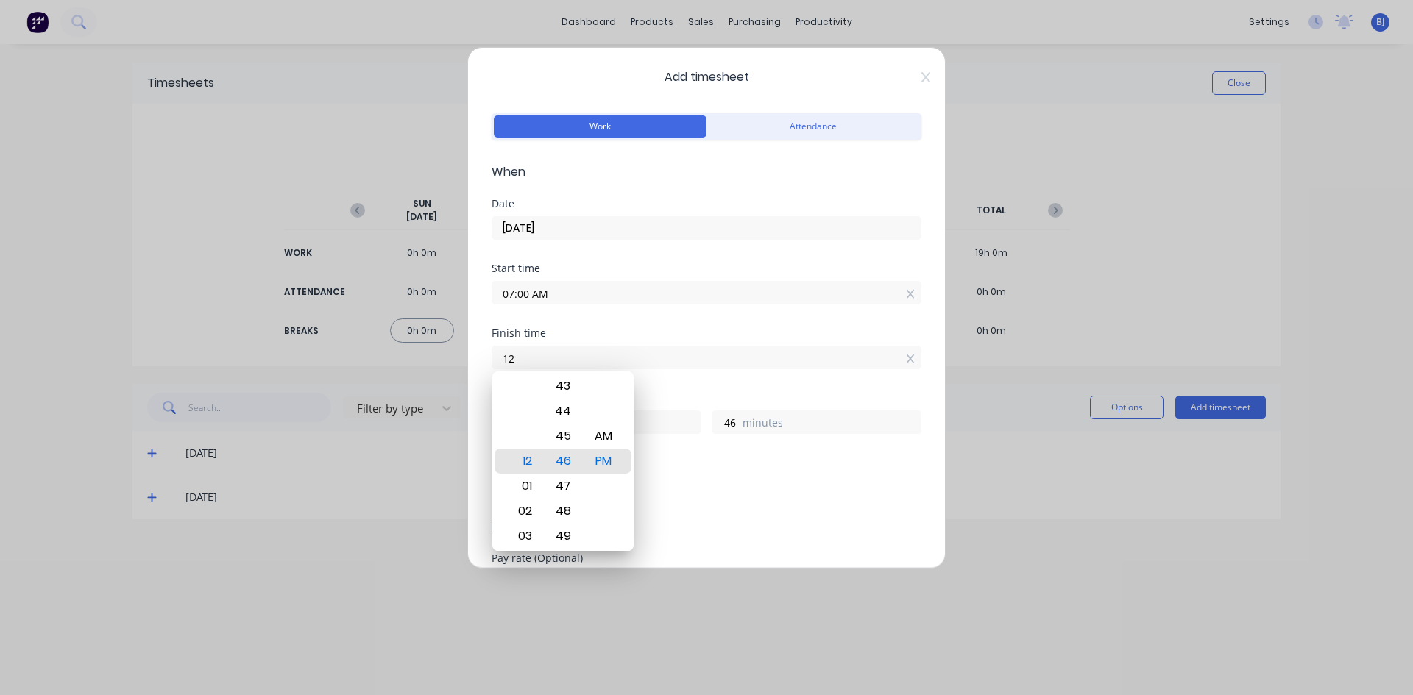
type input "1"
type input "09:00 AM"
type input "2"
type input "0"
click at [615, 433] on div "AM" at bounding box center [604, 436] width 36 height 25
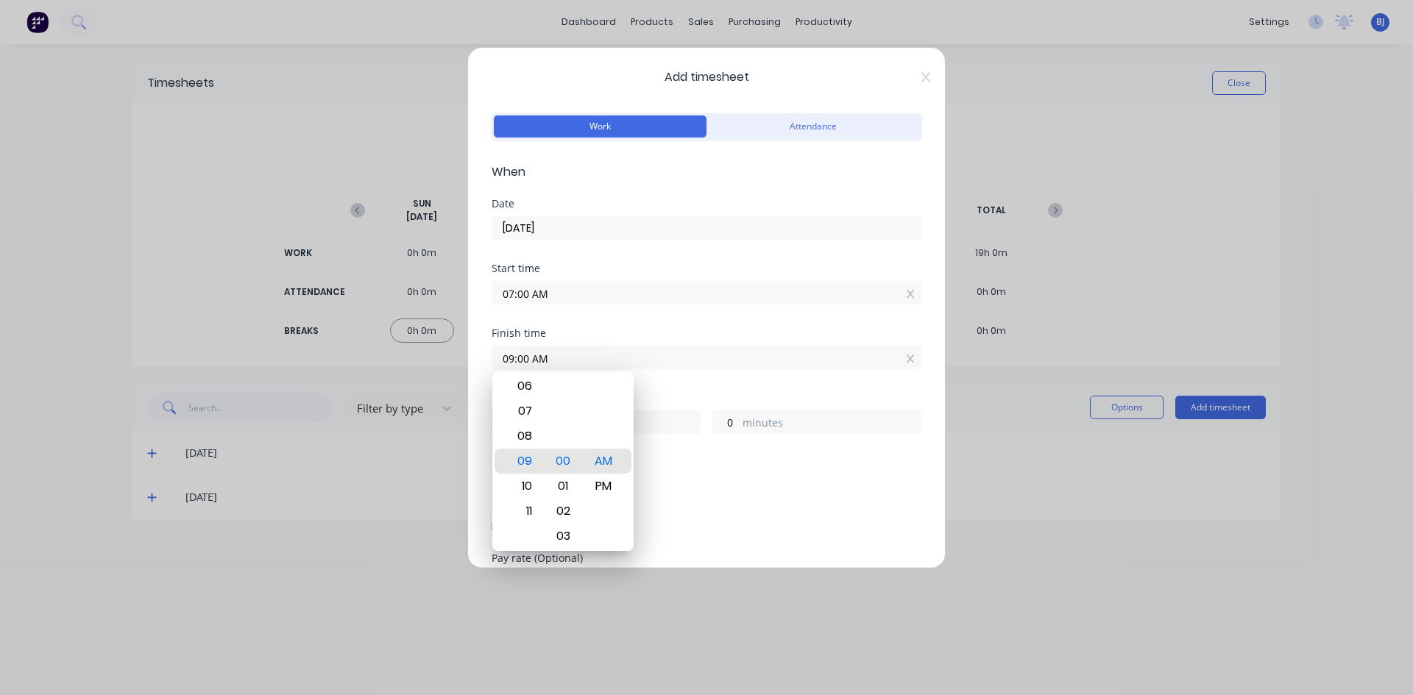
click at [654, 394] on div "Hours worked" at bounding box center [707, 398] width 430 height 10
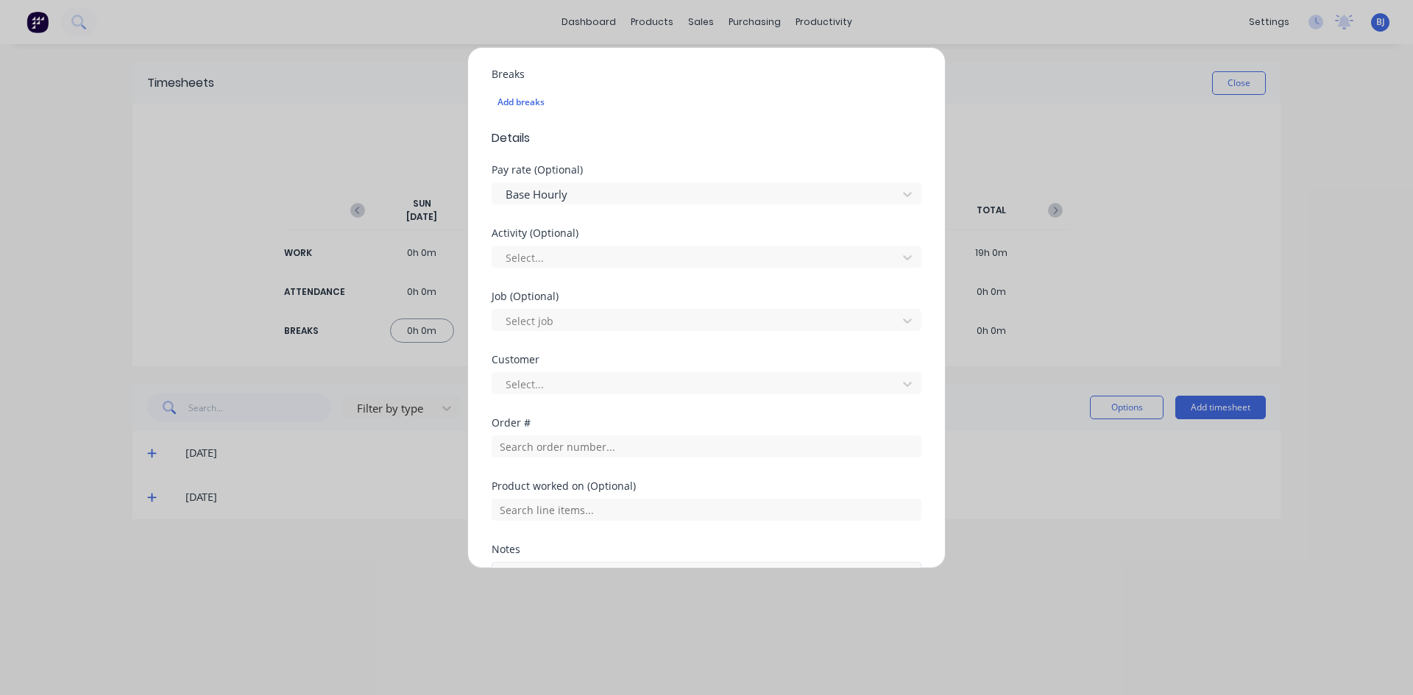
scroll to position [515, 0]
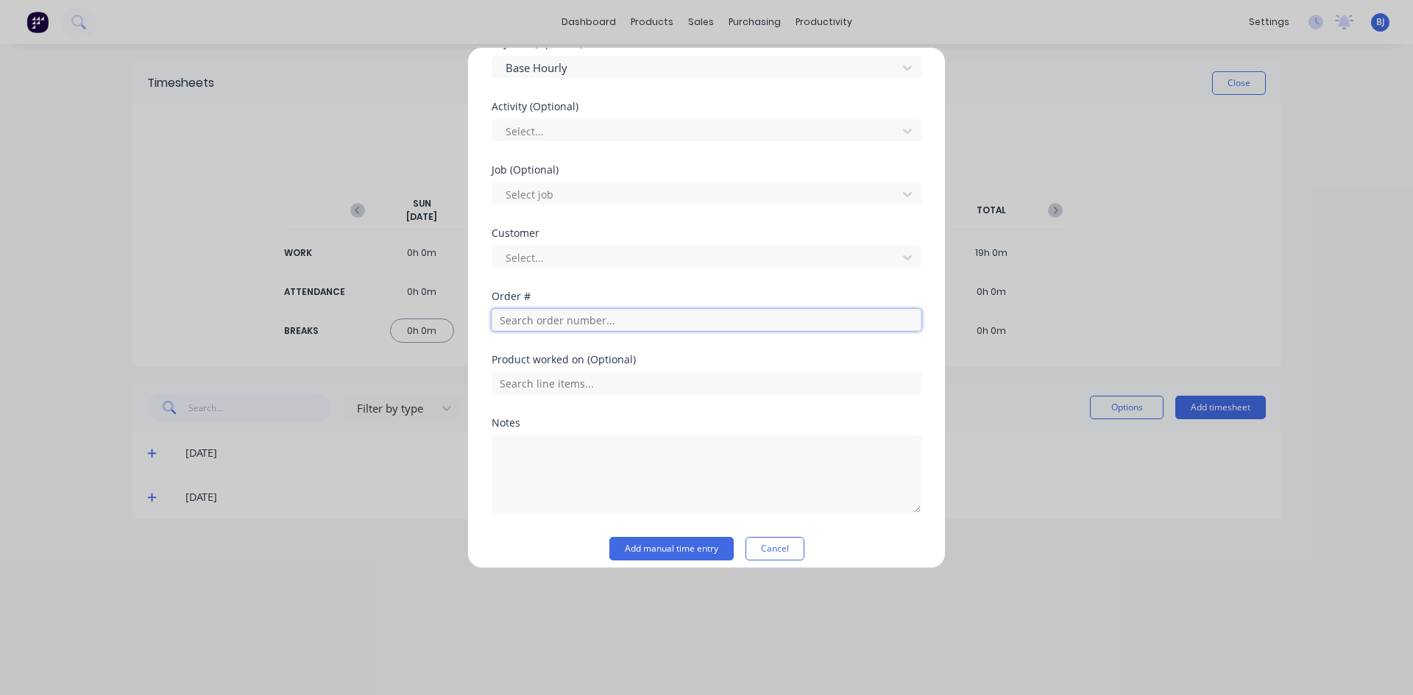
click at [540, 318] on input "text" at bounding box center [707, 320] width 430 height 22
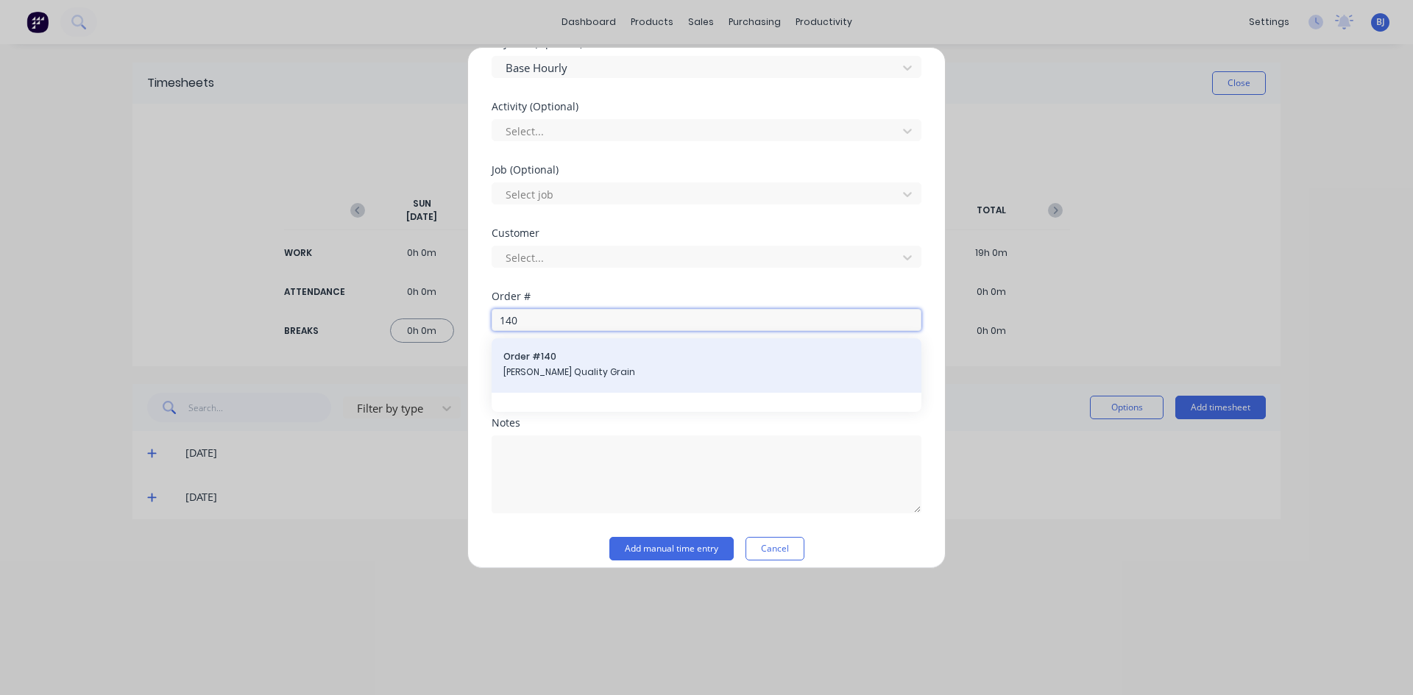
type input "140"
click at [569, 378] on span "[PERSON_NAME] Quality Grain" at bounding box center [706, 372] width 406 height 13
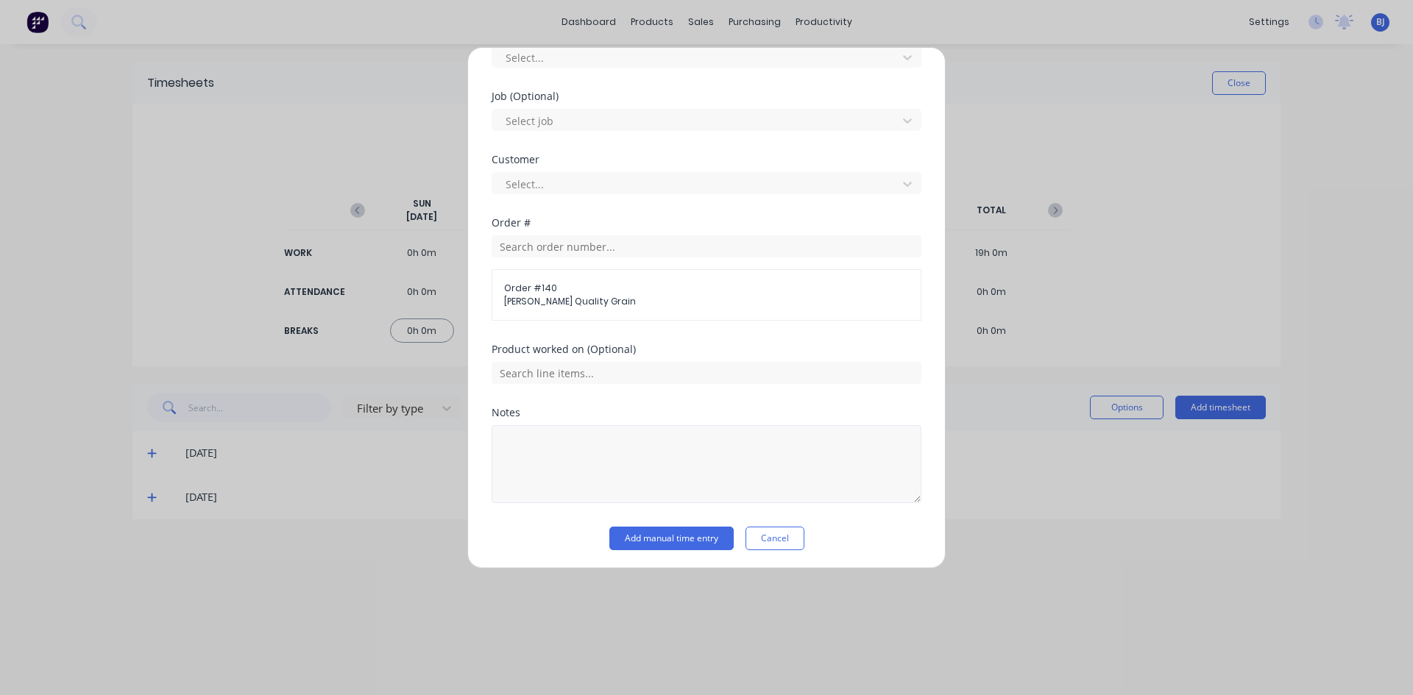
scroll to position [592, 0]
click at [555, 437] on textarea at bounding box center [707, 461] width 430 height 78
type textarea "Add wall to field bin"
click at [664, 536] on button "Add manual time entry" at bounding box center [671, 536] width 124 height 24
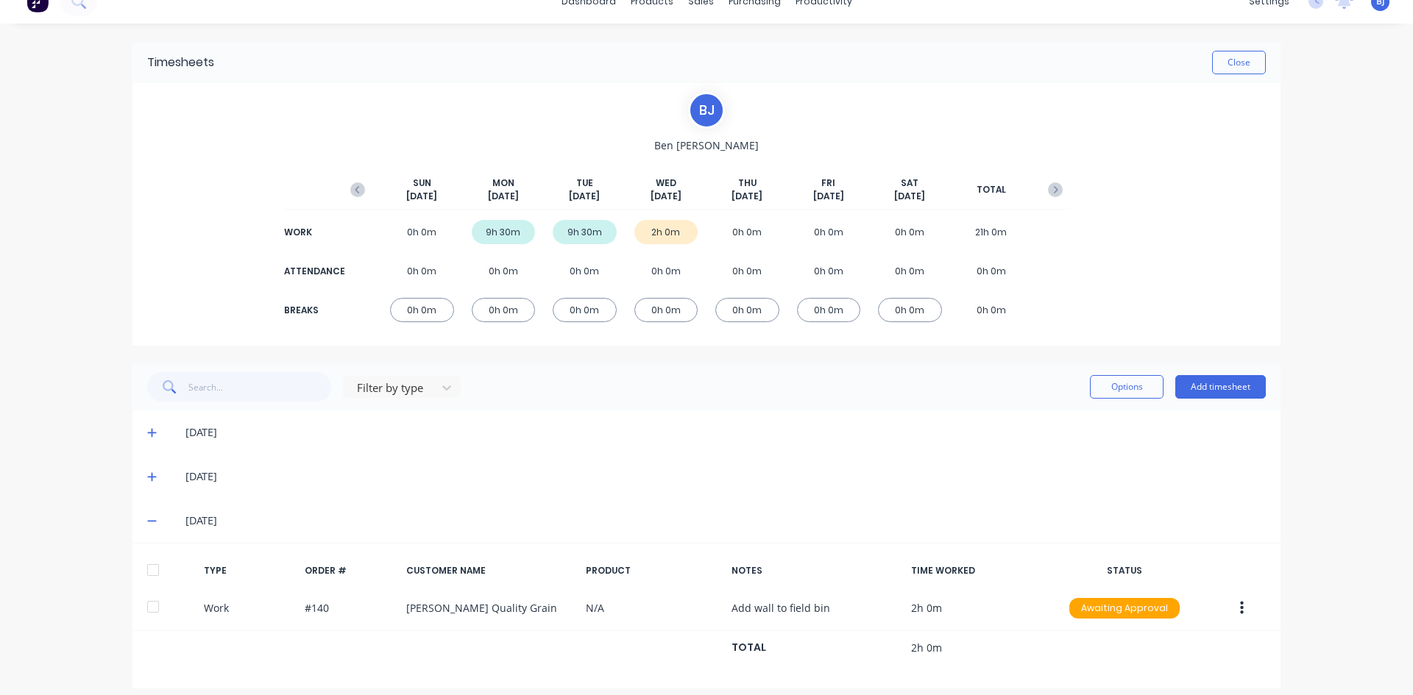
scroll to position [32, 0]
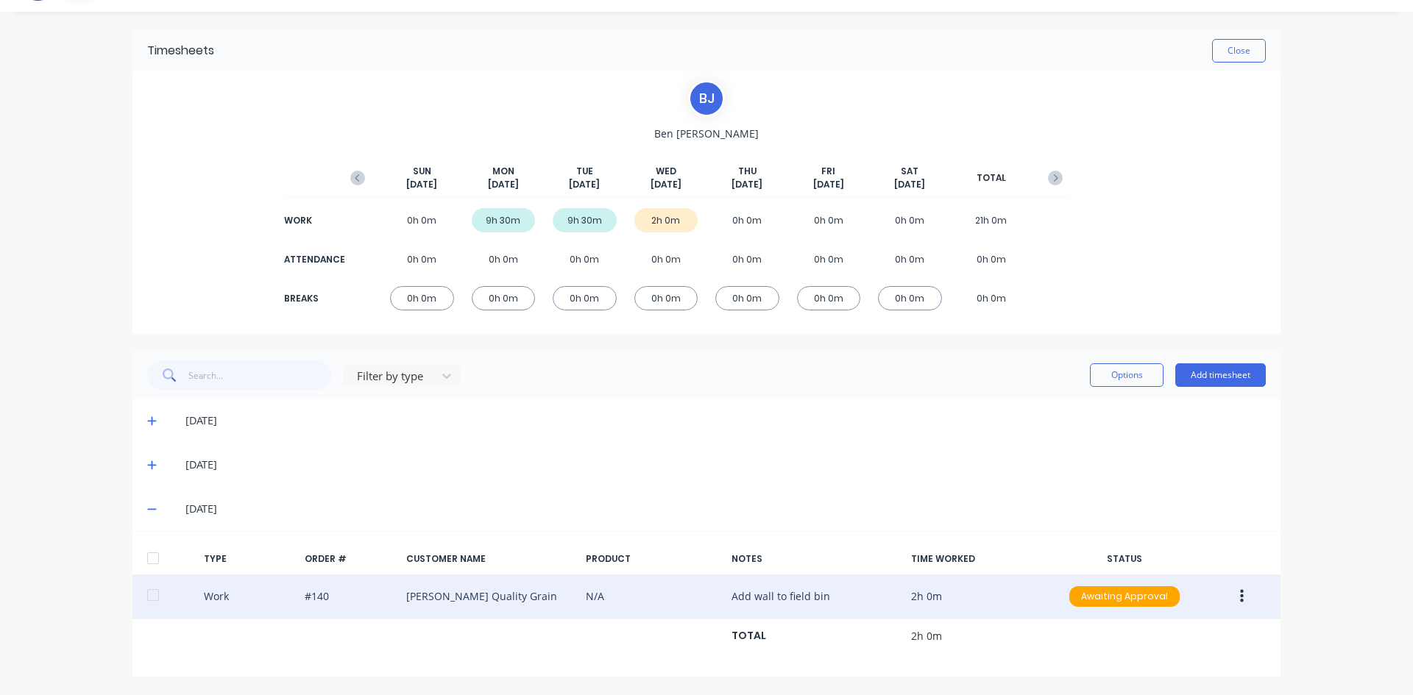
click at [1240, 595] on icon "button" at bounding box center [1242, 597] width 4 height 16
click at [1151, 578] on div "Duplicate" at bounding box center [1189, 570] width 113 height 21
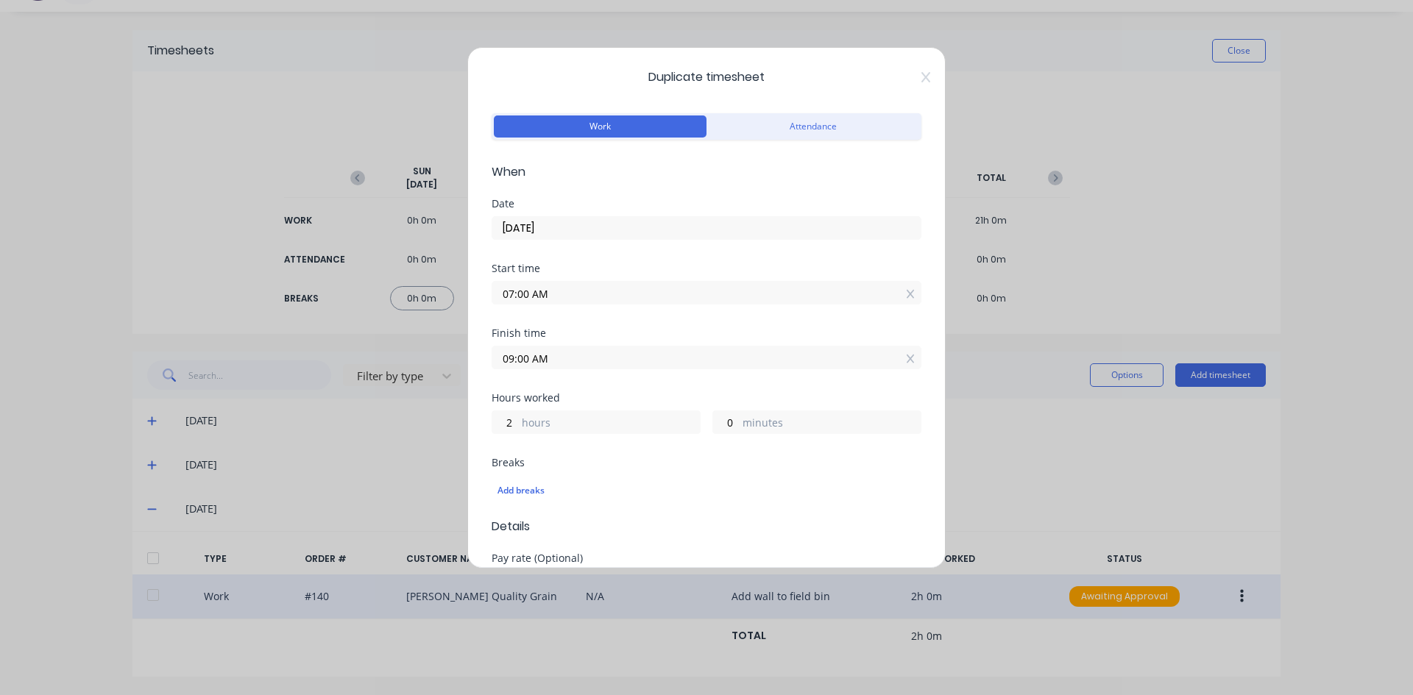
drag, startPoint x: 485, startPoint y: 302, endPoint x: 451, endPoint y: 311, distance: 35.0
click at [451, 311] on div "Duplicate timesheet Work Attendance When Date [DATE] Start time 07:00 AM Finish…" at bounding box center [706, 347] width 1413 height 695
click at [559, 292] on input "9.00 AM" at bounding box center [706, 293] width 428 height 22
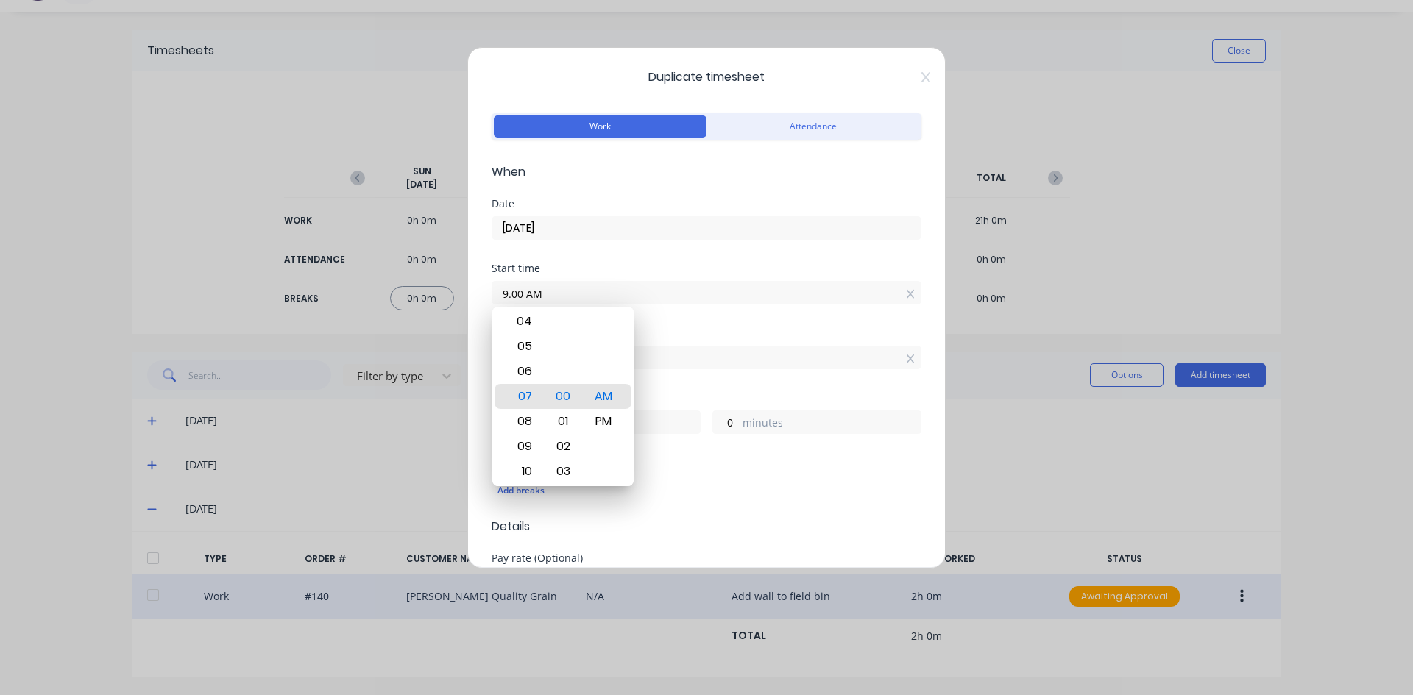
type input "09:00 AM"
type input "0"
drag, startPoint x: 695, startPoint y: 330, endPoint x: 638, endPoint y: 347, distance: 59.8
click at [680, 332] on div "Finish time" at bounding box center [707, 333] width 430 height 10
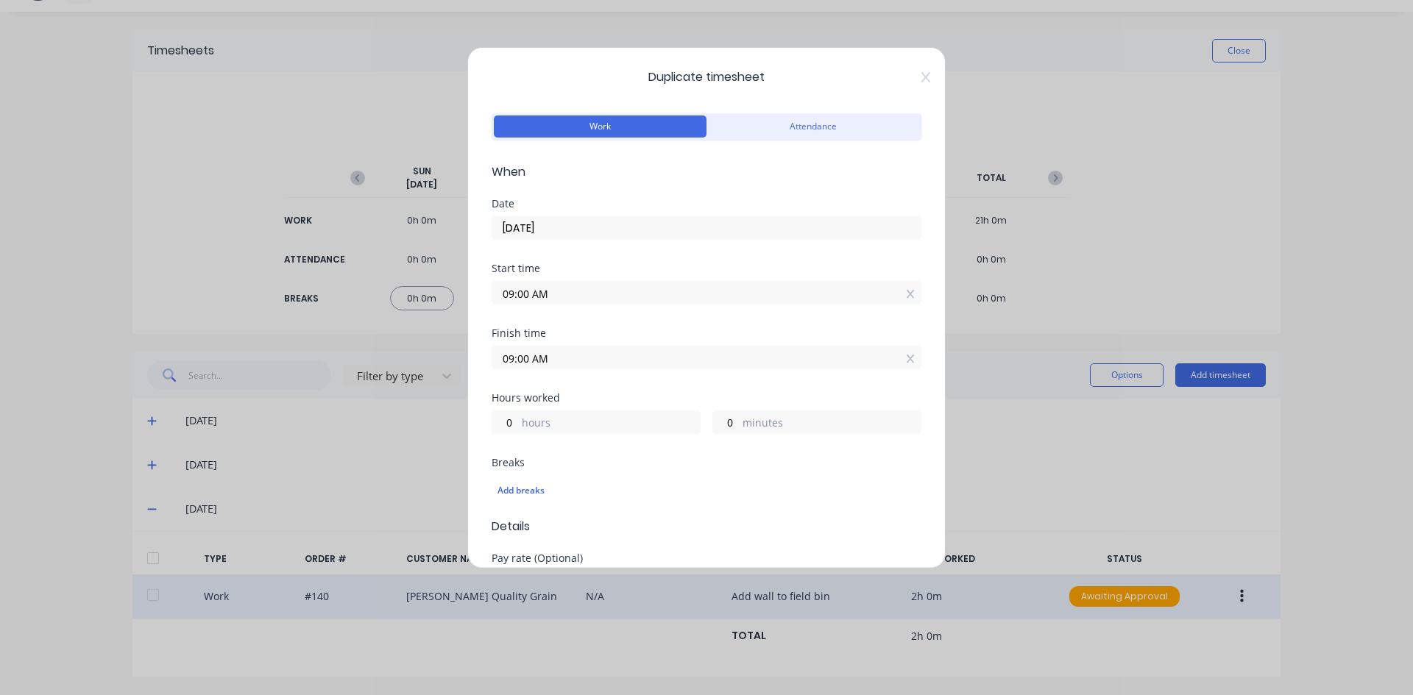
drag, startPoint x: 530, startPoint y: 358, endPoint x: 485, endPoint y: 378, distance: 48.8
click at [485, 378] on div "Duplicate timesheet Work Attendance When Date [DATE] Start time 09:00 AM Finish…" at bounding box center [706, 308] width 478 height 522
click at [566, 358] on input "5.00 AM" at bounding box center [706, 358] width 428 height 22
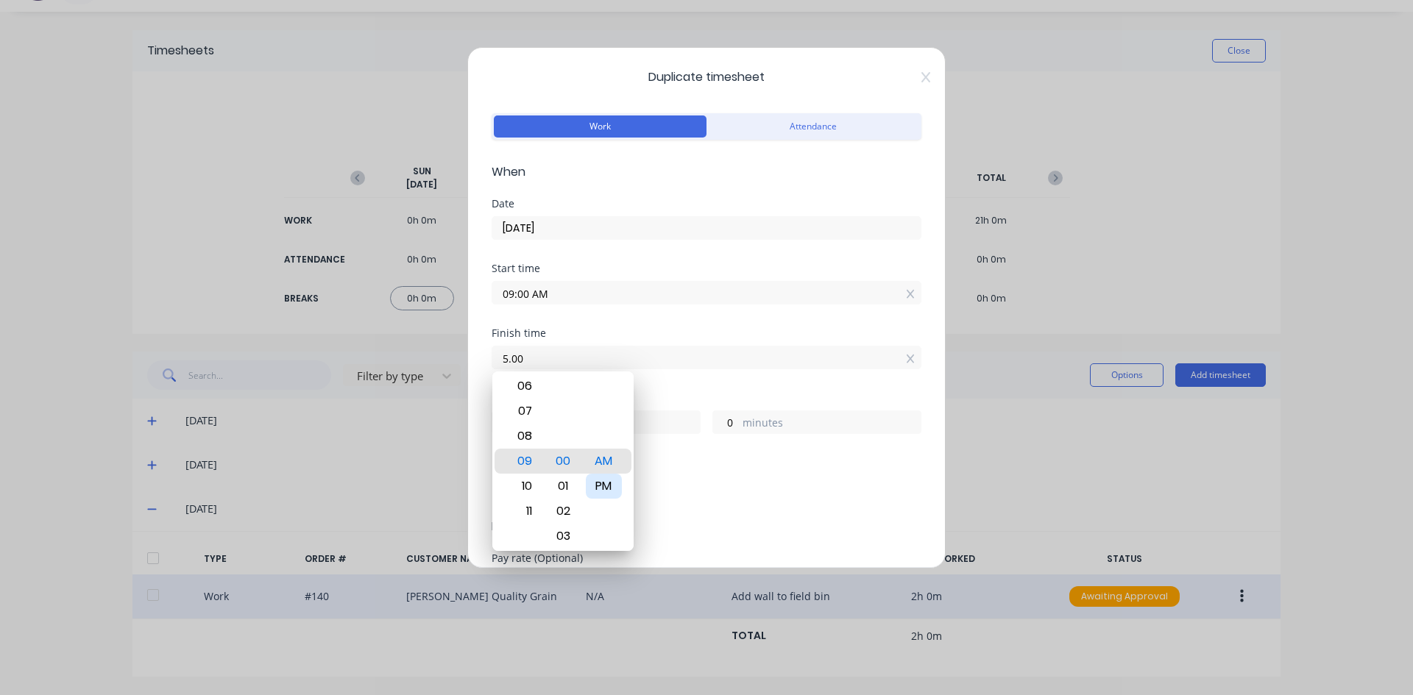
type input "05:00 AM"
type input "20"
click at [597, 482] on div "PM" at bounding box center [604, 486] width 36 height 25
type input "05:00 PM"
type input "8"
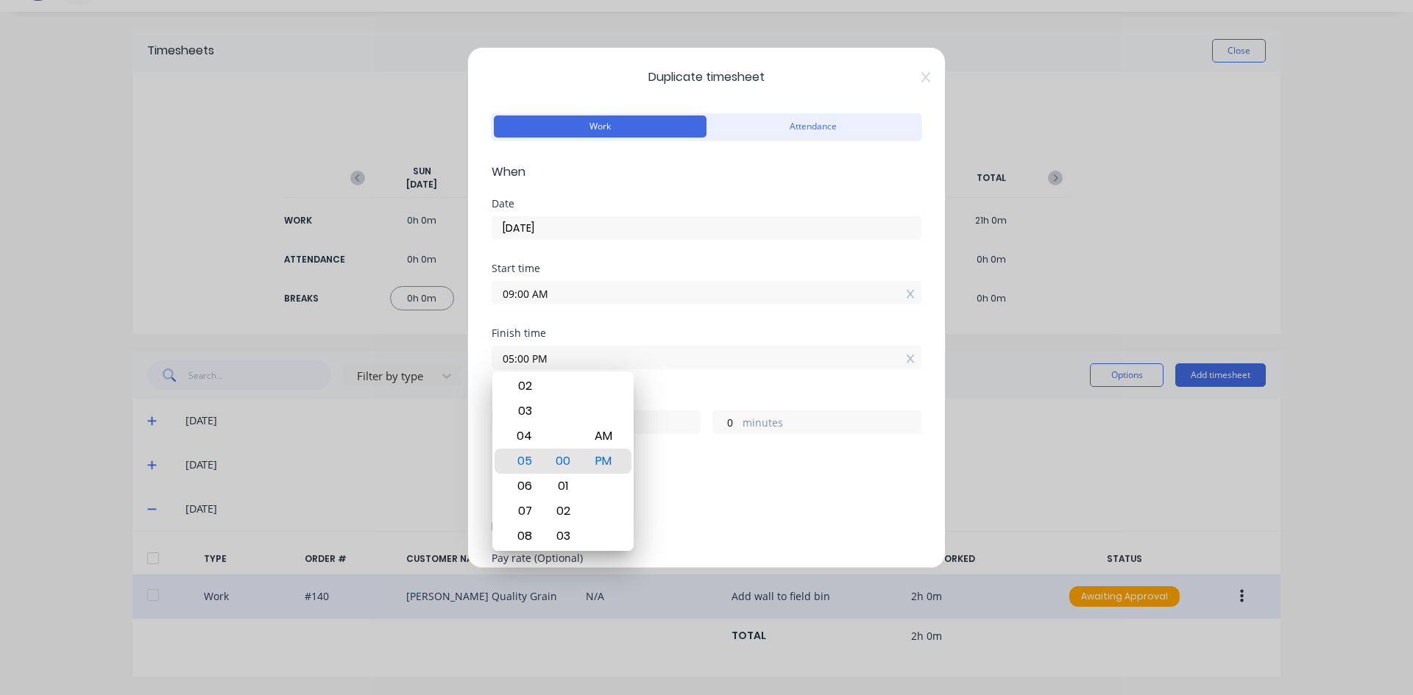
click at [670, 376] on div "Finish time 05:00 PM" at bounding box center [707, 360] width 430 height 65
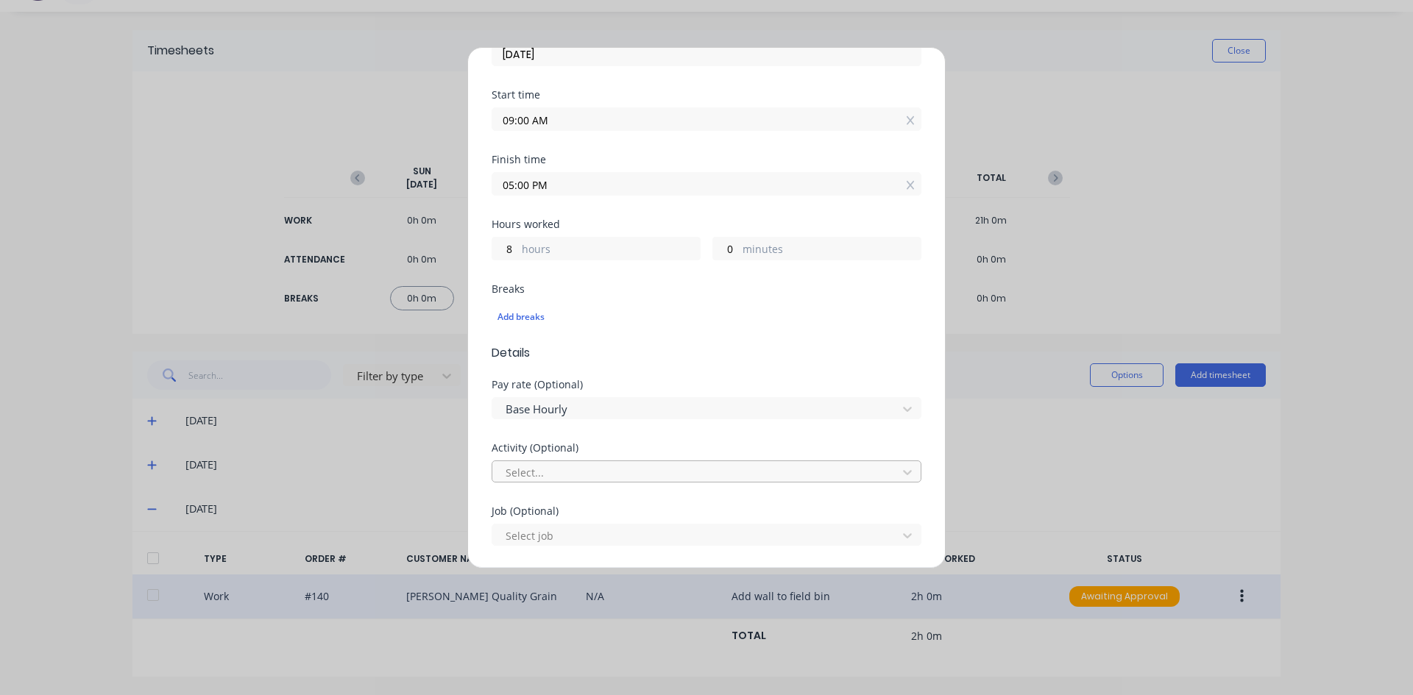
scroll to position [147, 0]
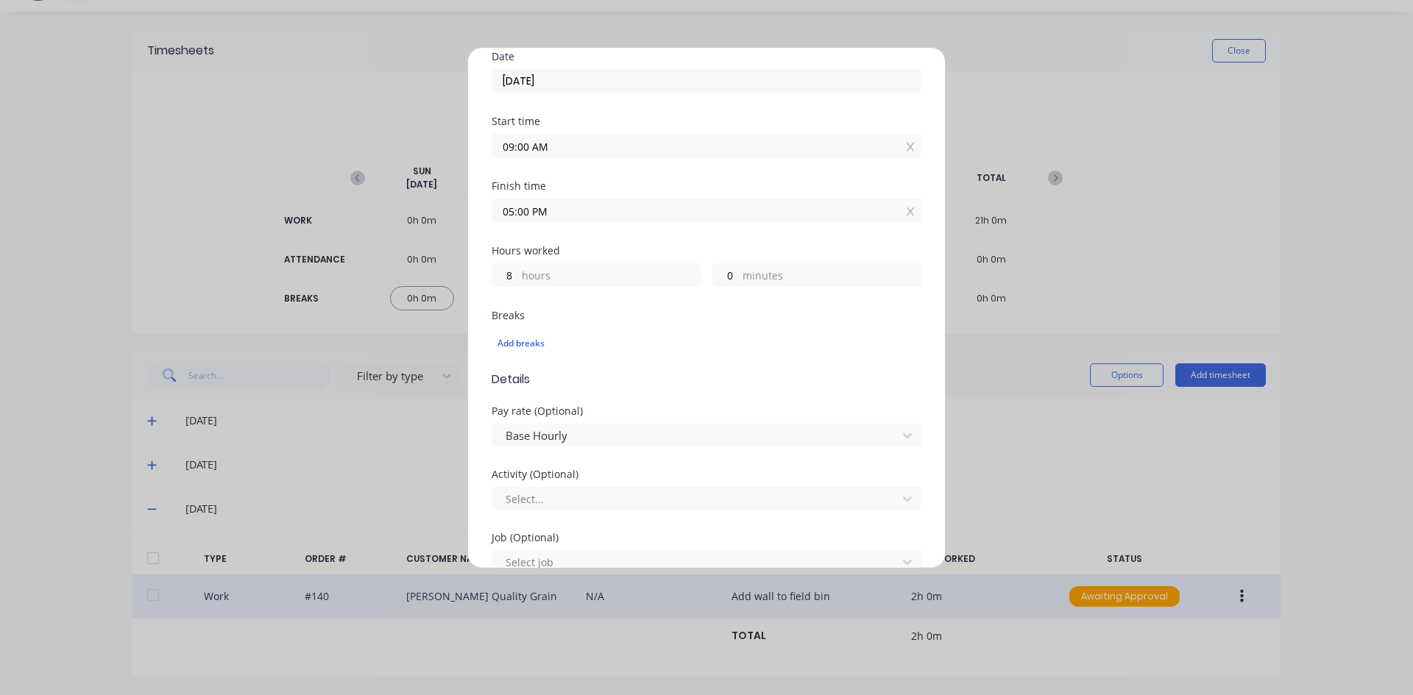
drag, startPoint x: 531, startPoint y: 210, endPoint x: 487, endPoint y: 219, distance: 45.0
click at [487, 219] on div "Duplicate timesheet Work Attendance When Date [DATE] Start time 09:00 AM Finish…" at bounding box center [706, 308] width 478 height 522
type input "04:30 AM"
type input "19"
type input "30"
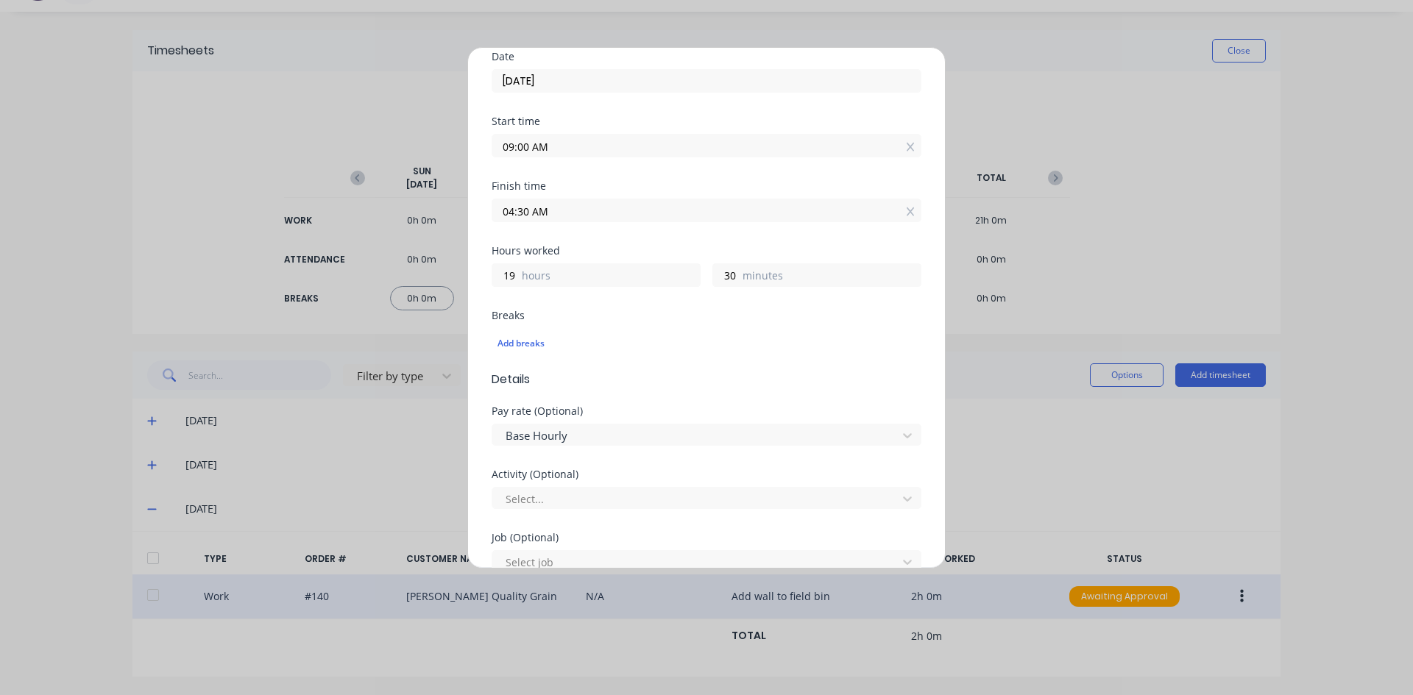
click at [580, 250] on div "Hours worked" at bounding box center [707, 251] width 430 height 10
click at [567, 212] on input "04:30 AM" at bounding box center [706, 210] width 428 height 22
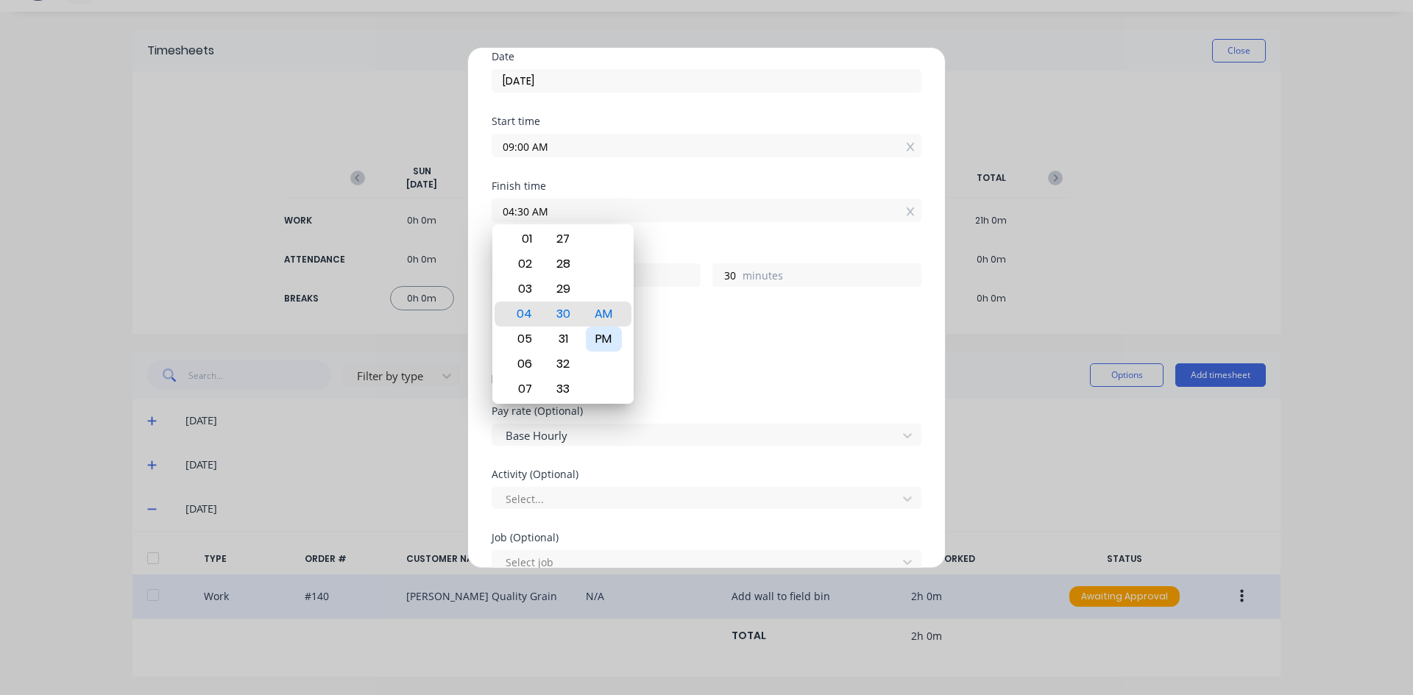
click at [605, 337] on div "PM" at bounding box center [604, 339] width 36 height 25
type input "04:30 PM"
type input "7"
click at [684, 227] on div "Finish time 04:30 PM" at bounding box center [707, 213] width 430 height 65
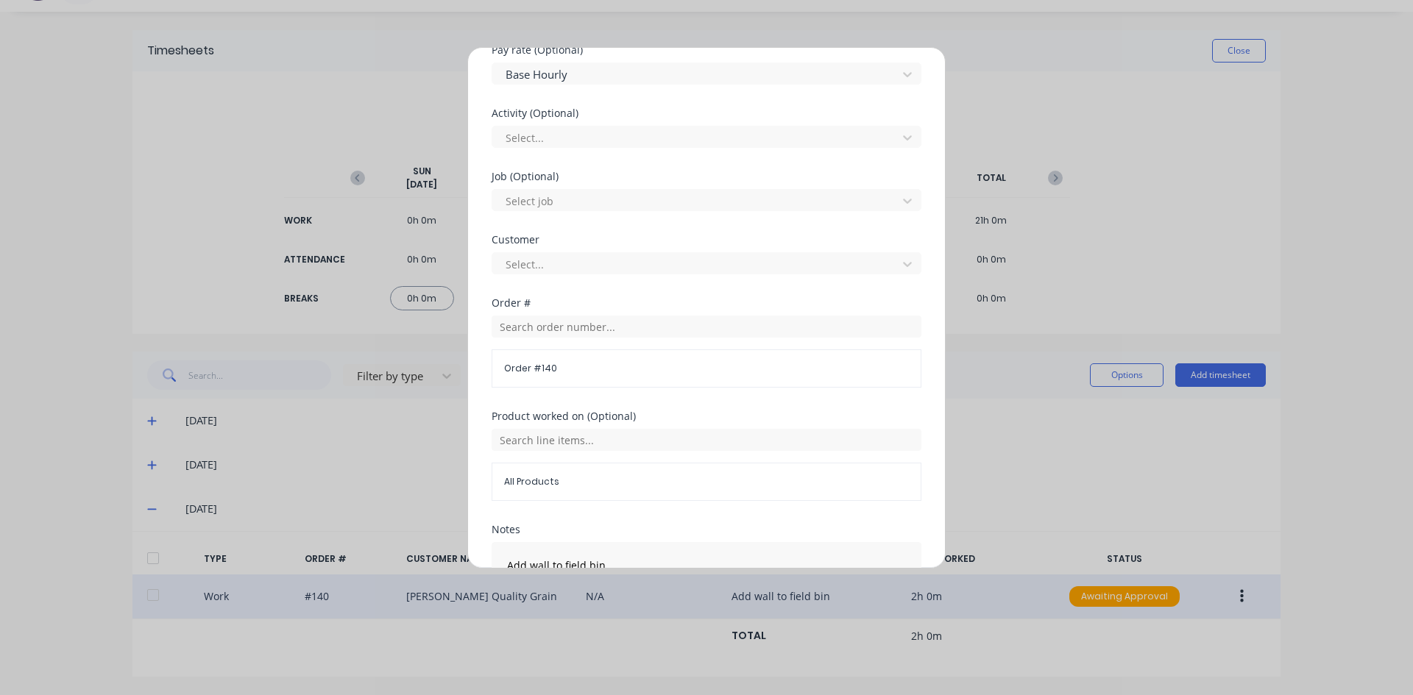
scroll to position [515, 0]
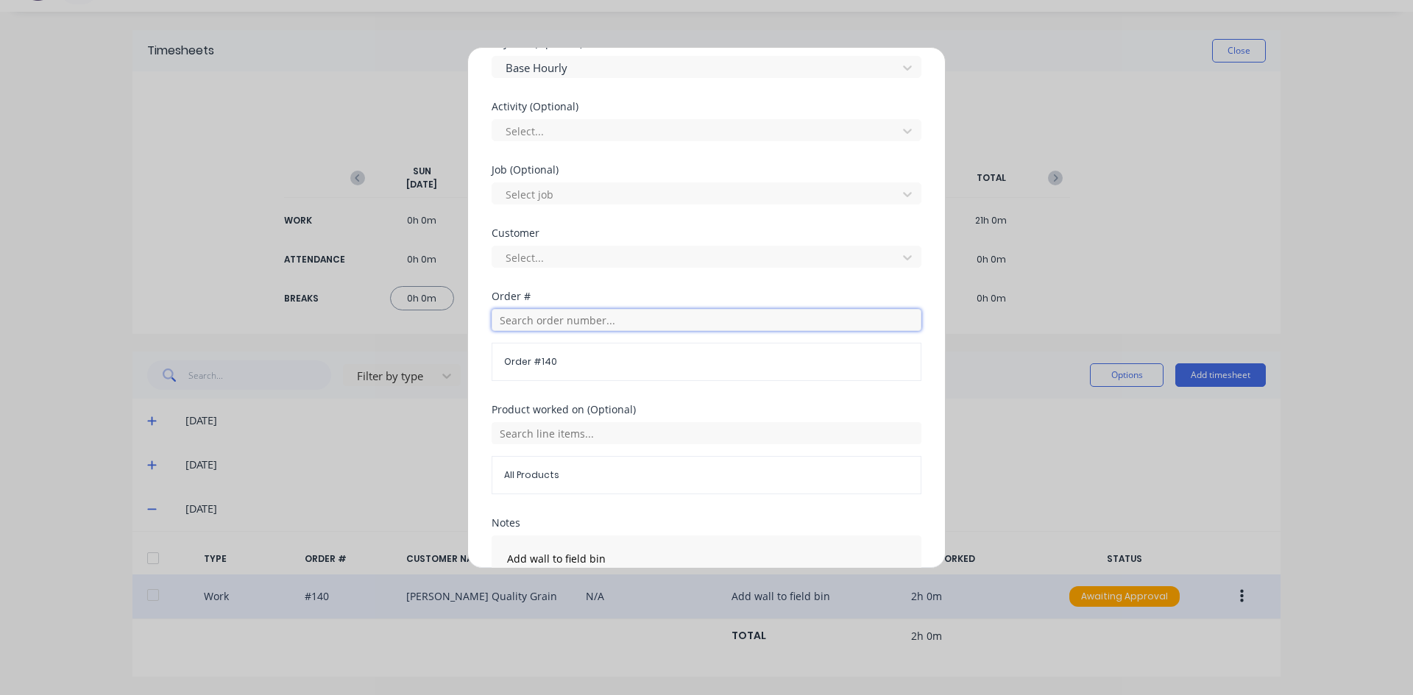
click at [517, 318] on input "text" at bounding box center [707, 320] width 430 height 22
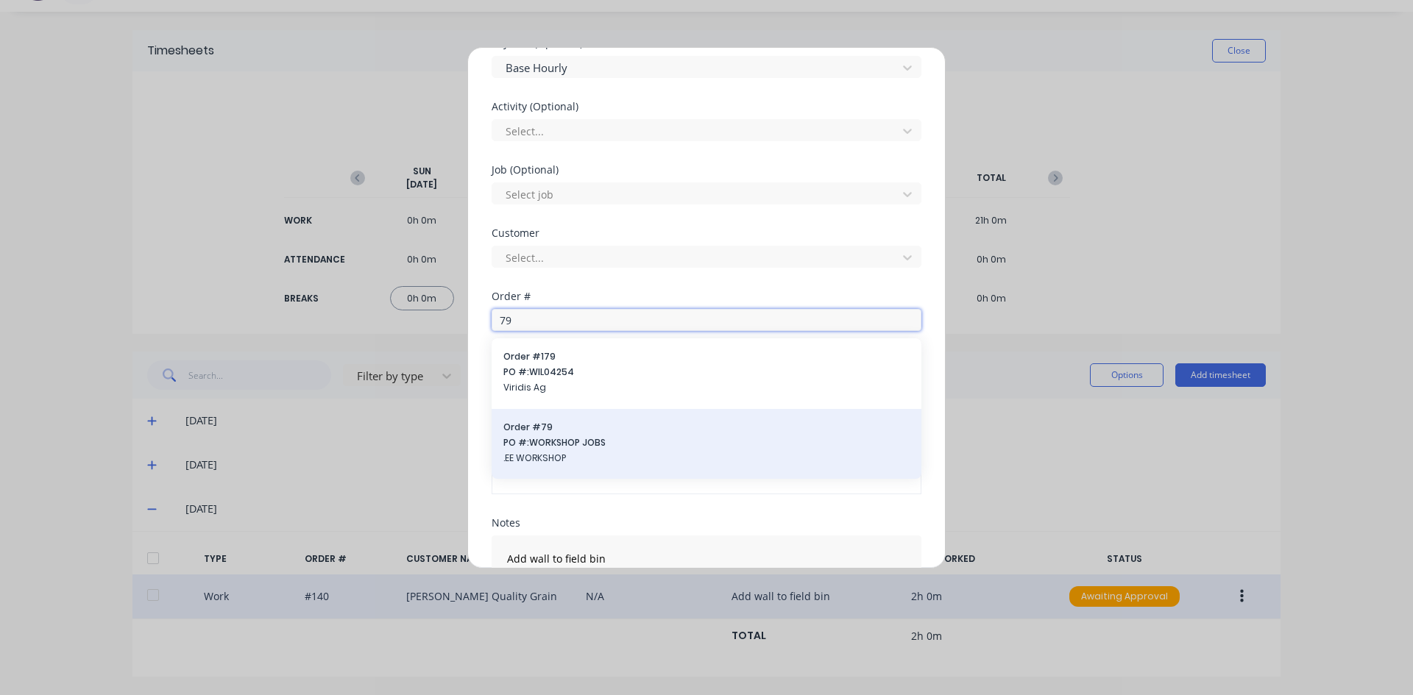
type input "79"
click at [540, 439] on span "PO #: WORKSHOP JOBS" at bounding box center [706, 442] width 406 height 13
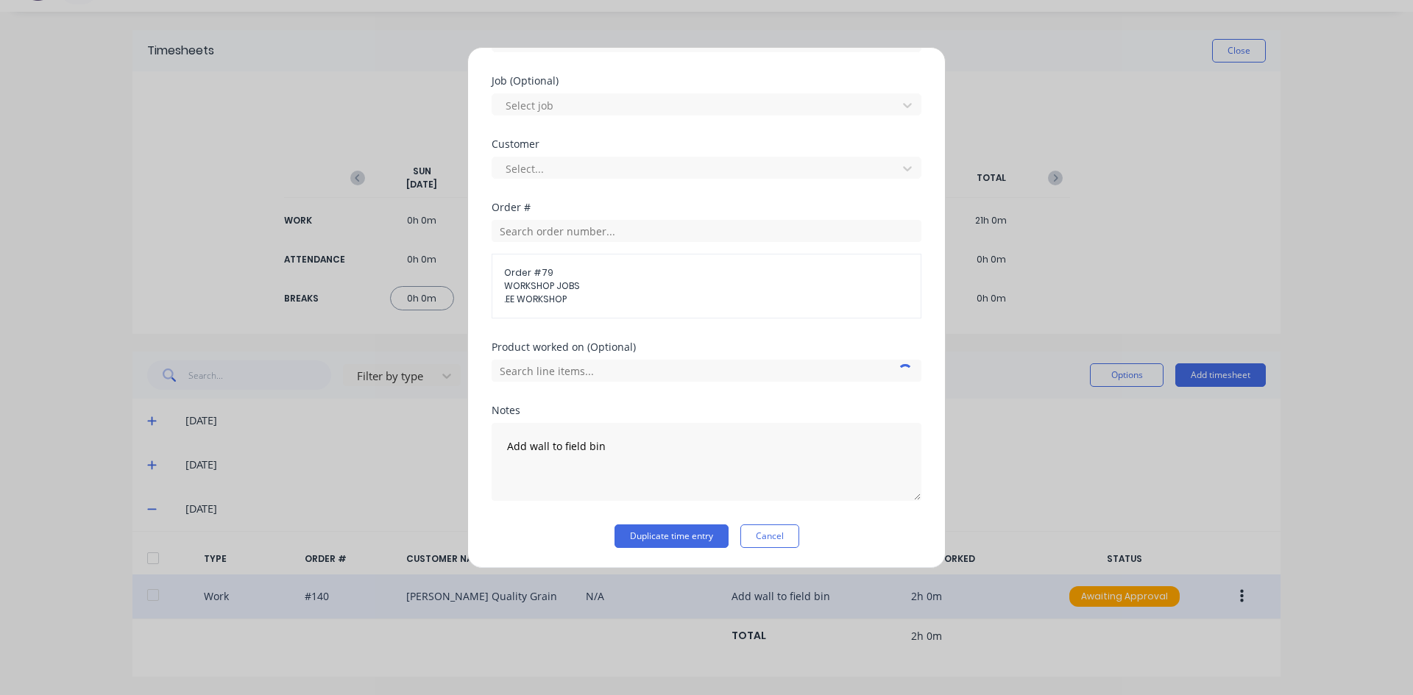
scroll to position [605, 0]
drag, startPoint x: 598, startPoint y: 444, endPoint x: 581, endPoint y: 453, distance: 18.4
click at [596, 446] on textarea "Add wall to field bin" at bounding box center [707, 461] width 430 height 78
click at [606, 448] on textarea "Add wall to field bin" at bounding box center [707, 461] width 430 height 78
type textarea "A"
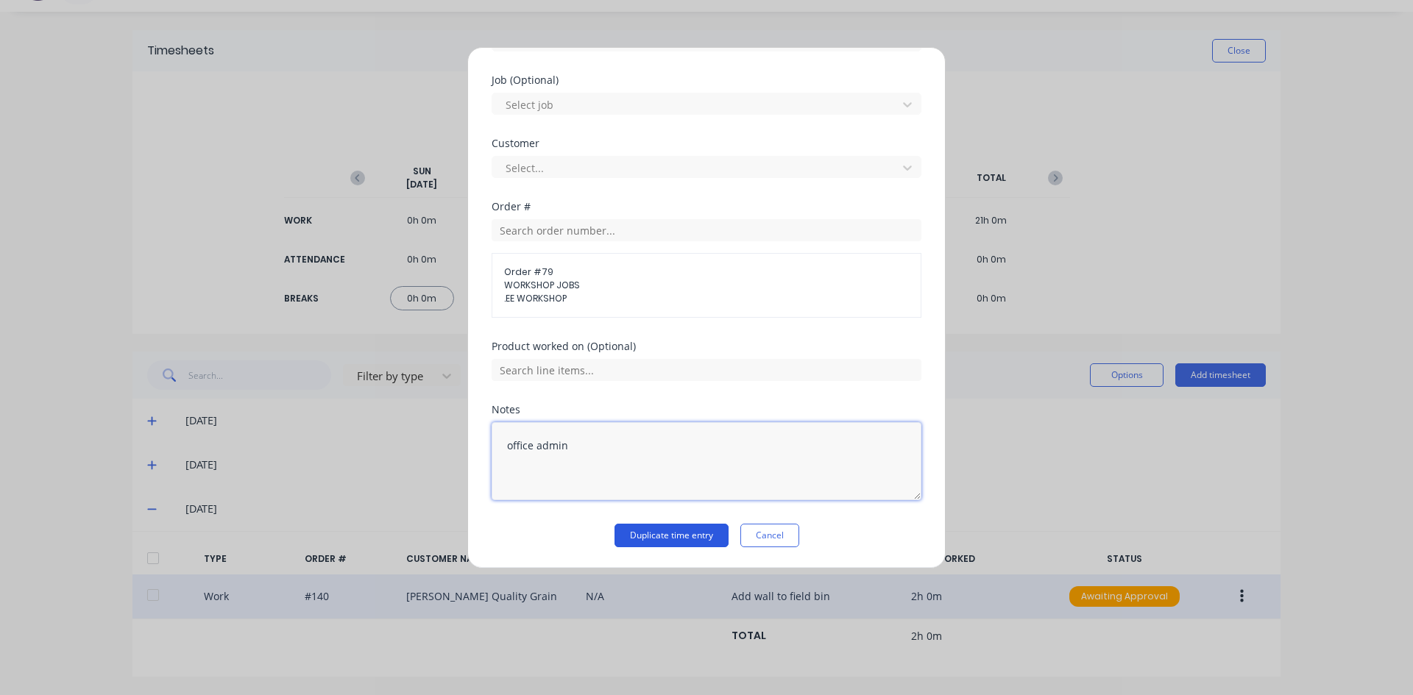
type textarea "office admin"
click at [642, 532] on button "Duplicate time entry" at bounding box center [672, 536] width 114 height 24
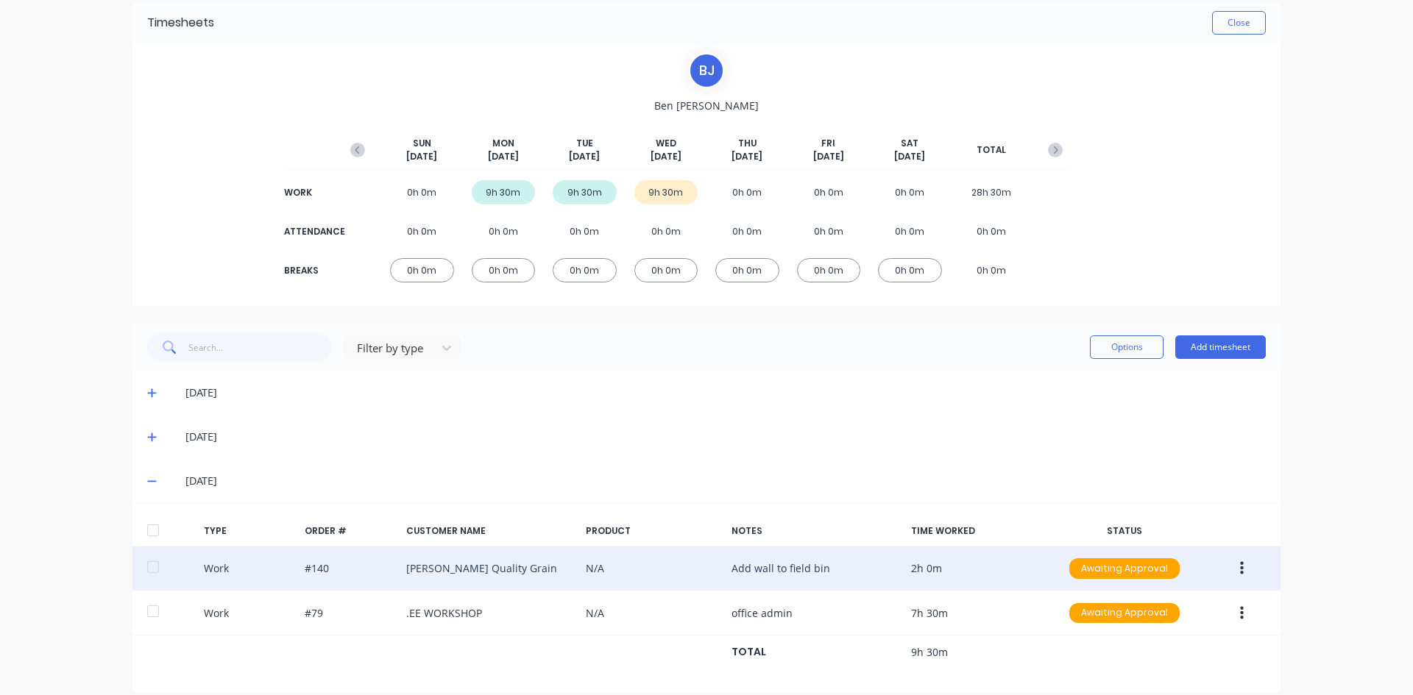
scroll to position [77, 0]
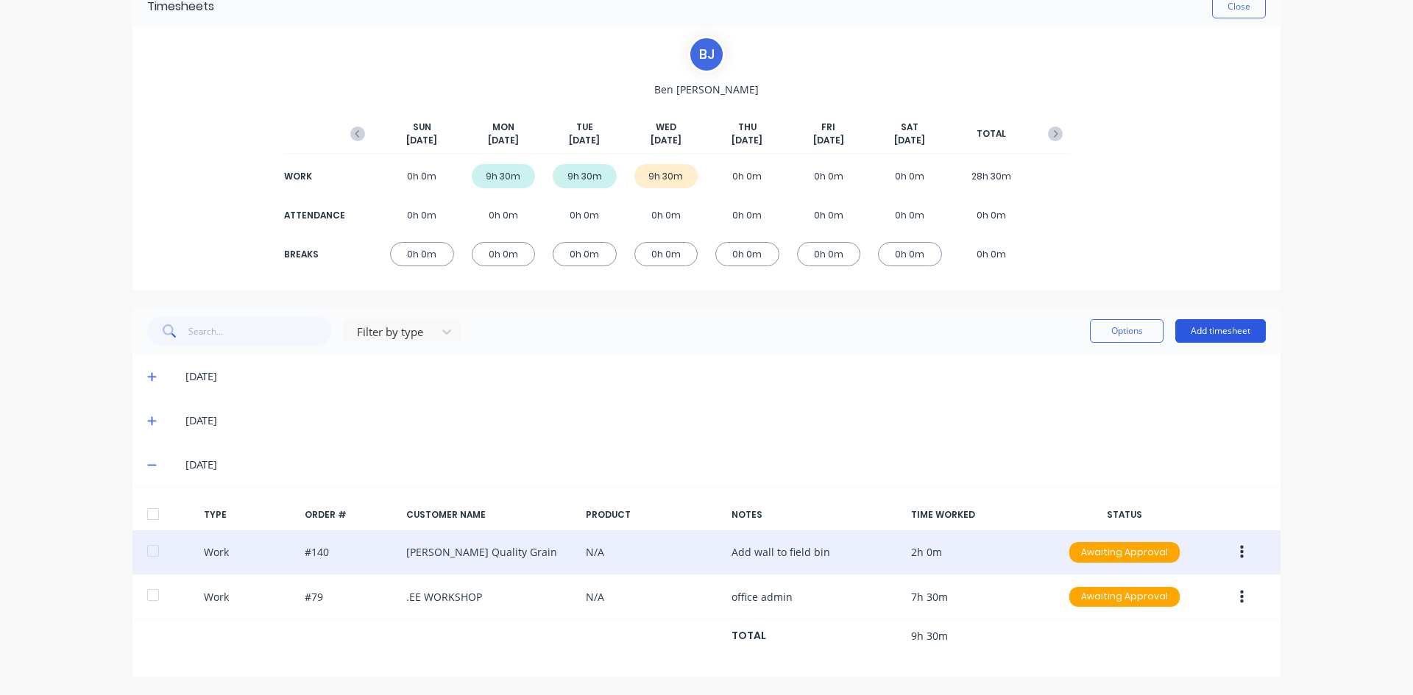
click at [1214, 330] on button "Add timesheet" at bounding box center [1220, 331] width 91 height 24
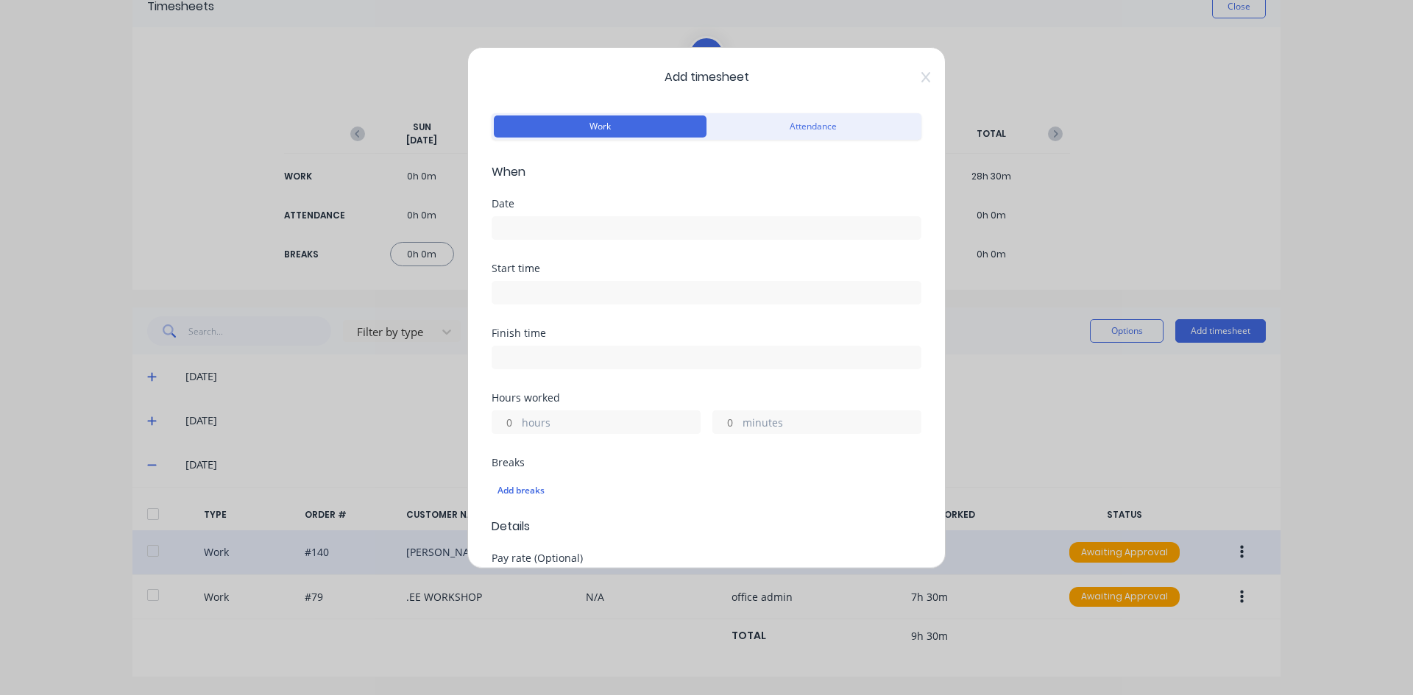
click at [538, 225] on input at bounding box center [706, 228] width 428 height 22
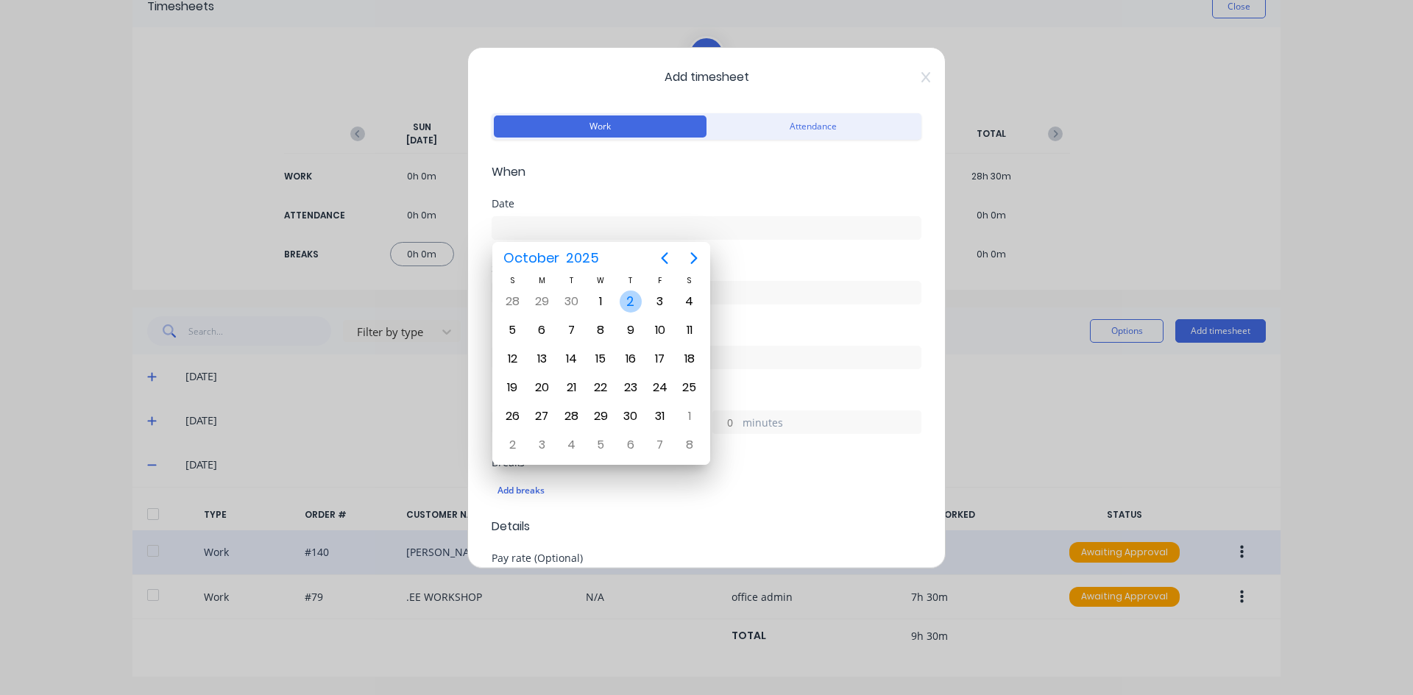
click at [634, 300] on div "2" at bounding box center [631, 302] width 22 height 22
type input "[DATE]"
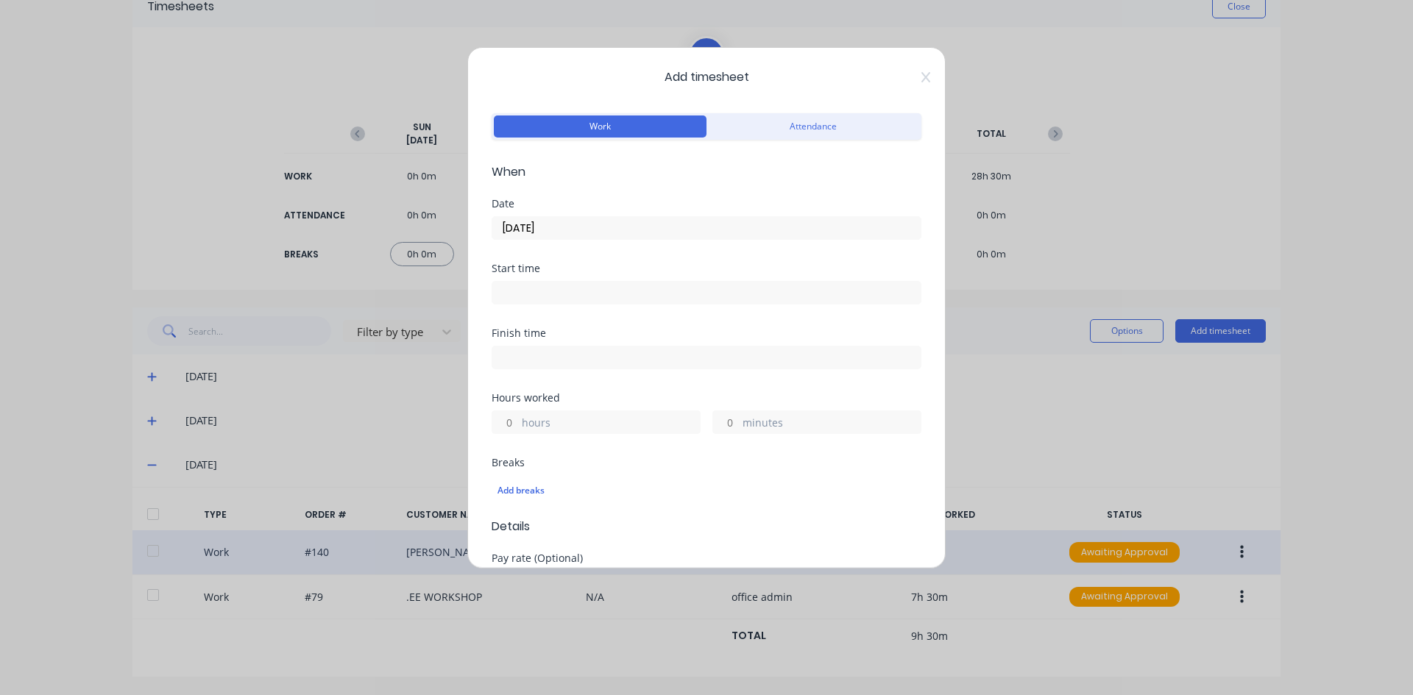
drag, startPoint x: 508, startPoint y: 283, endPoint x: 533, endPoint y: 314, distance: 40.3
click at [509, 288] on input at bounding box center [706, 293] width 428 height 22
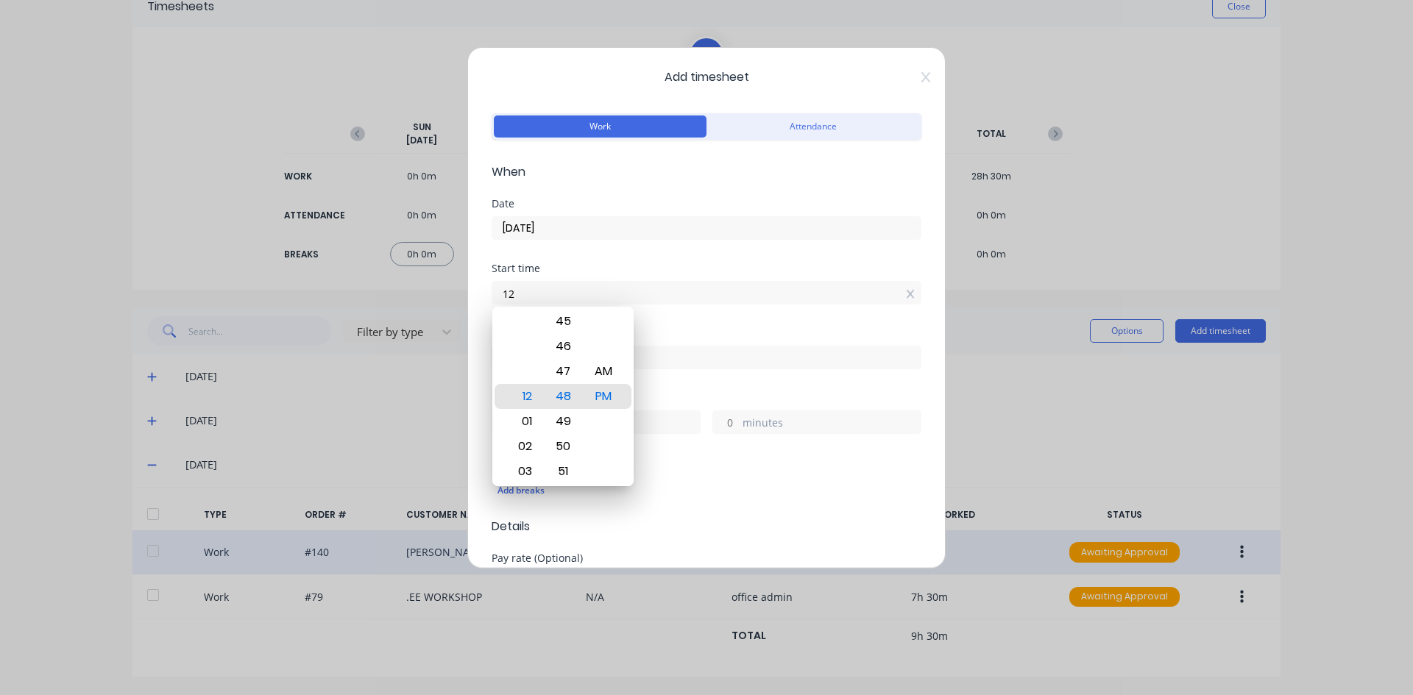
type input "1"
type input "07:00 AM"
click at [606, 366] on div "AM" at bounding box center [604, 371] width 36 height 25
click at [656, 334] on div "Finish time" at bounding box center [707, 333] width 430 height 10
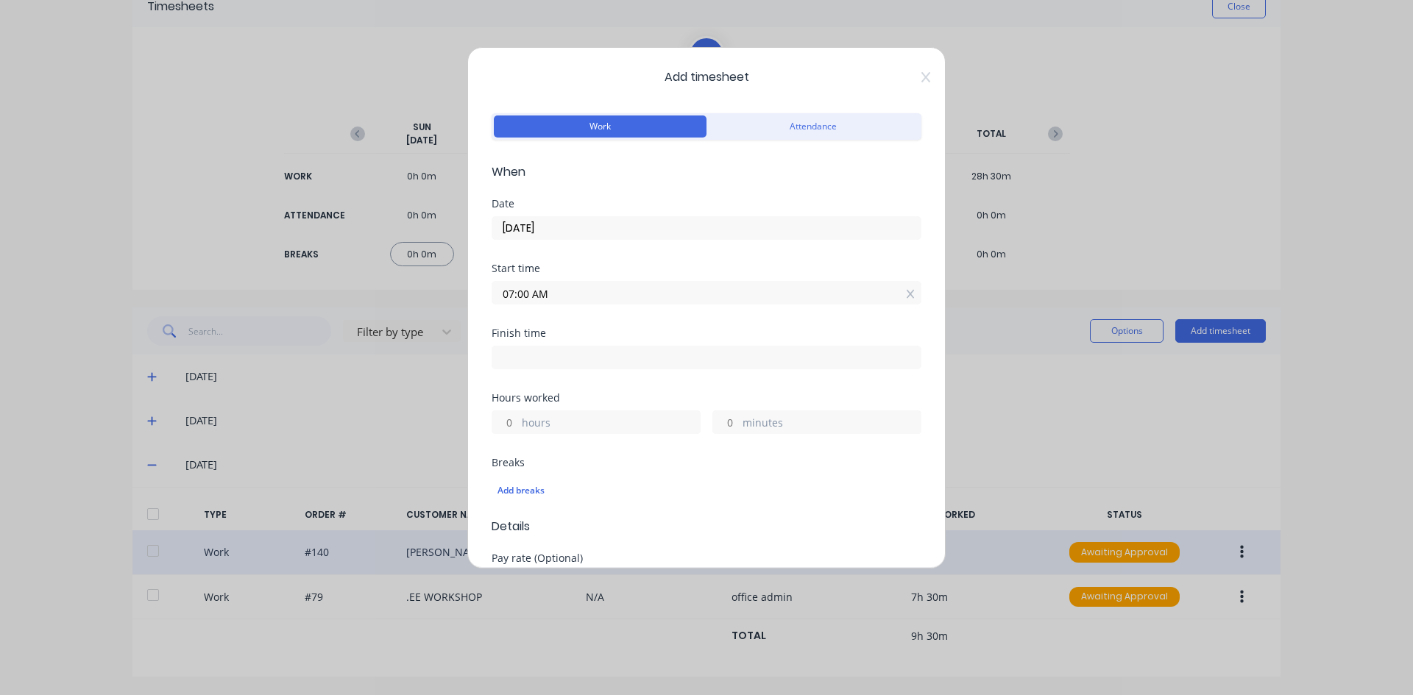
click at [521, 356] on input at bounding box center [706, 358] width 428 height 22
type input "12:48 PM"
type input "5"
type input "48"
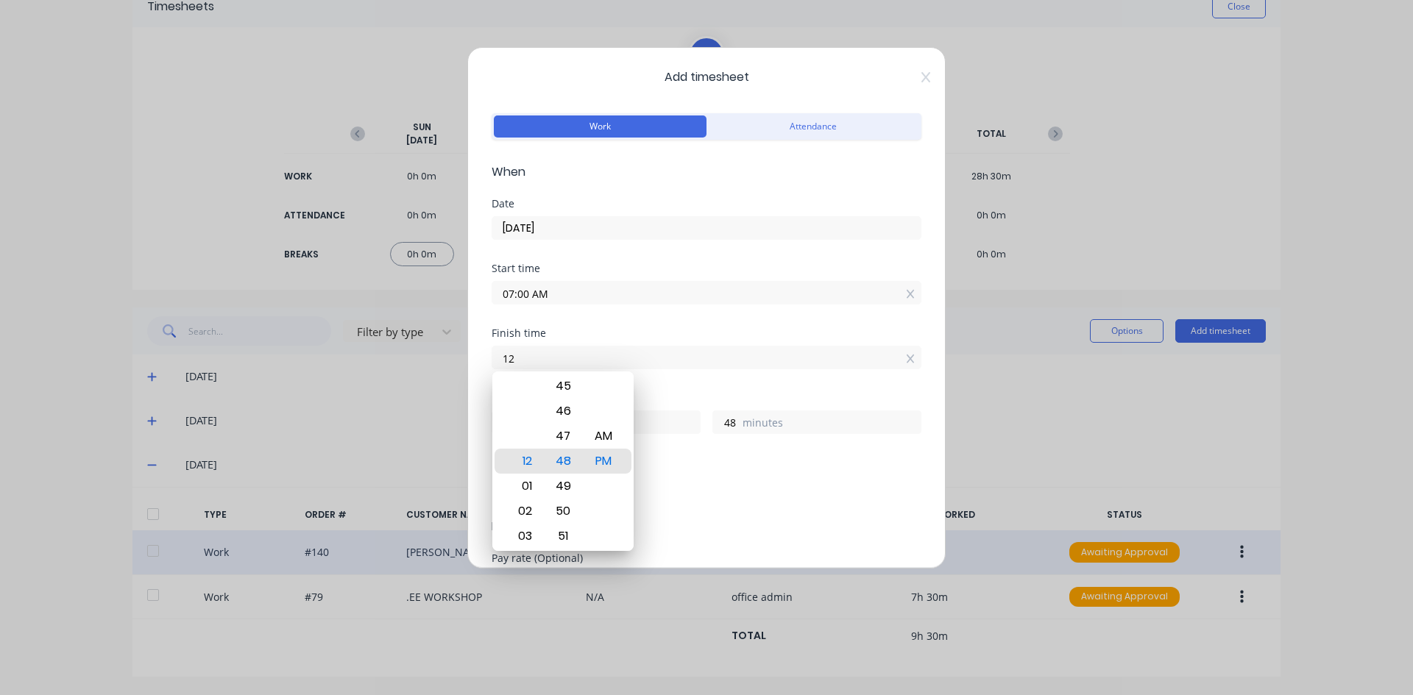
type input "1"
type input "01:00 AM"
type input "18"
type input "0"
click at [608, 464] on div "PM" at bounding box center [604, 461] width 36 height 25
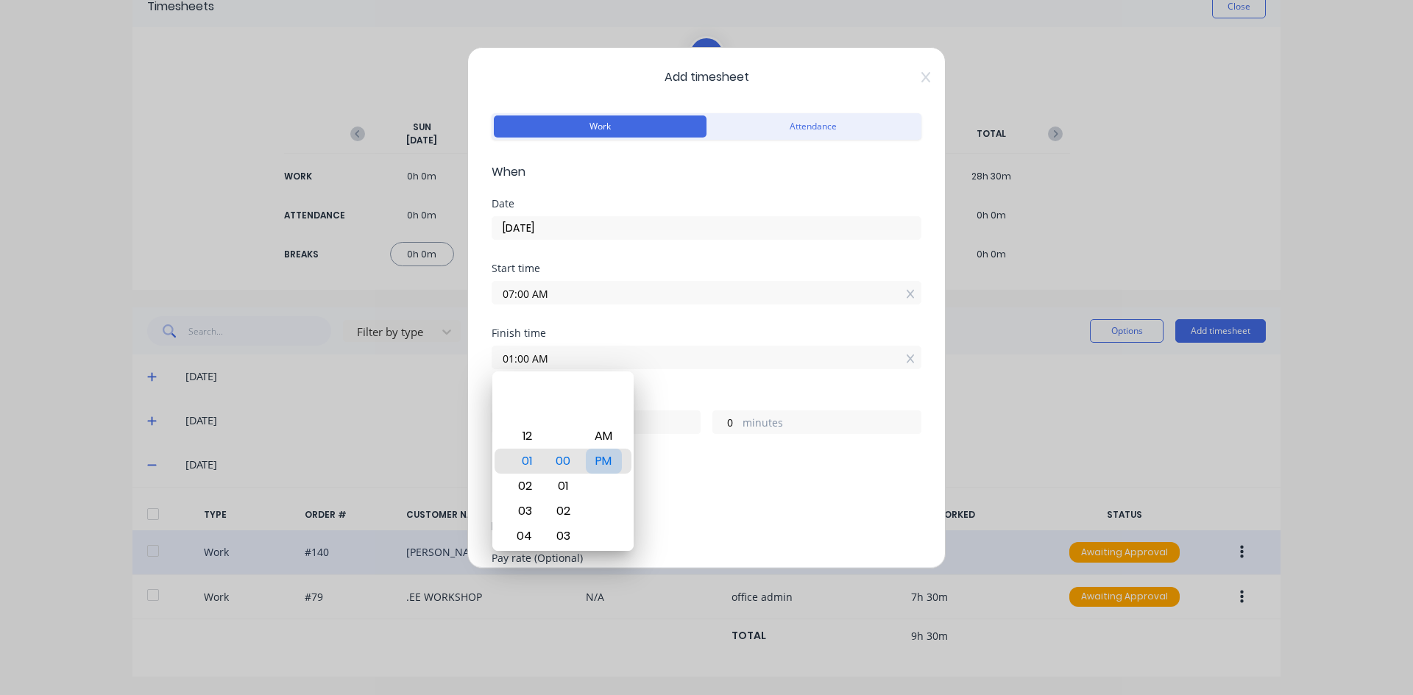
type input "01:00 PM"
type input "6"
click at [688, 472] on div "Add breaks" at bounding box center [707, 489] width 430 height 35
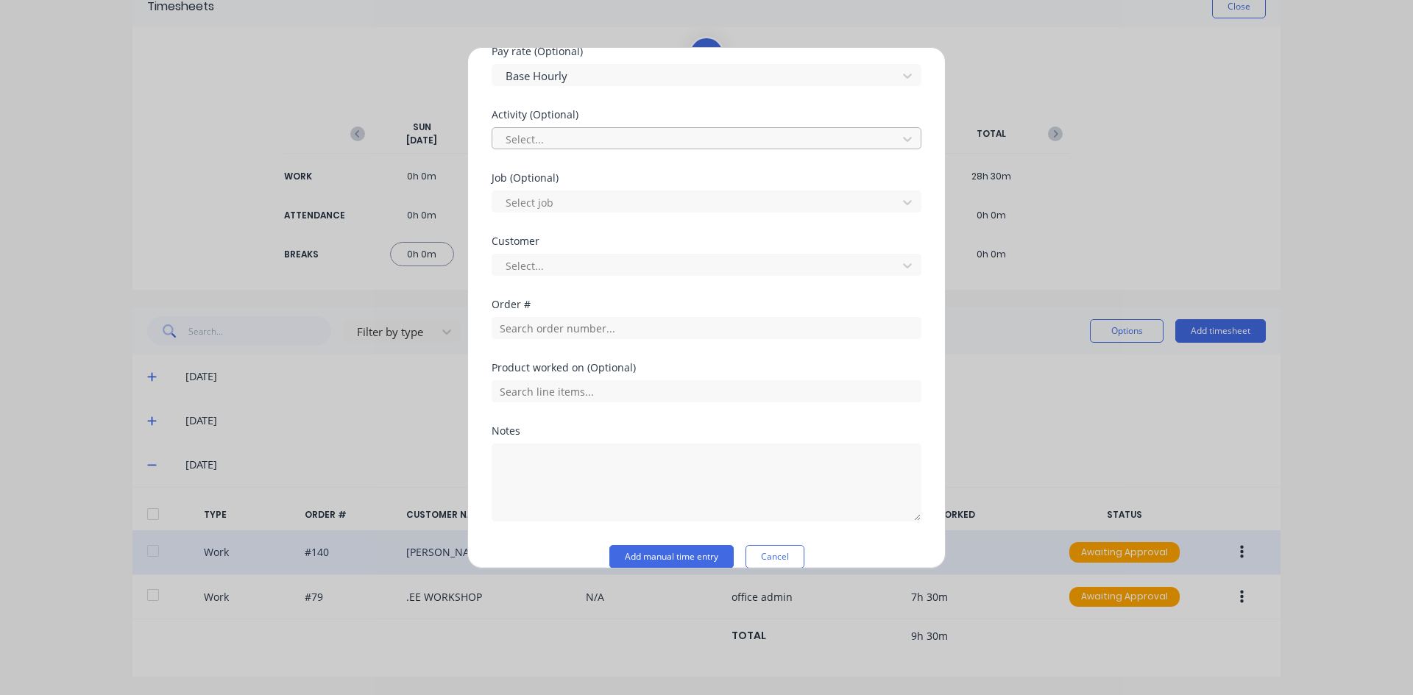
scroll to position [515, 0]
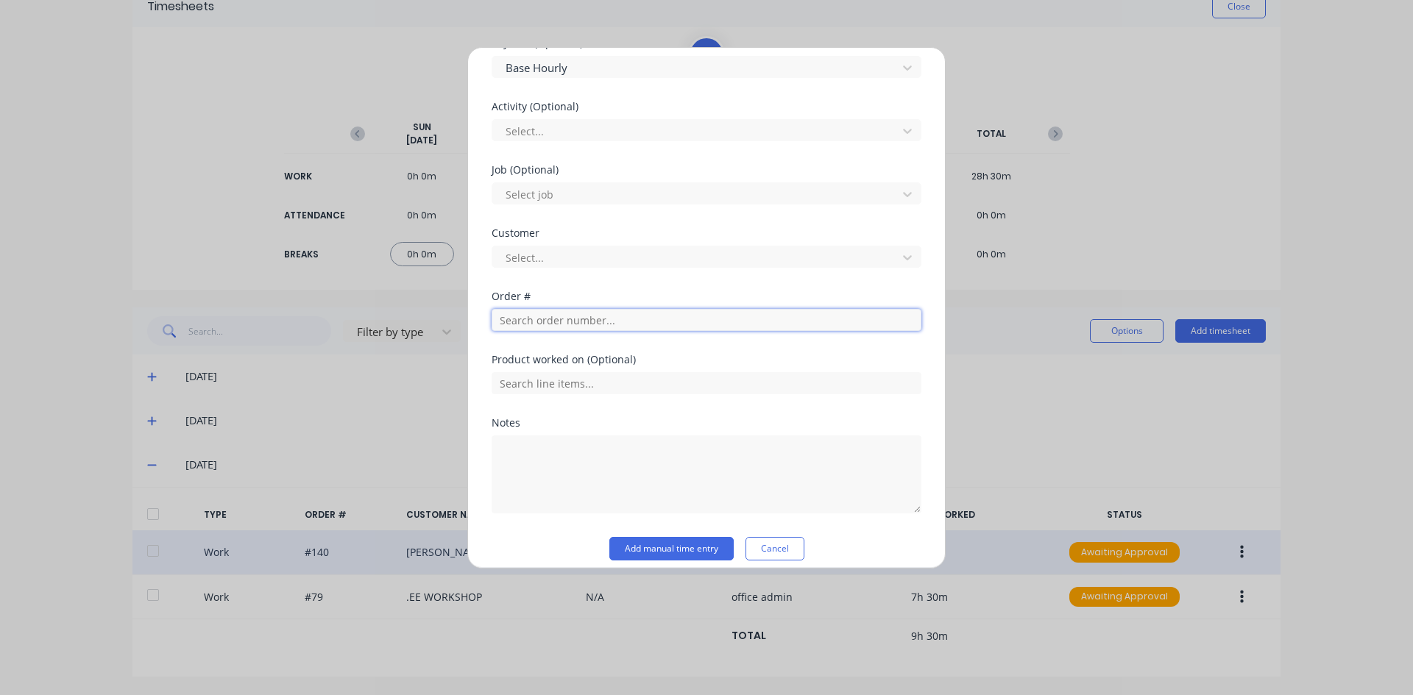
click at [525, 319] on input "text" at bounding box center [707, 320] width 430 height 22
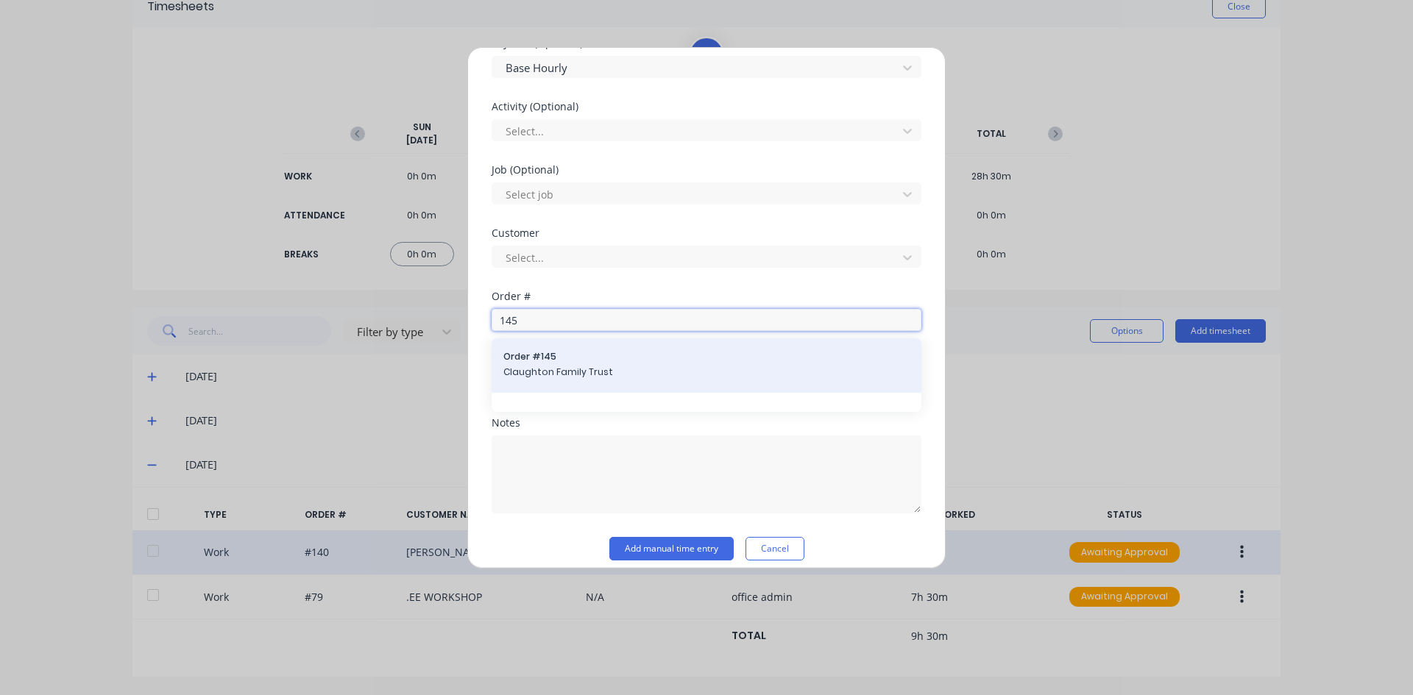
type input "145"
click at [546, 366] on span "Claughton Family Trust" at bounding box center [706, 372] width 406 height 13
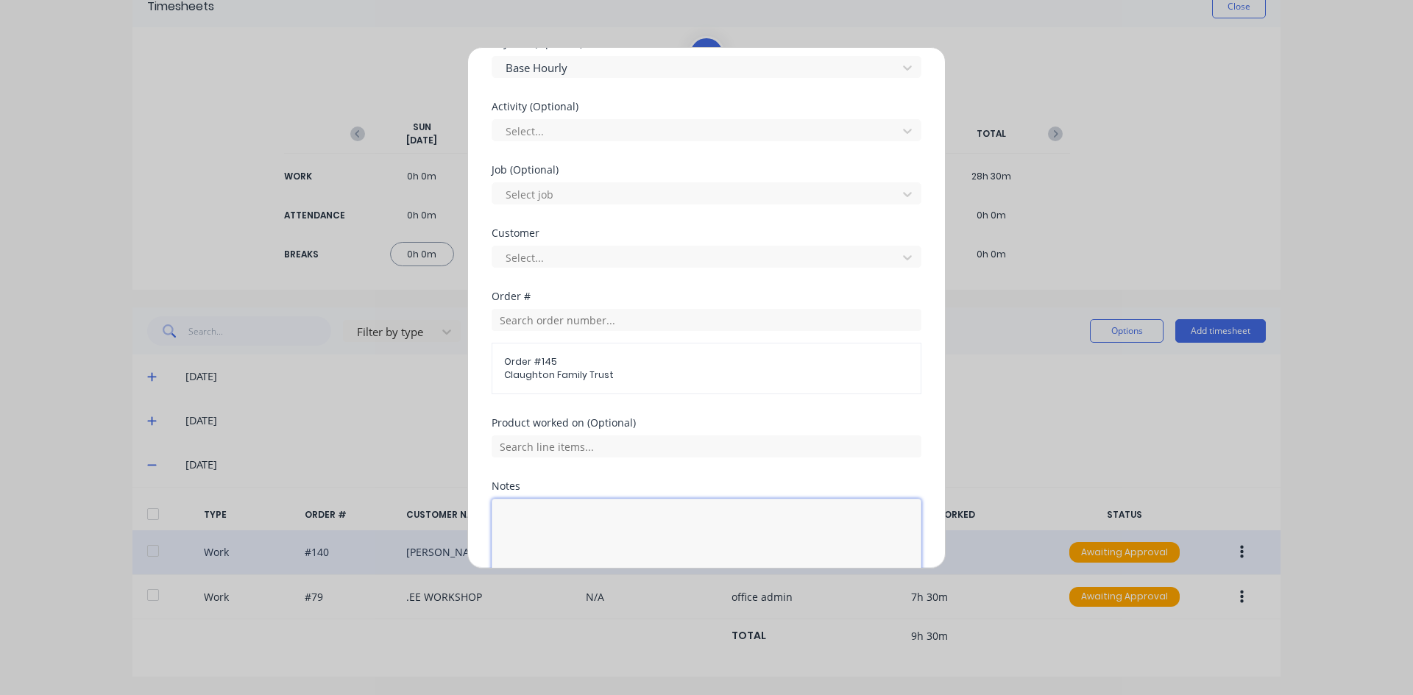
click at [520, 522] on textarea at bounding box center [707, 538] width 430 height 78
type textarea "w"
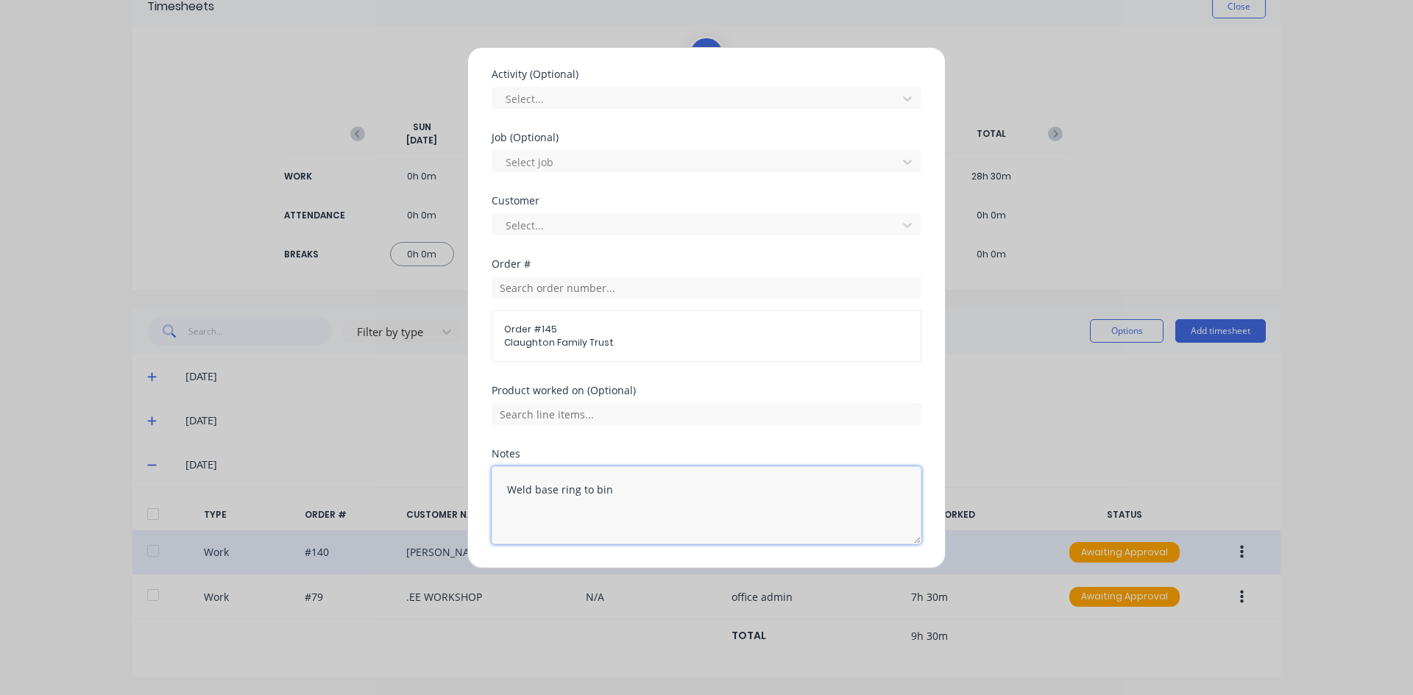
scroll to position [592, 0]
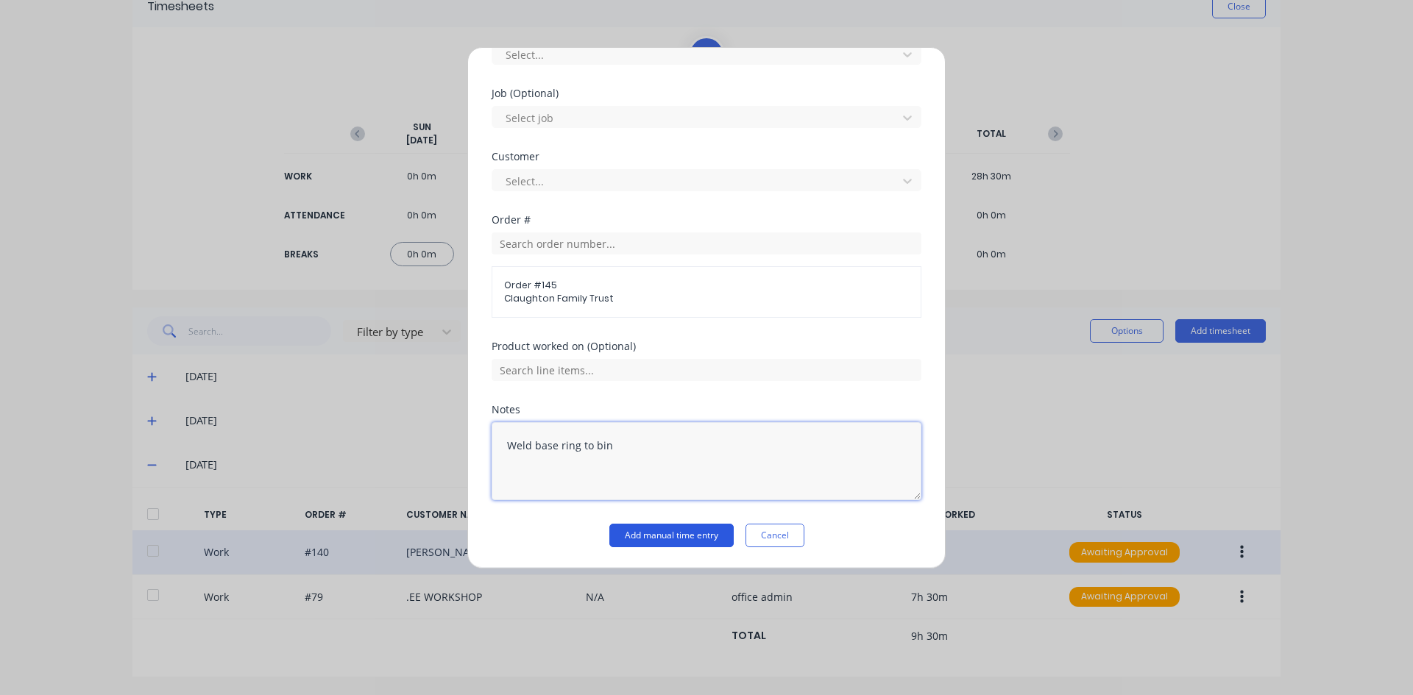
type textarea "Weld base ring to bin"
click at [659, 537] on button "Add manual time entry" at bounding box center [671, 536] width 124 height 24
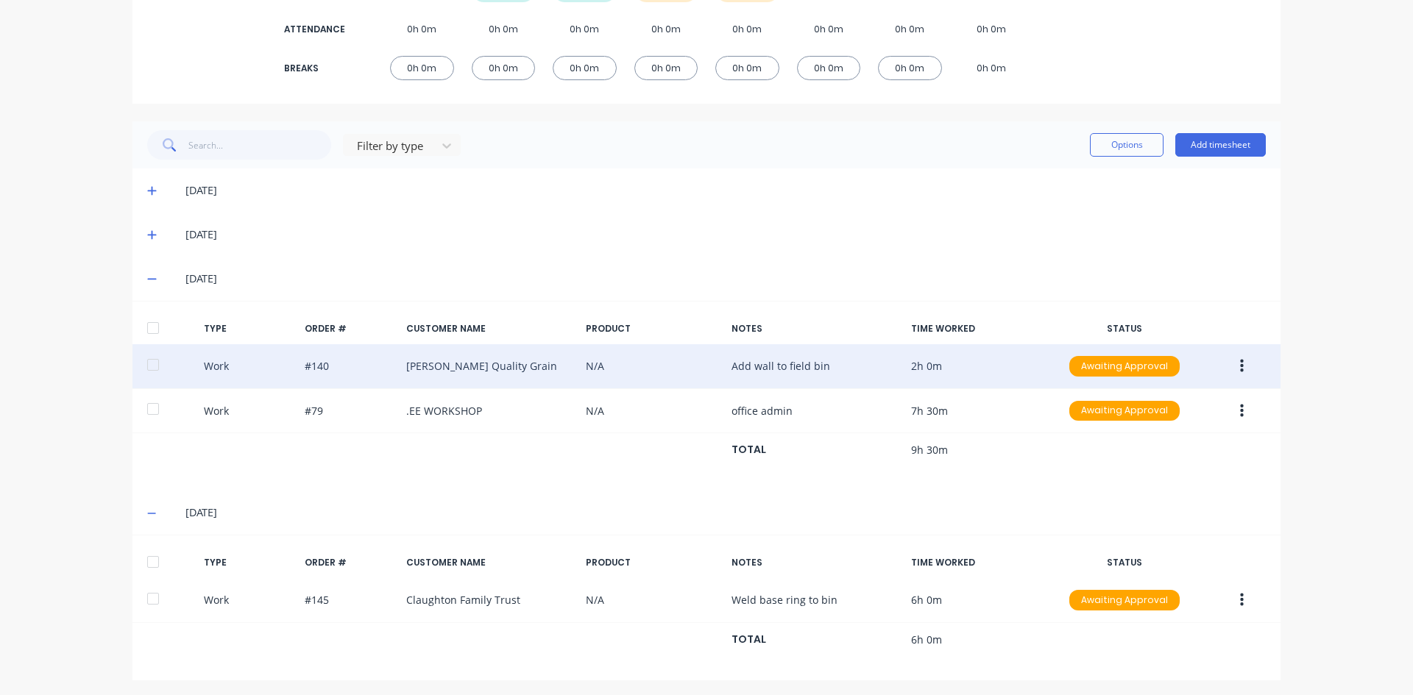
scroll to position [266, 0]
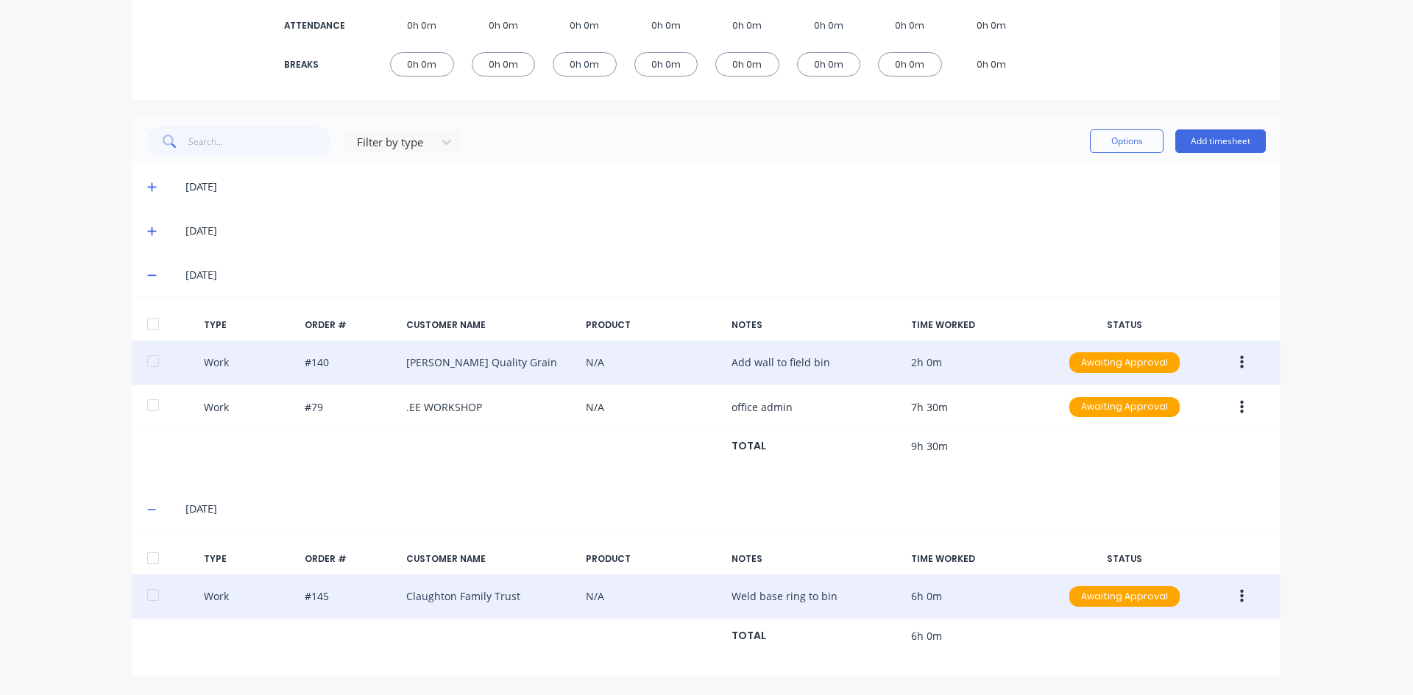
click at [1233, 593] on button "button" at bounding box center [1242, 597] width 35 height 26
click at [1147, 574] on div "Duplicate" at bounding box center [1189, 570] width 113 height 21
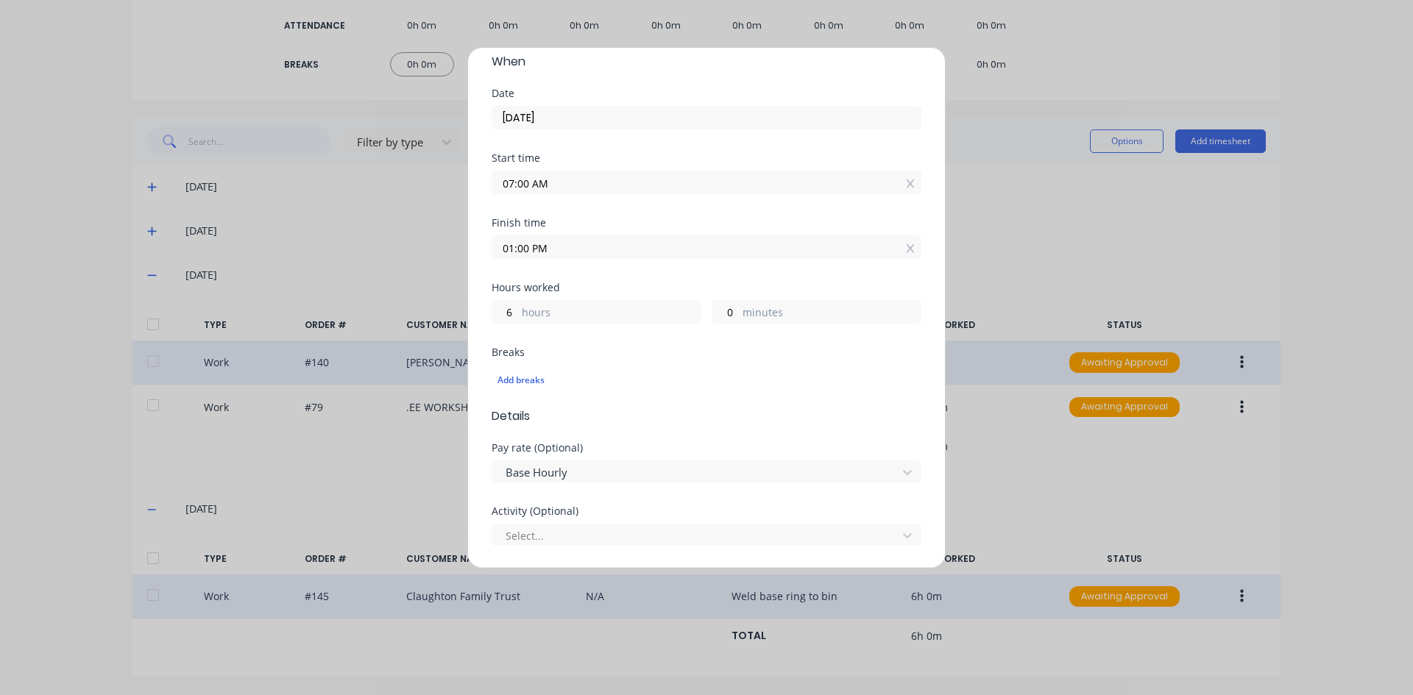
scroll to position [74, 0]
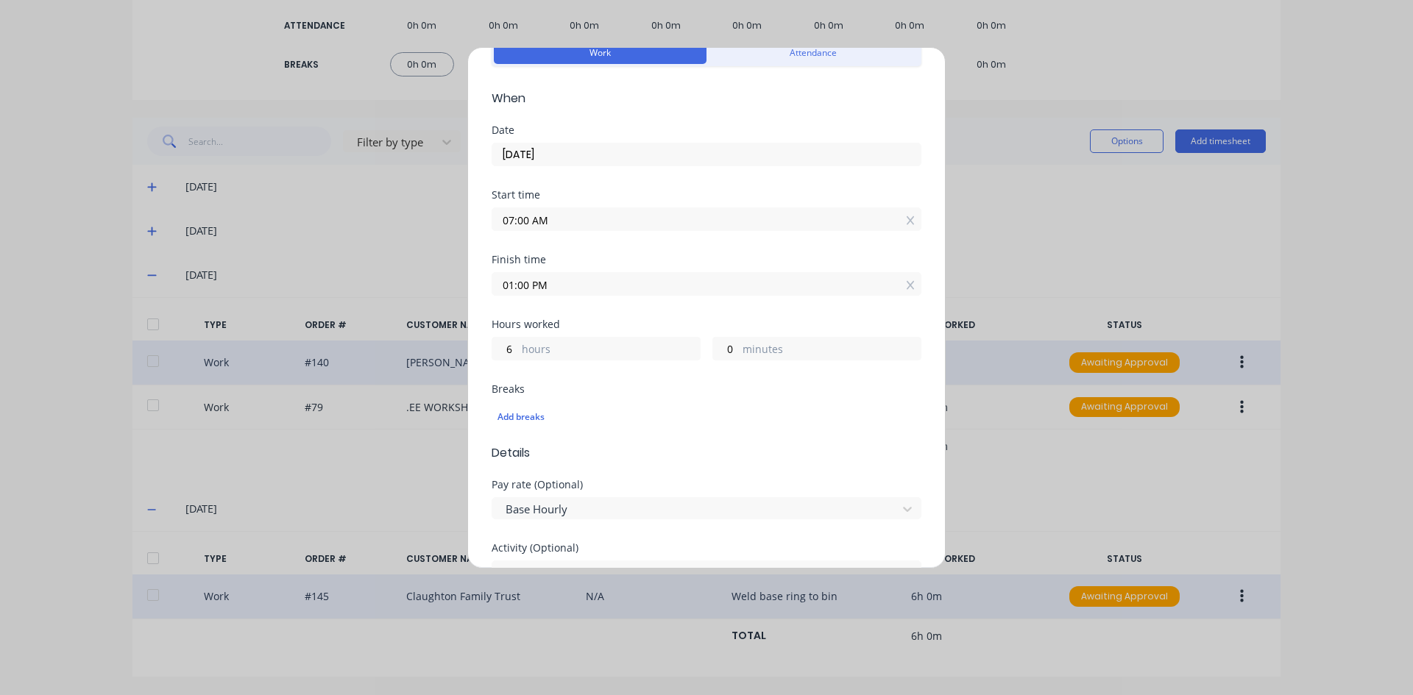
drag, startPoint x: 528, startPoint y: 223, endPoint x: 494, endPoint y: 234, distance: 35.6
click at [494, 234] on div "Start time 07:00 AM" at bounding box center [707, 222] width 430 height 65
type input "01:00 AM"
type input "12"
drag, startPoint x: 528, startPoint y: 284, endPoint x: 486, endPoint y: 293, distance: 43.6
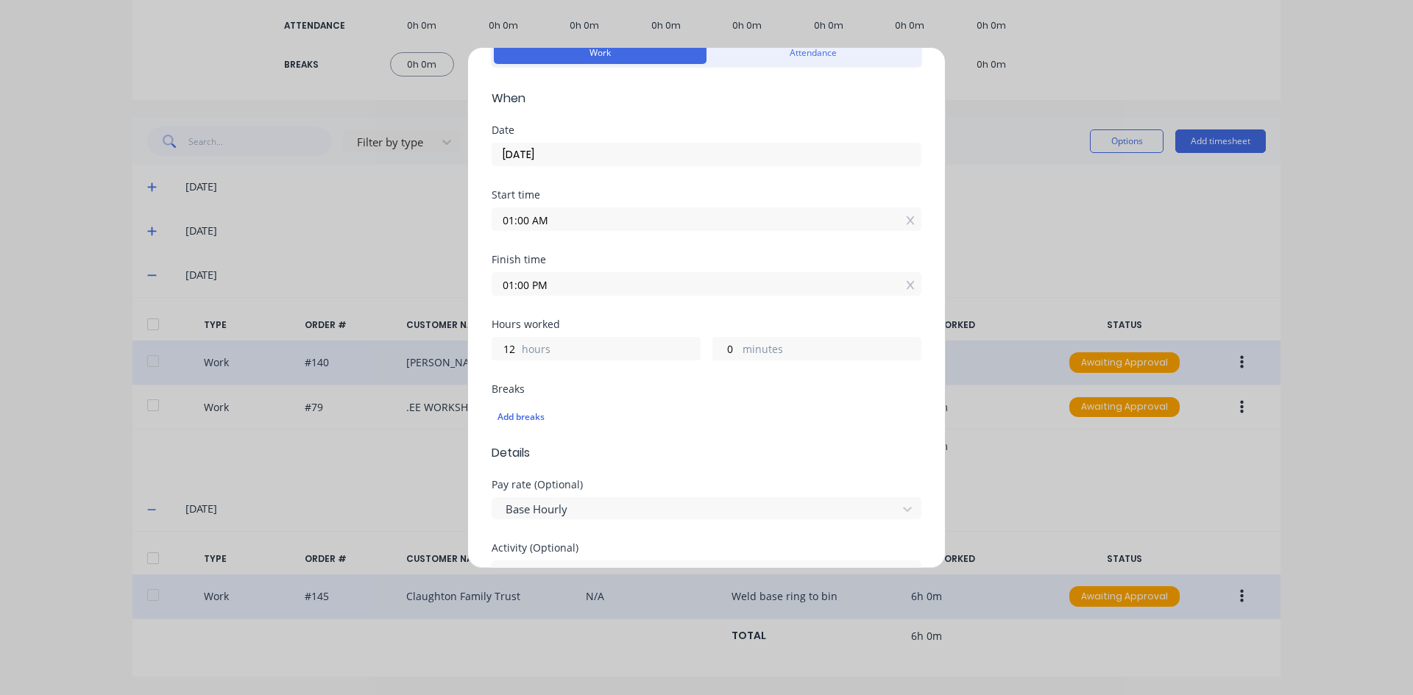
click at [487, 292] on div "Duplicate timesheet Work Attendance When Date [DATE] Start time 01:00 AM Finish…" at bounding box center [706, 308] width 478 height 522
type input "04:30 PM"
type input "15"
type input "30"
click at [569, 305] on div "Finish time 04:30 PM" at bounding box center [707, 287] width 430 height 65
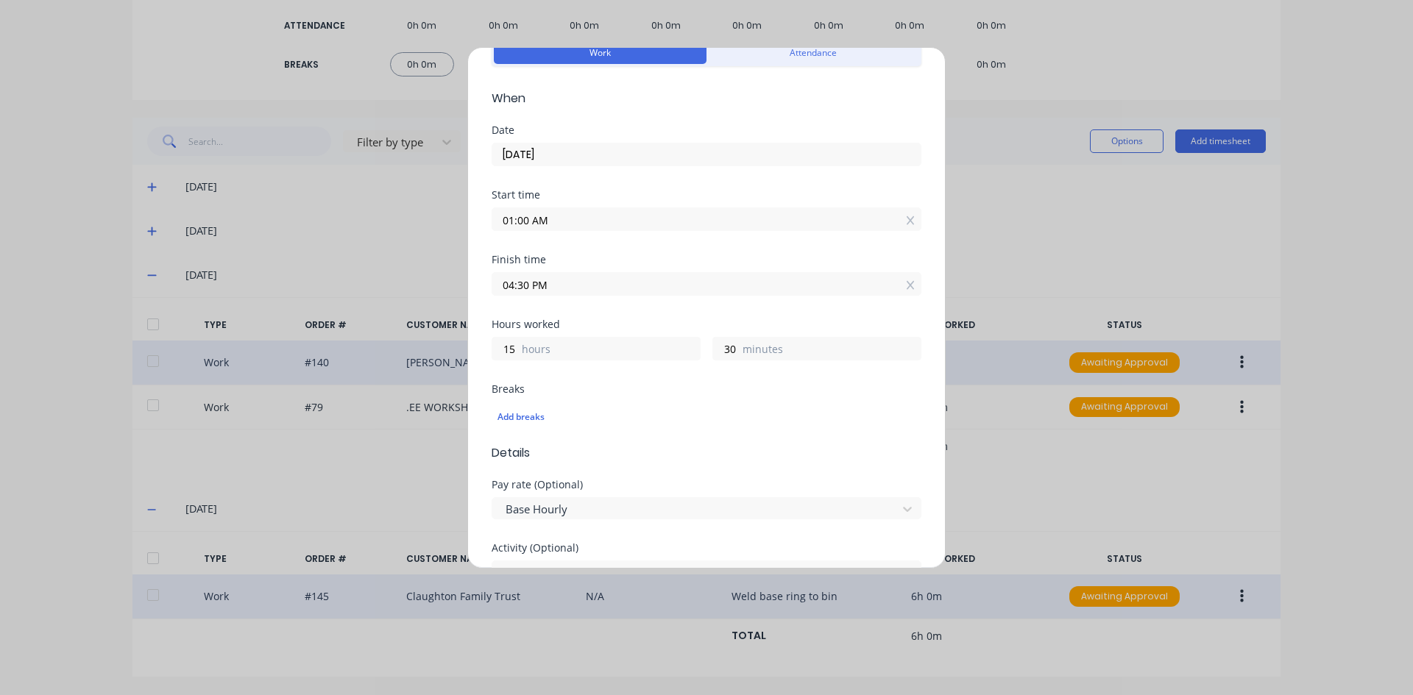
click at [582, 223] on input "01:00 AM" at bounding box center [706, 219] width 428 height 22
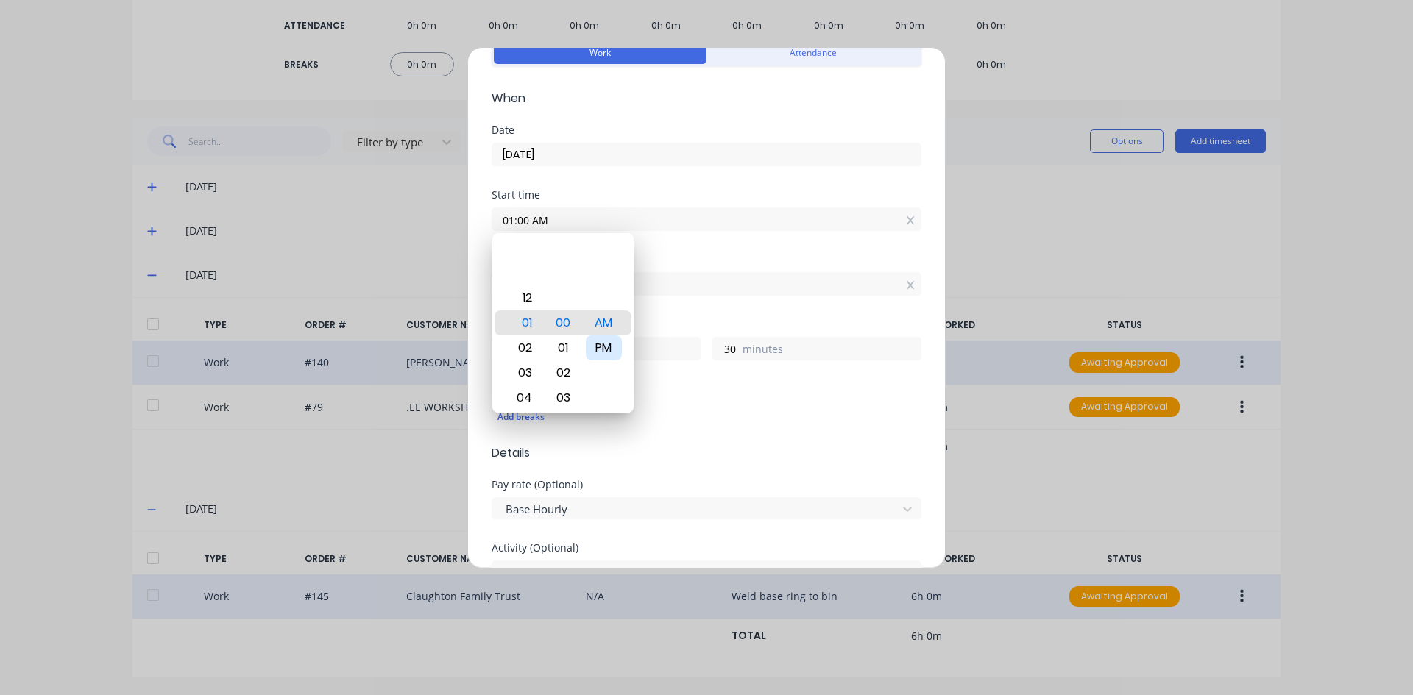
click at [609, 341] on div "PM" at bounding box center [604, 348] width 36 height 25
type input "01:00 PM"
type input "3"
click at [681, 255] on div "Finish time" at bounding box center [707, 260] width 430 height 10
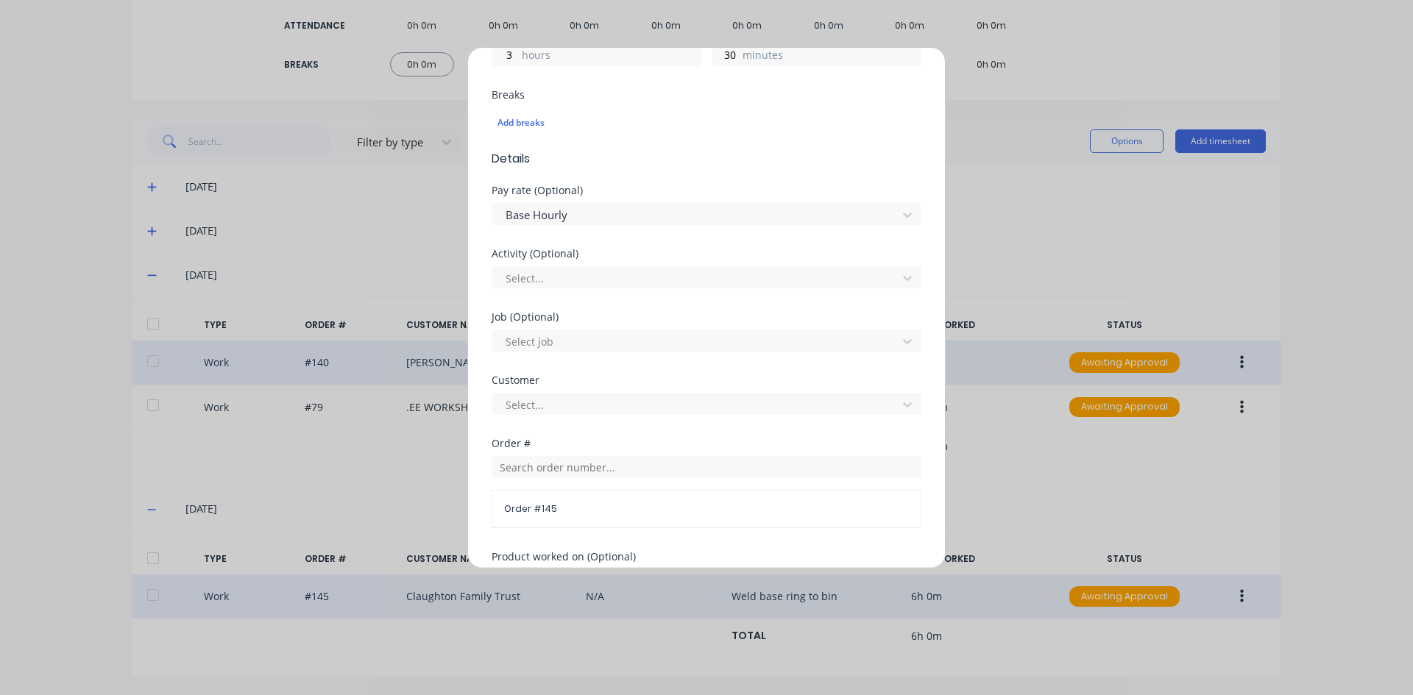
scroll to position [442, 0]
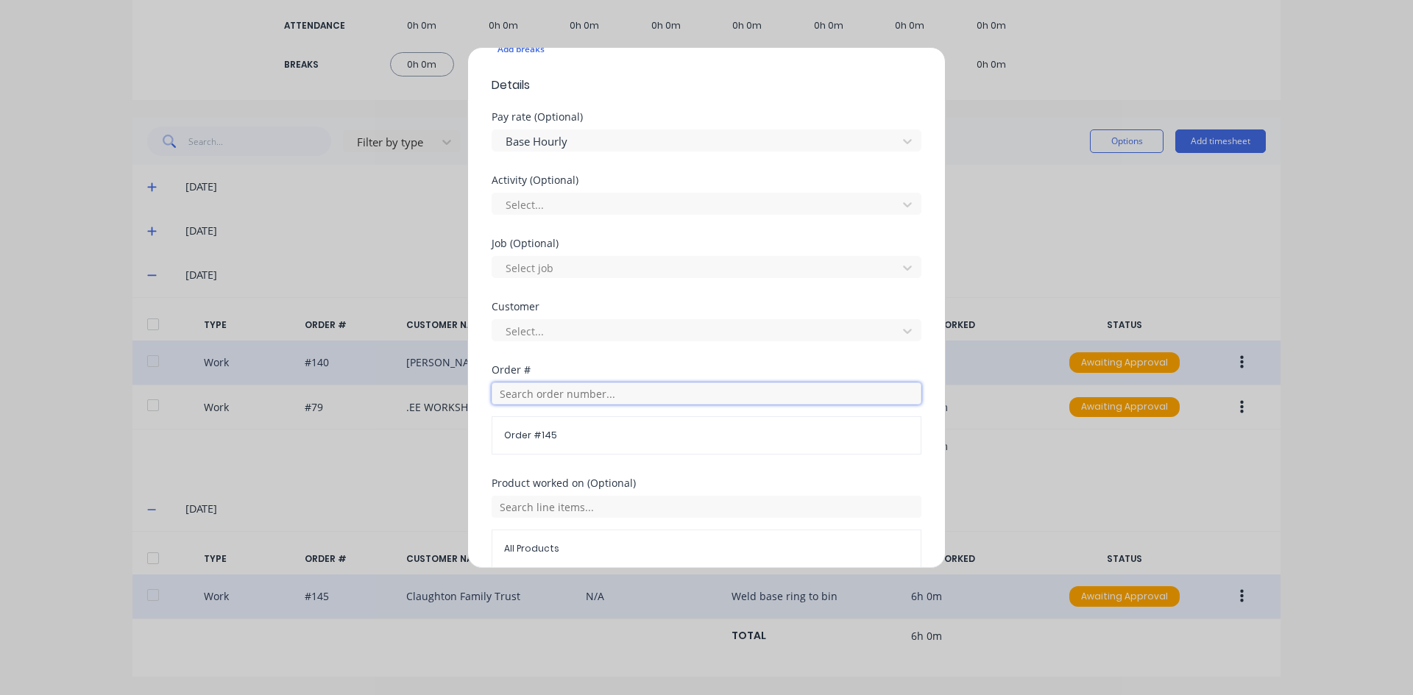
click at [524, 395] on input "text" at bounding box center [707, 394] width 430 height 22
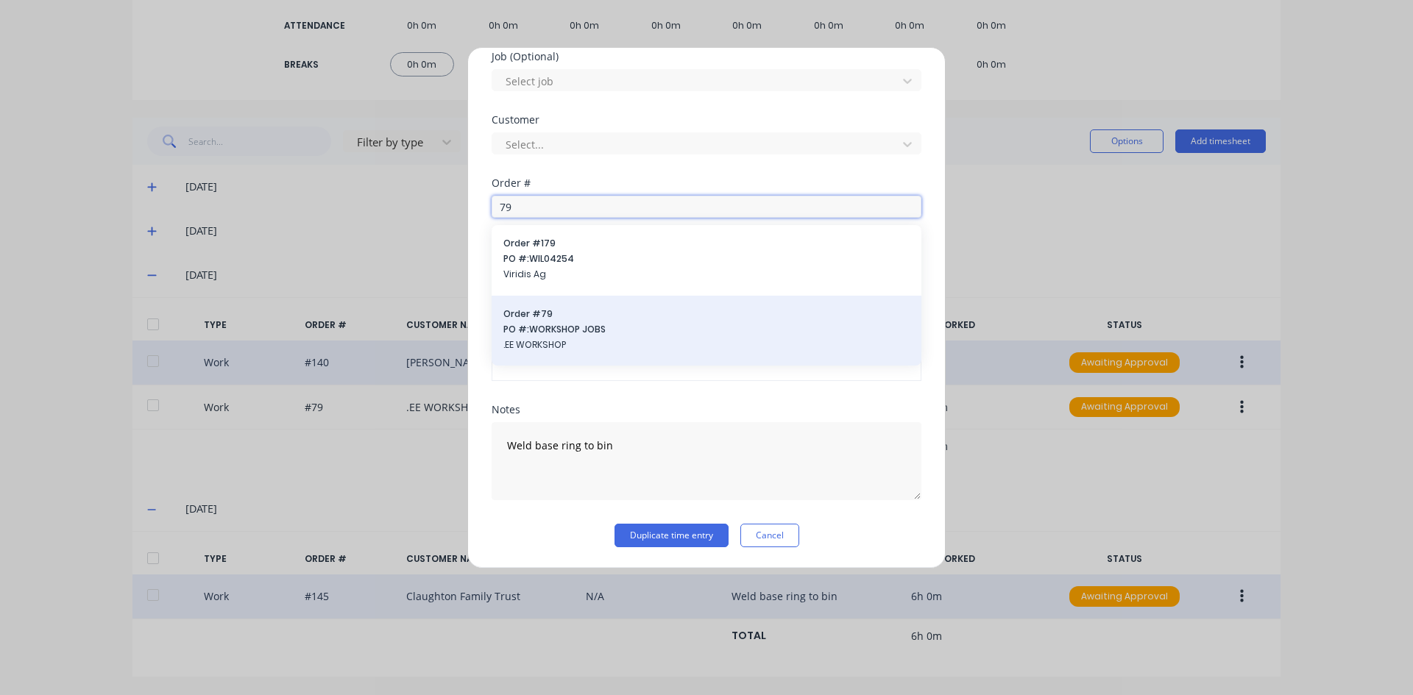
type input "79"
click at [553, 319] on span "Order # 79" at bounding box center [706, 314] width 406 height 13
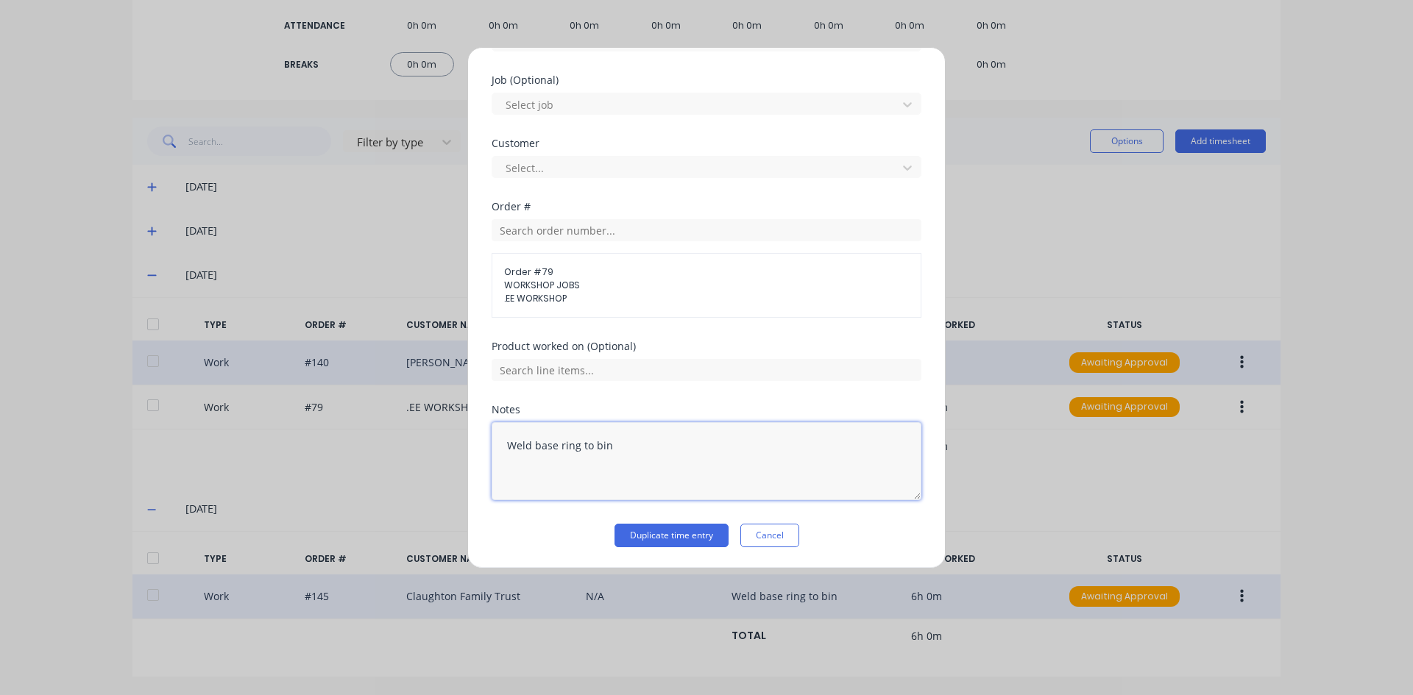
drag, startPoint x: 611, startPoint y: 445, endPoint x: 467, endPoint y: 445, distance: 143.5
click at [467, 445] on div "Duplicate timesheet Work Attendance When Date [DATE] Start time 01:00 PM Finish…" at bounding box center [706, 308] width 478 height 522
type textarea "office admin"
click at [690, 531] on button "Duplicate time entry" at bounding box center [672, 536] width 114 height 24
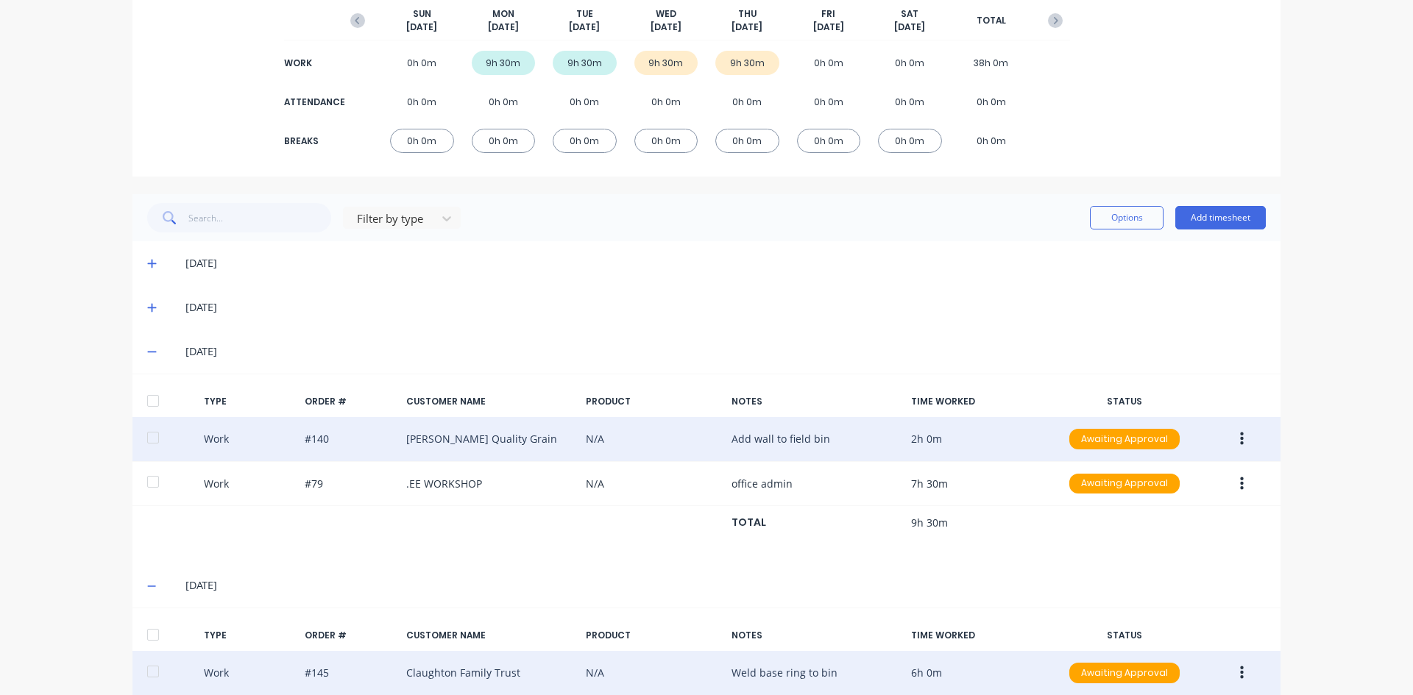
scroll to position [90, 0]
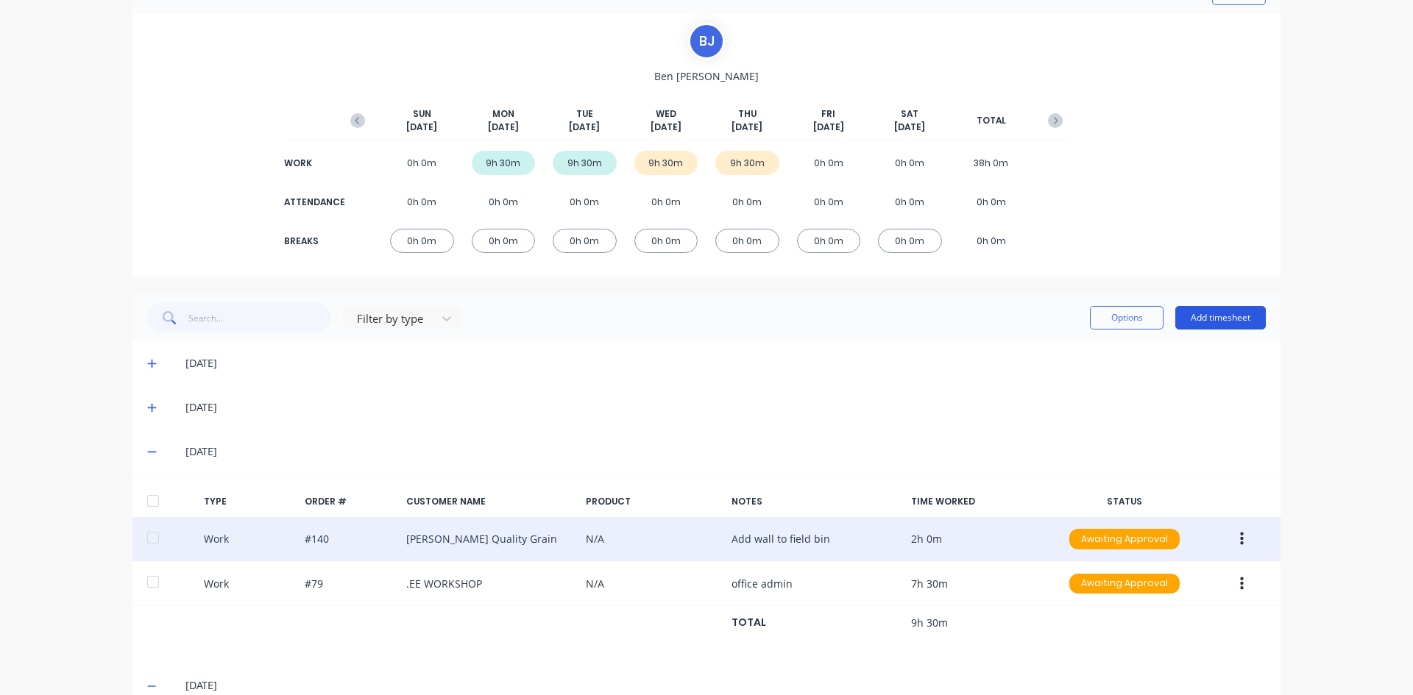
click at [1208, 314] on button "Add timesheet" at bounding box center [1220, 318] width 91 height 24
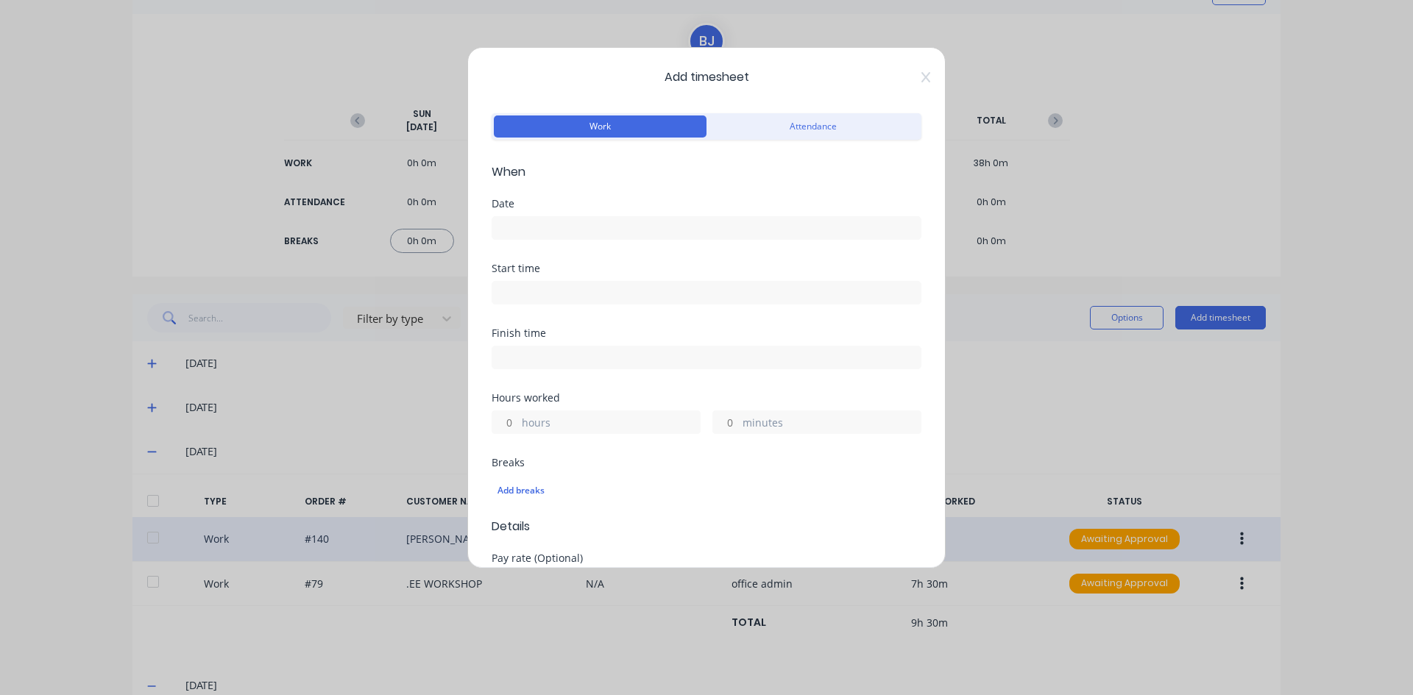
click at [509, 226] on input at bounding box center [706, 228] width 428 height 22
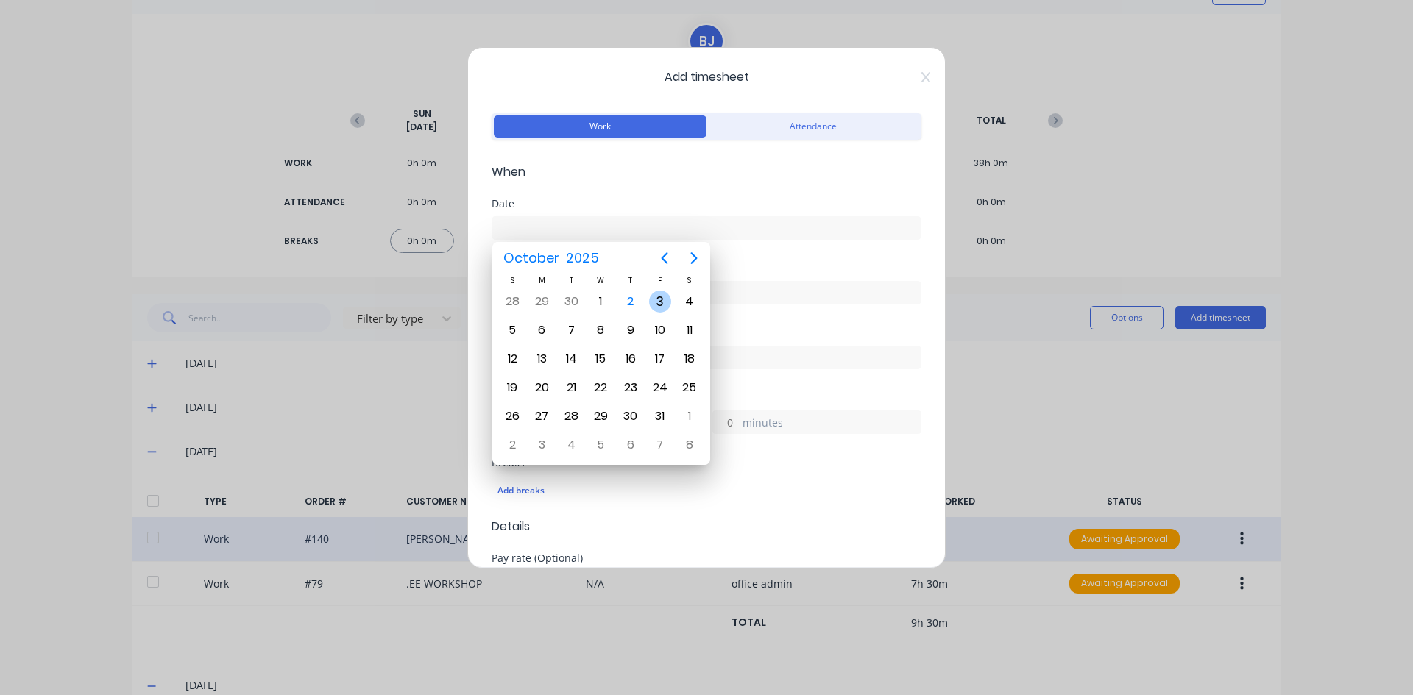
click at [663, 302] on div "3" at bounding box center [660, 302] width 22 height 22
type input "[DATE]"
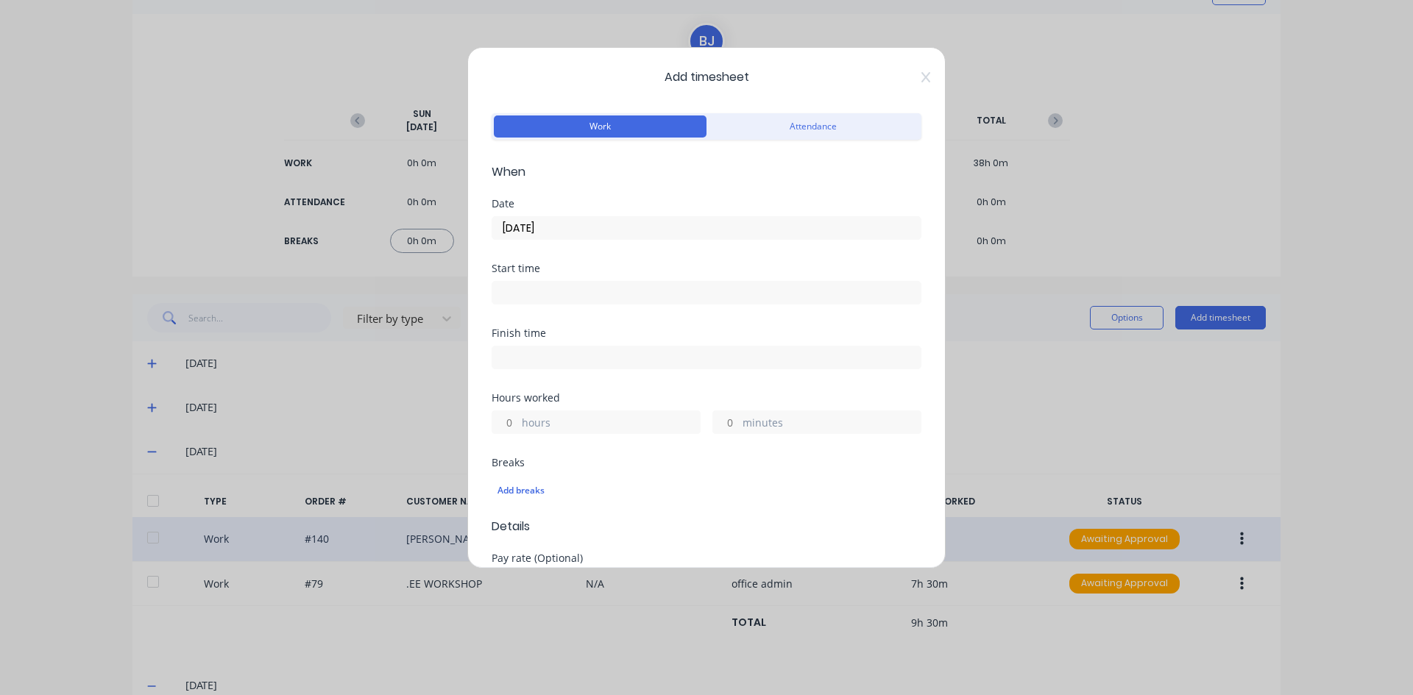
drag, startPoint x: 511, startPoint y: 289, endPoint x: 528, endPoint y: 322, distance: 37.2
click at [511, 292] on input at bounding box center [706, 293] width 428 height 22
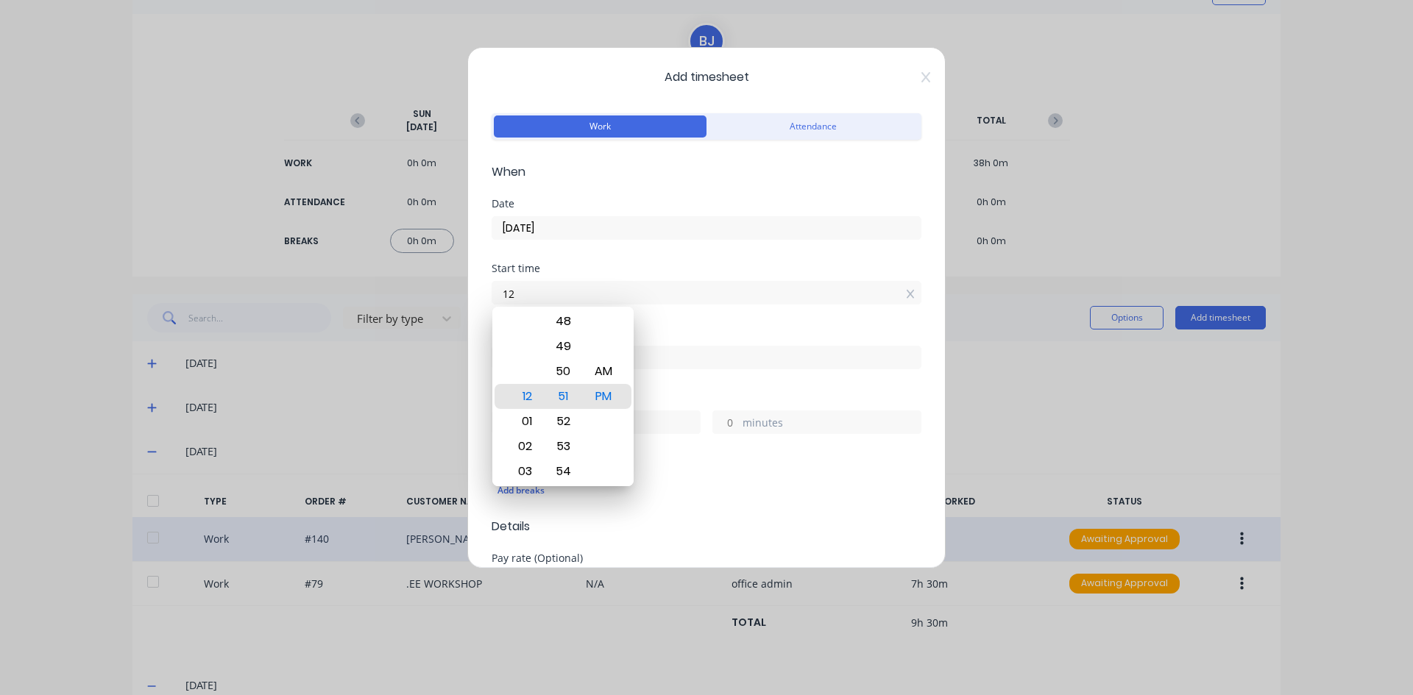
type input "1"
type input "07:00 AM"
click at [601, 372] on div "AM" at bounding box center [604, 371] width 36 height 25
click at [657, 322] on div "Start time 07:00 AM" at bounding box center [707, 295] width 430 height 65
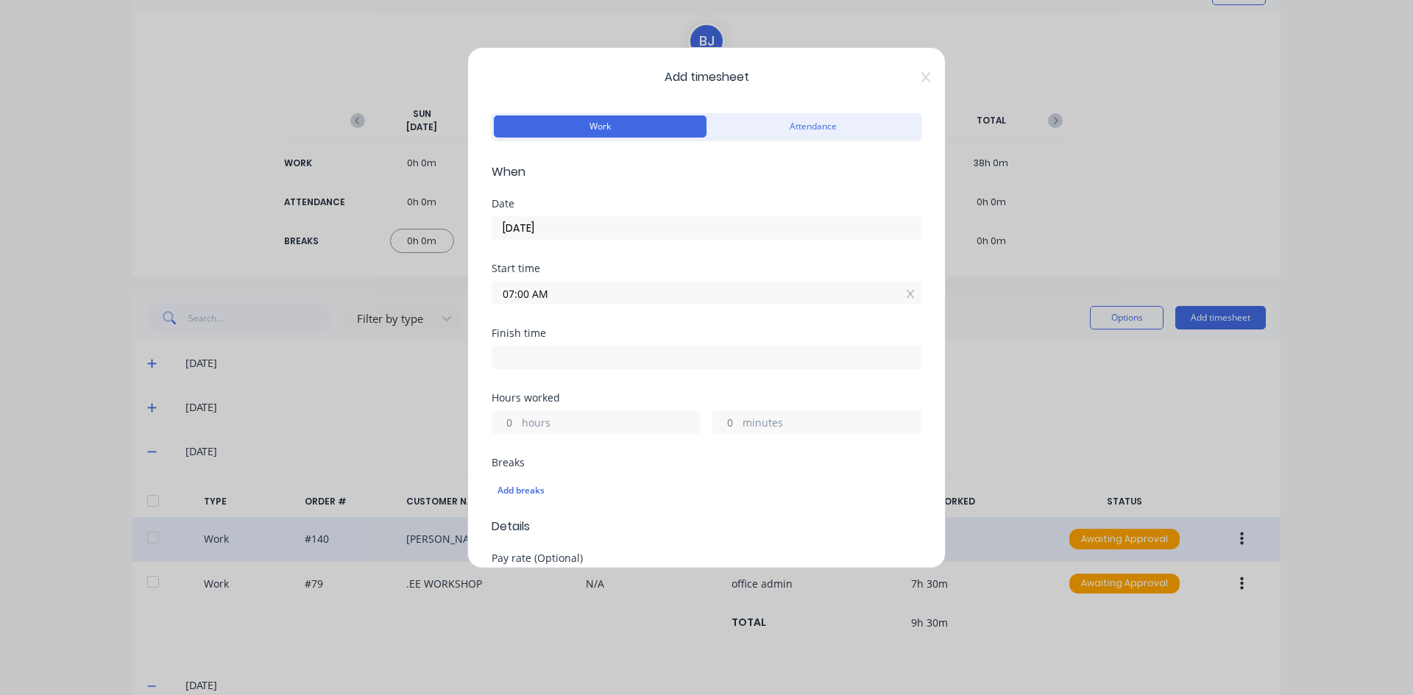
click at [523, 360] on input at bounding box center [706, 358] width 428 height 22
type input "12:51 PM"
type input "5"
type input "51"
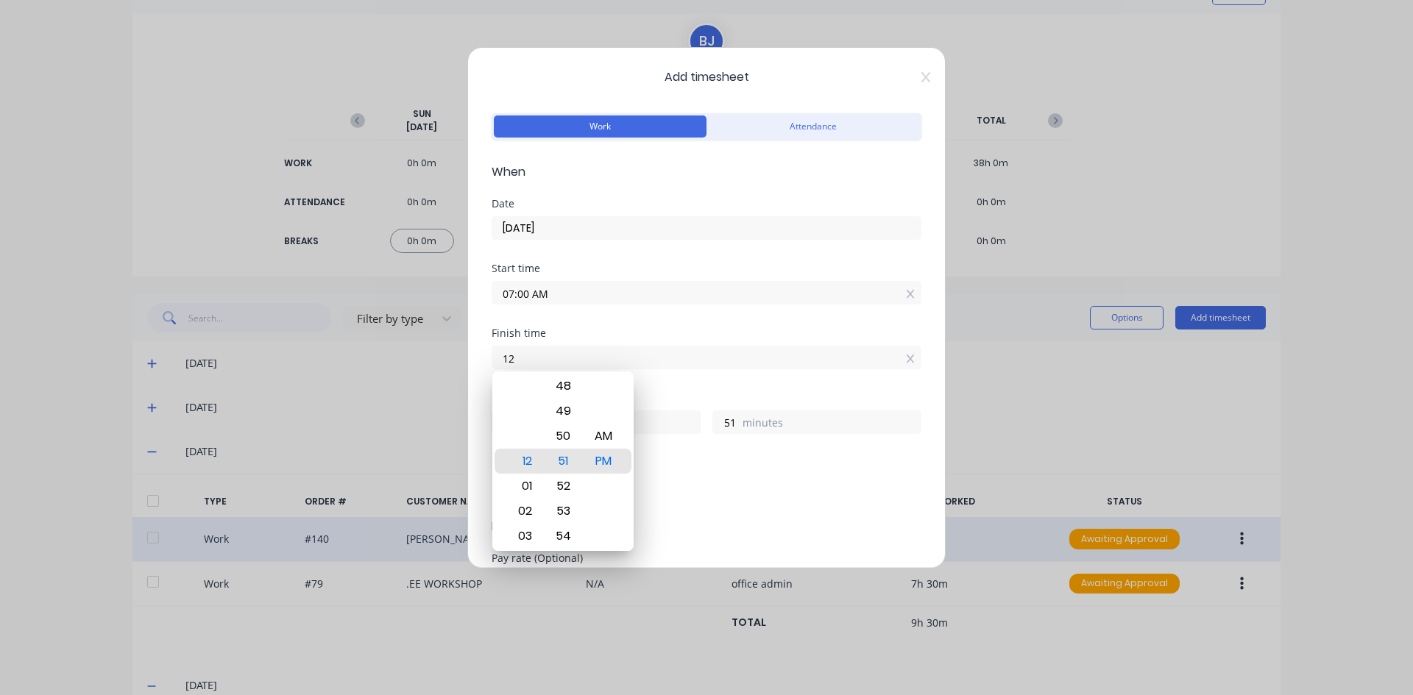
type input "1"
type input "12:00 PM"
type input "0"
click at [611, 458] on div "PM" at bounding box center [604, 461] width 36 height 25
click at [681, 396] on div "Hours worked" at bounding box center [707, 398] width 430 height 10
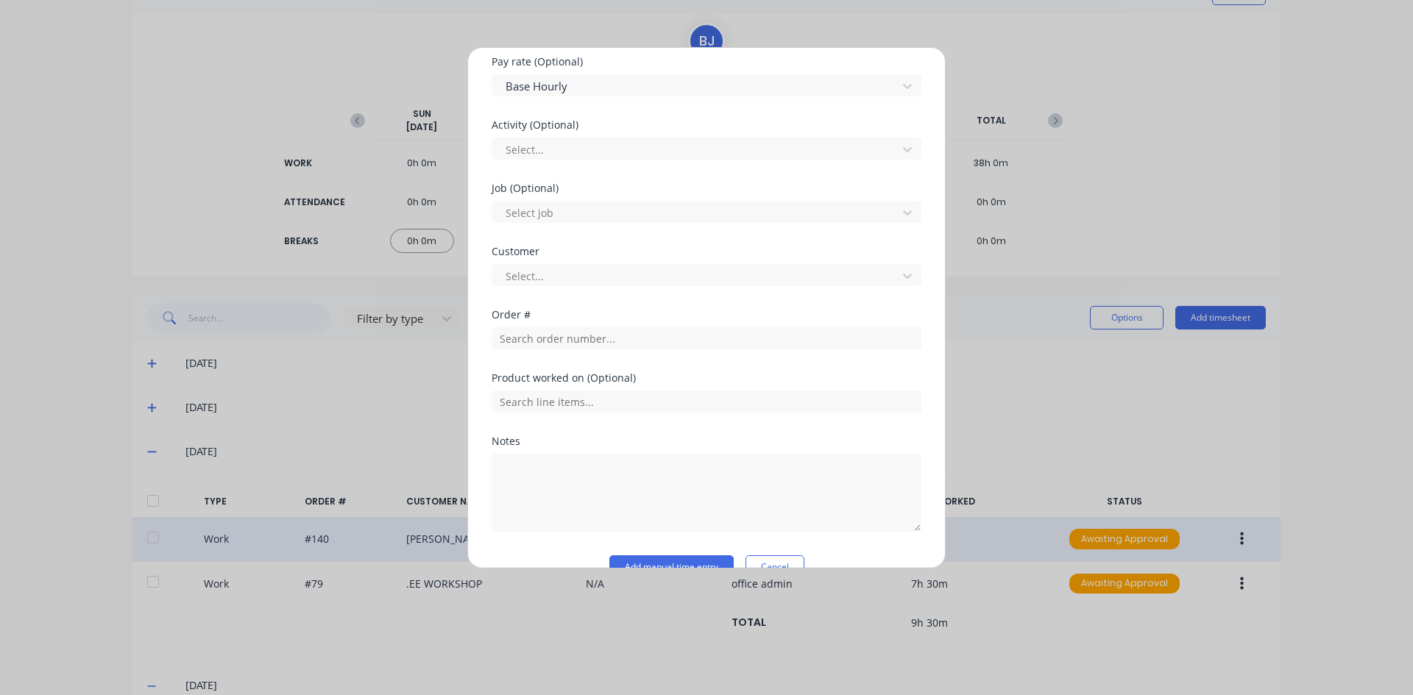
scroll to position [528, 0]
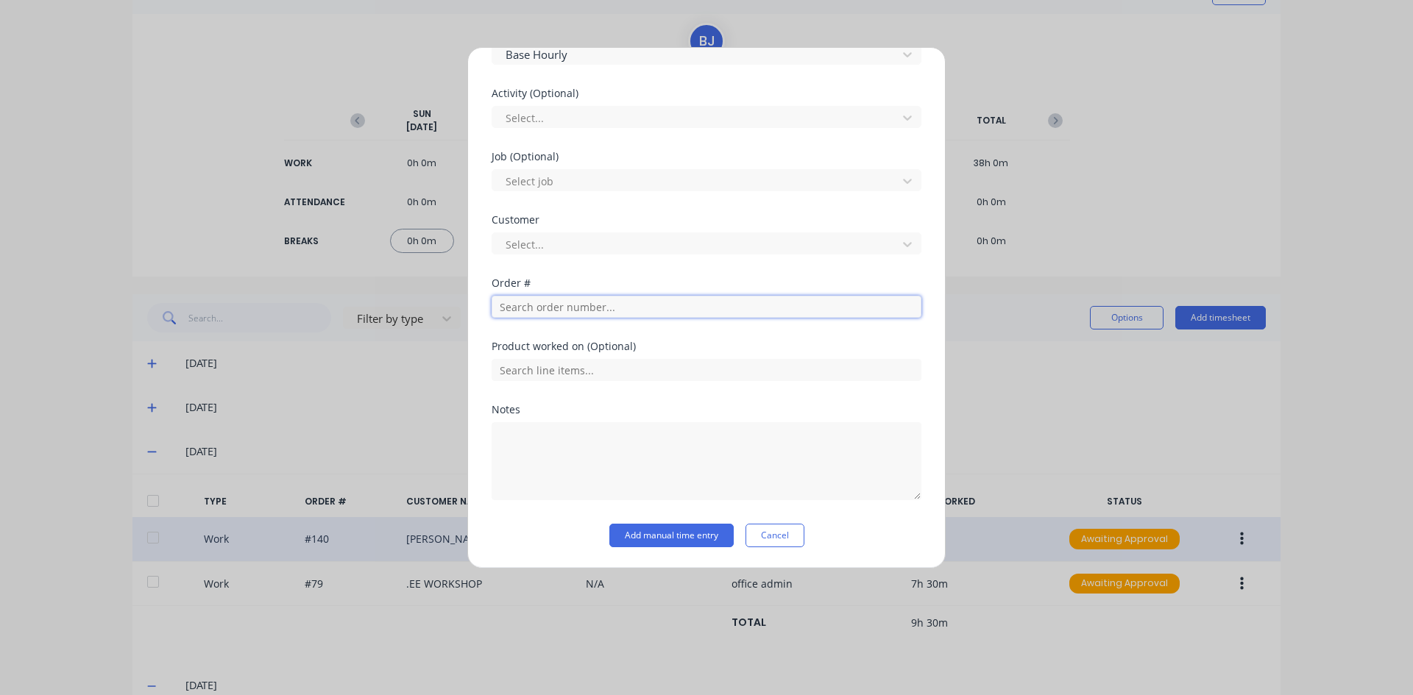
click at [515, 302] on input "text" at bounding box center [707, 307] width 430 height 22
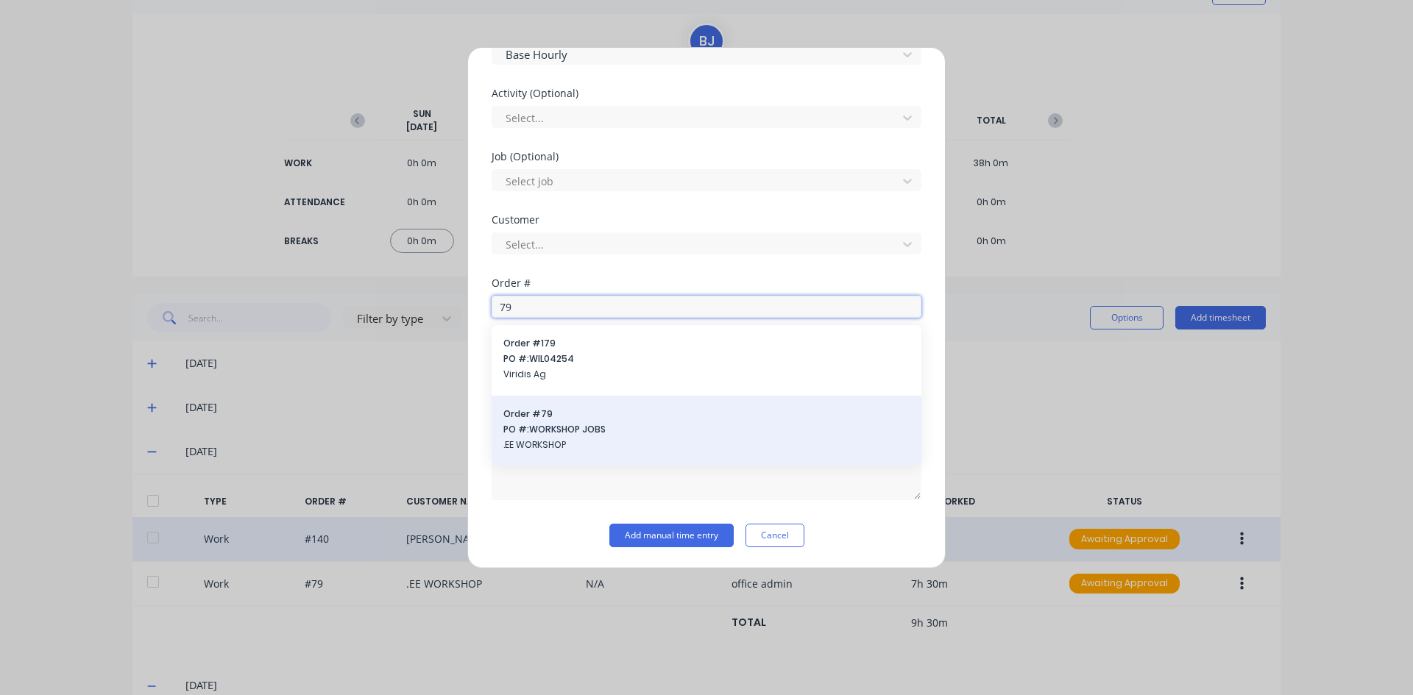
type input "79"
click at [543, 432] on span "PO #: WORKSHOP JOBS" at bounding box center [706, 429] width 406 height 13
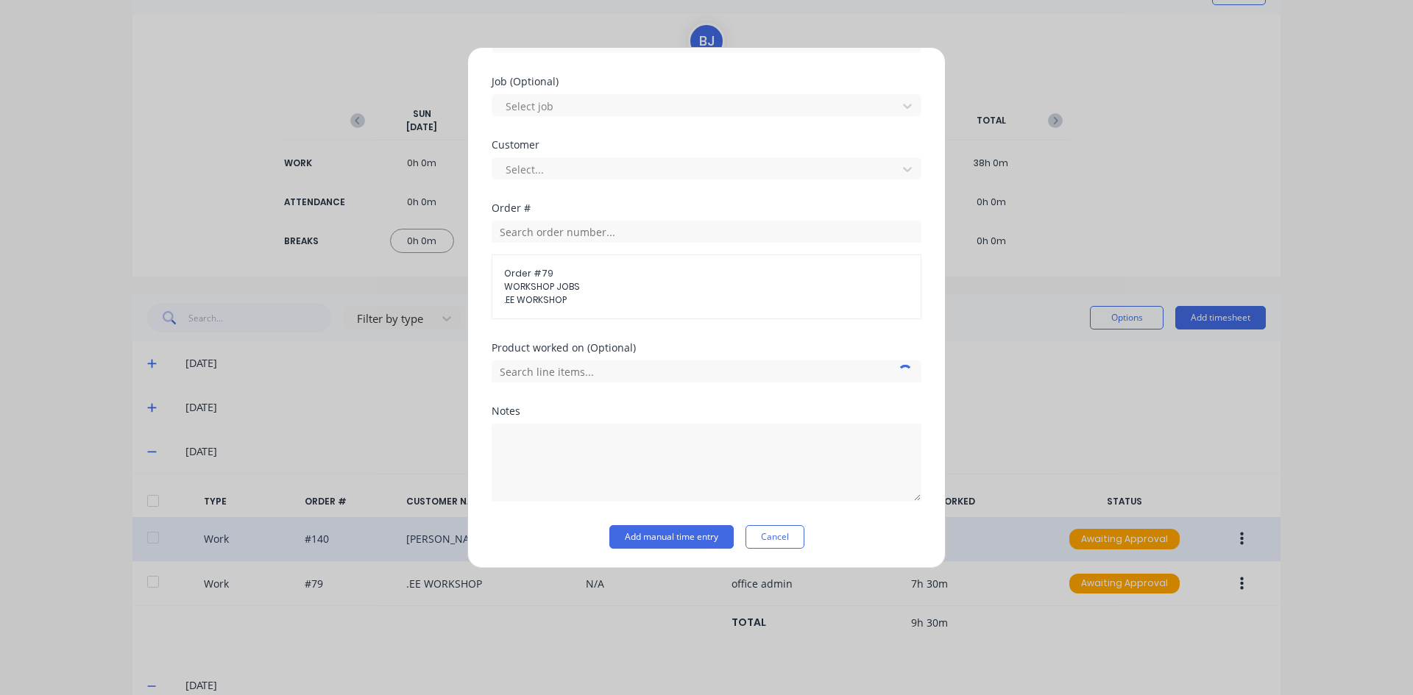
scroll to position [605, 0]
click at [536, 439] on textarea at bounding box center [707, 461] width 430 height 78
type textarea "office admin"
click at [637, 528] on button "Add manual time entry" at bounding box center [671, 536] width 124 height 24
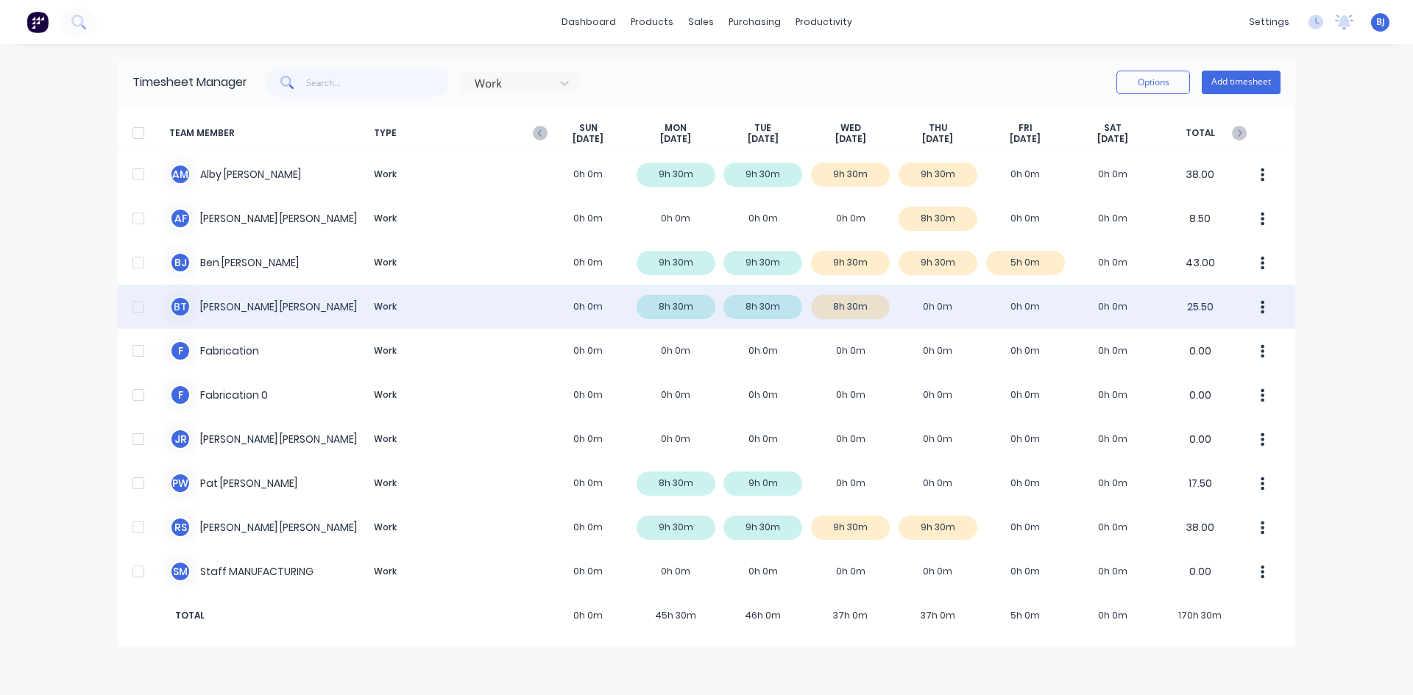
click at [931, 305] on div "[PERSON_NAME] Work 0h 0m 8h 30m 8h 30m 8h 30m 0h 0m 0h 0m 0h 0m 25.50" at bounding box center [706, 307] width 1177 height 44
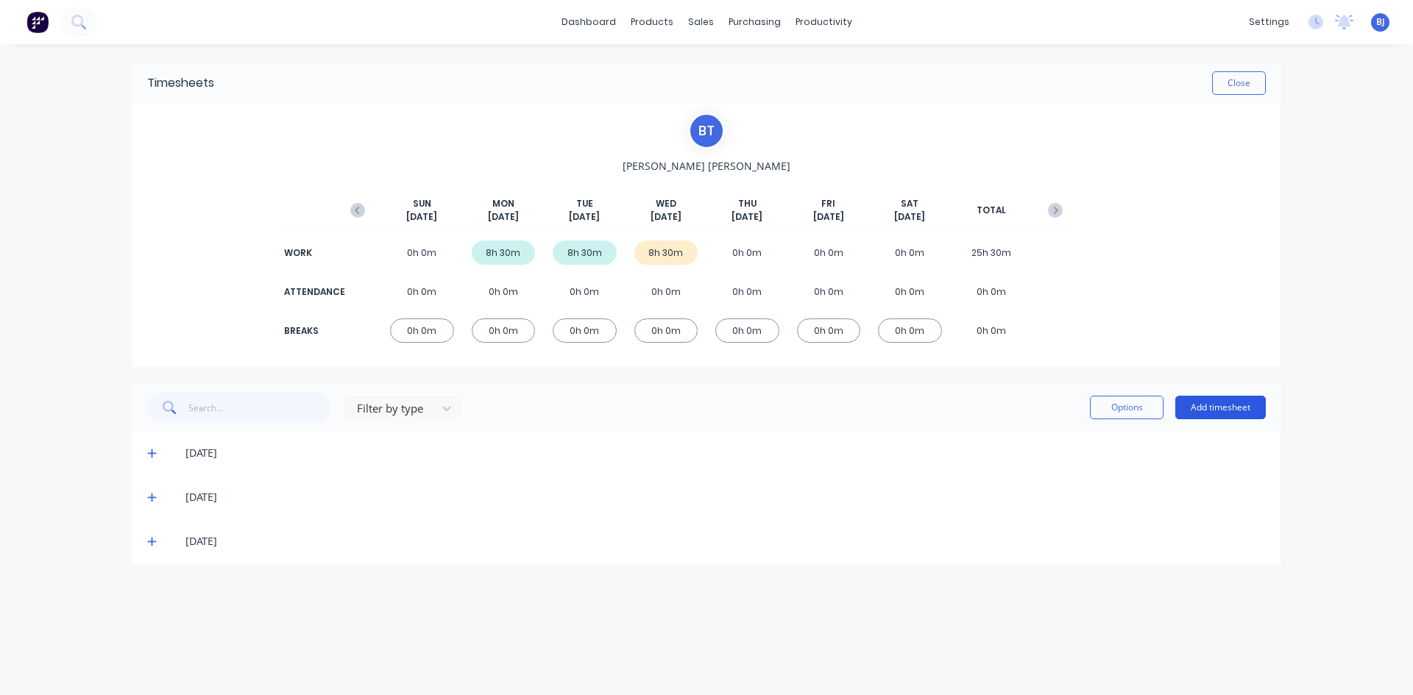
click at [1209, 413] on button "Add timesheet" at bounding box center [1220, 408] width 91 height 24
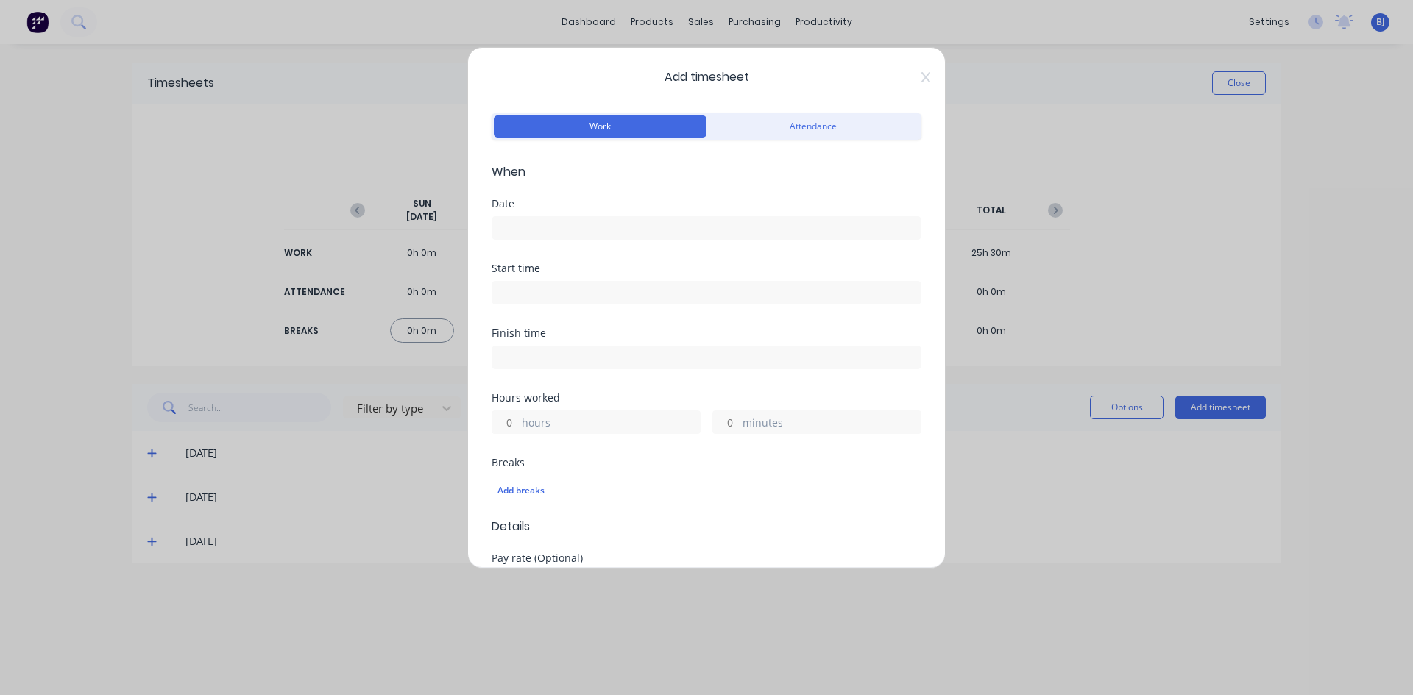
click at [523, 228] on input at bounding box center [706, 228] width 428 height 22
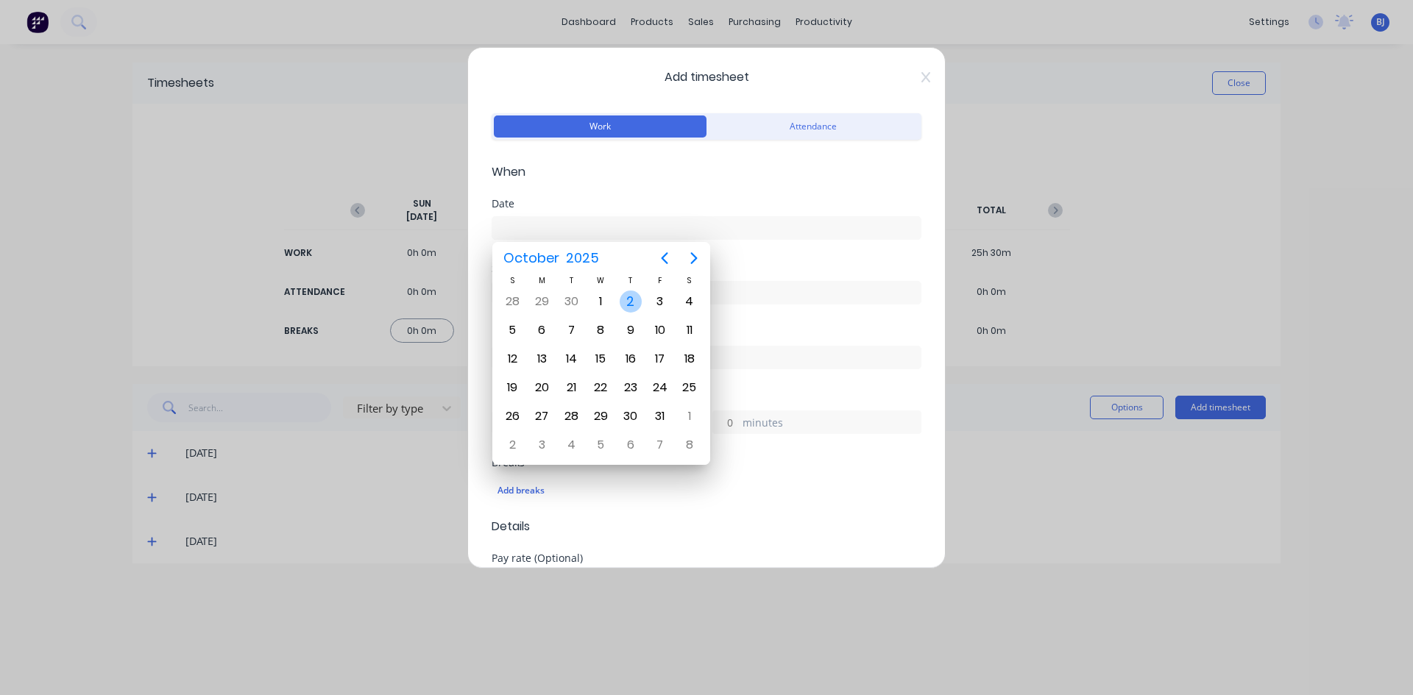
click at [632, 301] on div "2" at bounding box center [631, 302] width 22 height 22
type input "[DATE]"
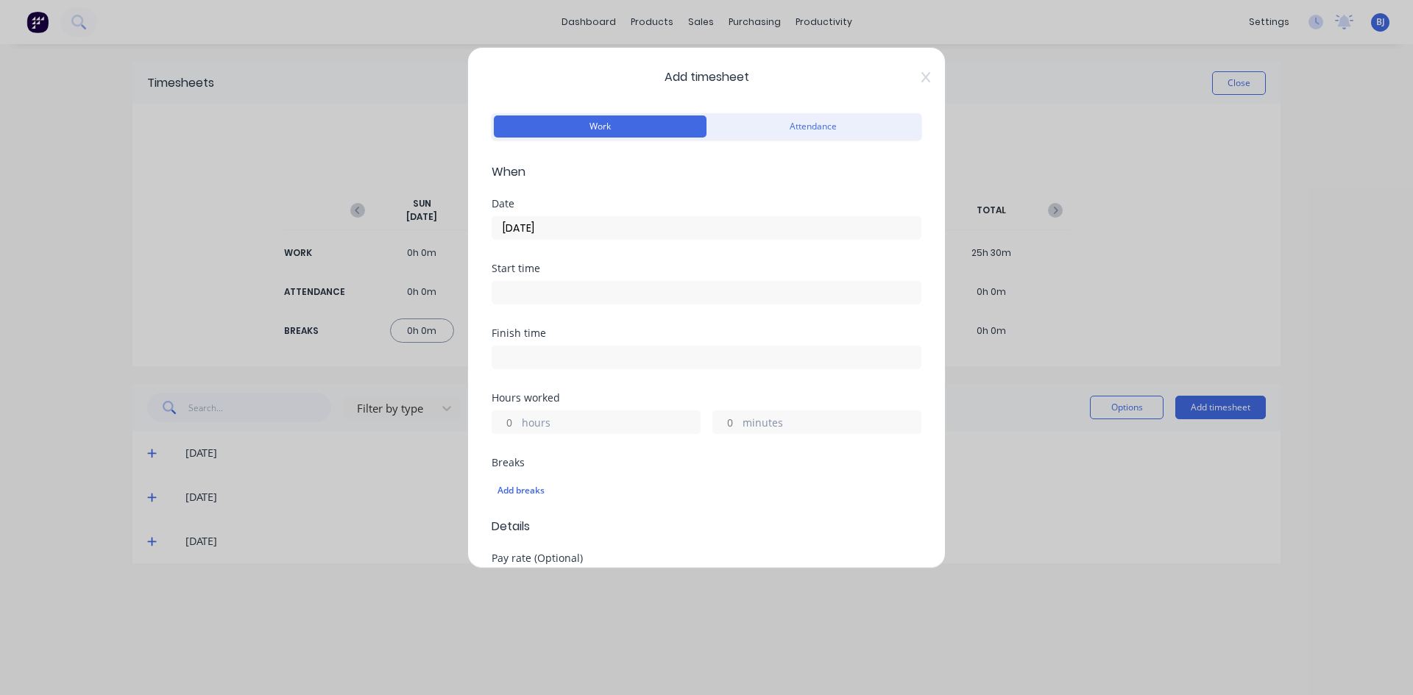
drag, startPoint x: 505, startPoint y: 287, endPoint x: 446, endPoint y: 355, distance: 89.7
click at [505, 288] on input at bounding box center [706, 293] width 428 height 22
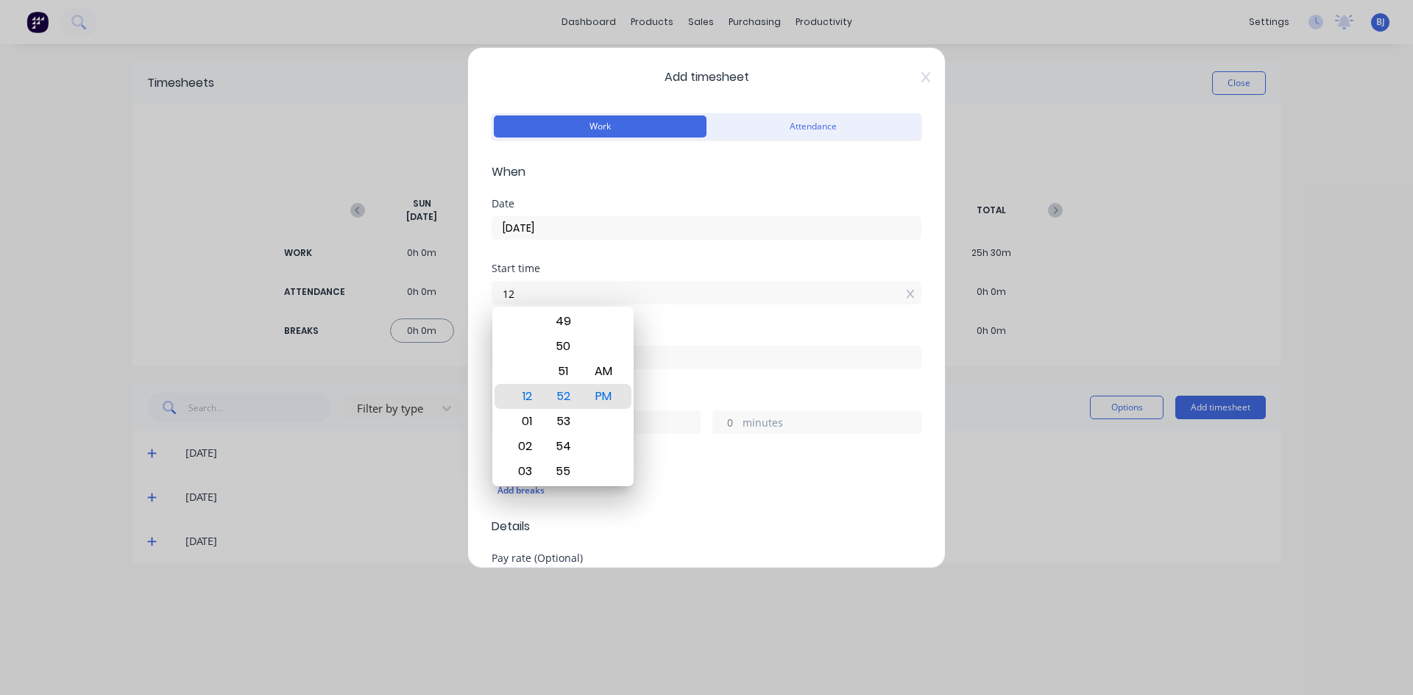
type input "1"
type input "07:00 AM"
click at [615, 378] on div "AM" at bounding box center [604, 371] width 36 height 25
click at [675, 341] on div "Finish time" at bounding box center [707, 348] width 430 height 41
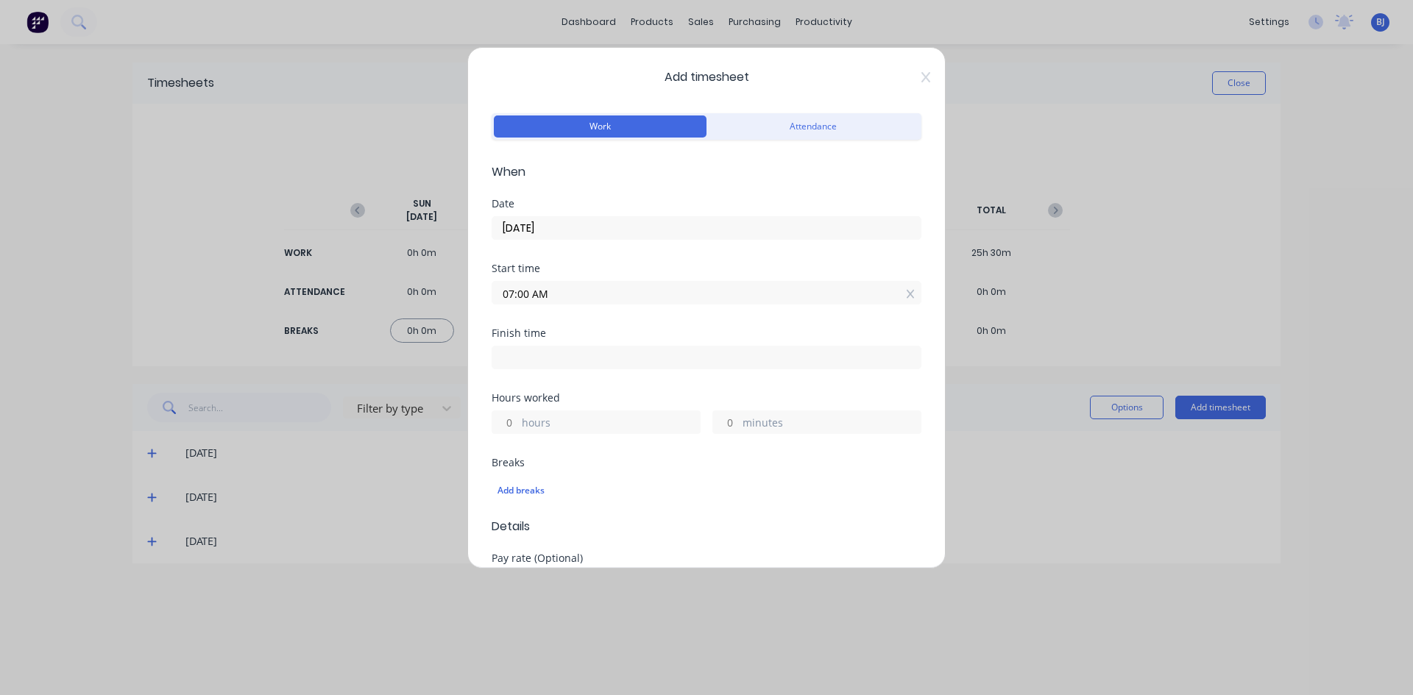
click at [507, 355] on input at bounding box center [706, 358] width 428 height 22
type input "12:52 PM"
type input "5"
type input "52"
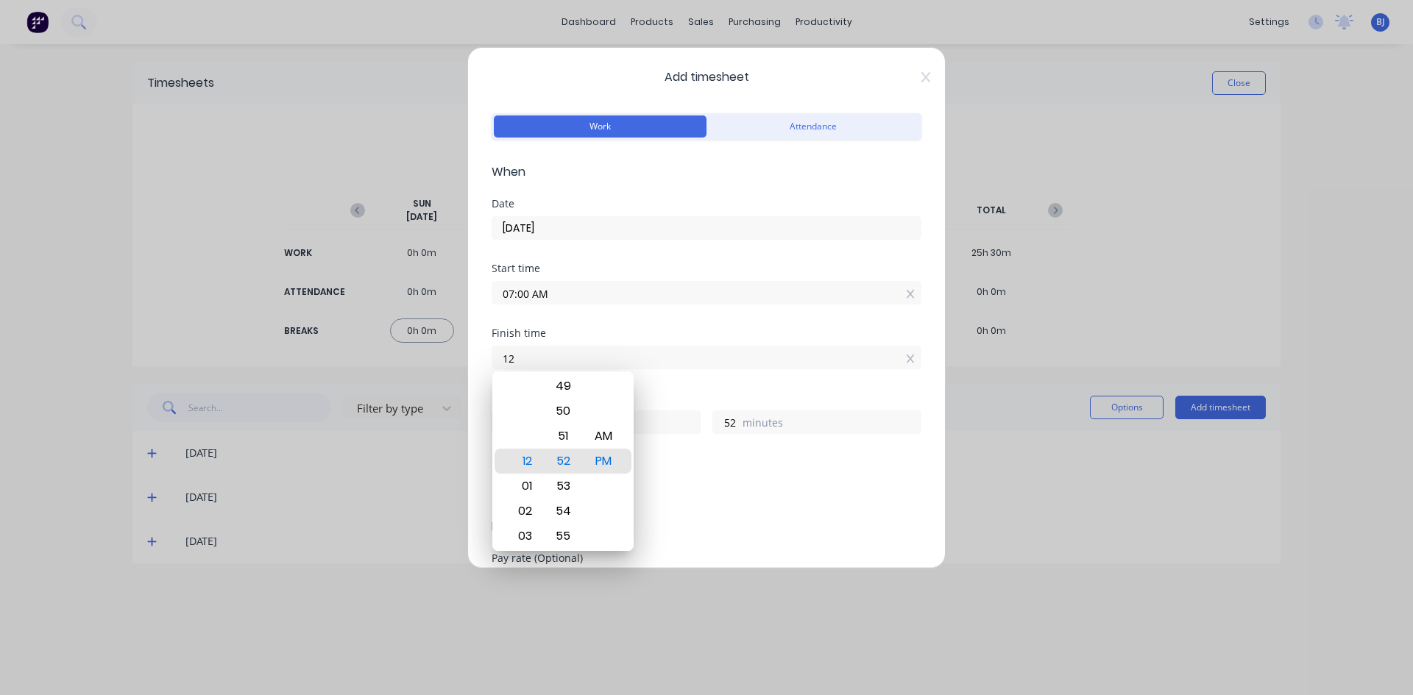
type input "1"
type input "03:30 AM"
type input "20"
type input "30"
click at [611, 459] on div "PM" at bounding box center [604, 461] width 36 height 25
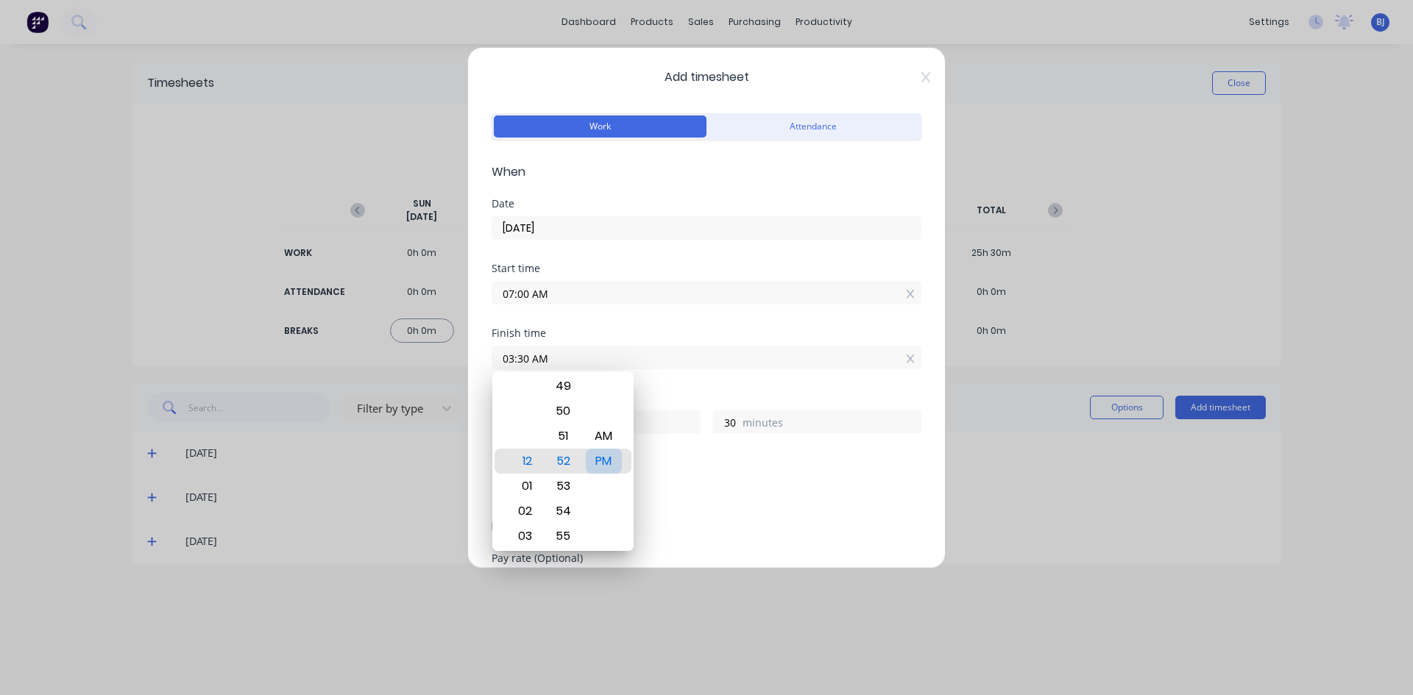
type input "03:30 PM"
type input "8"
click at [665, 404] on div "Hours worked 8 hours 30 minutes" at bounding box center [707, 413] width 430 height 41
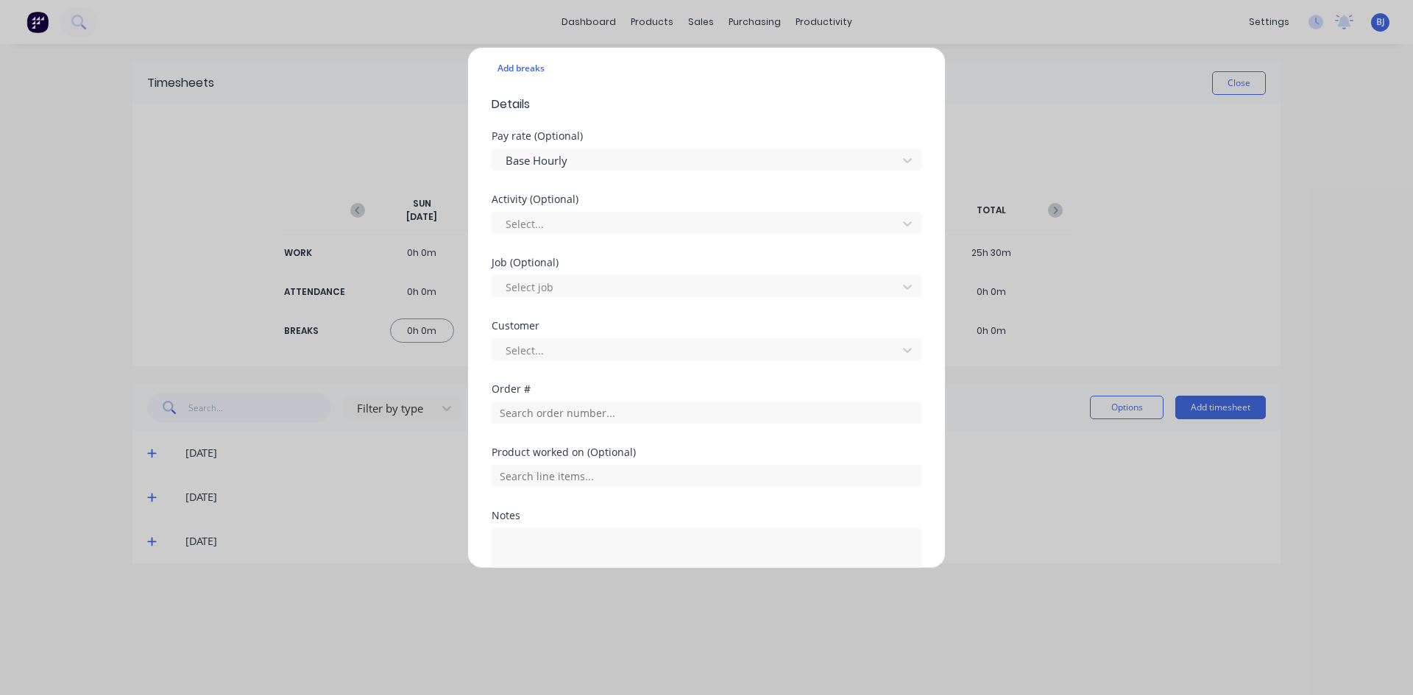
scroll to position [442, 0]
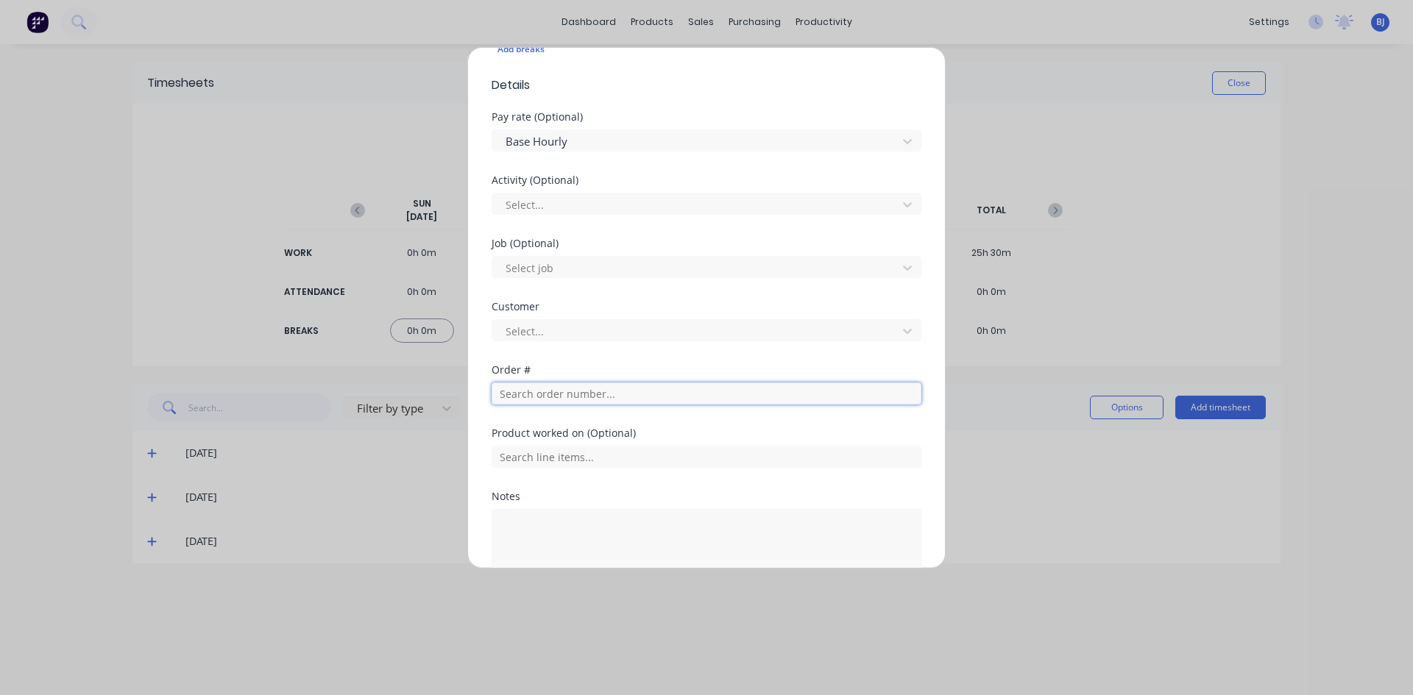
click at [507, 393] on input "text" at bounding box center [707, 394] width 430 height 22
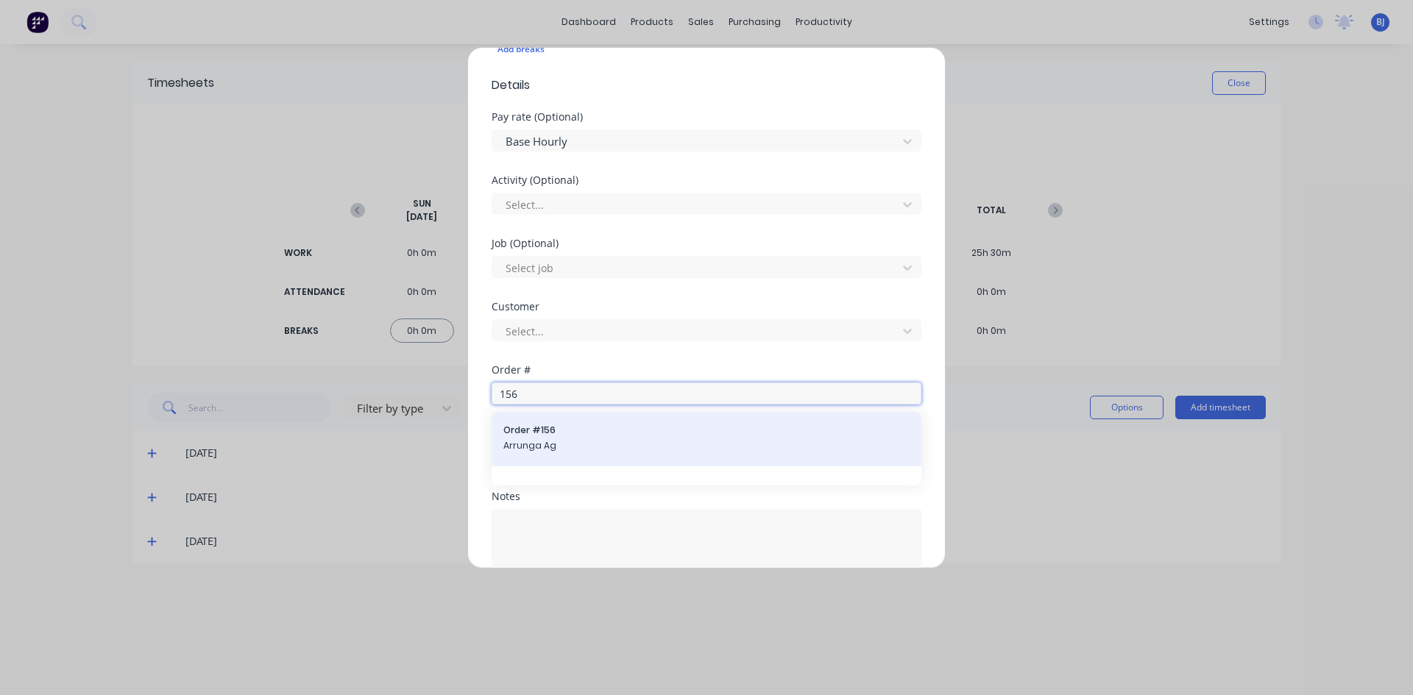
type input "156"
click at [598, 444] on span "Arrunga Ag" at bounding box center [706, 445] width 406 height 13
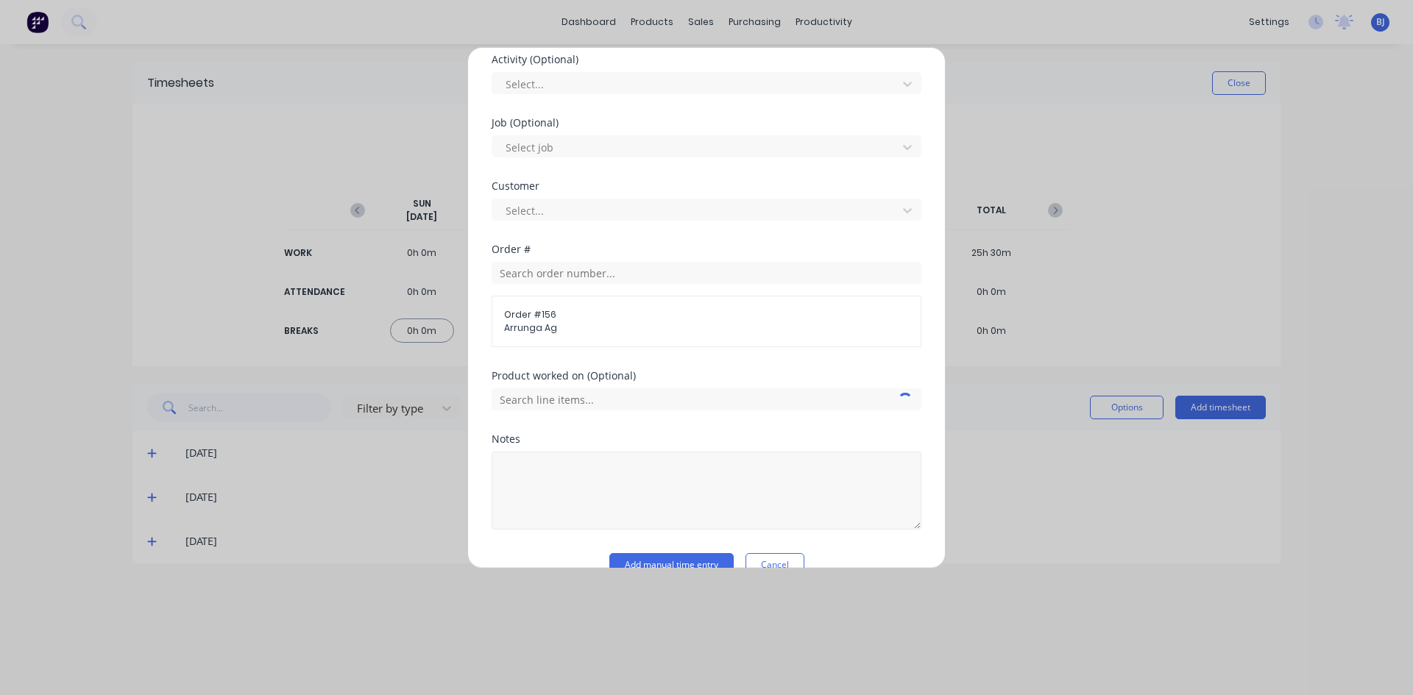
scroll to position [592, 0]
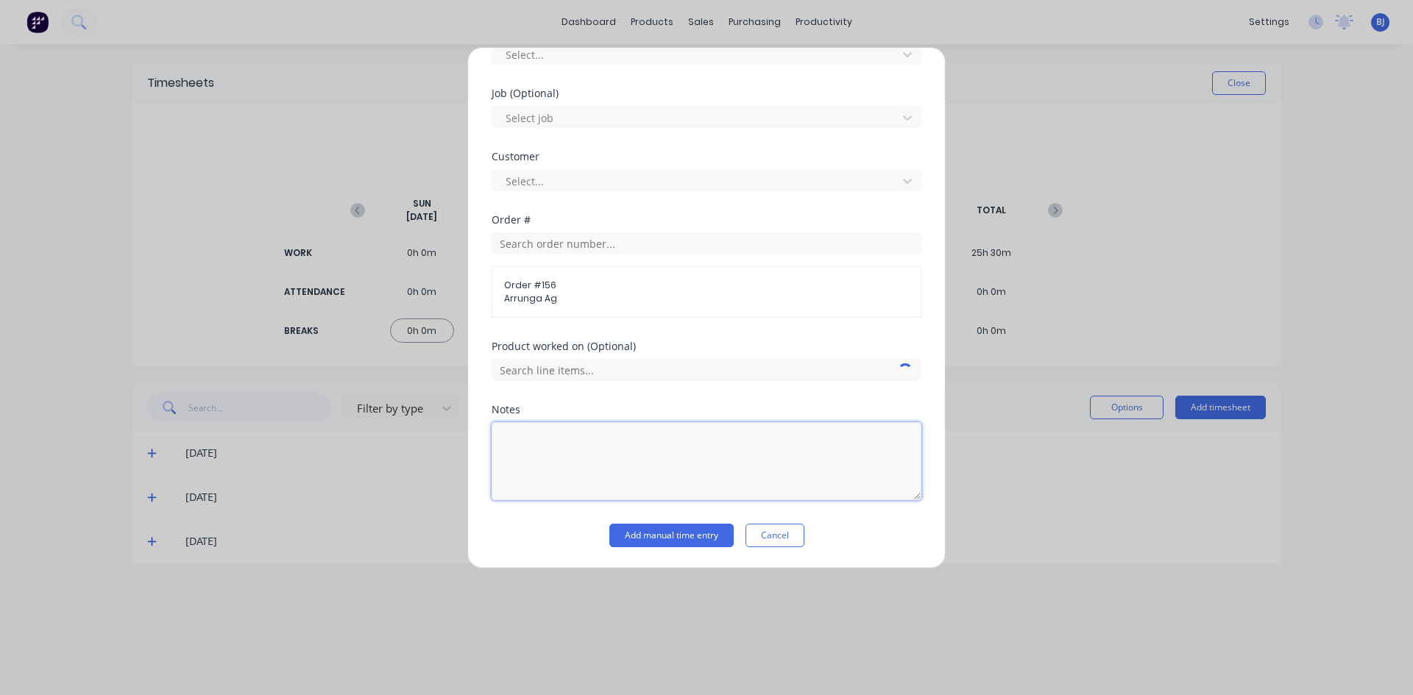
click at [545, 448] on textarea at bounding box center [707, 461] width 430 height 78
drag, startPoint x: 548, startPoint y: 446, endPoint x: 554, endPoint y: 505, distance: 59.2
click at [548, 449] on textarea "Weld up Cone" at bounding box center [707, 461] width 430 height 78
type textarea "Weld up 60T Cone"
click at [636, 539] on button "Add manual time entry" at bounding box center [671, 536] width 124 height 24
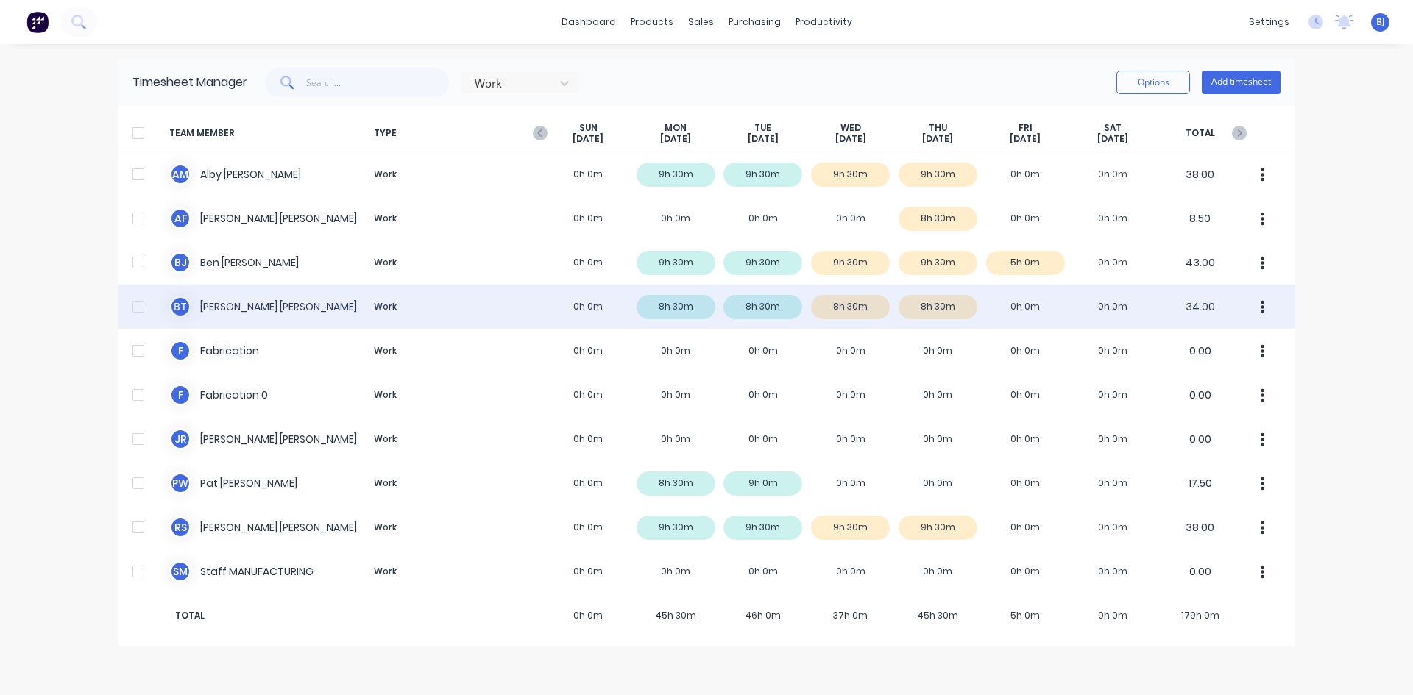
click at [1011, 305] on div "[PERSON_NAME] Work 0h 0m 8h 30m 8h 30m 8h 30m 8h 30m 0h 0m 0h 0m 34.00" at bounding box center [706, 307] width 1177 height 44
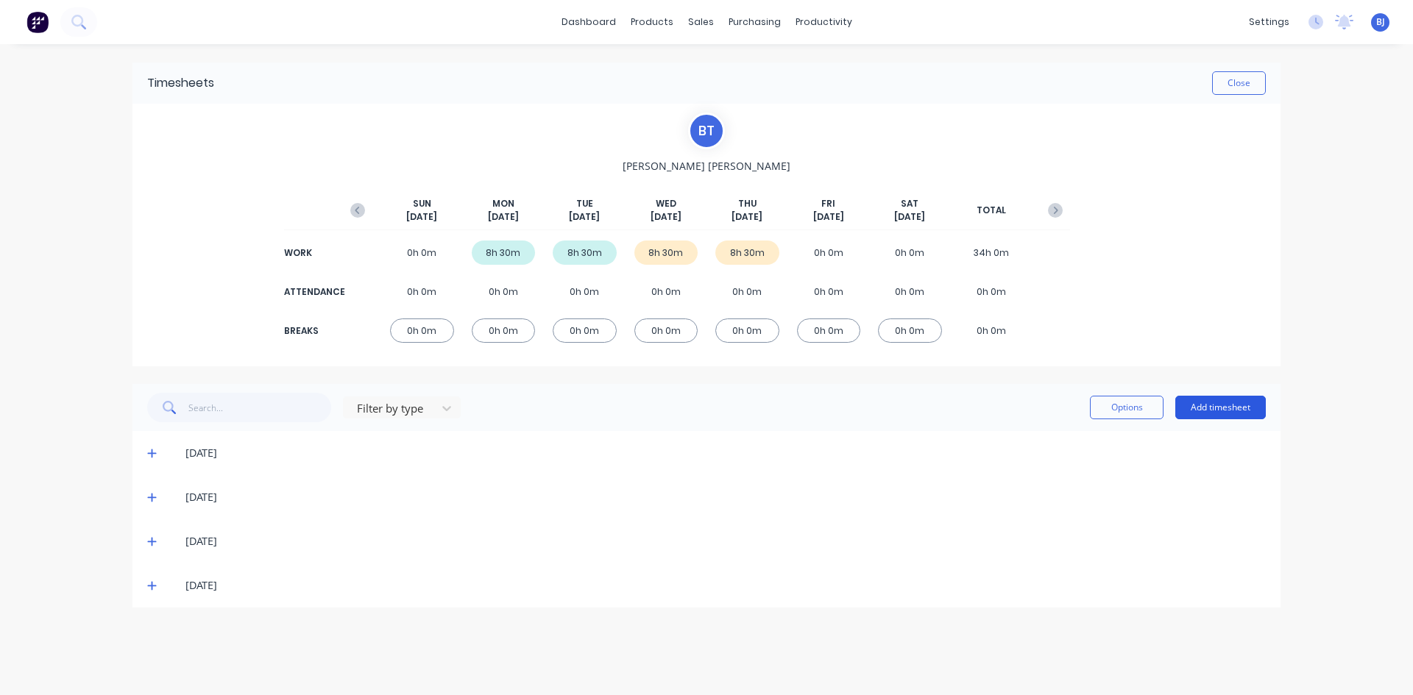
click at [1222, 408] on button "Add timesheet" at bounding box center [1220, 408] width 91 height 24
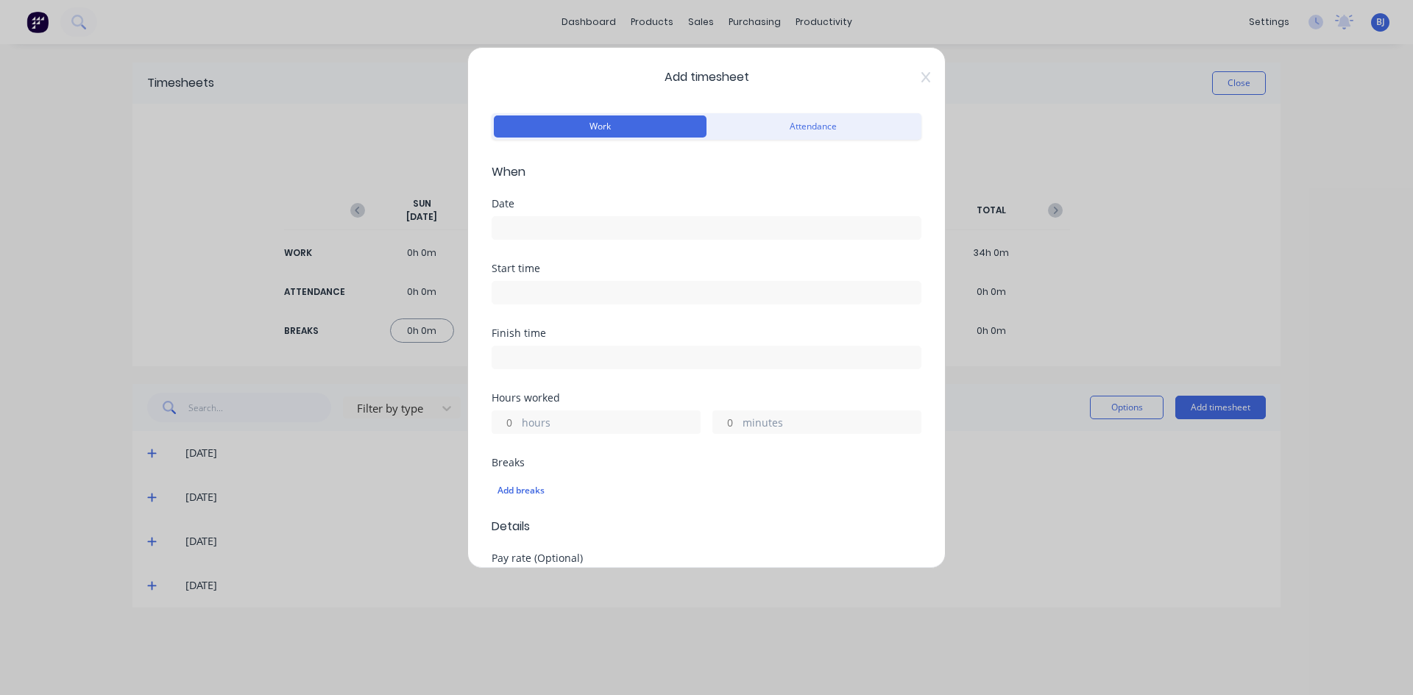
click at [504, 223] on input at bounding box center [706, 228] width 428 height 22
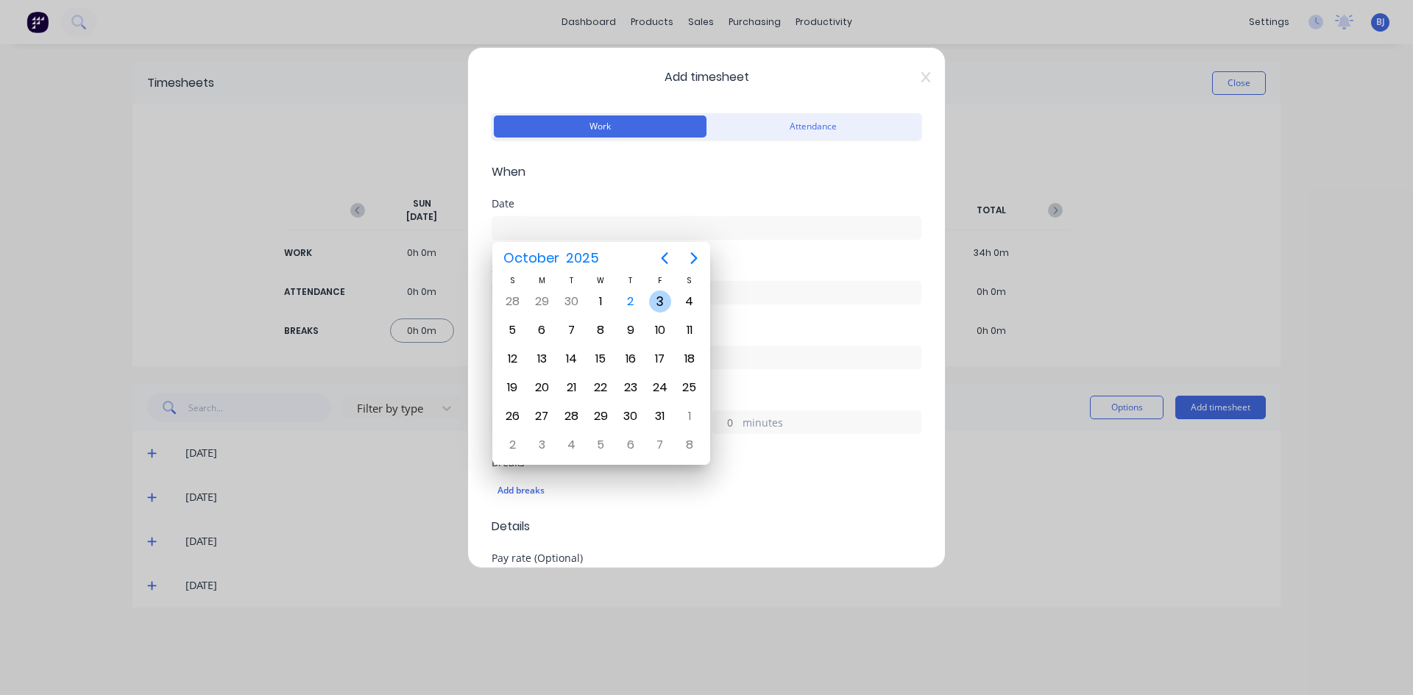
click at [655, 304] on div "3" at bounding box center [660, 302] width 22 height 22
type input "[DATE]"
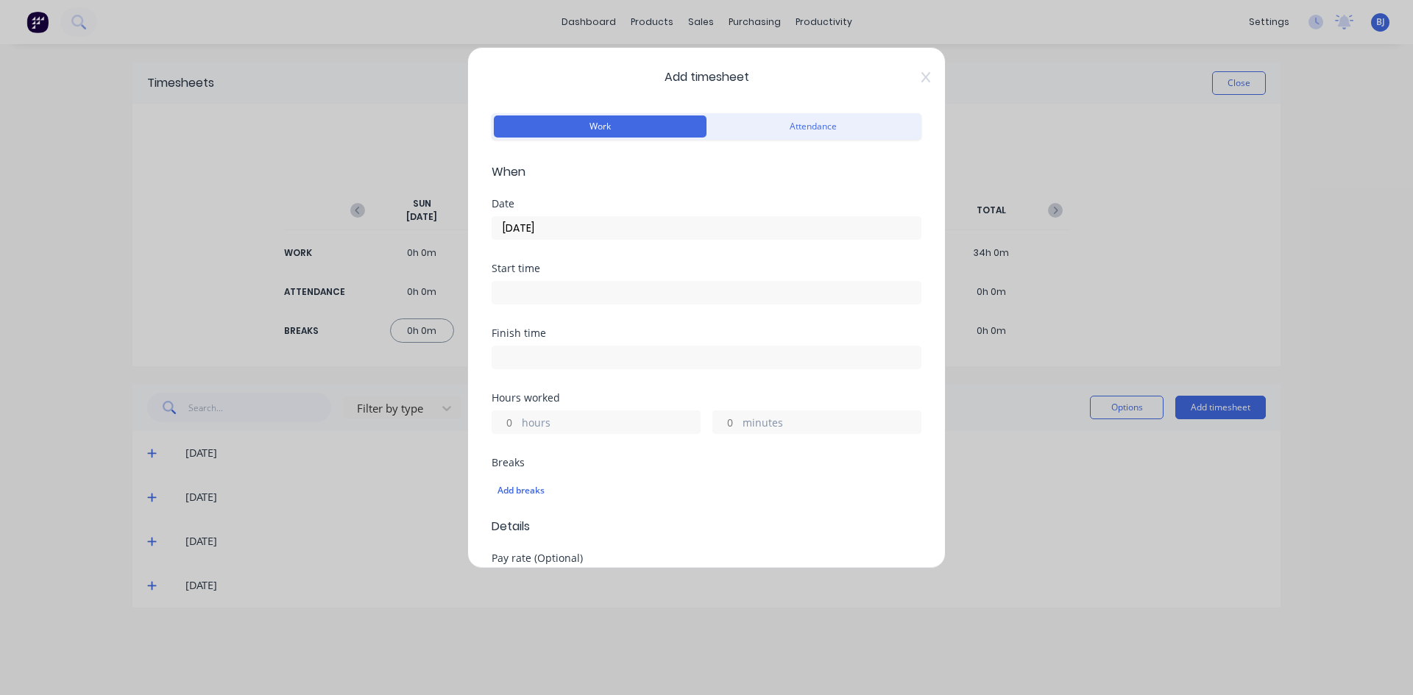
click at [516, 294] on input at bounding box center [706, 293] width 428 height 22
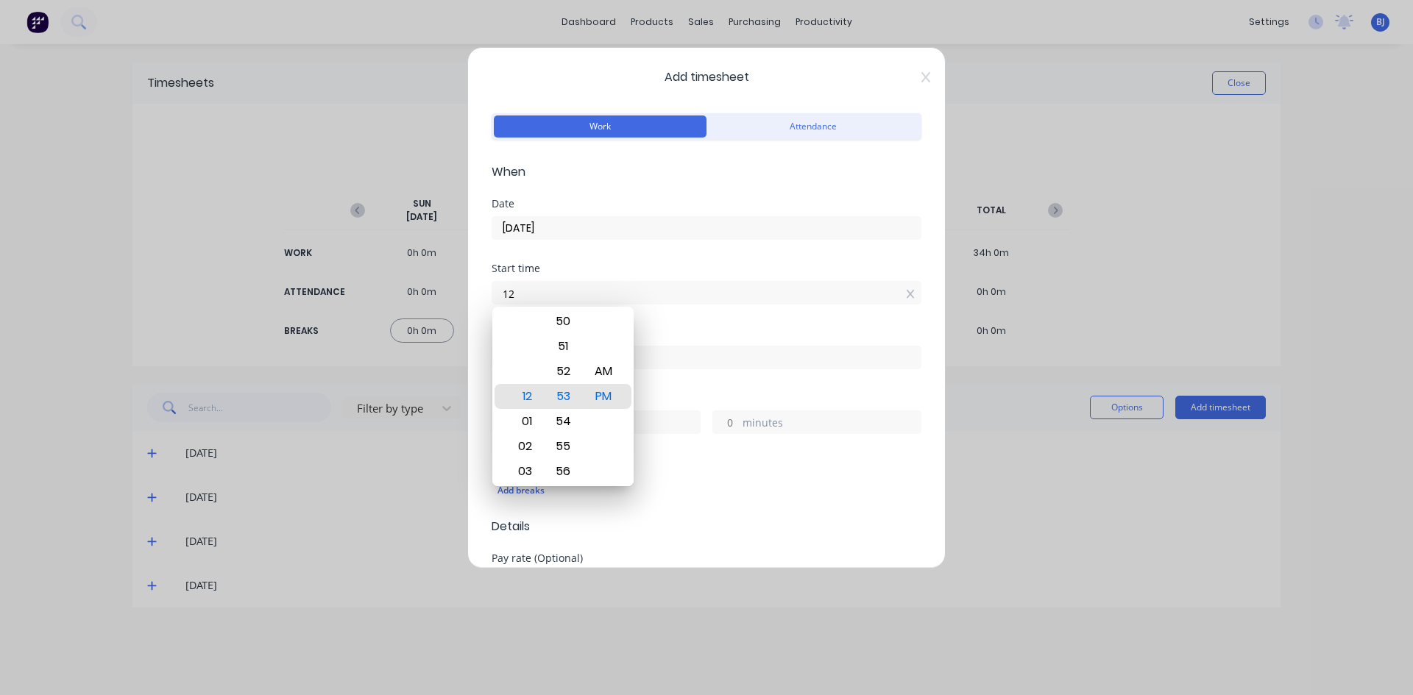
type input "1"
type input "07:00 AM"
click at [601, 364] on div "AM" at bounding box center [604, 371] width 36 height 25
click at [668, 323] on div "Start time 07:00 AM" at bounding box center [707, 295] width 430 height 65
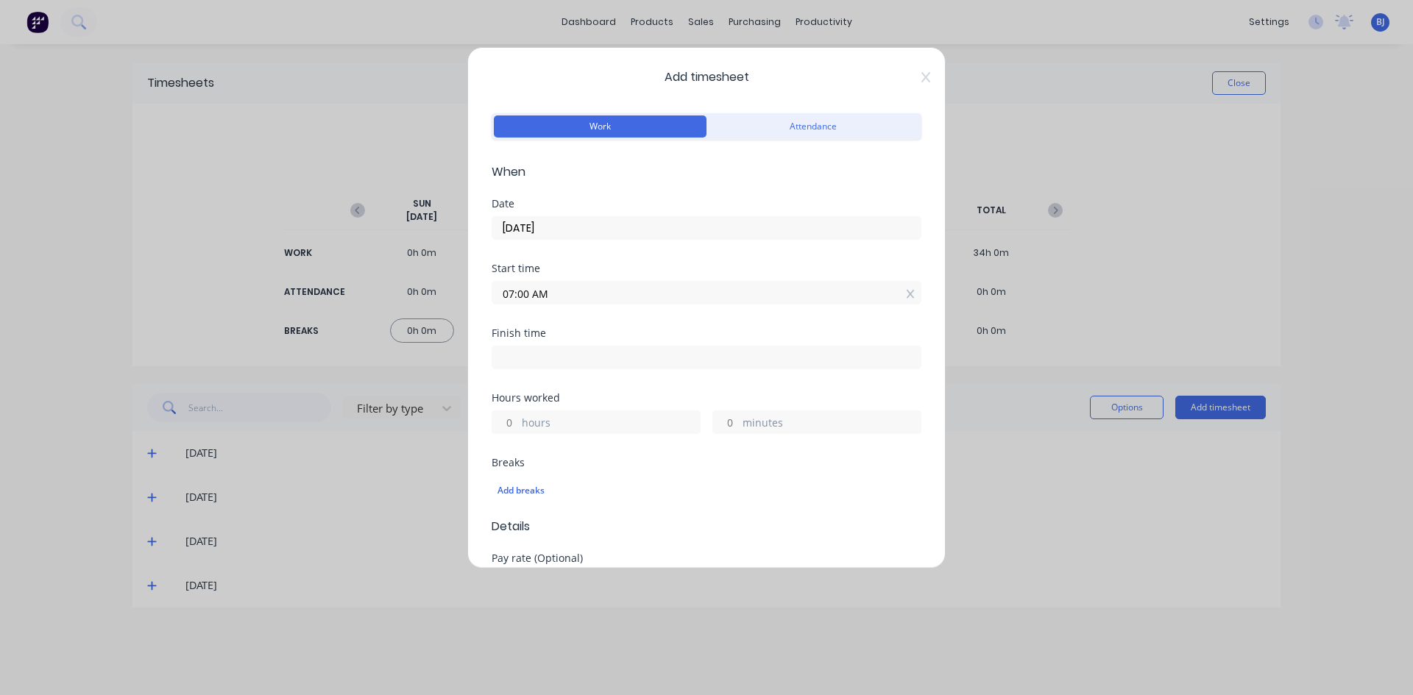
click at [511, 360] on input at bounding box center [706, 358] width 428 height 22
type input "12:53 PM"
type input "5"
type input "53"
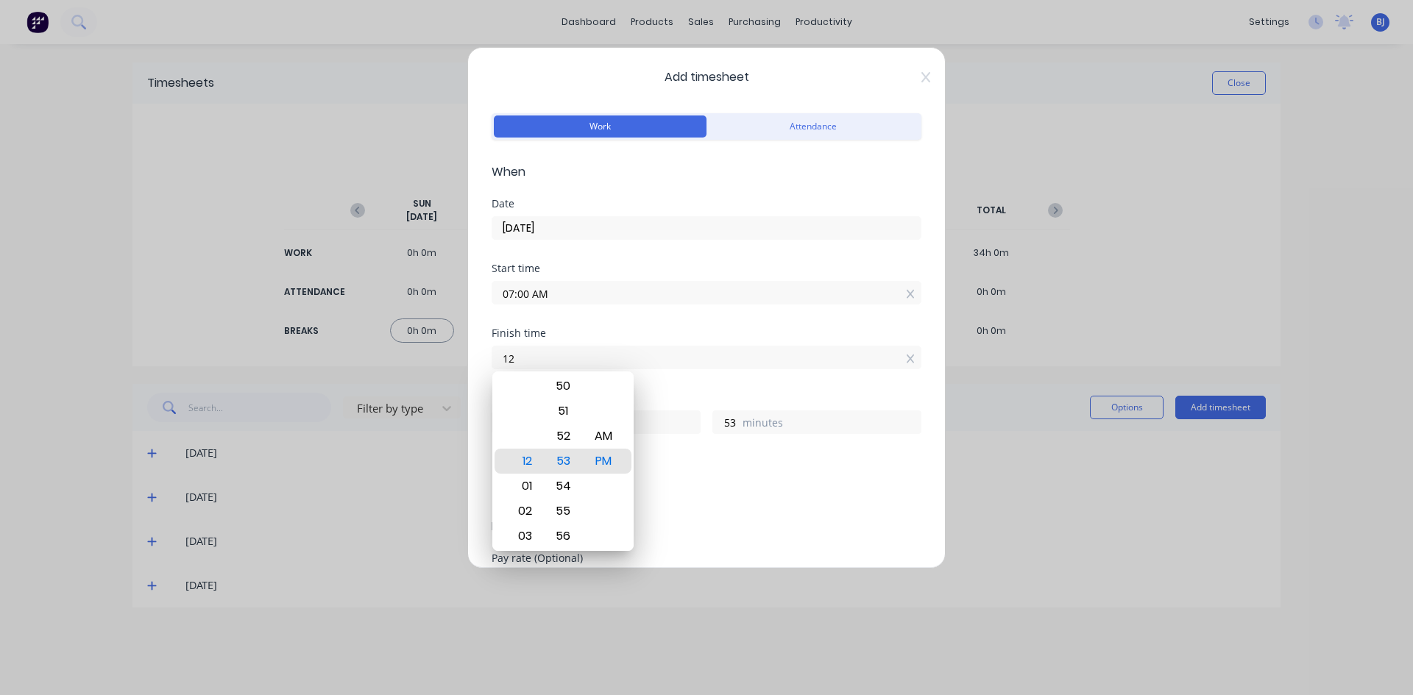
type input "1"
type input "12:00 PM"
type input "0"
click at [614, 460] on div "PM" at bounding box center [604, 461] width 36 height 25
click at [691, 453] on div "Hours worked 5 hours 0 minutes" at bounding box center [707, 425] width 430 height 65
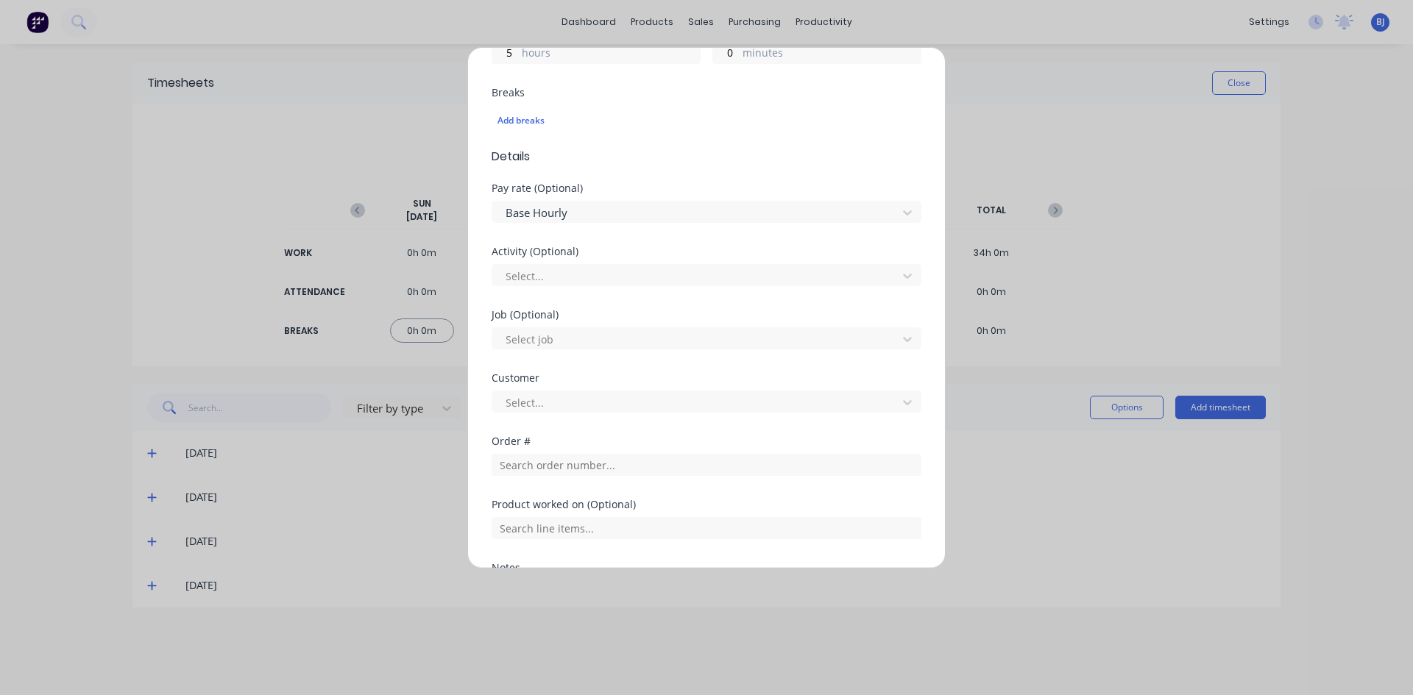
scroll to position [442, 0]
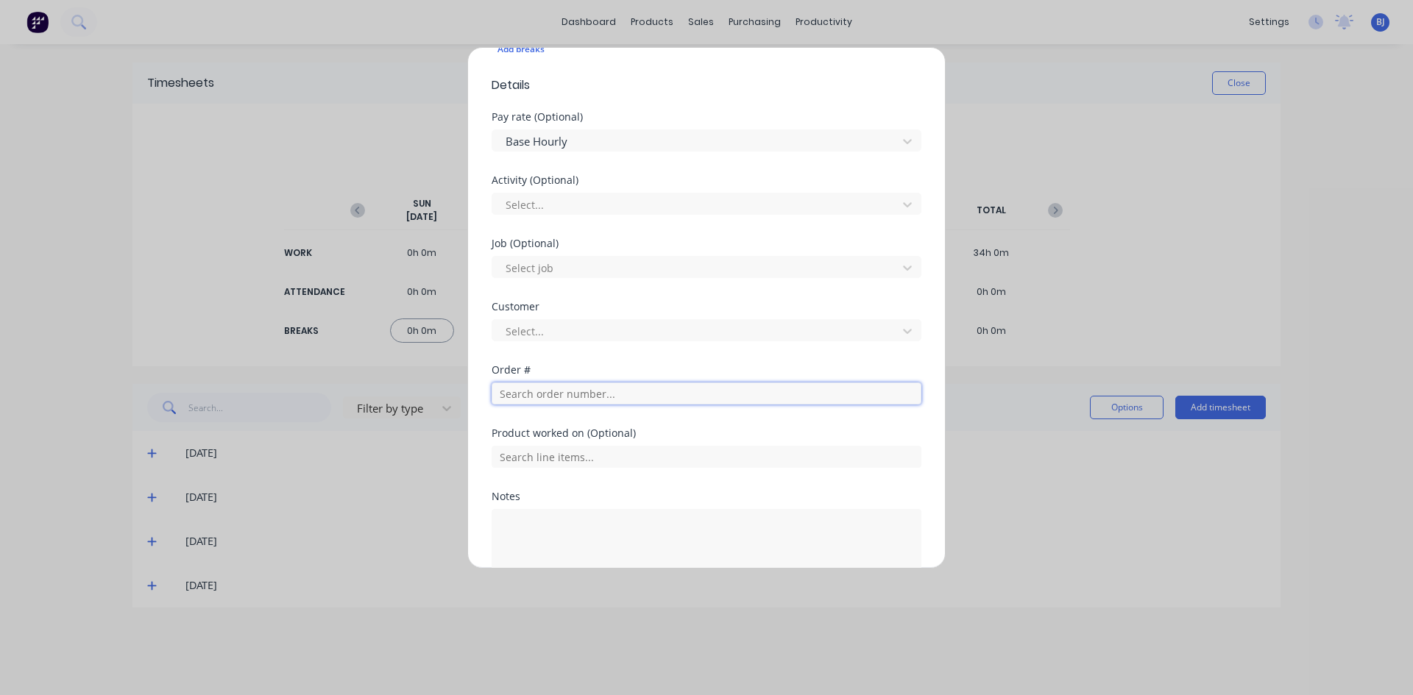
drag, startPoint x: 513, startPoint y: 390, endPoint x: 511, endPoint y: 397, distance: 7.5
click at [512, 391] on input "text" at bounding box center [707, 394] width 430 height 22
type input "156"
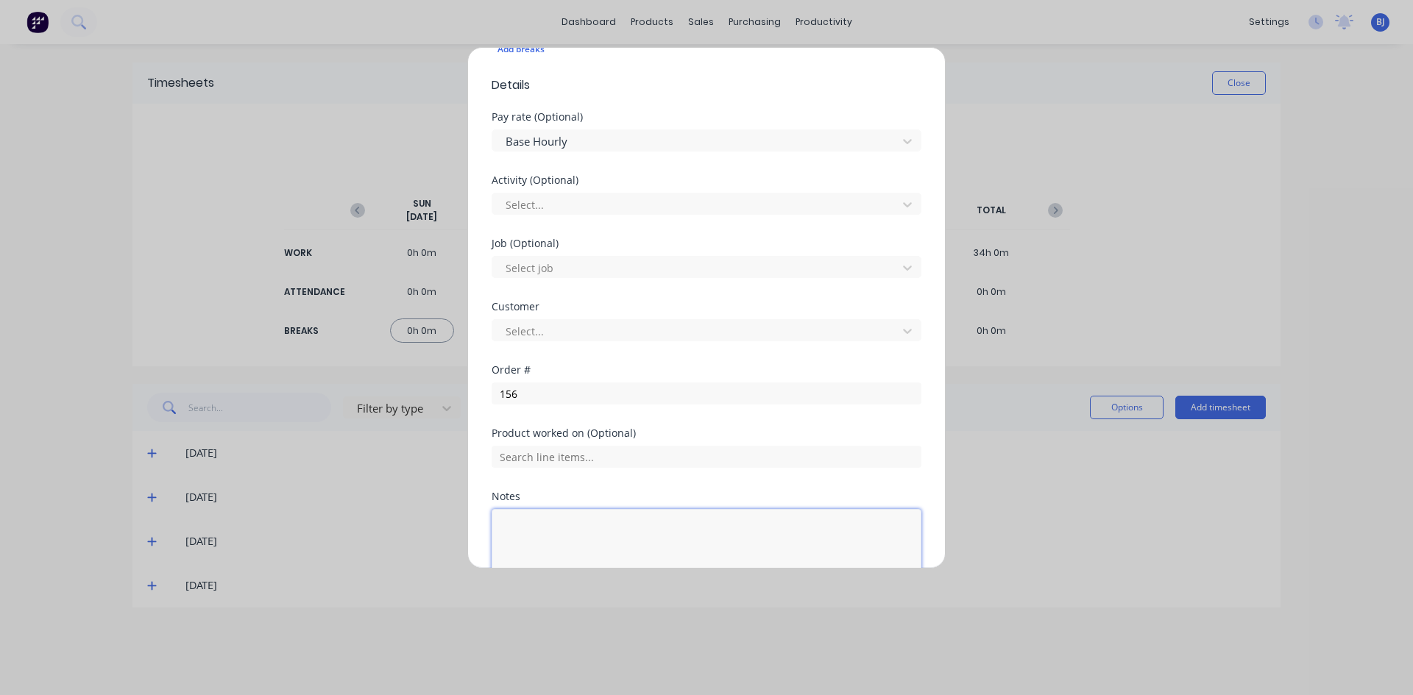
click at [517, 525] on textarea at bounding box center [707, 548] width 430 height 78
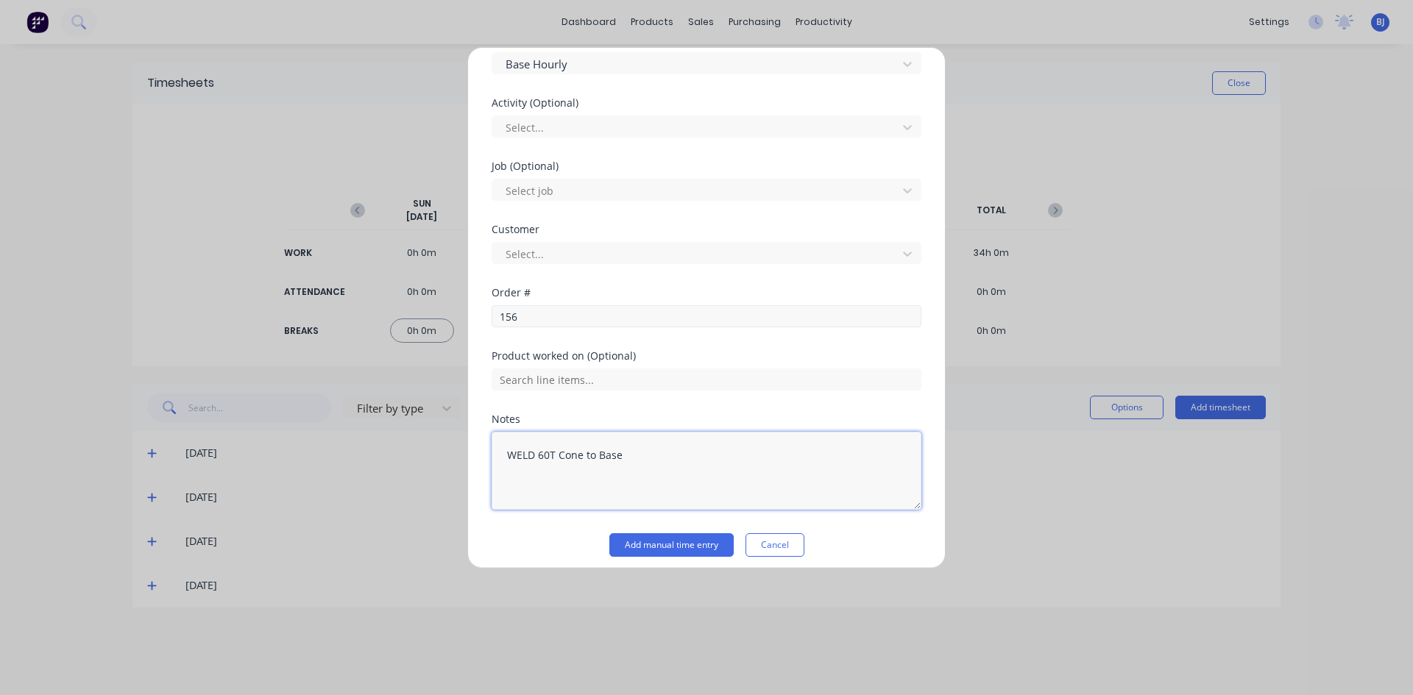
scroll to position [528, 0]
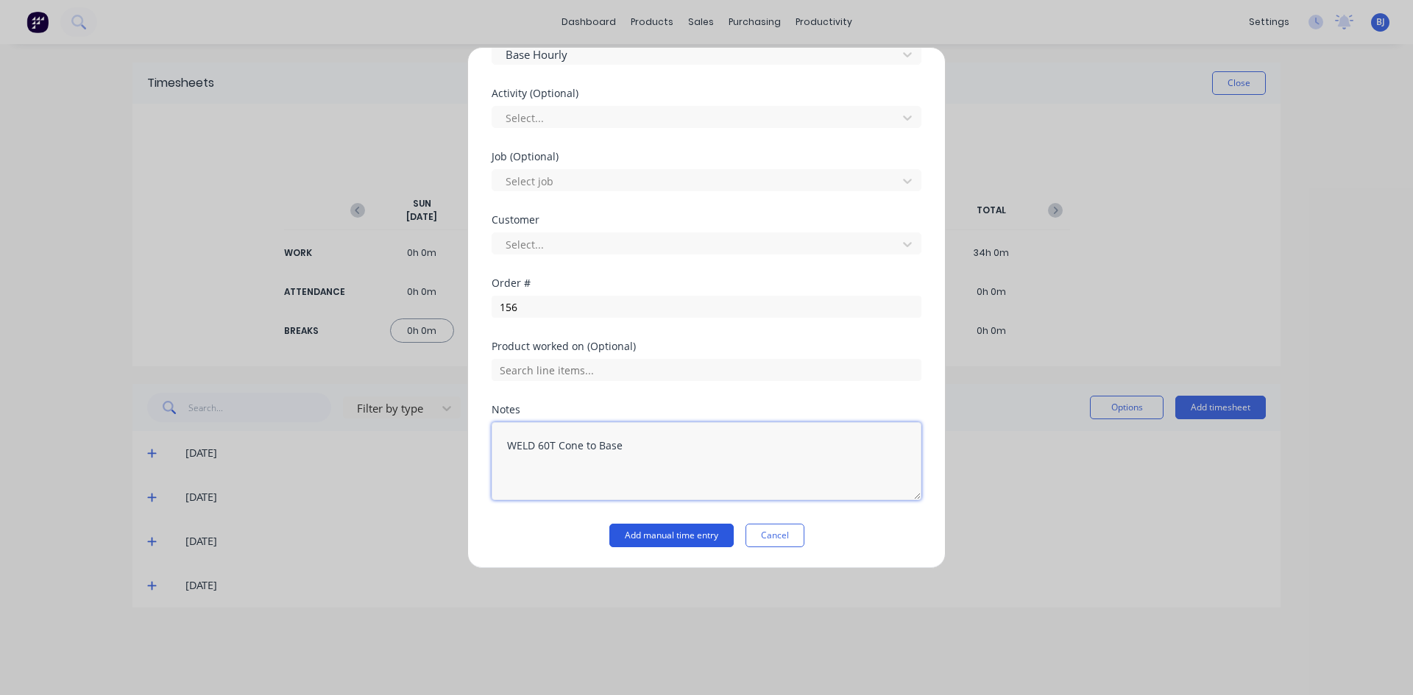
type textarea "WELD 60T Cone to Base"
click at [684, 534] on button "Add manual time entry" at bounding box center [671, 536] width 124 height 24
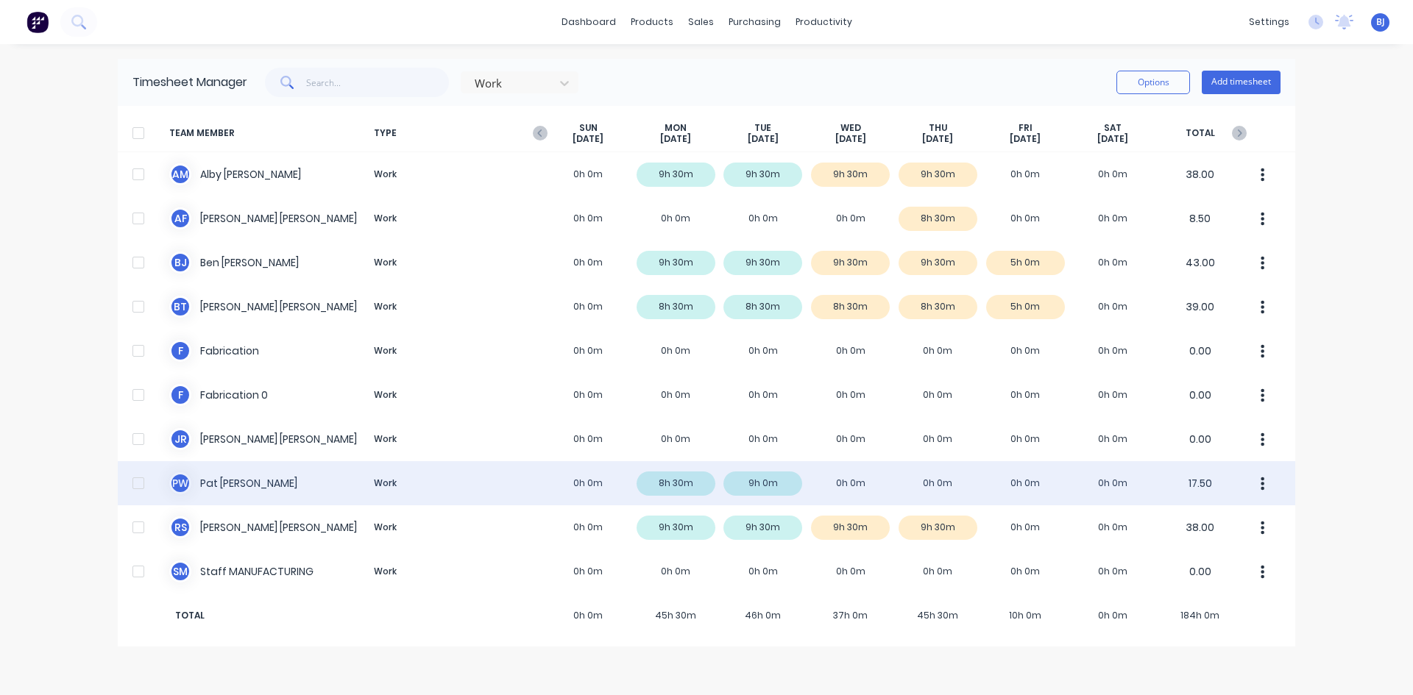
click at [831, 482] on div "P W [PERSON_NAME] Work 0h 0m 8h 30m 9h 0m 0h 0m 0h 0m 0h 0m 0h 0m 17.50" at bounding box center [706, 483] width 1177 height 44
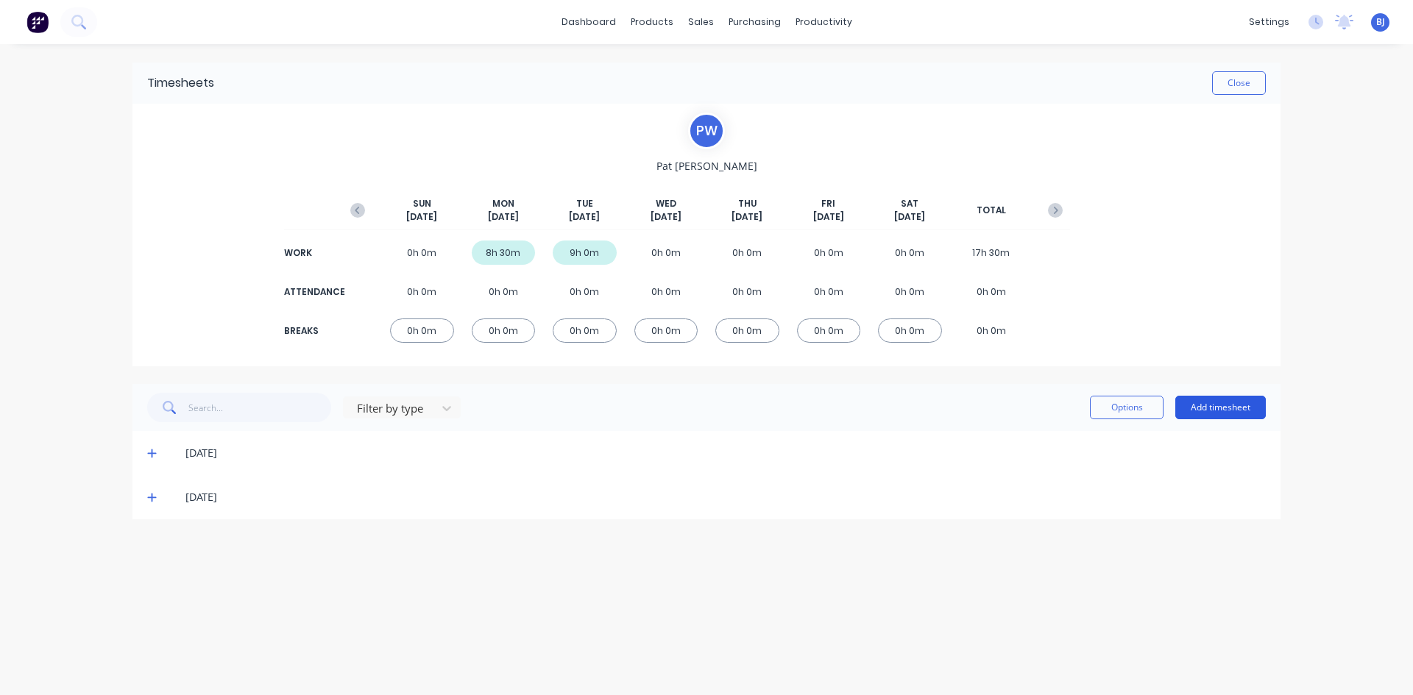
click at [1220, 400] on button "Add timesheet" at bounding box center [1220, 408] width 91 height 24
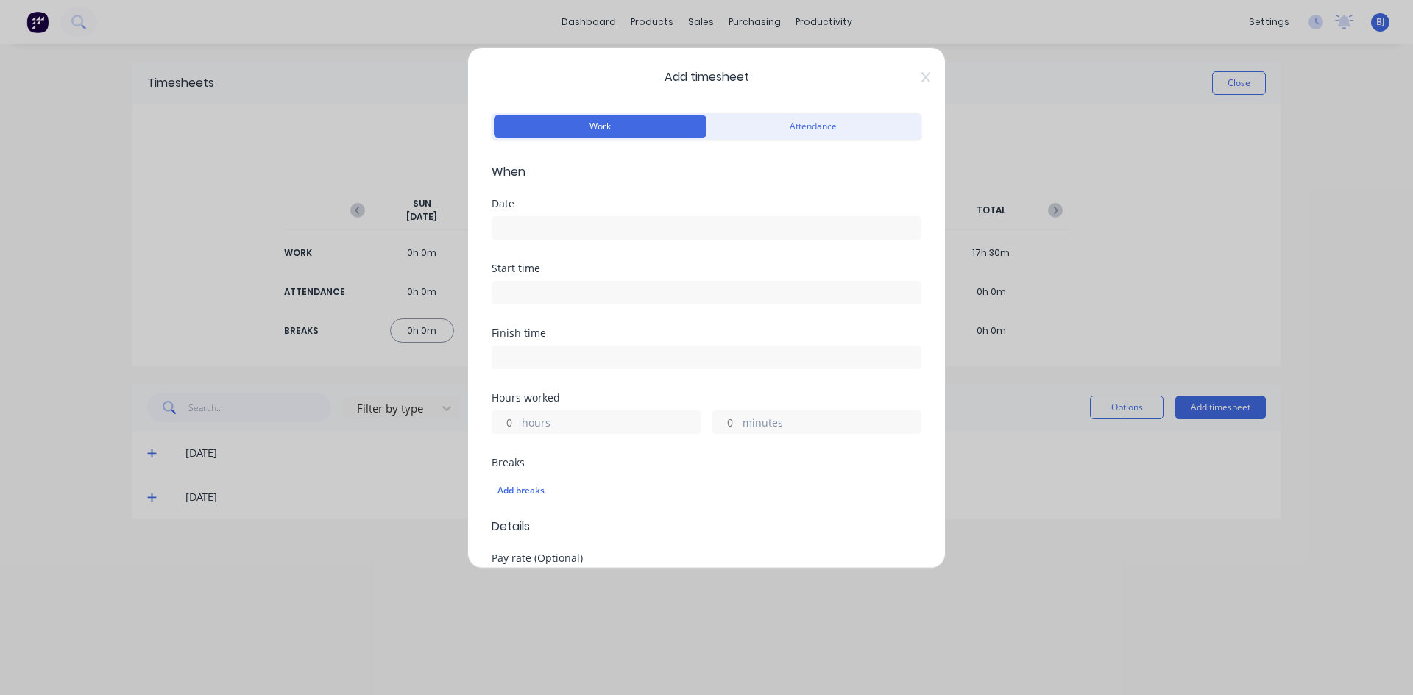
click at [530, 230] on input at bounding box center [706, 228] width 428 height 22
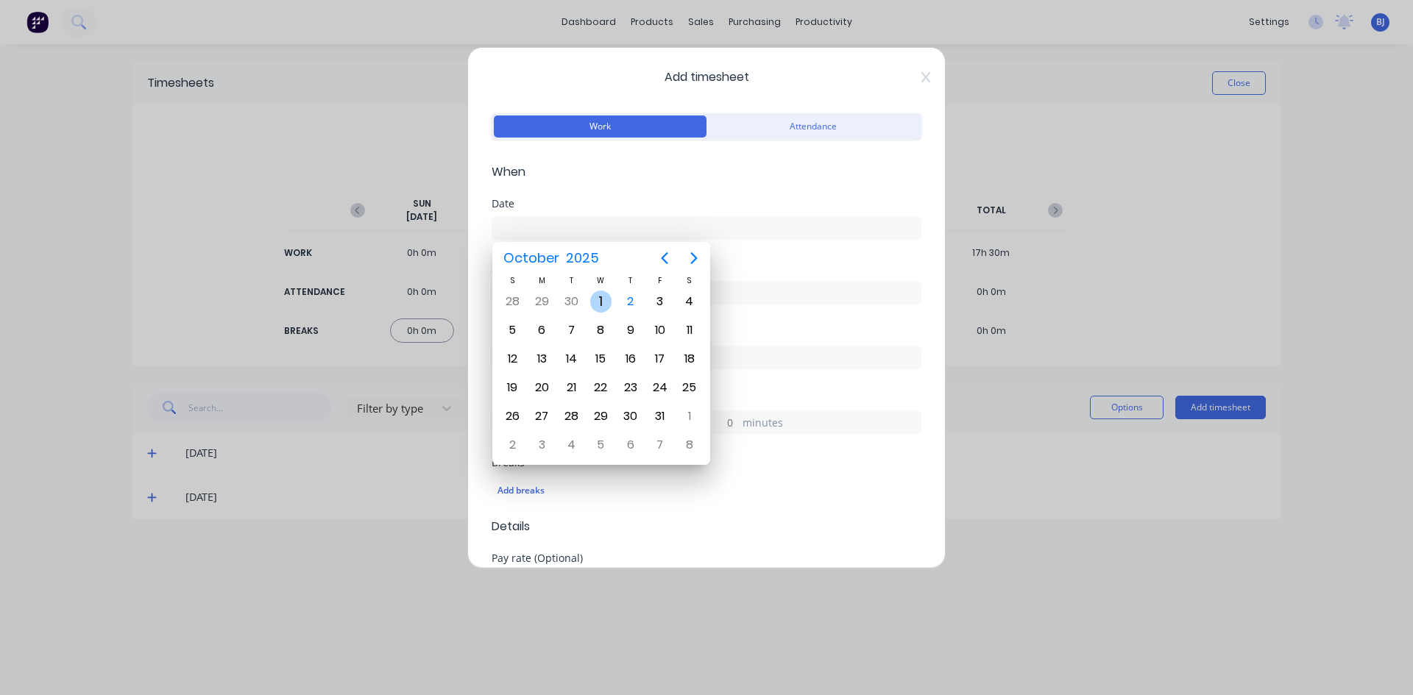
click at [590, 300] on div "1" at bounding box center [601, 302] width 22 height 22
type input "[DATE]"
